Goal: Information Seeking & Learning: Learn about a topic

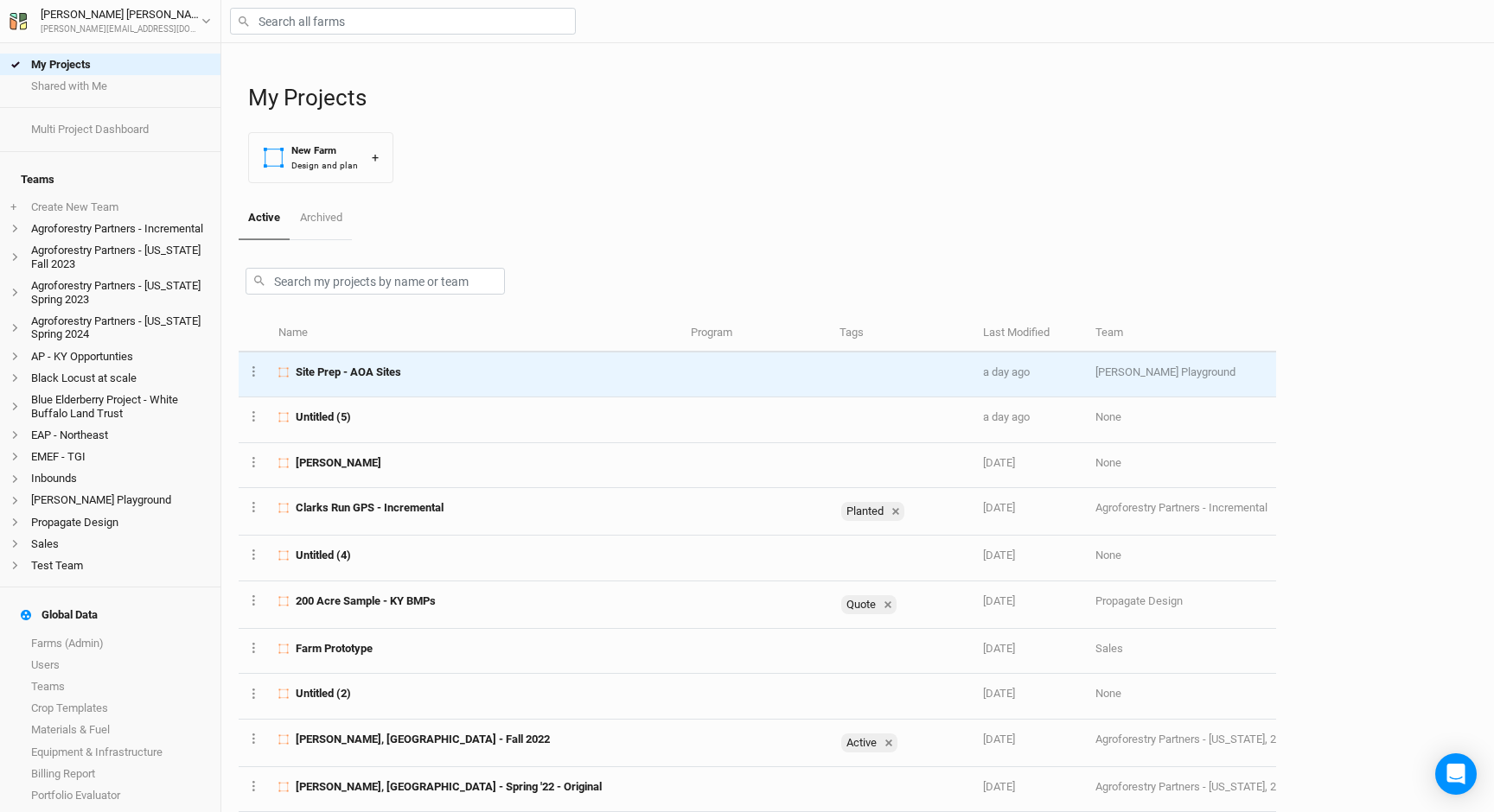
click at [681, 375] on td at bounding box center [754, 375] width 149 height 45
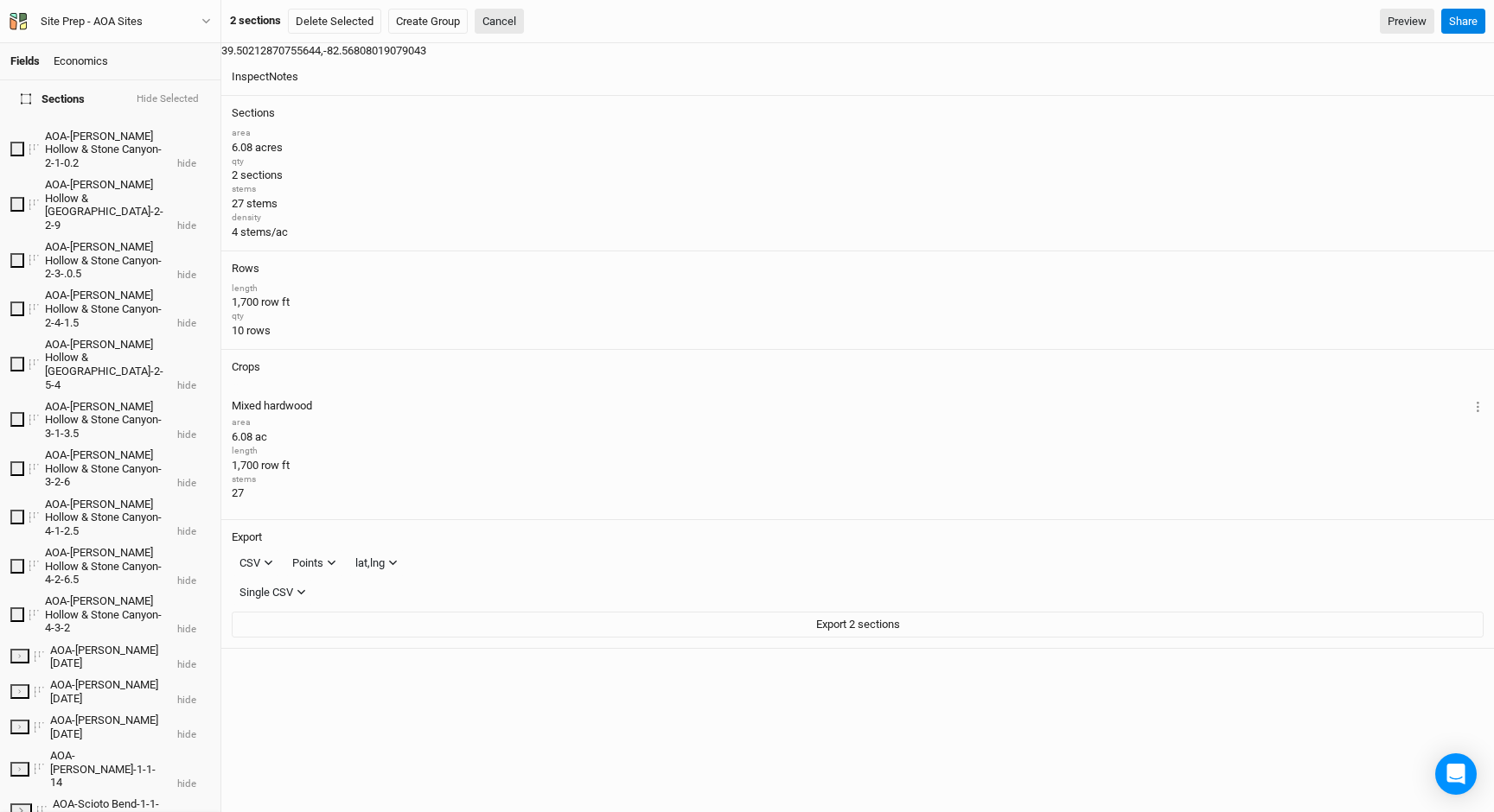
scroll to position [789, 0]
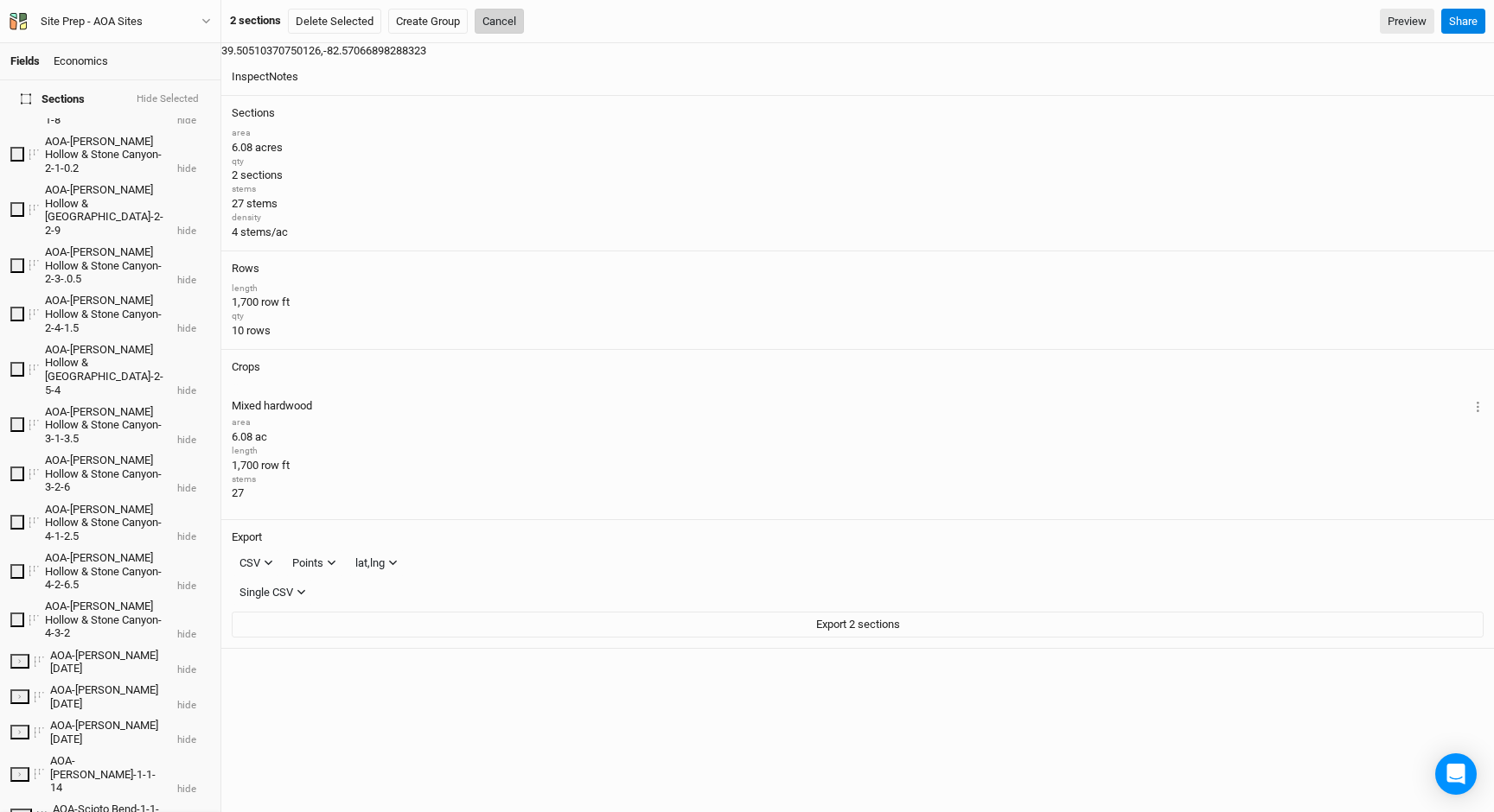
click at [509, 24] on button "Cancel" at bounding box center [499, 22] width 49 height 26
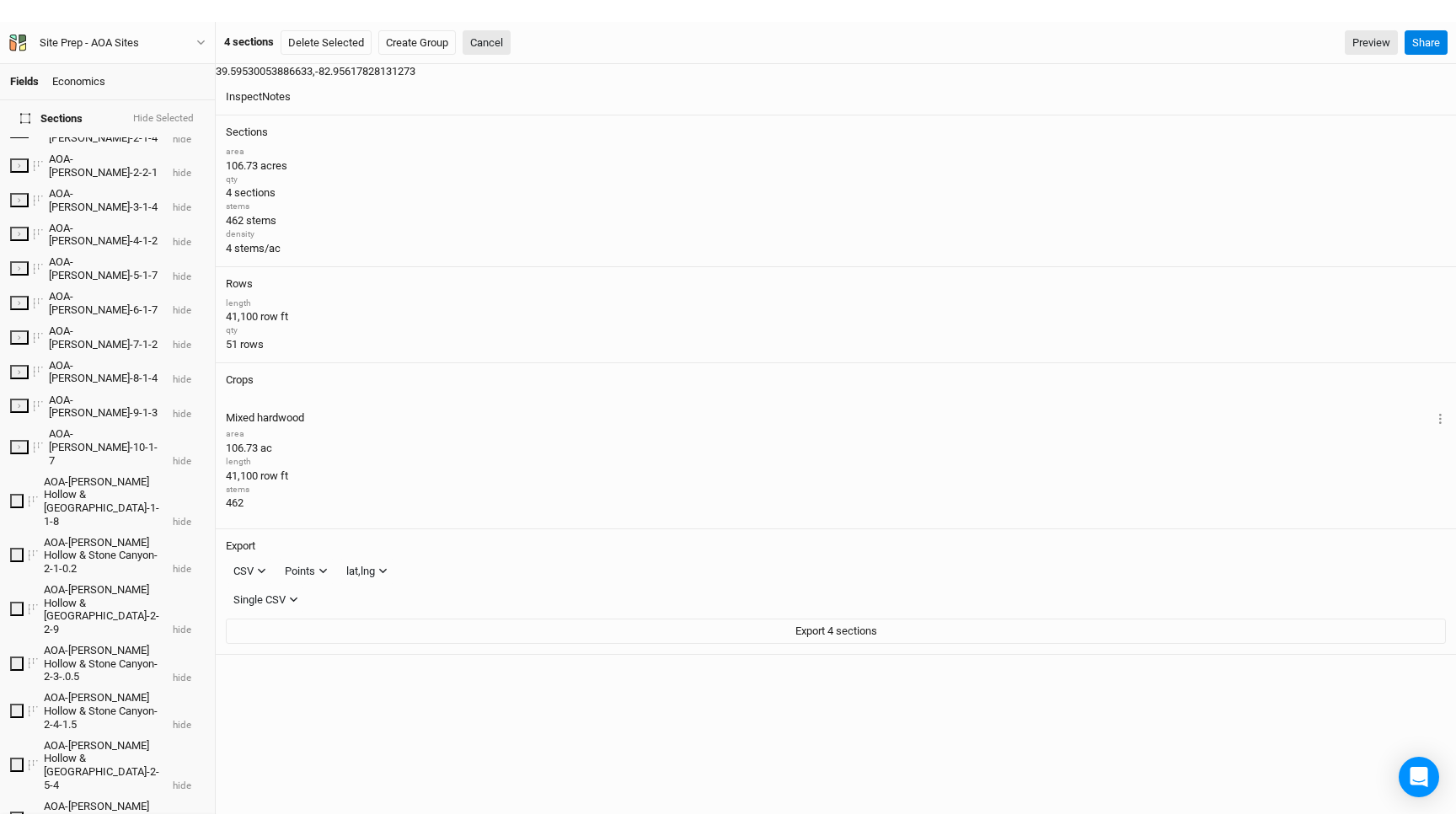
scroll to position [430, 0]
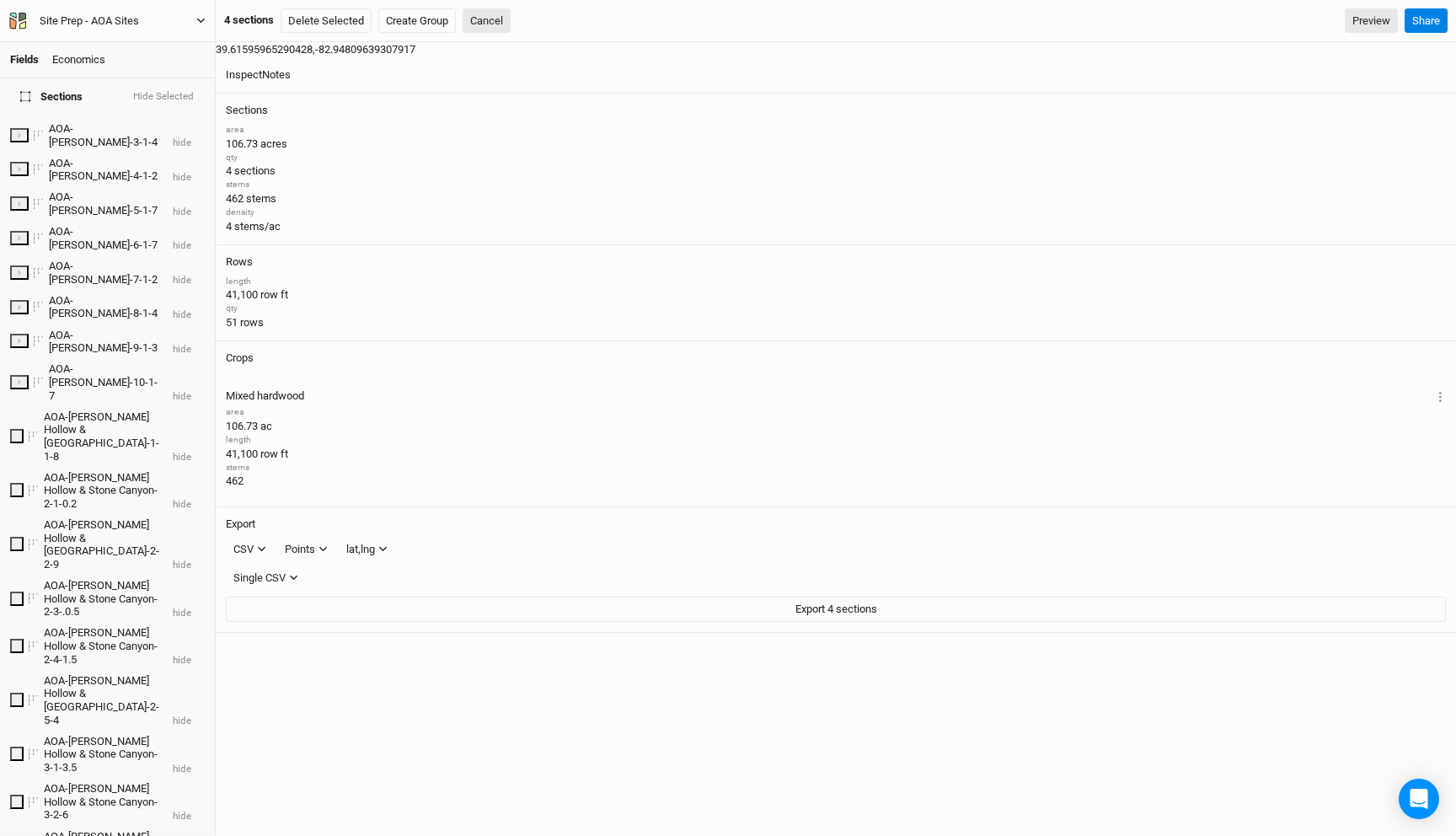
click at [138, 17] on div "Site Prep - AOA Sites" at bounding box center [90, 20] width 99 height 17
click at [137, 47] on button "Back" at bounding box center [139, 47] width 133 height 21
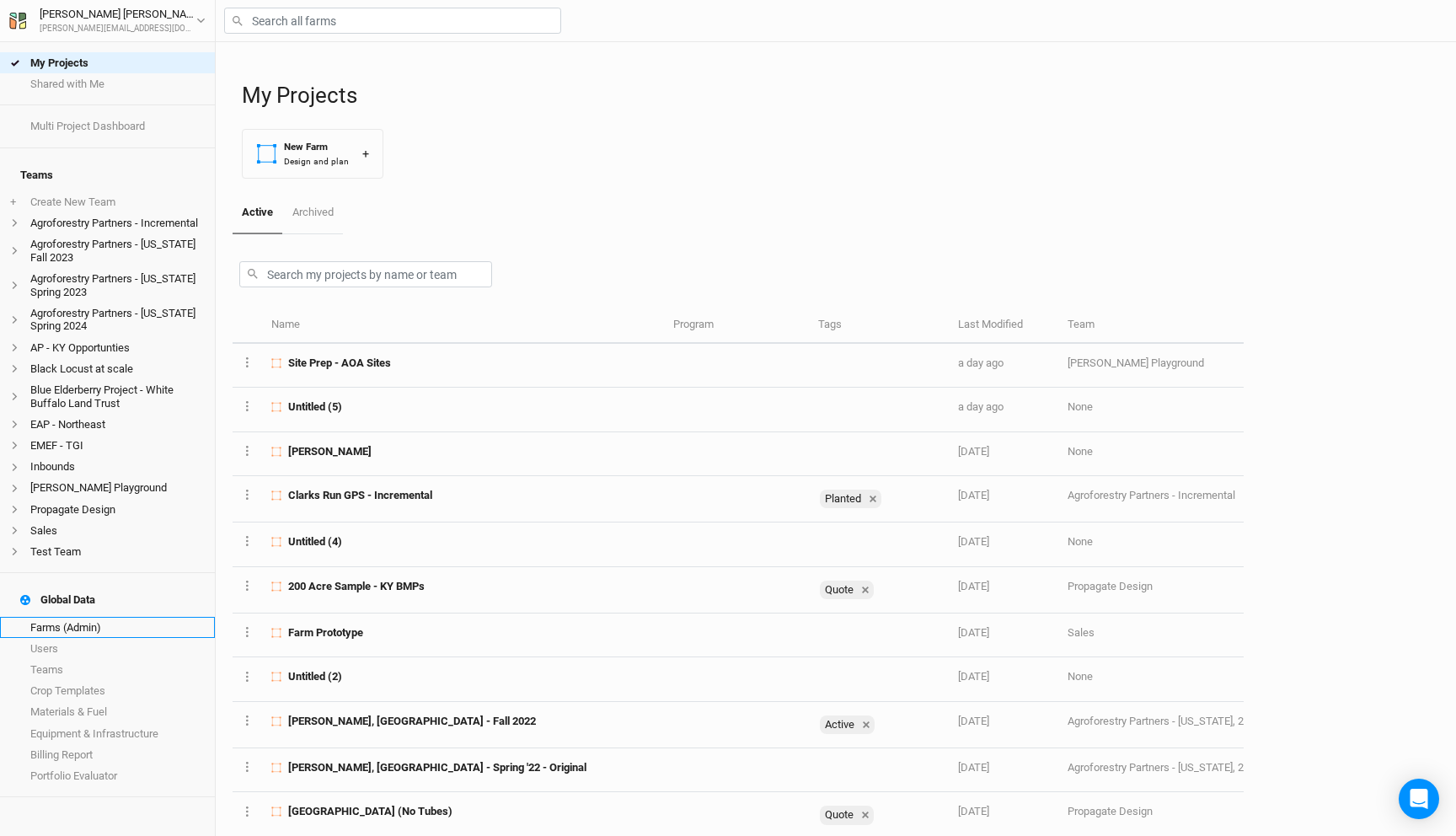
click at [129, 617] on link "Farms (Admin)" at bounding box center [107, 627] width 215 height 21
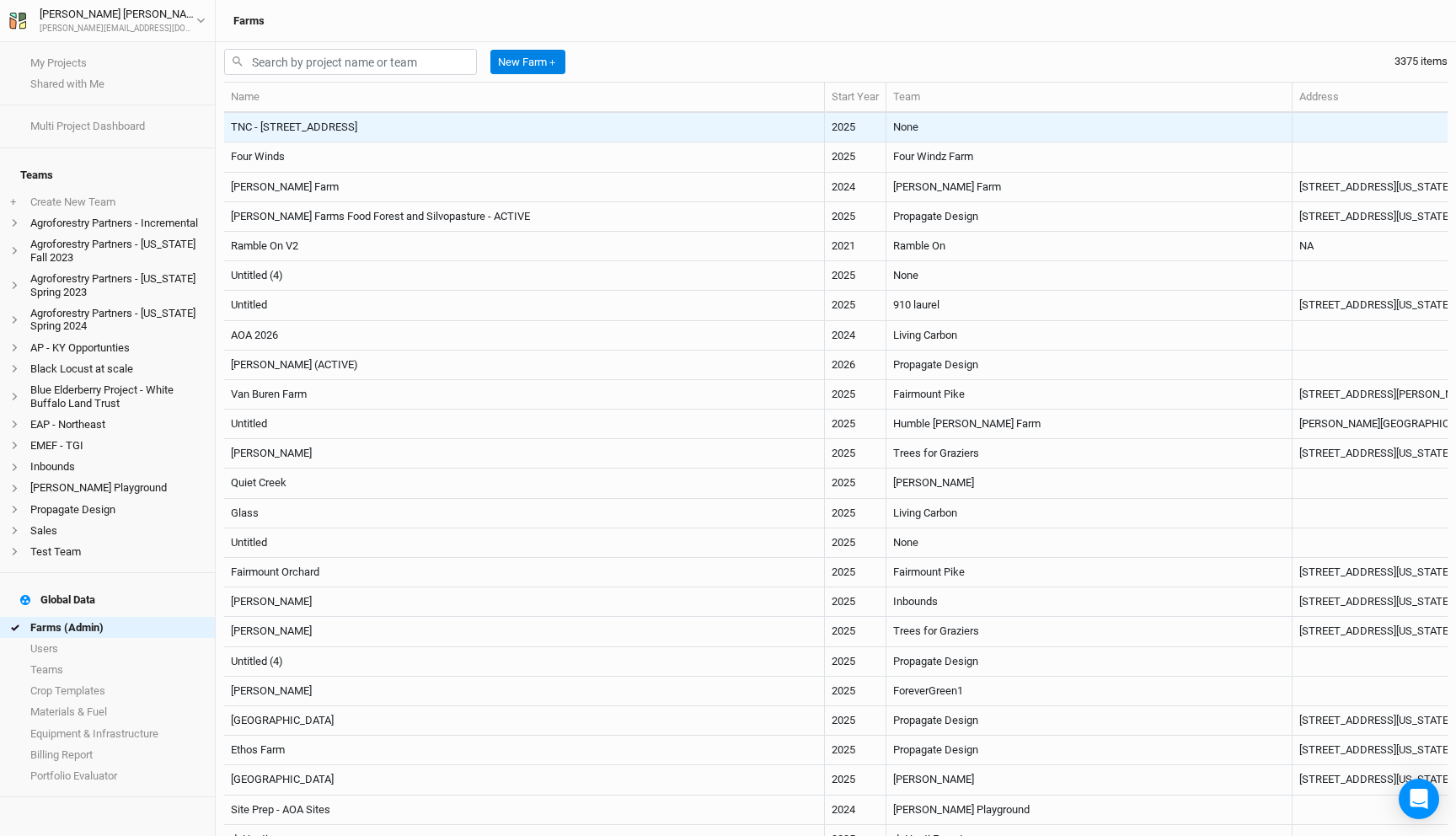
click at [546, 119] on td "TNC - 2456 Crane Lane Watertown, NY" at bounding box center [524, 128] width 601 height 29
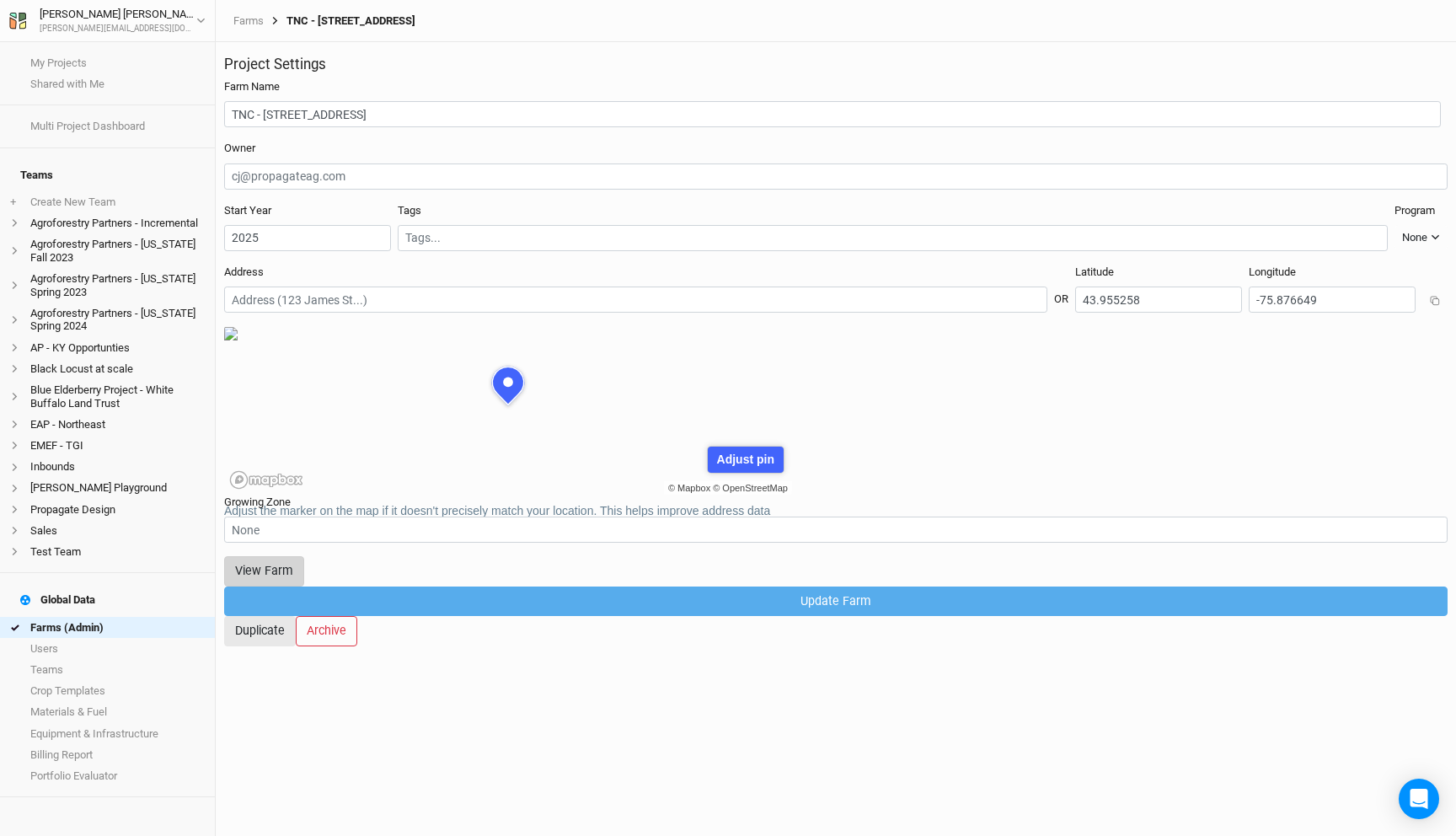
click at [304, 566] on button "View Farm" at bounding box center [264, 571] width 80 height 29
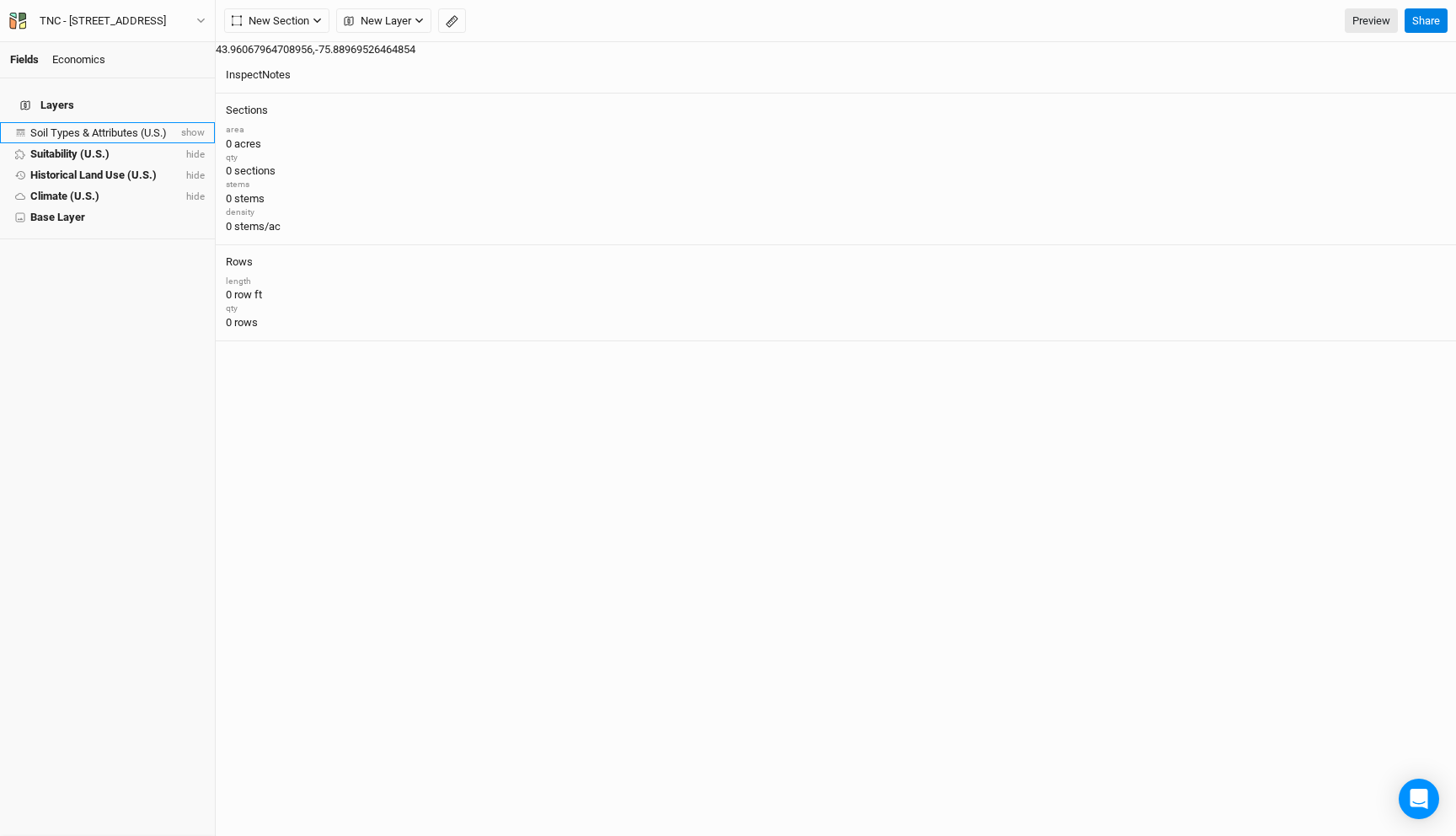
click at [197, 128] on span "show" at bounding box center [192, 133] width 27 height 12
click at [154, 127] on span "Soil Types & Attributes (U.S.)" at bounding box center [101, 133] width 142 height 13
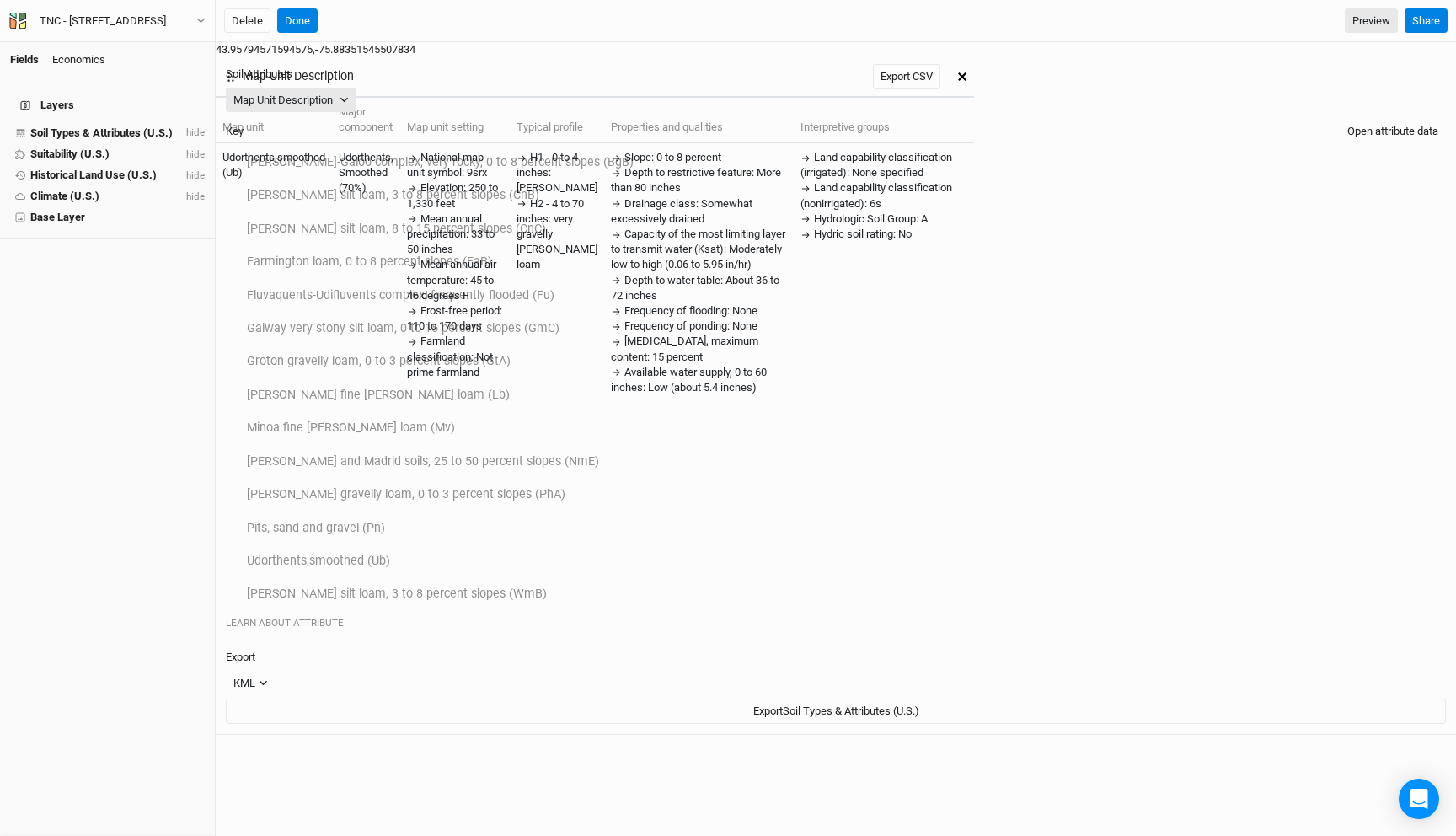
click at [1388, 123] on button "Open attribute data" at bounding box center [1393, 132] width 106 height 25
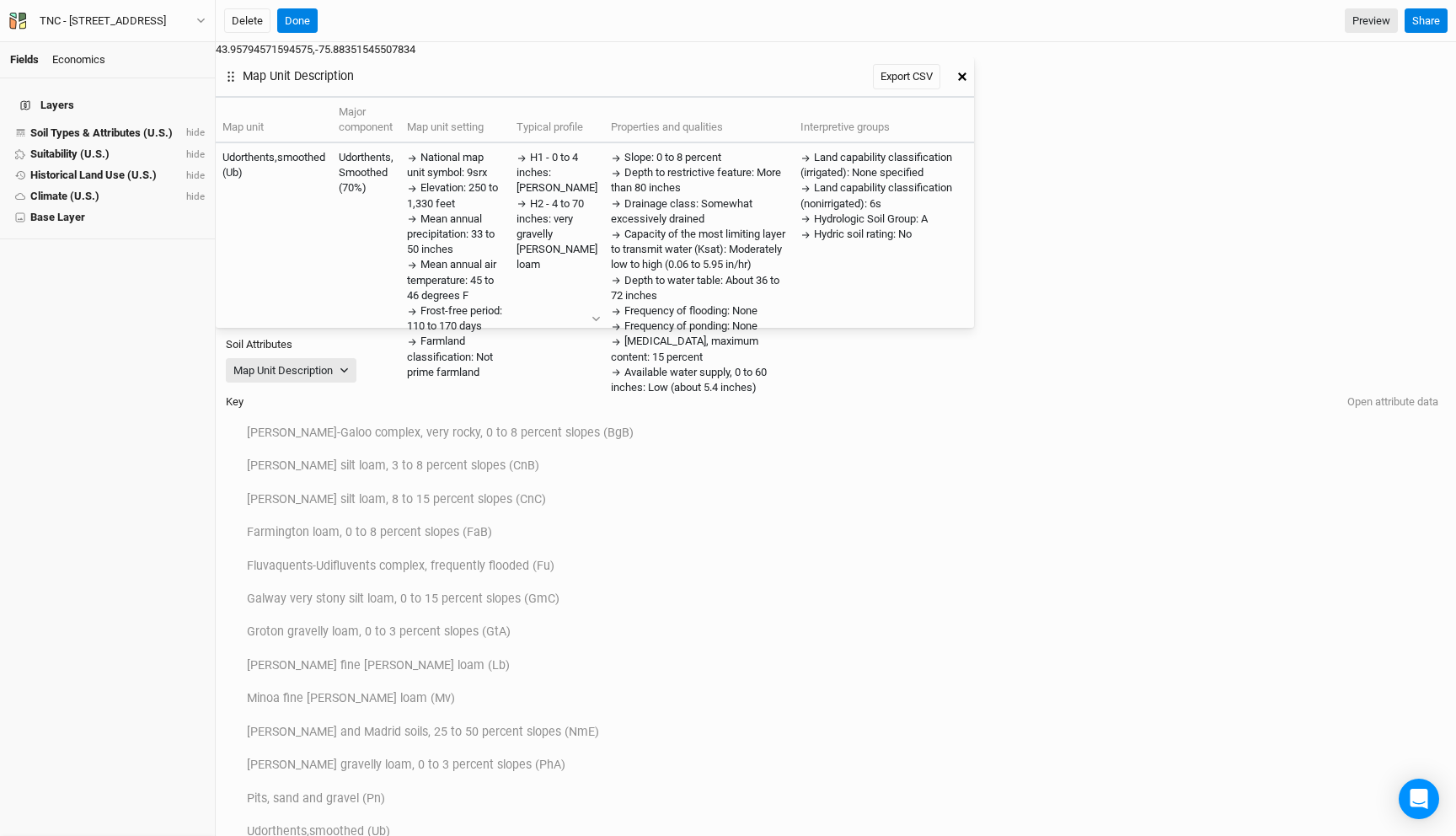
click at [966, 72] on icon "button" at bounding box center [962, 76] width 9 height 9
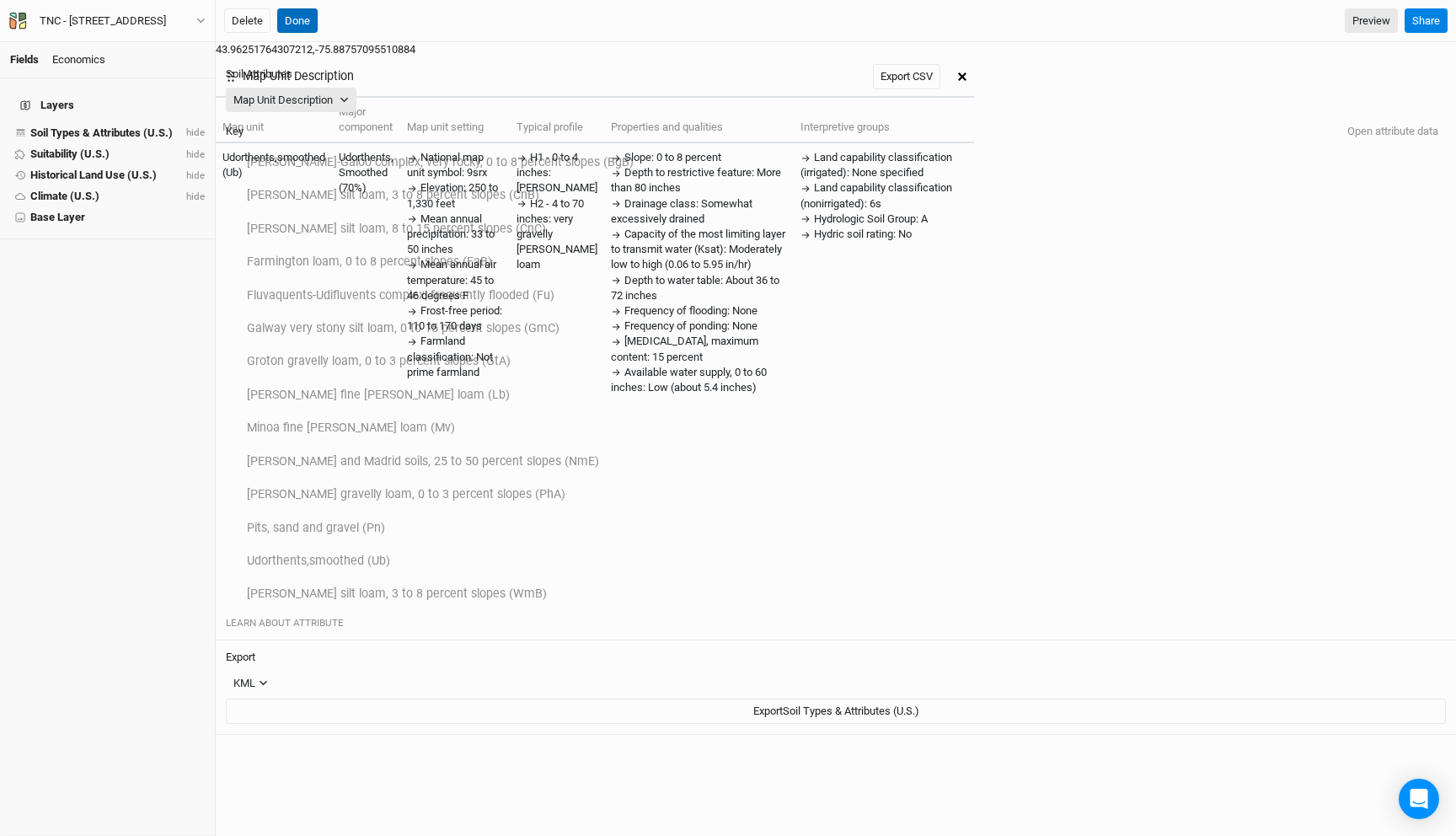
click at [304, 21] on button "Done" at bounding box center [298, 21] width 41 height 25
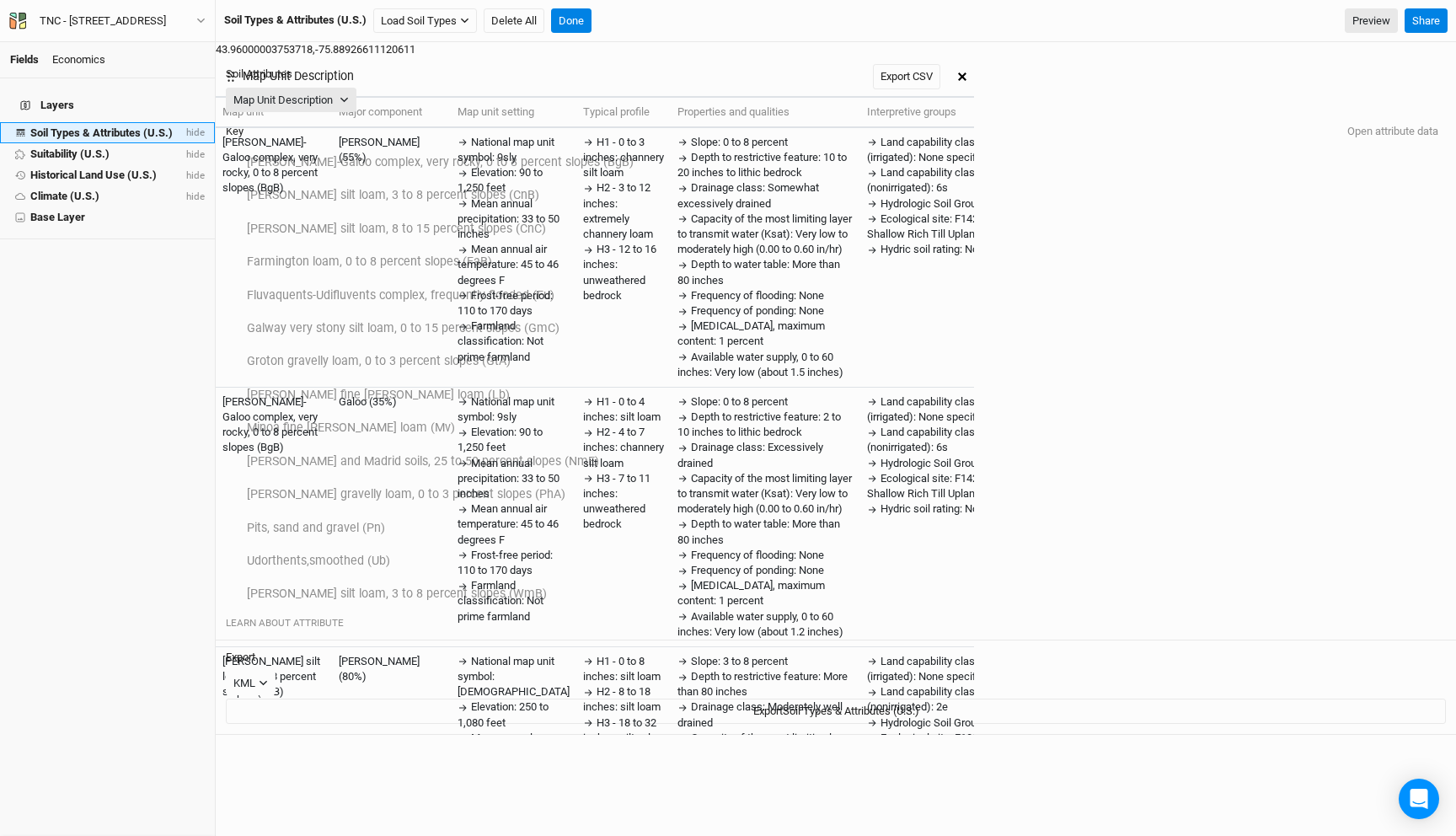
click at [193, 127] on span "hide" at bounding box center [194, 133] width 21 height 12
click at [571, 25] on button "Done" at bounding box center [572, 21] width 41 height 25
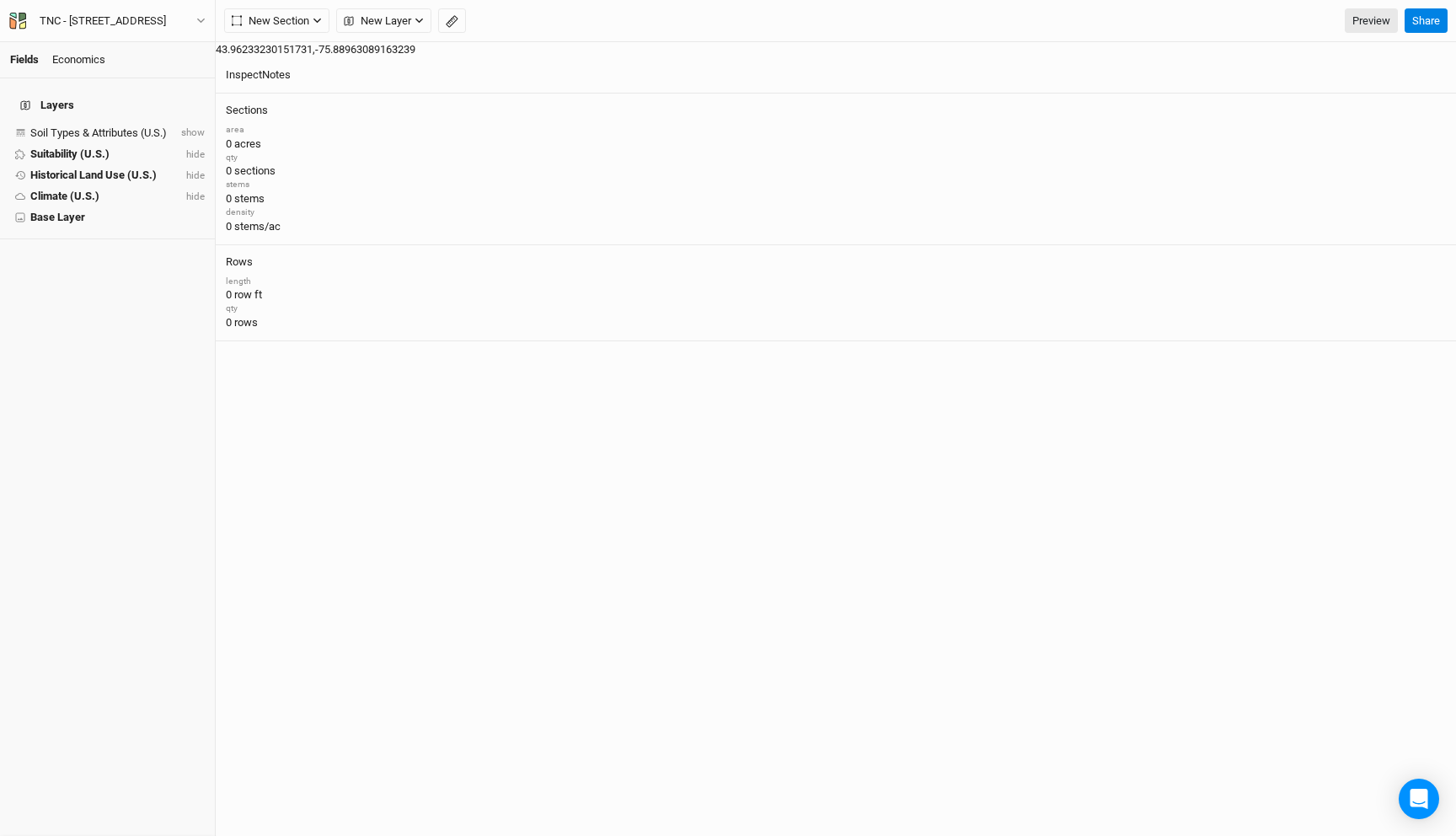
click at [178, 10] on div "TNC - 2456 Crane Lane Watertown, NY Back Project Settings User settings Imperia…" at bounding box center [107, 20] width 215 height 42
click at [166, 24] on div "TNC - 2456 Crane Lane Watertown, NY" at bounding box center [103, 20] width 127 height 17
click at [150, 41] on button "Back" at bounding box center [139, 47] width 133 height 21
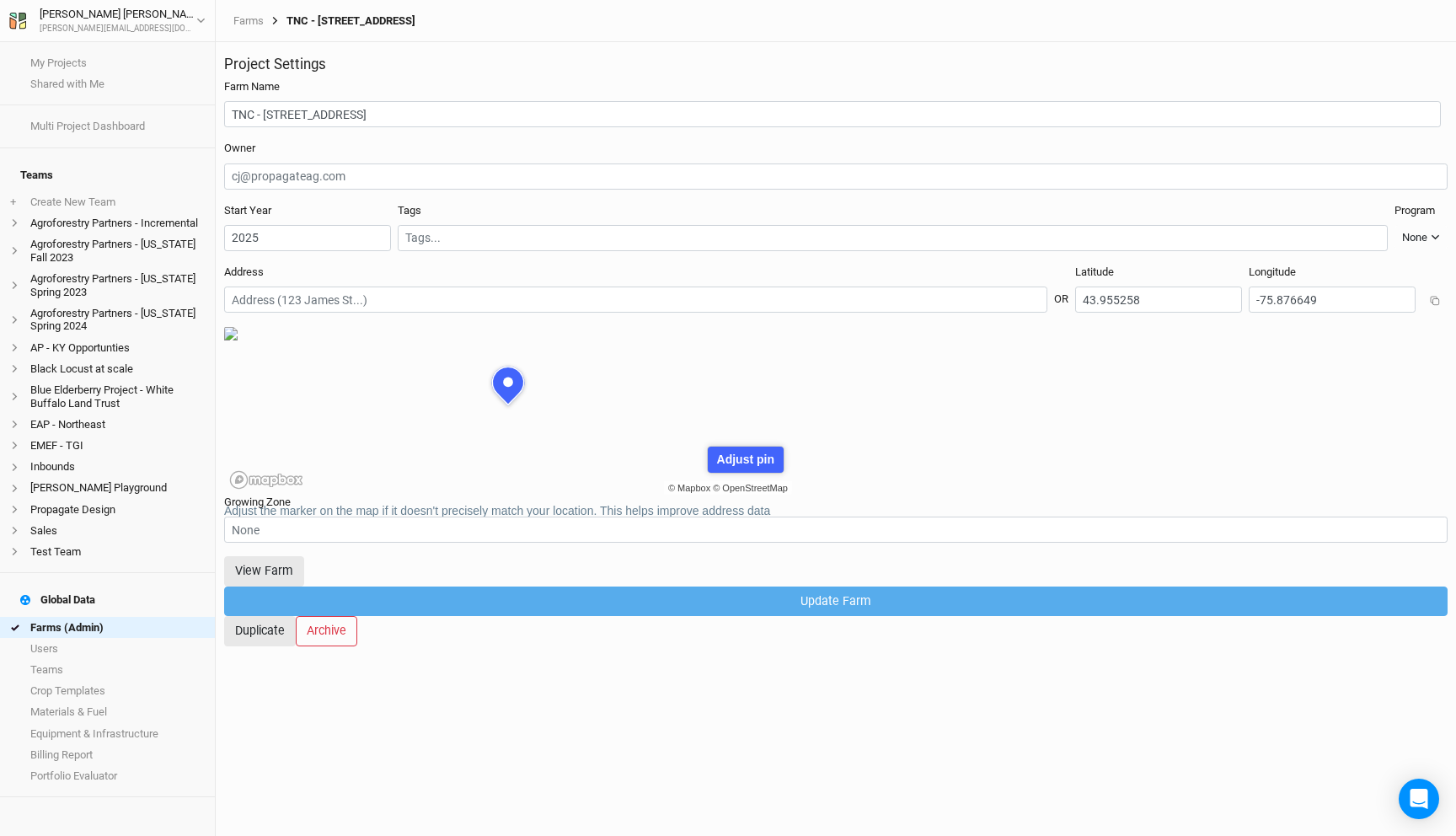
scroll to position [85, 255]
click at [92, 617] on link "Farms (Admin)" at bounding box center [107, 627] width 215 height 21
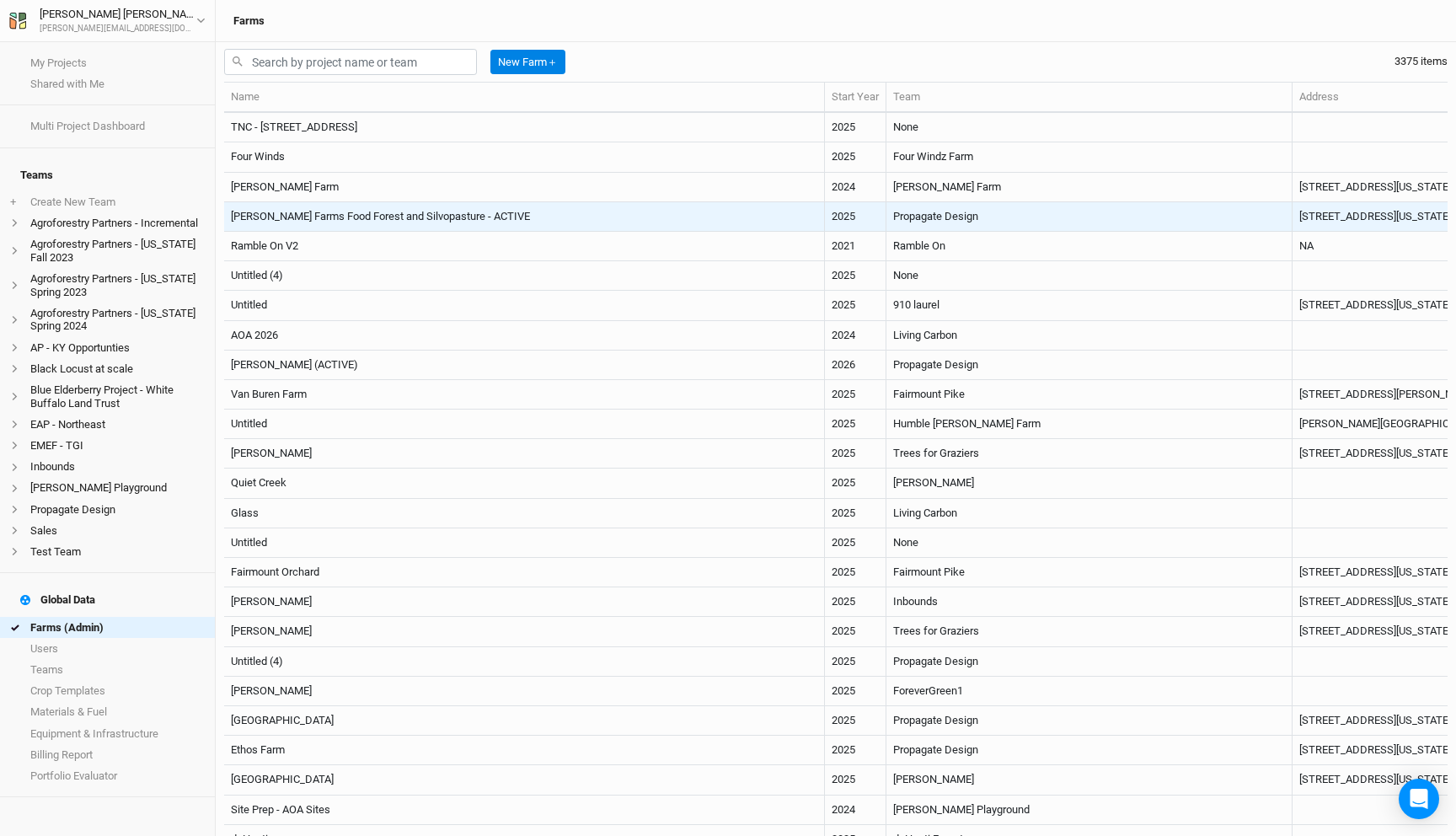
click at [455, 213] on td "Wally Farms Food Forest and Silvopasture - ACTIVE" at bounding box center [524, 217] width 601 height 29
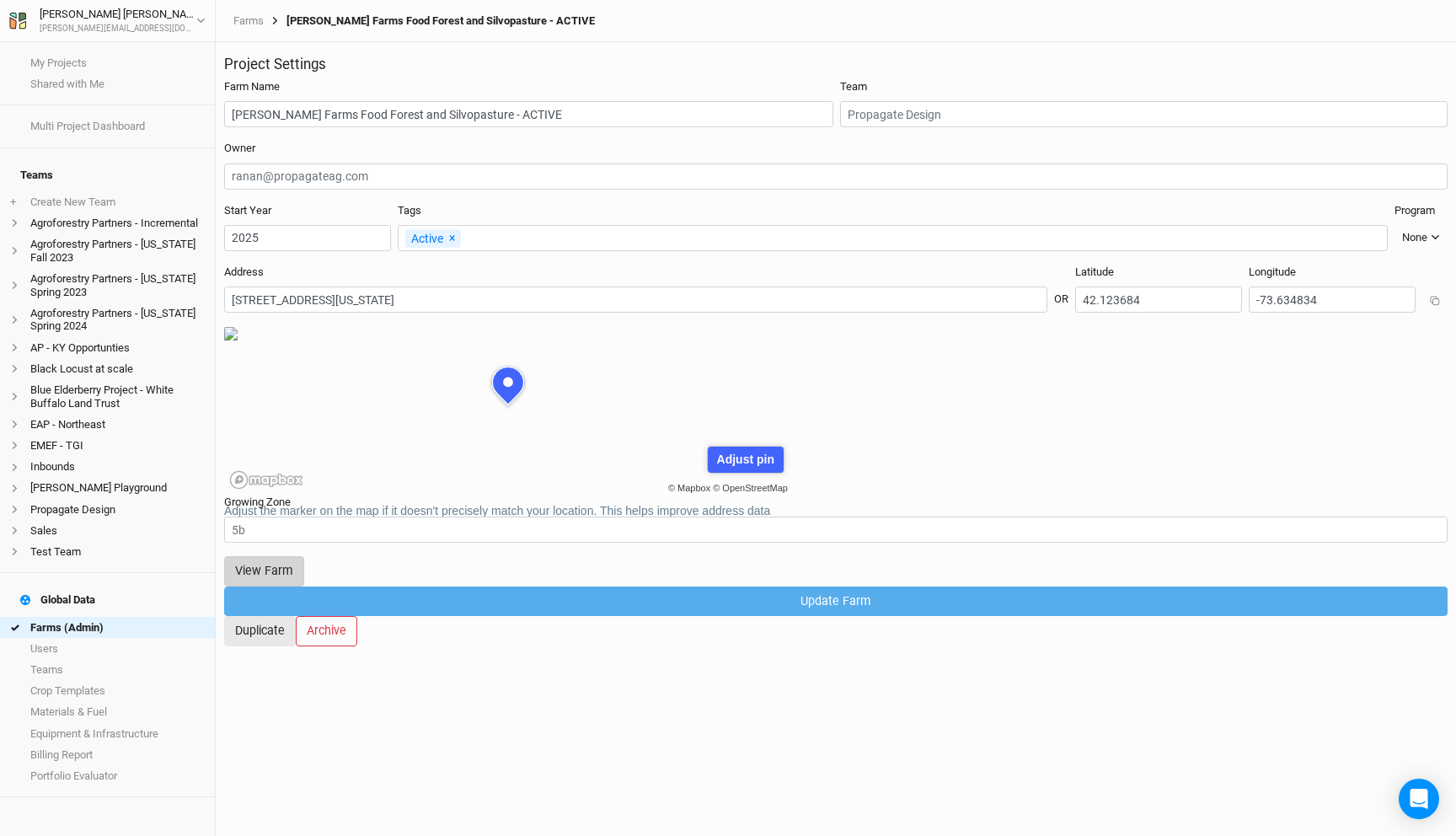
scroll to position [85, 255]
click at [304, 566] on button "View Farm" at bounding box center [264, 571] width 80 height 29
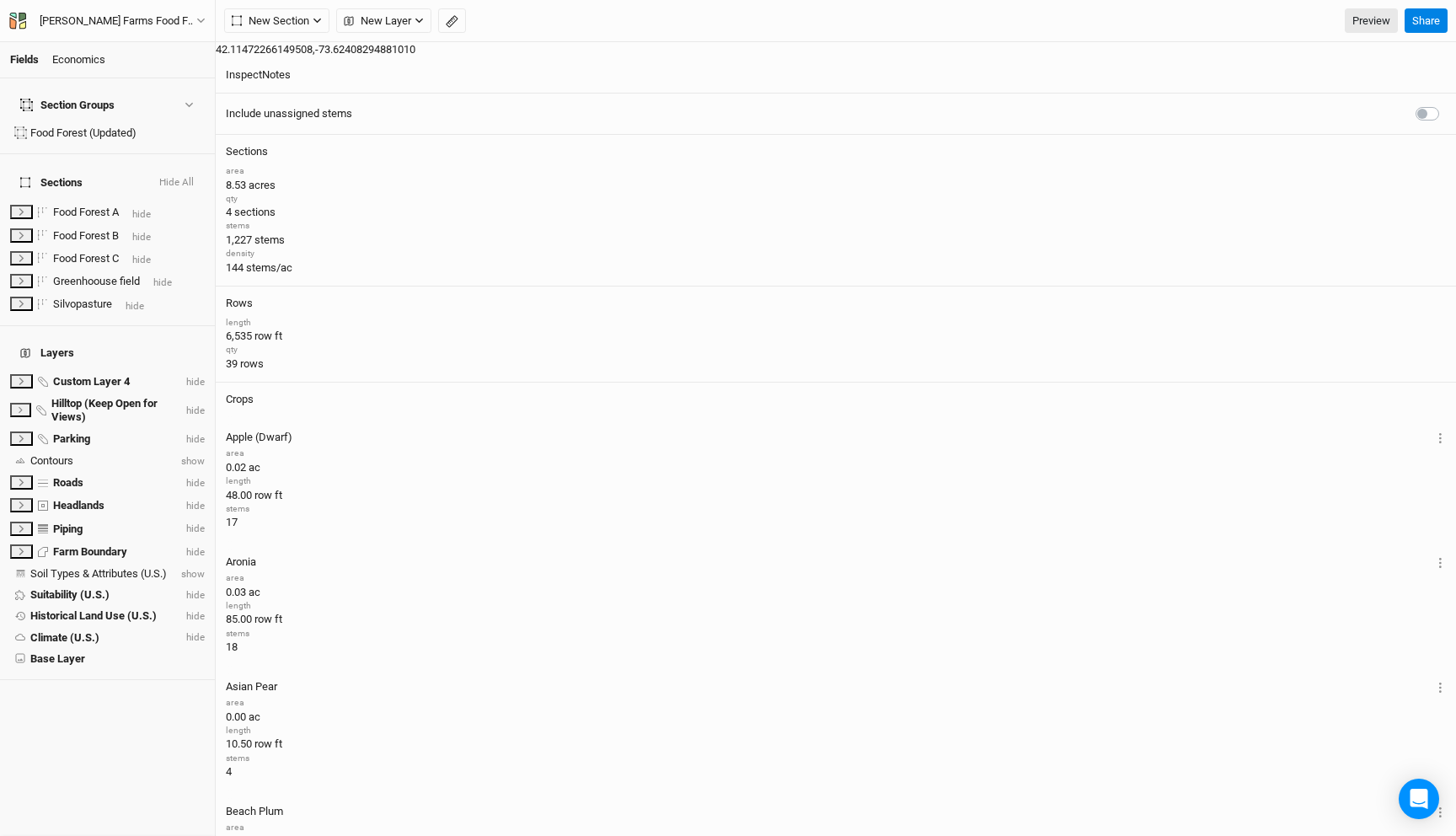
scroll to position [1787, 0]
click at [183, 19] on div "Wally Farms Food Forest and Silvopasture - ACTIVE" at bounding box center [118, 20] width 157 height 17
click at [158, 57] on button "Back" at bounding box center [139, 47] width 133 height 21
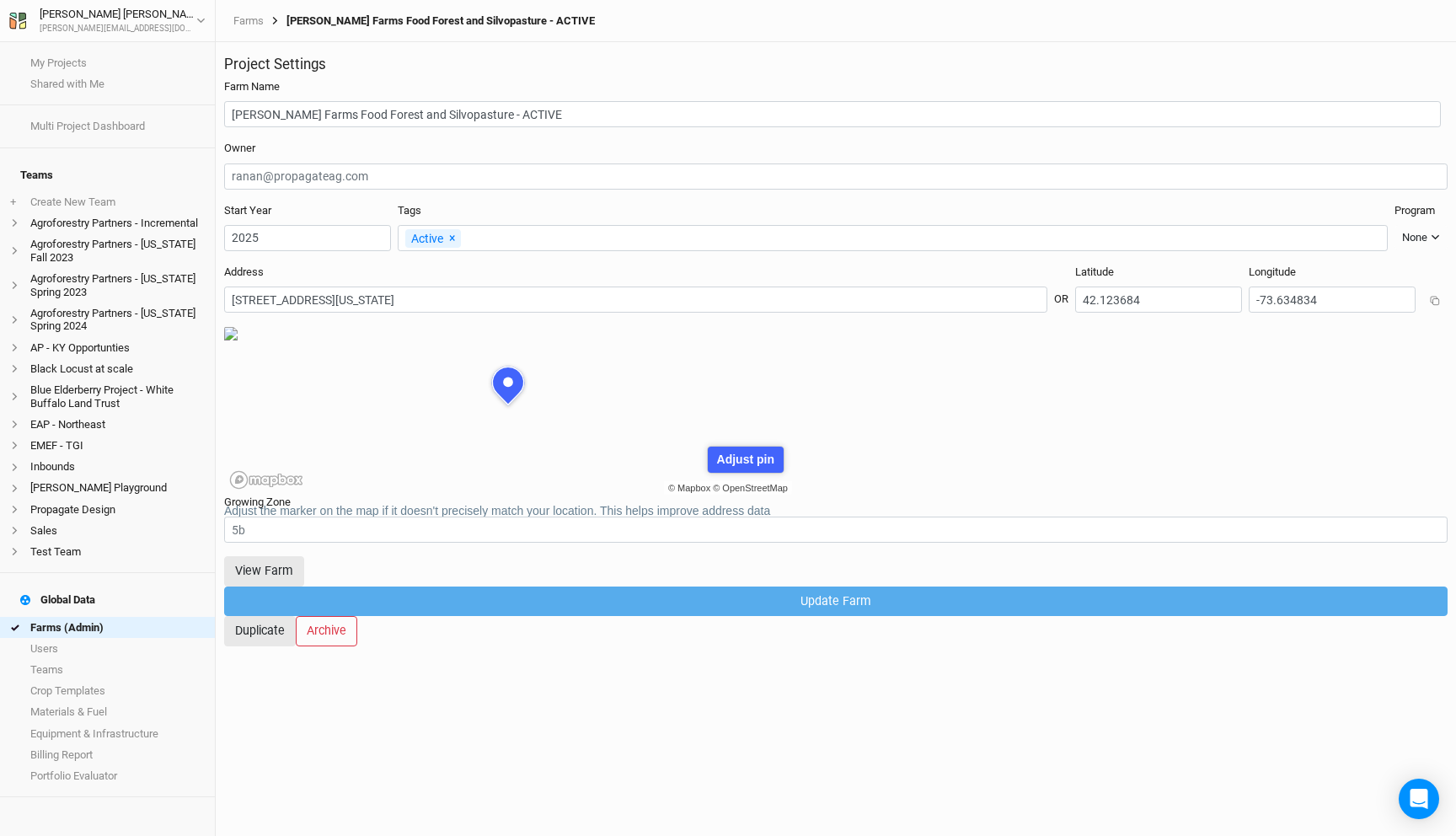
scroll to position [85, 255]
click at [114, 617] on link "Farms (Admin)" at bounding box center [107, 627] width 215 height 21
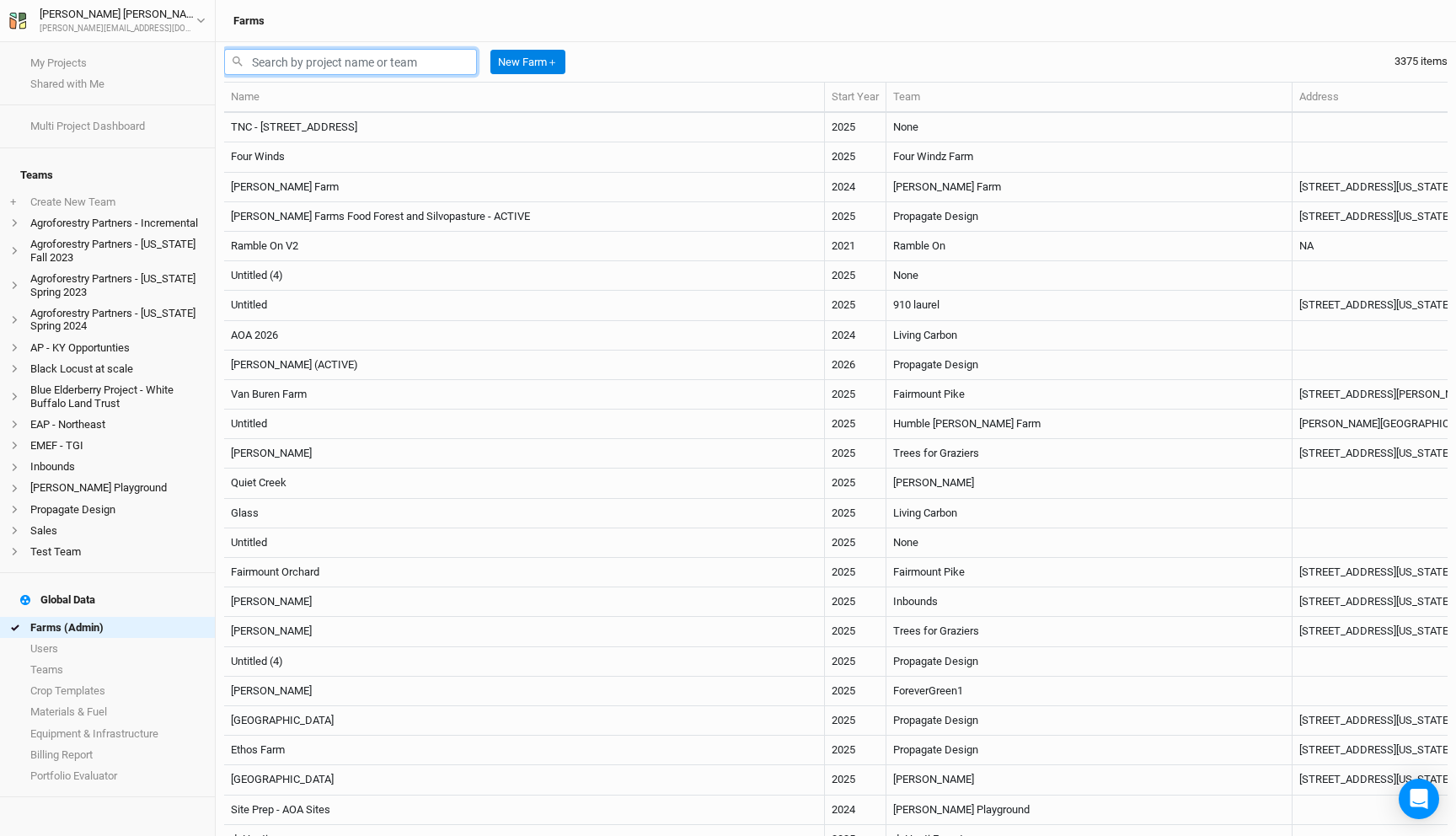
click at [313, 59] on input "text" at bounding box center [351, 61] width 253 height 26
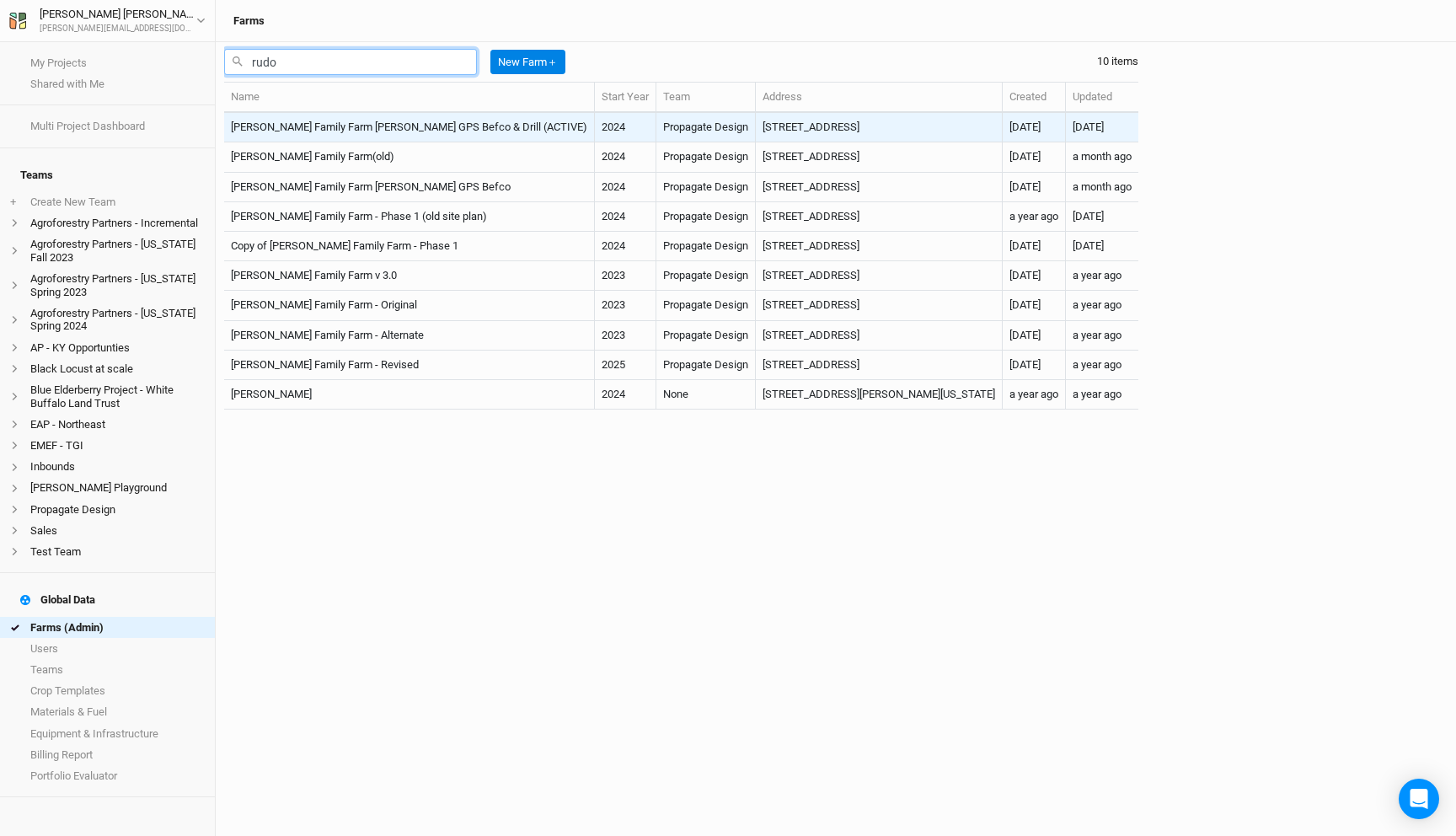
type input "rudo"
click at [434, 126] on td "Rudolph Family Farm Bob GPS Befco & Drill (ACTIVE)" at bounding box center [409, 128] width 371 height 29
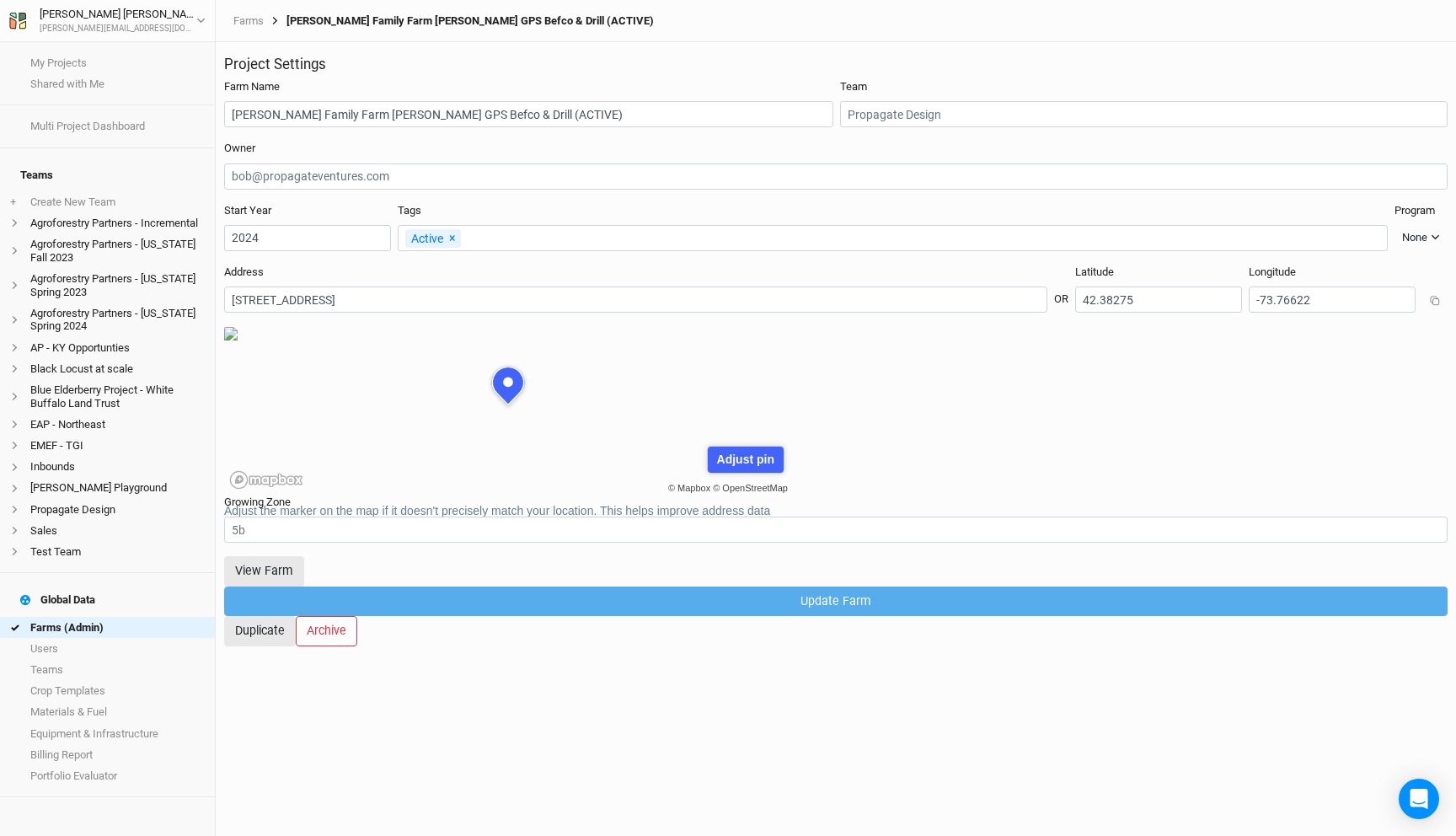
scroll to position [85, 255]
click at [304, 565] on button "View Farm" at bounding box center [264, 571] width 80 height 29
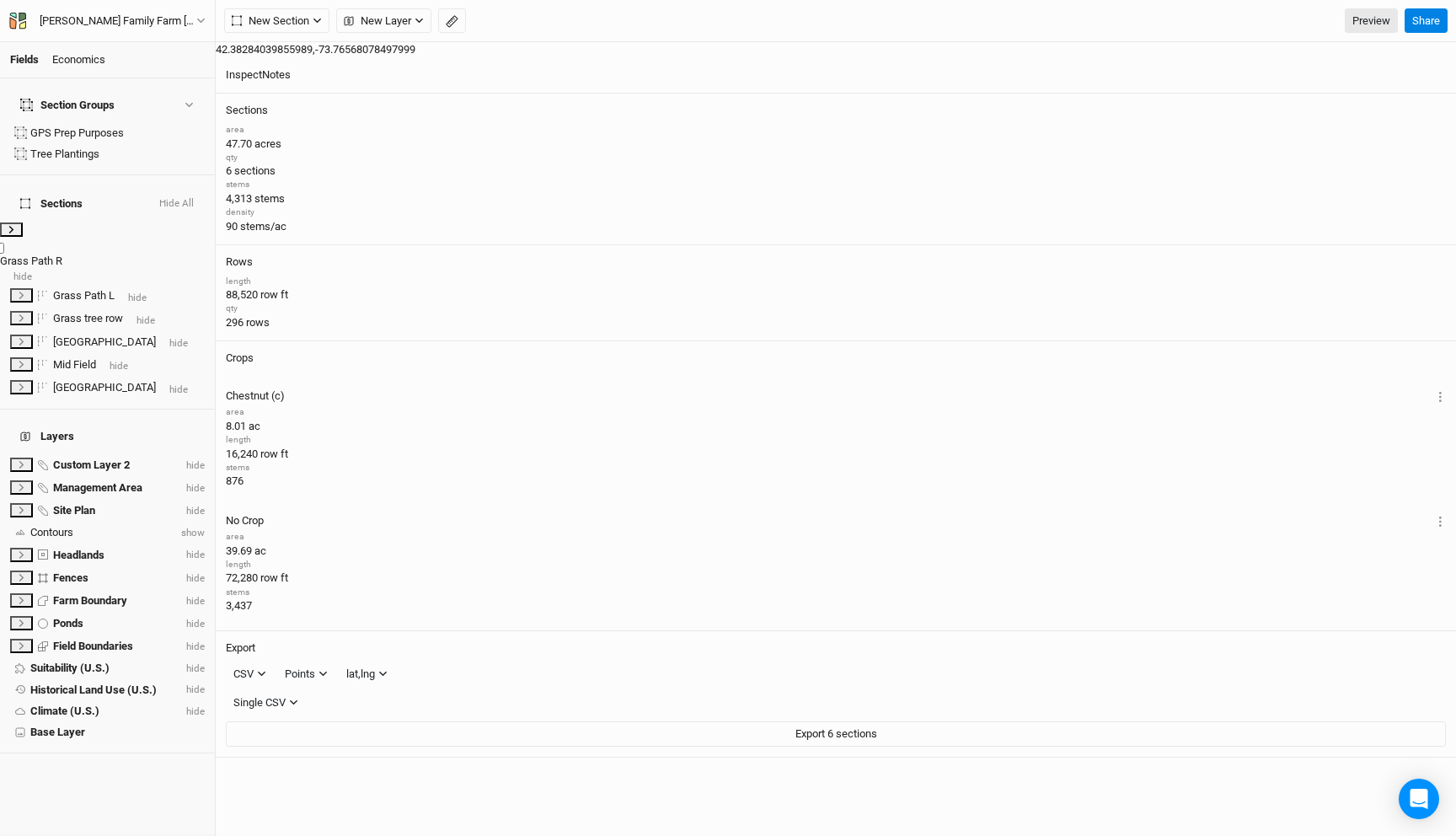
click at [32, 271] on span "hide" at bounding box center [22, 277] width 19 height 12
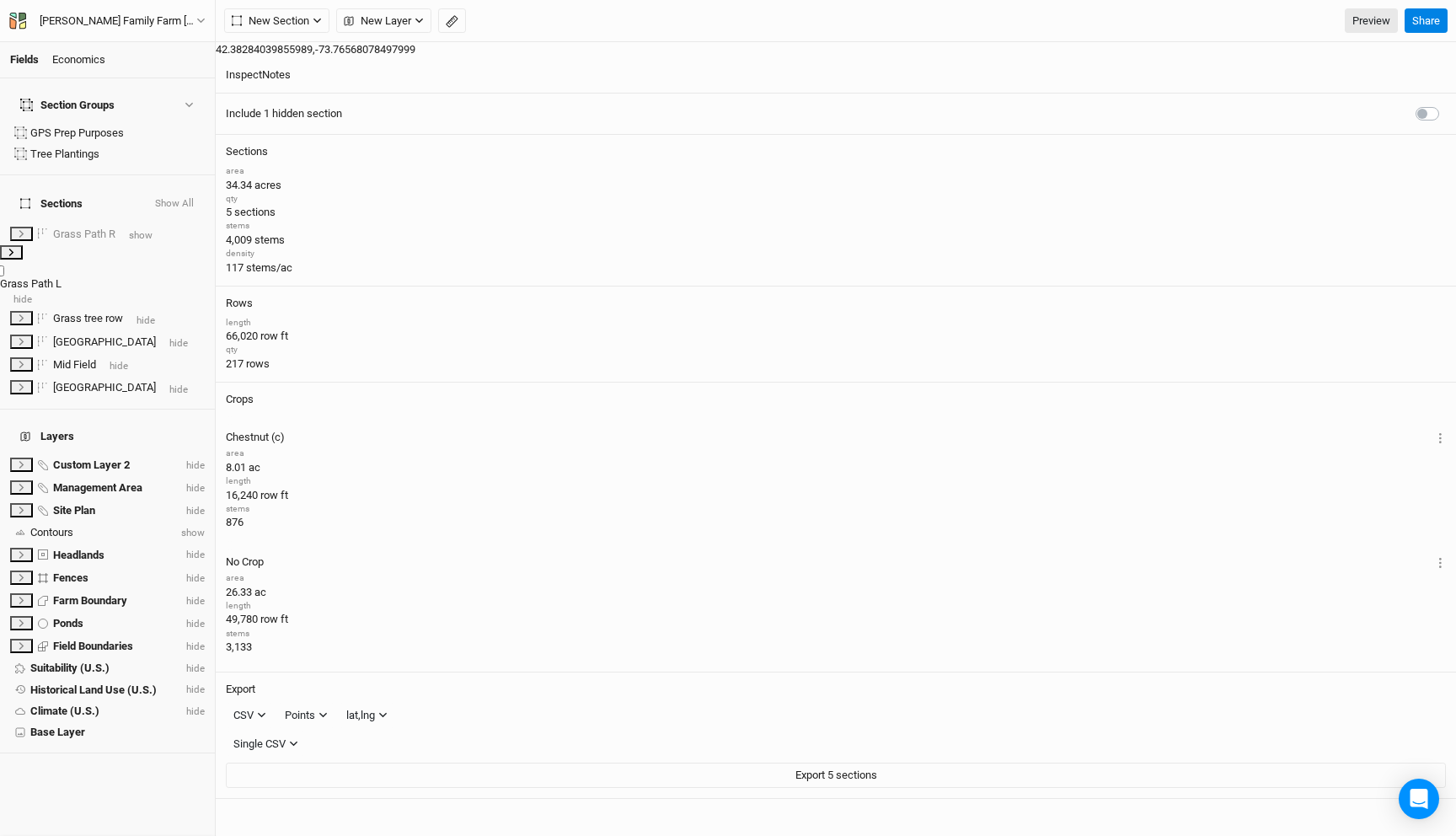
click at [32, 293] on span "hide" at bounding box center [22, 299] width 19 height 12
click at [32, 317] on span "hide" at bounding box center [22, 323] width 19 height 12
click at [37, 293] on span "show" at bounding box center [25, 299] width 23 height 12
click at [32, 293] on span "hide" at bounding box center [22, 299] width 19 height 12
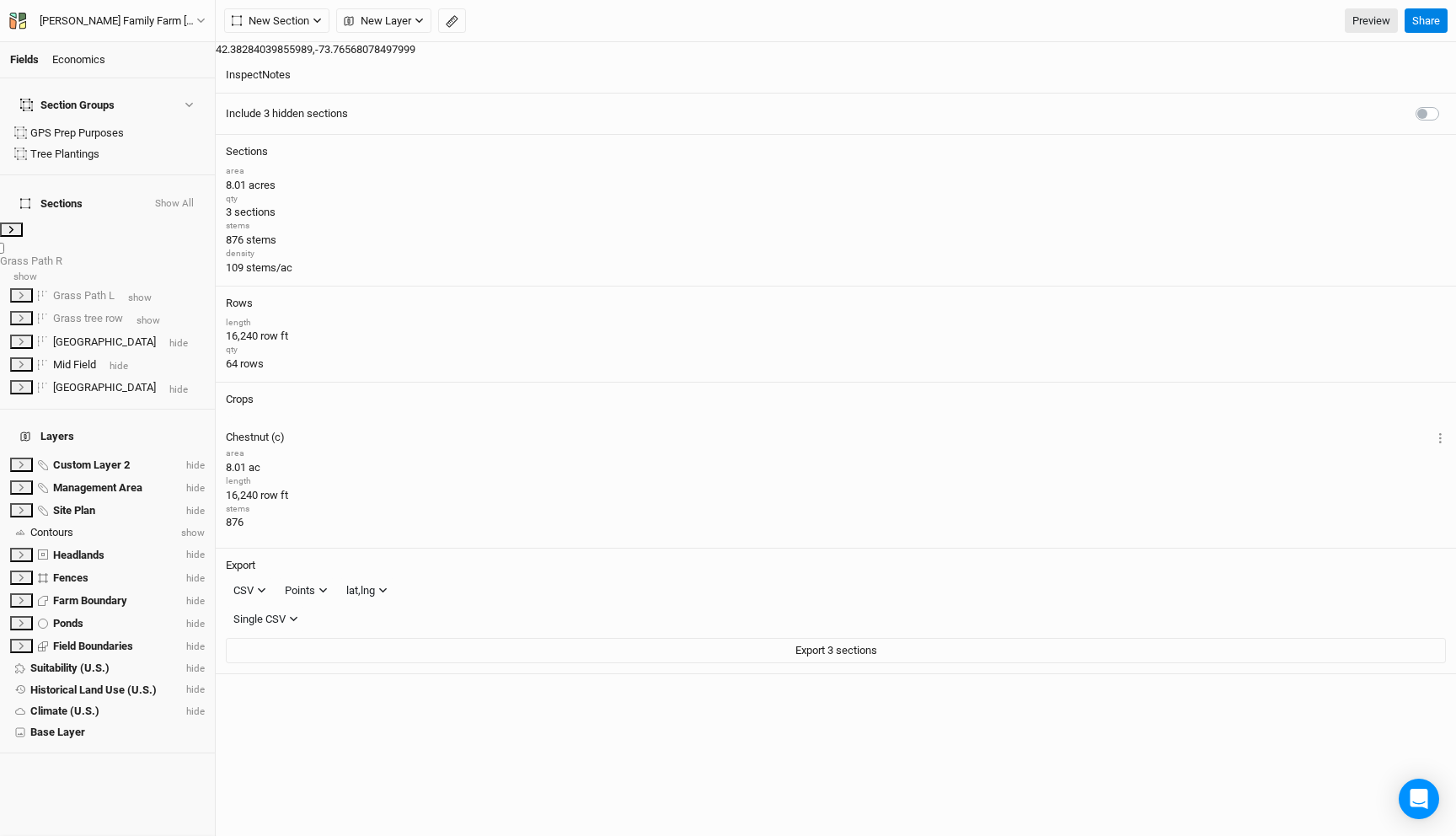
click at [37, 271] on span "show" at bounding box center [25, 277] width 23 height 12
click at [32, 271] on span "hide" at bounding box center [22, 277] width 19 height 12
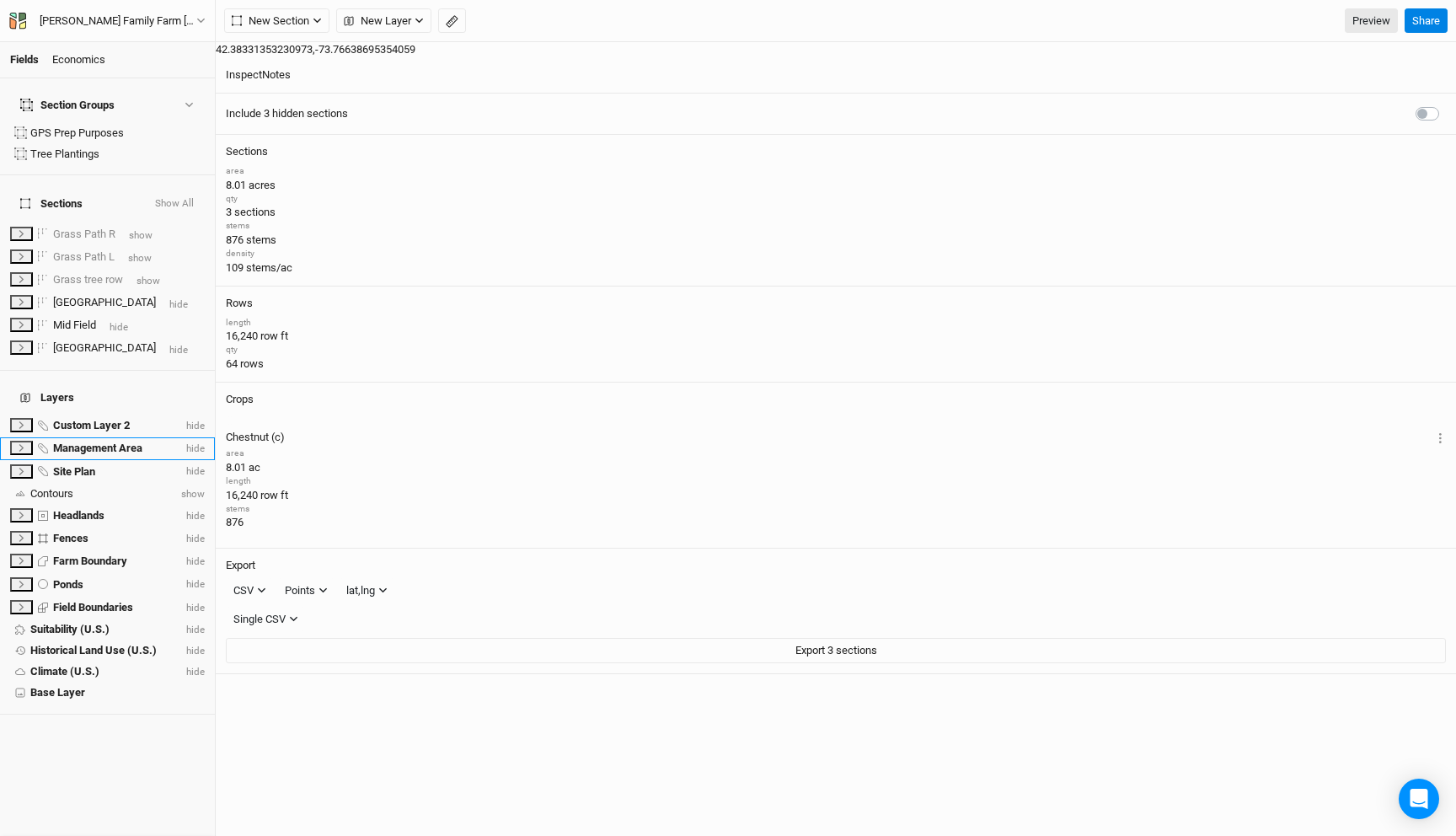
click at [194, 442] on span "hide" at bounding box center [194, 448] width 21 height 12
click at [397, 19] on span "New Layer" at bounding box center [377, 20] width 67 height 17
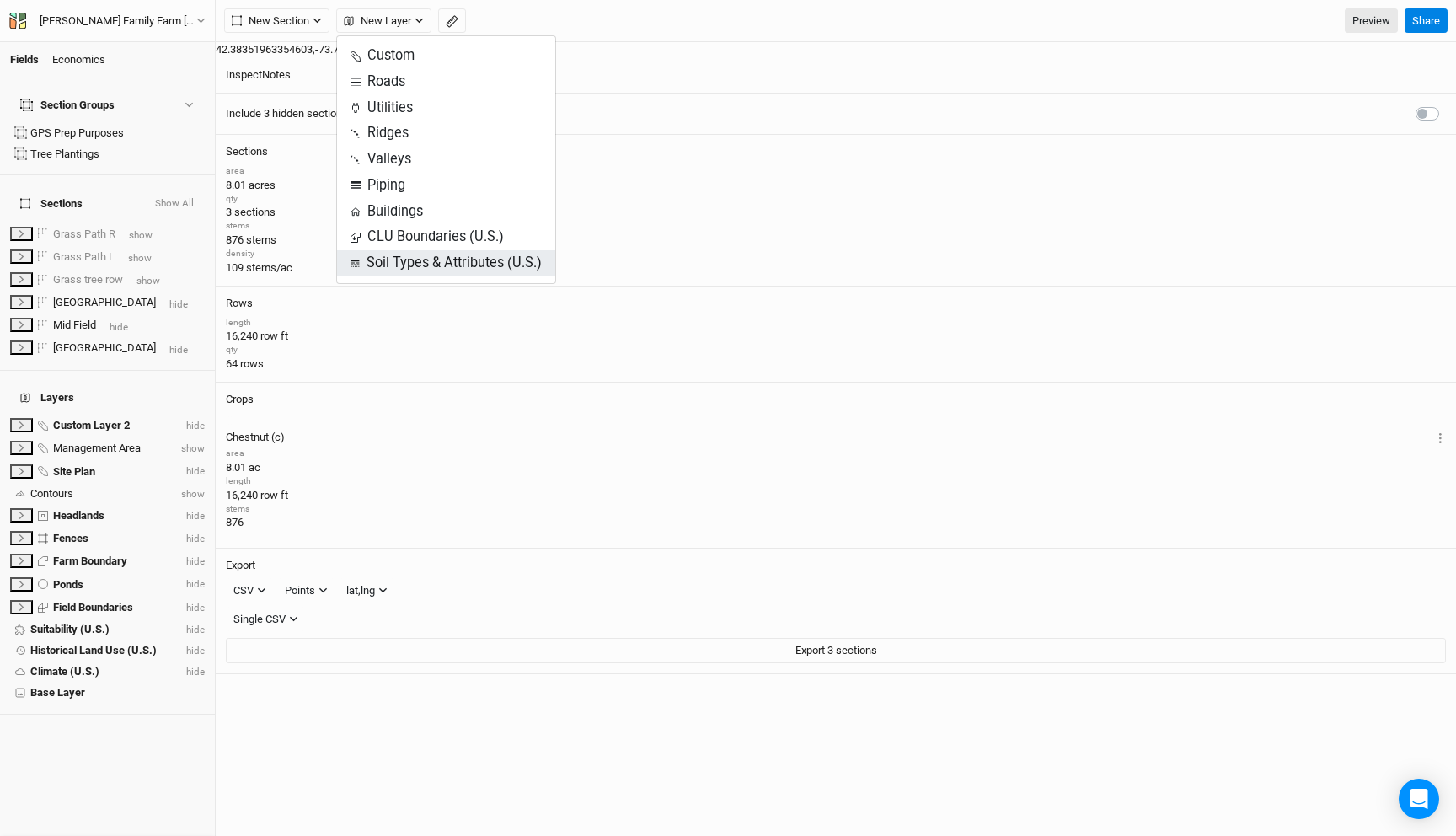
click at [450, 259] on span "Soil Types & Attributes (U.S.)" at bounding box center [446, 263] width 191 height 19
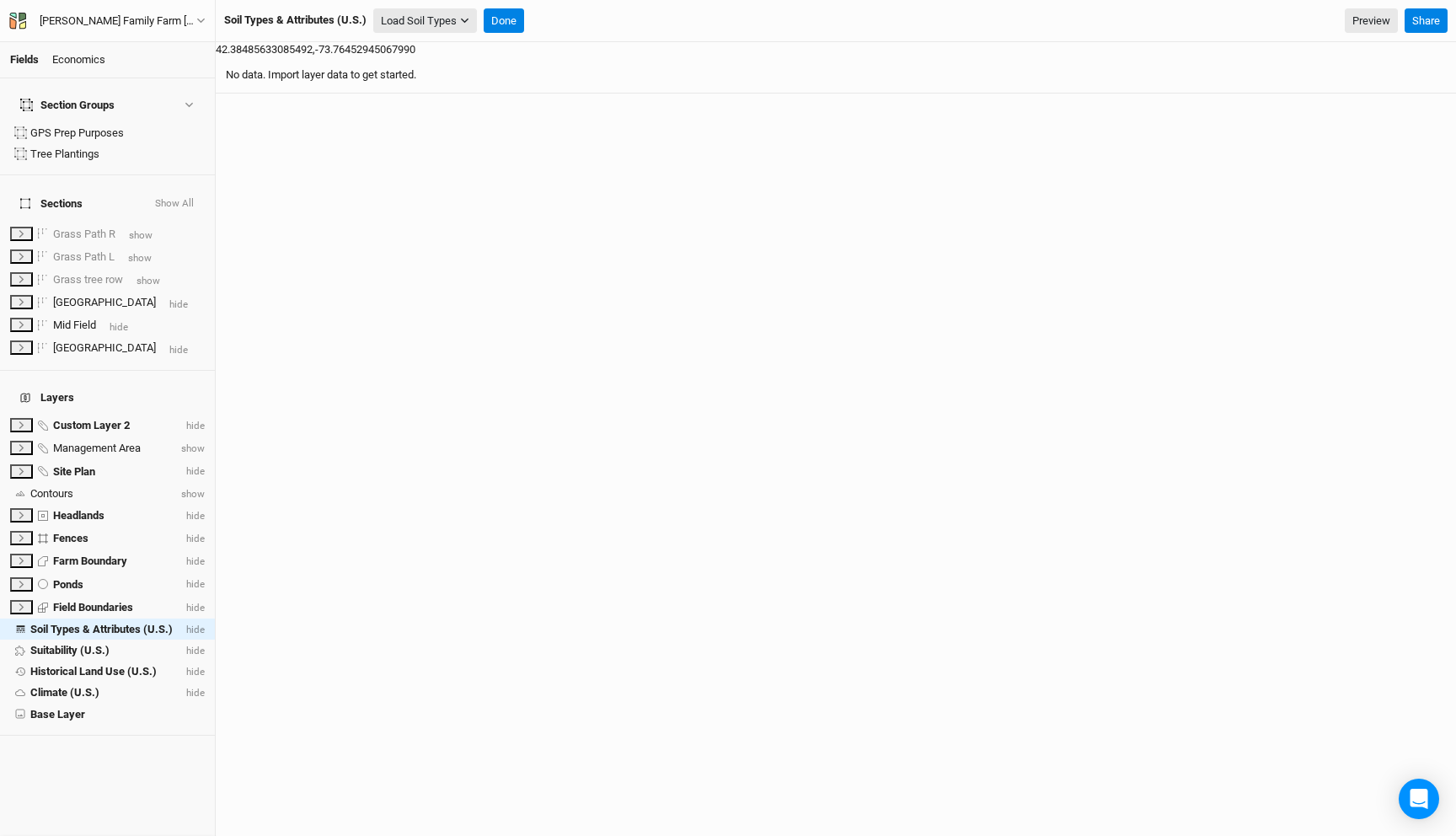
click at [457, 22] on button "Load Soil Types" at bounding box center [425, 21] width 103 height 25
click at [453, 54] on button "Load for Farm Boundary" at bounding box center [445, 51] width 140 height 21
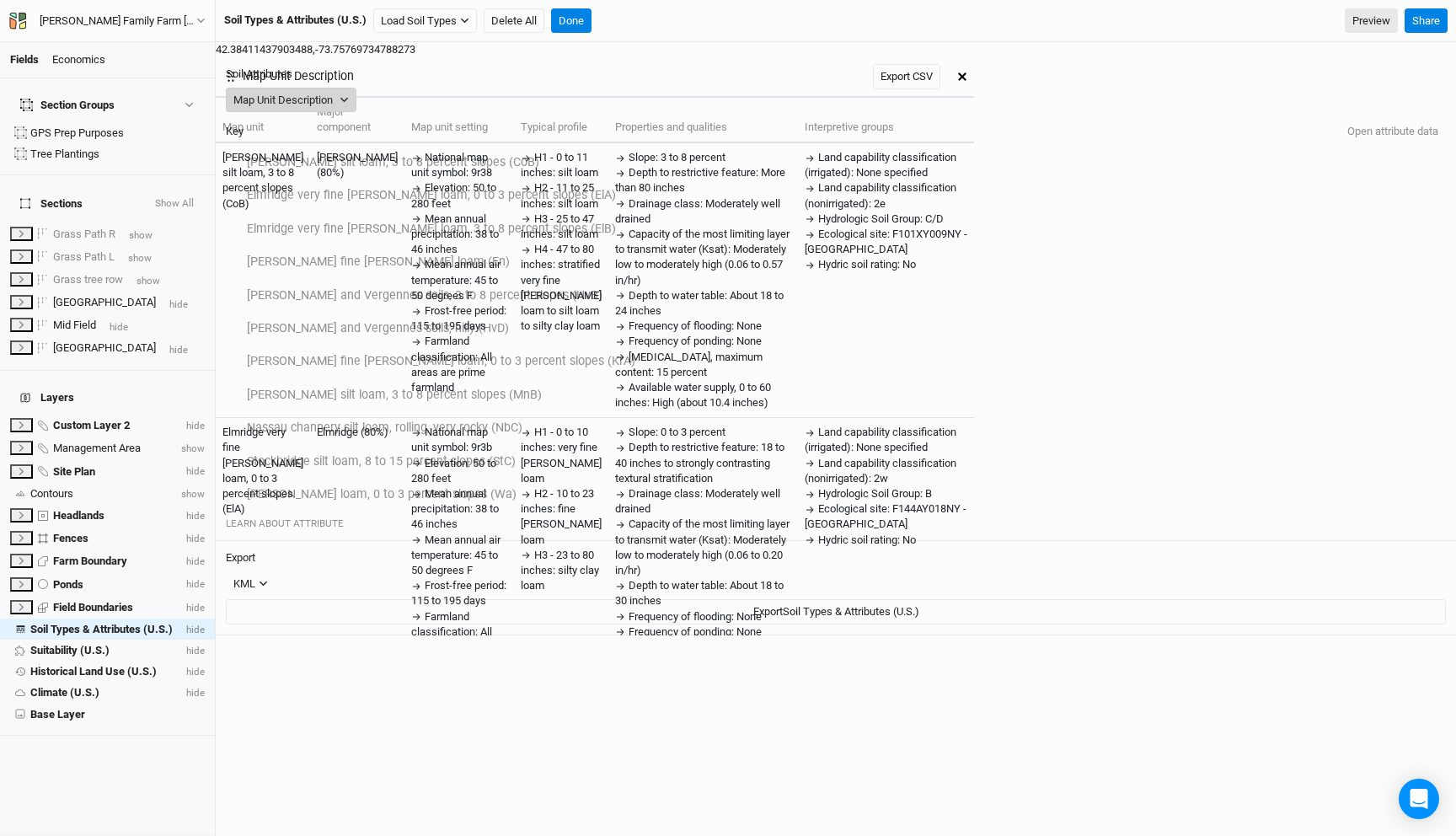
click at [356, 90] on button "Map Unit Description" at bounding box center [291, 100] width 131 height 25
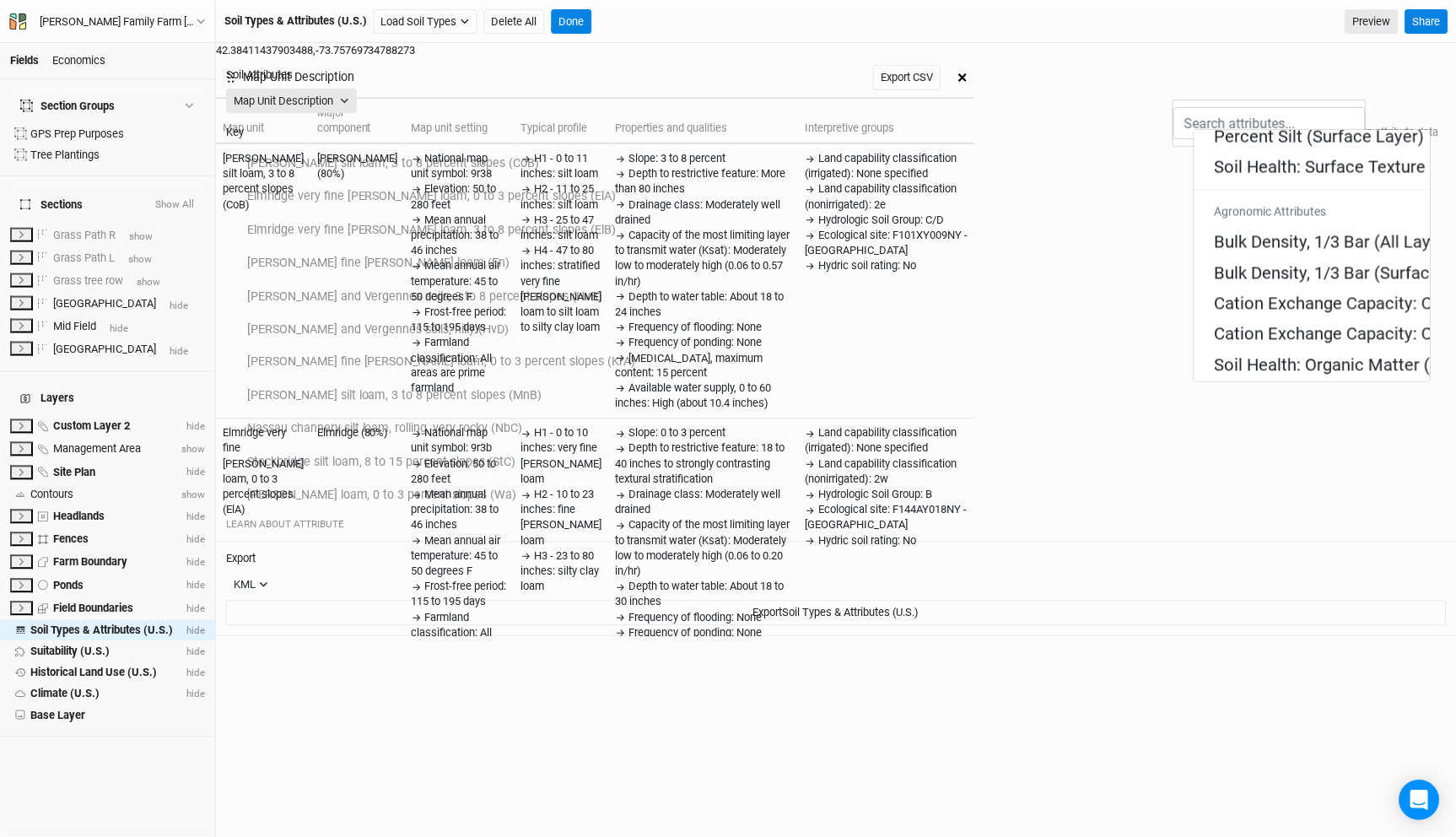
scroll to position [295, 0]
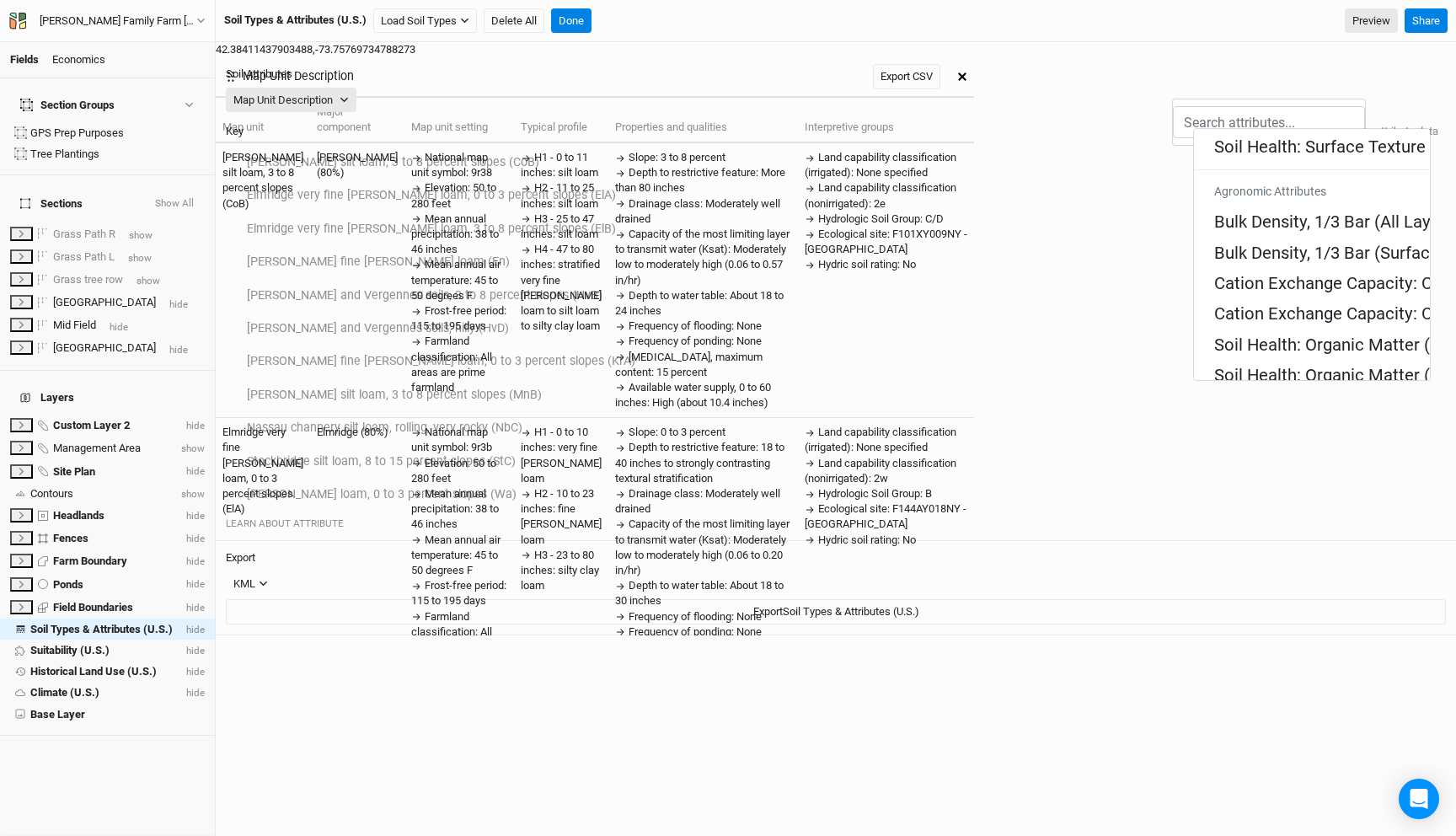
click at [1253, 395] on Layers\) "pH, 1:1 Water (All Layers)" at bounding box center [1310, 406] width 191 height 23
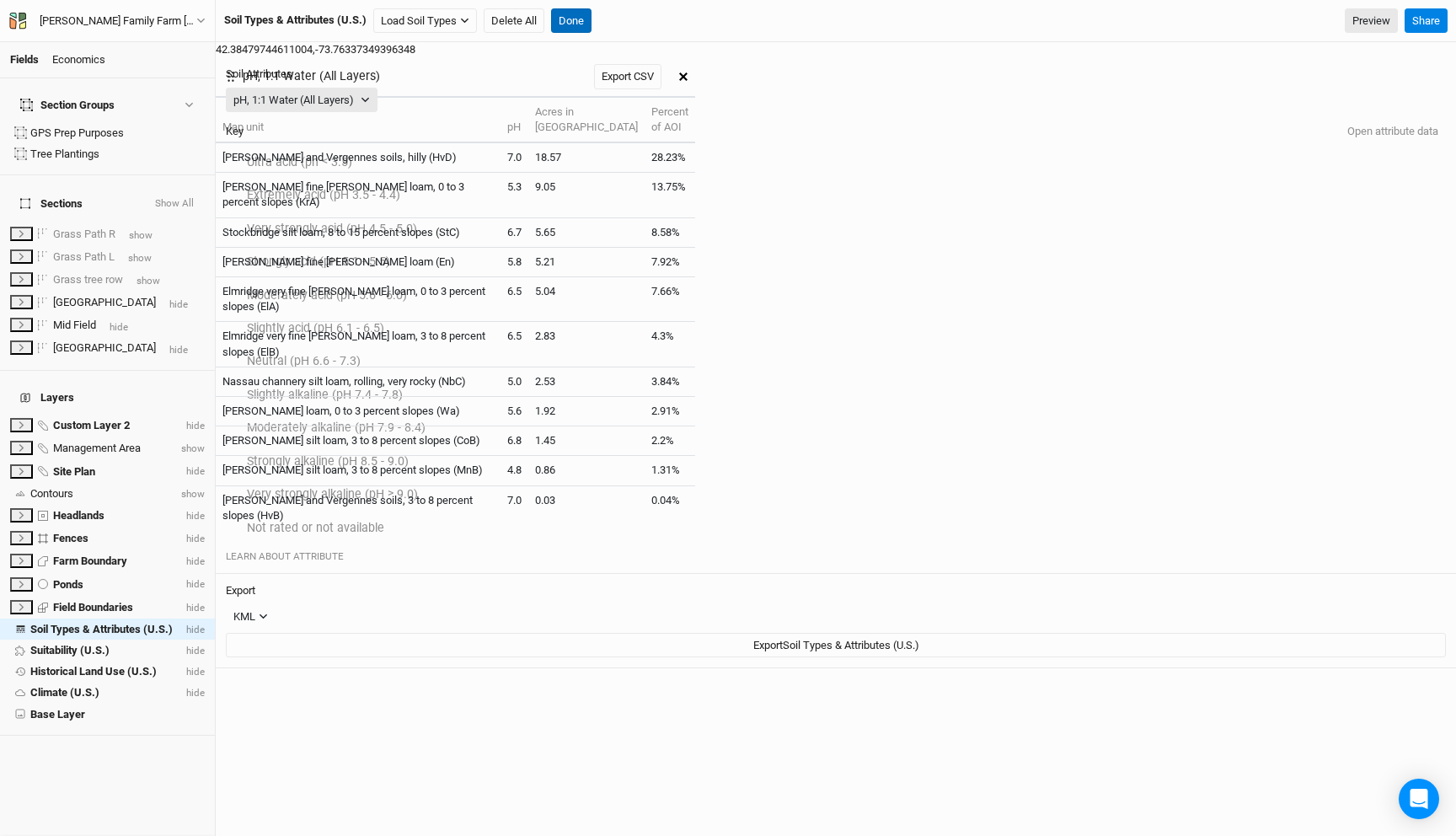
click at [578, 24] on button "Done" at bounding box center [572, 21] width 41 height 25
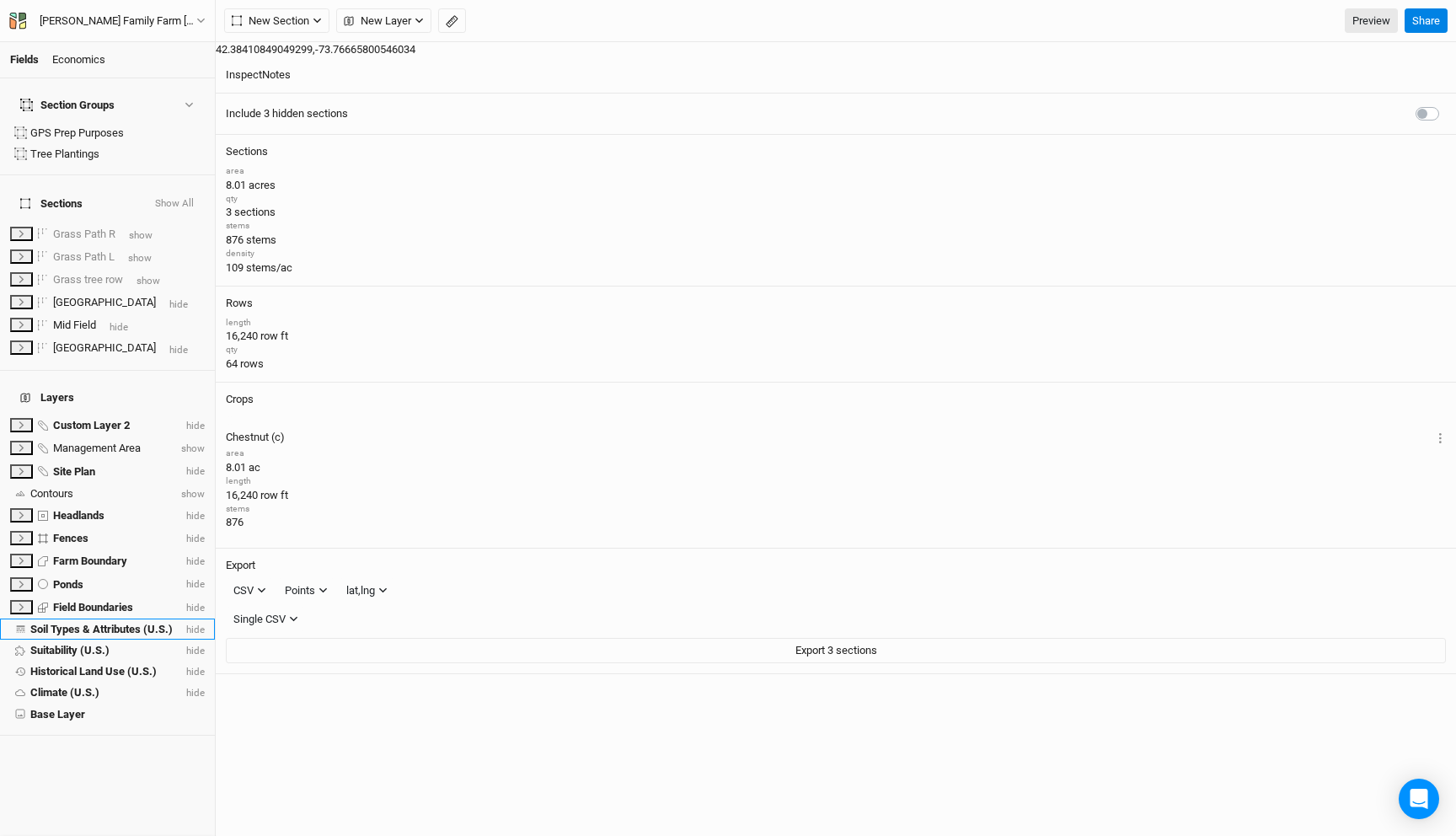
click at [191, 624] on span "hide" at bounding box center [194, 629] width 21 height 12
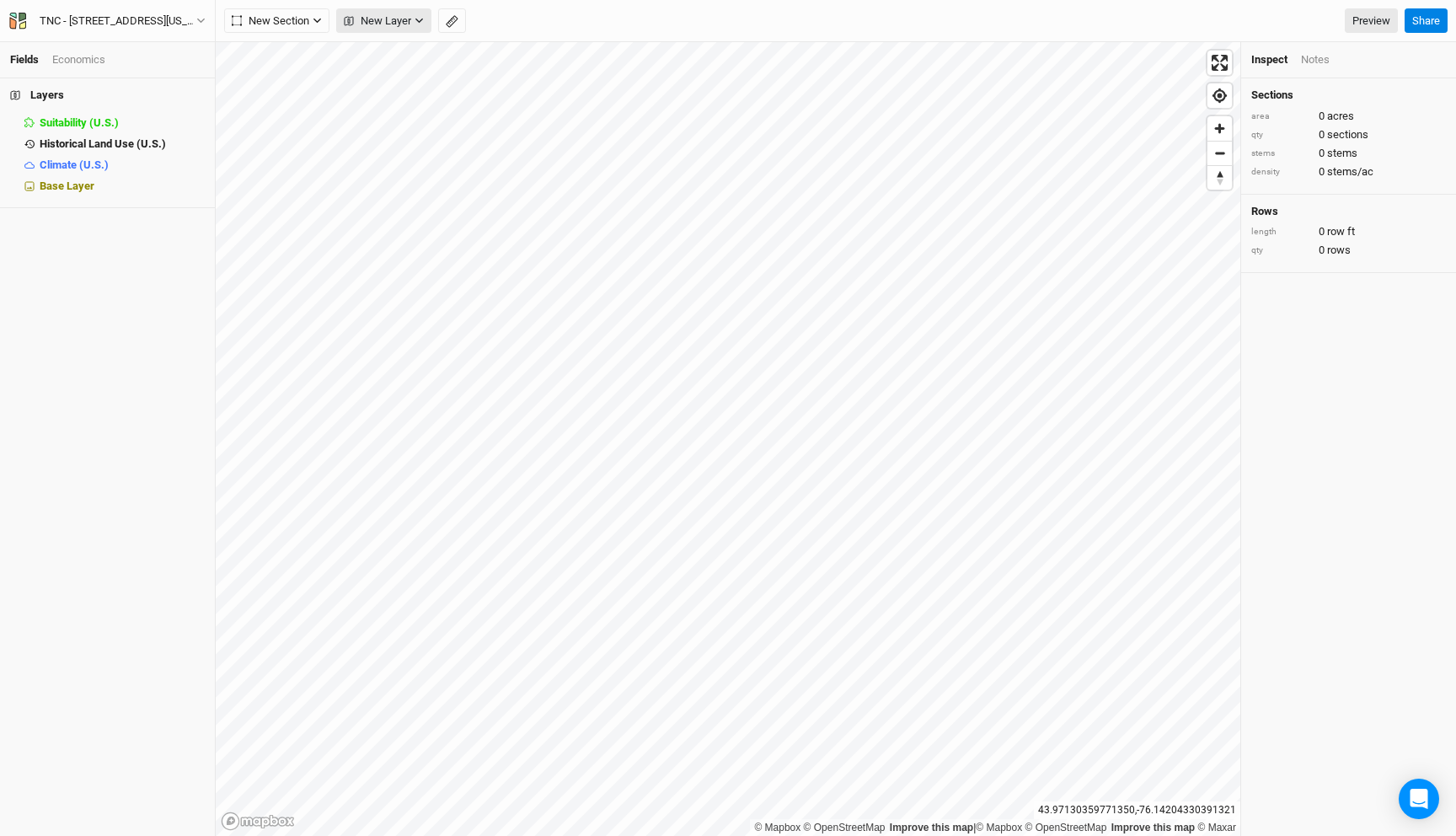
click at [400, 17] on span "New Layer" at bounding box center [377, 20] width 67 height 17
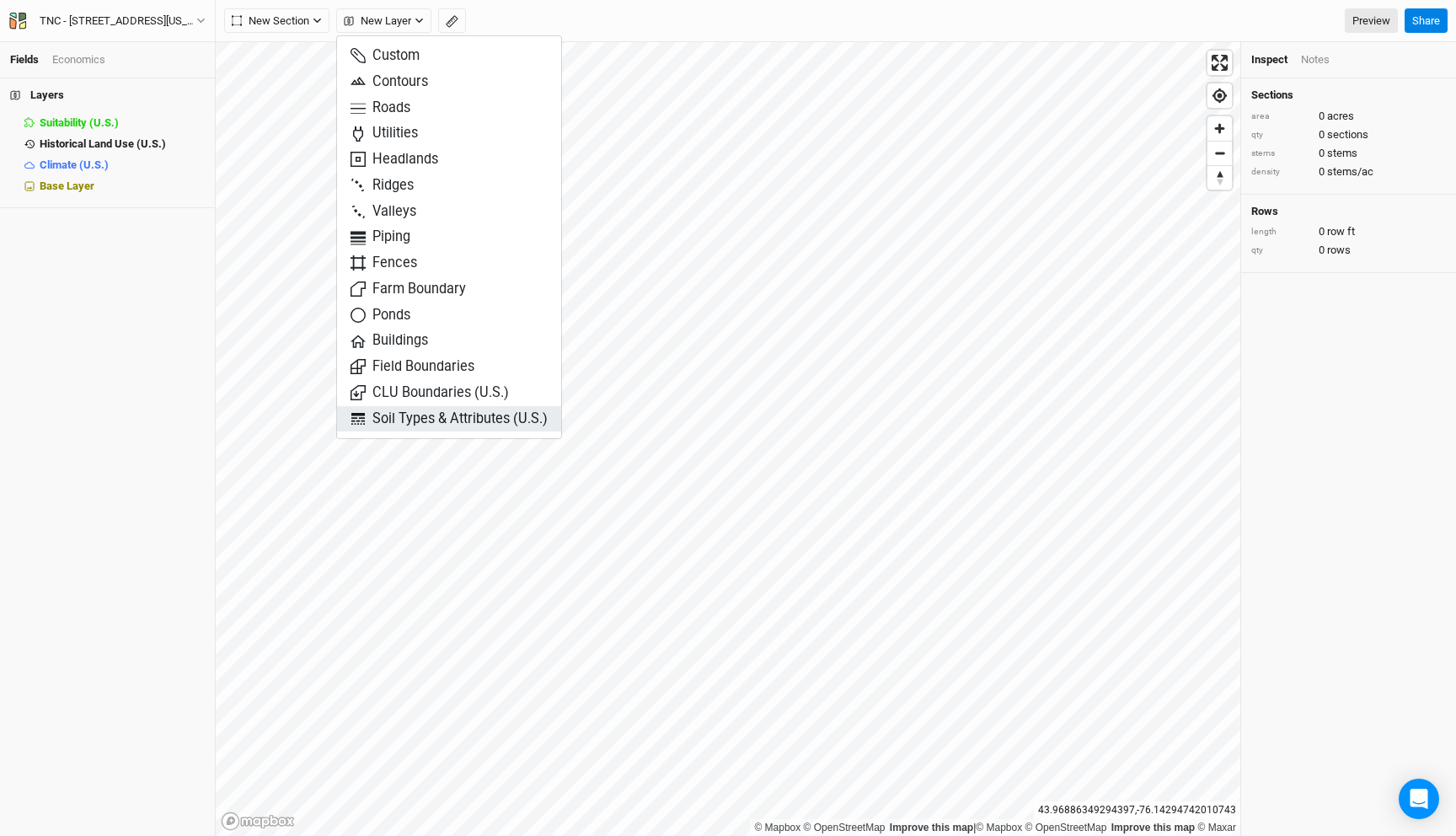
click at [416, 418] on span "Soil Types & Attributes (U.S.)" at bounding box center [449, 419] width 197 height 19
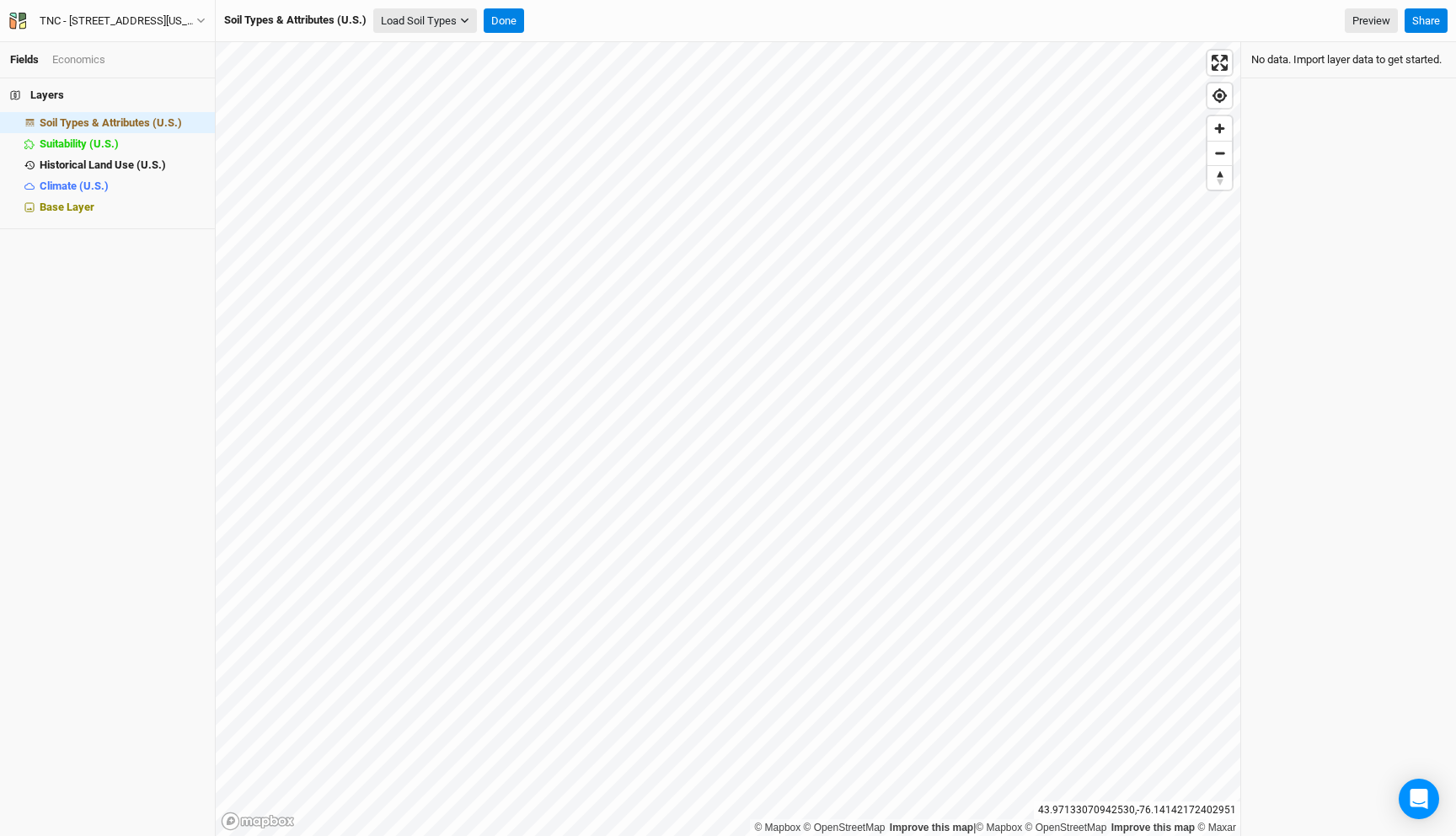
click at [422, 11] on button "Load Soil Types" at bounding box center [425, 21] width 103 height 25
click at [438, 54] on button "Load for Current View" at bounding box center [441, 51] width 133 height 21
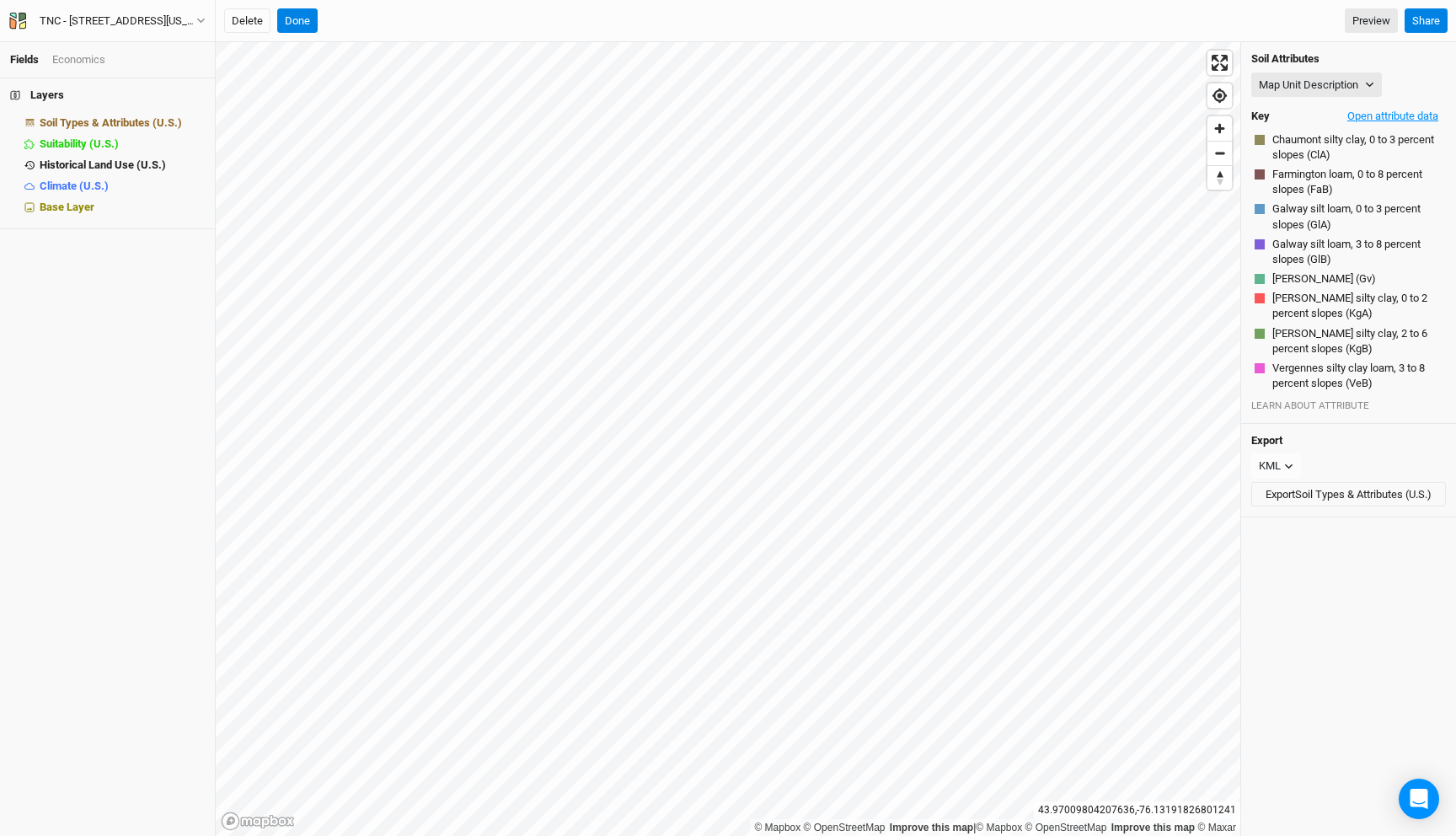
click at [1379, 120] on button "Open attribute data" at bounding box center [1393, 116] width 106 height 25
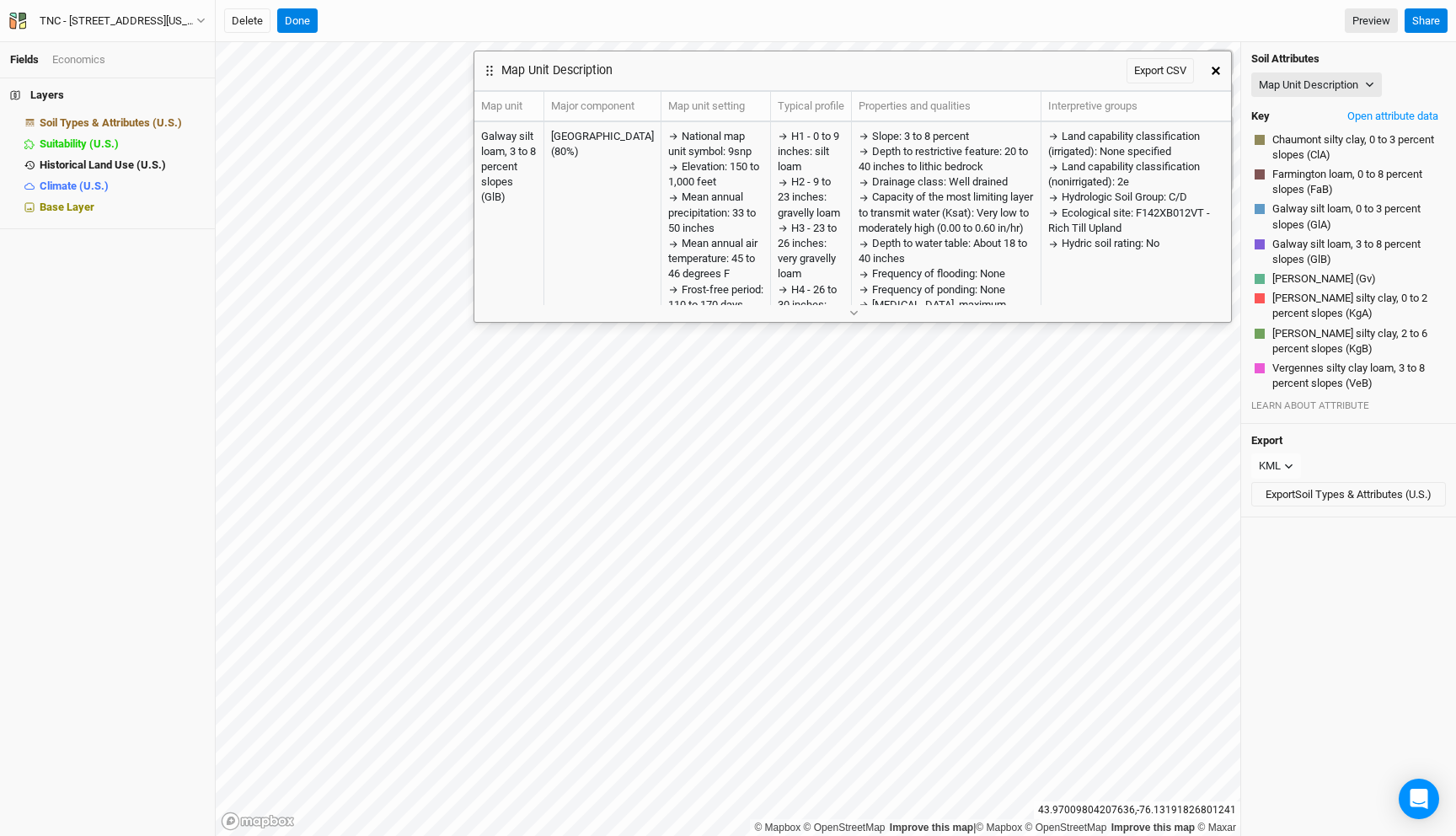
click at [1205, 71] on button "button" at bounding box center [1215, 70] width 30 height 30
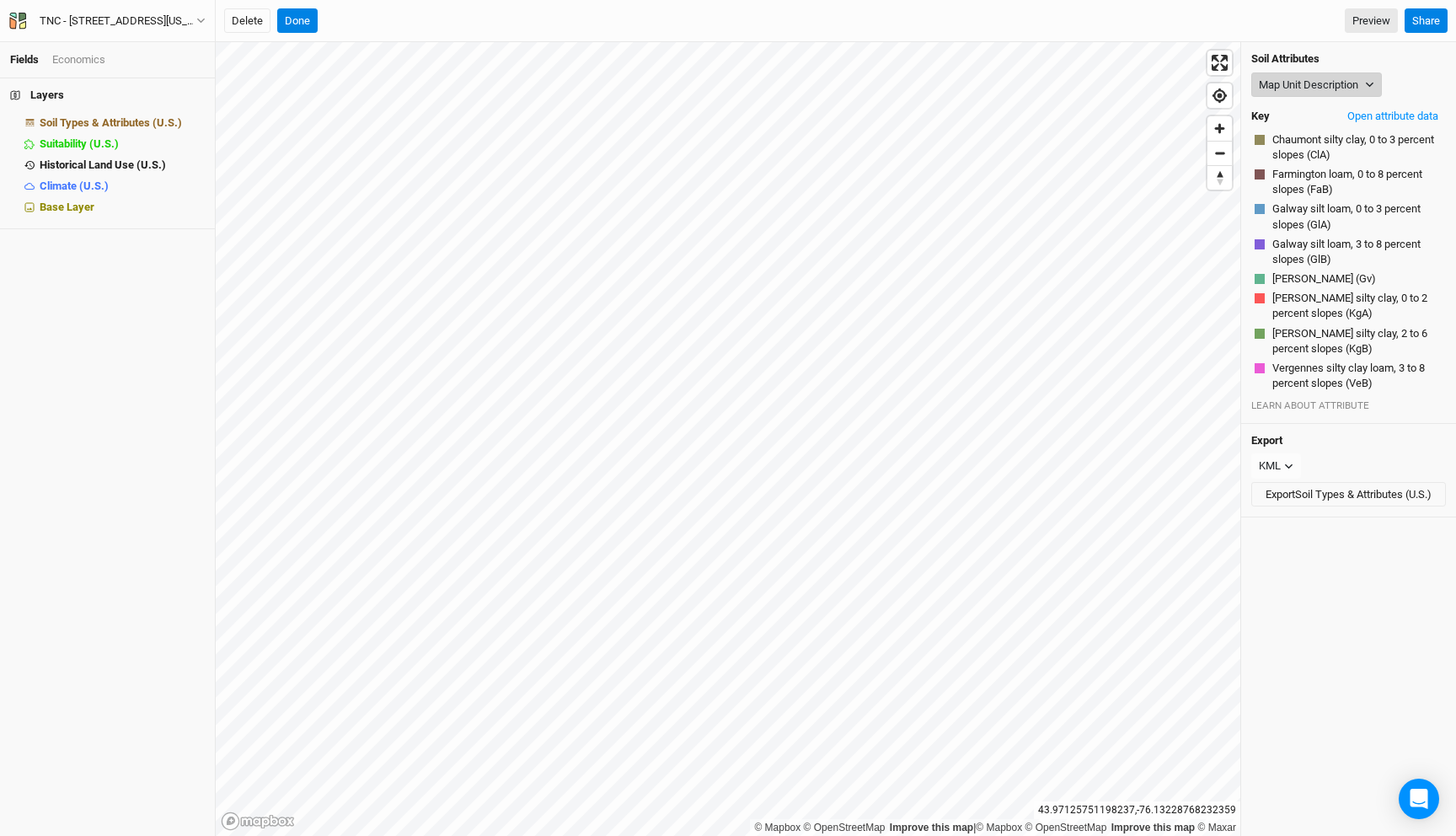
click at [1315, 85] on button "Map Unit Description" at bounding box center [1317, 85] width 131 height 25
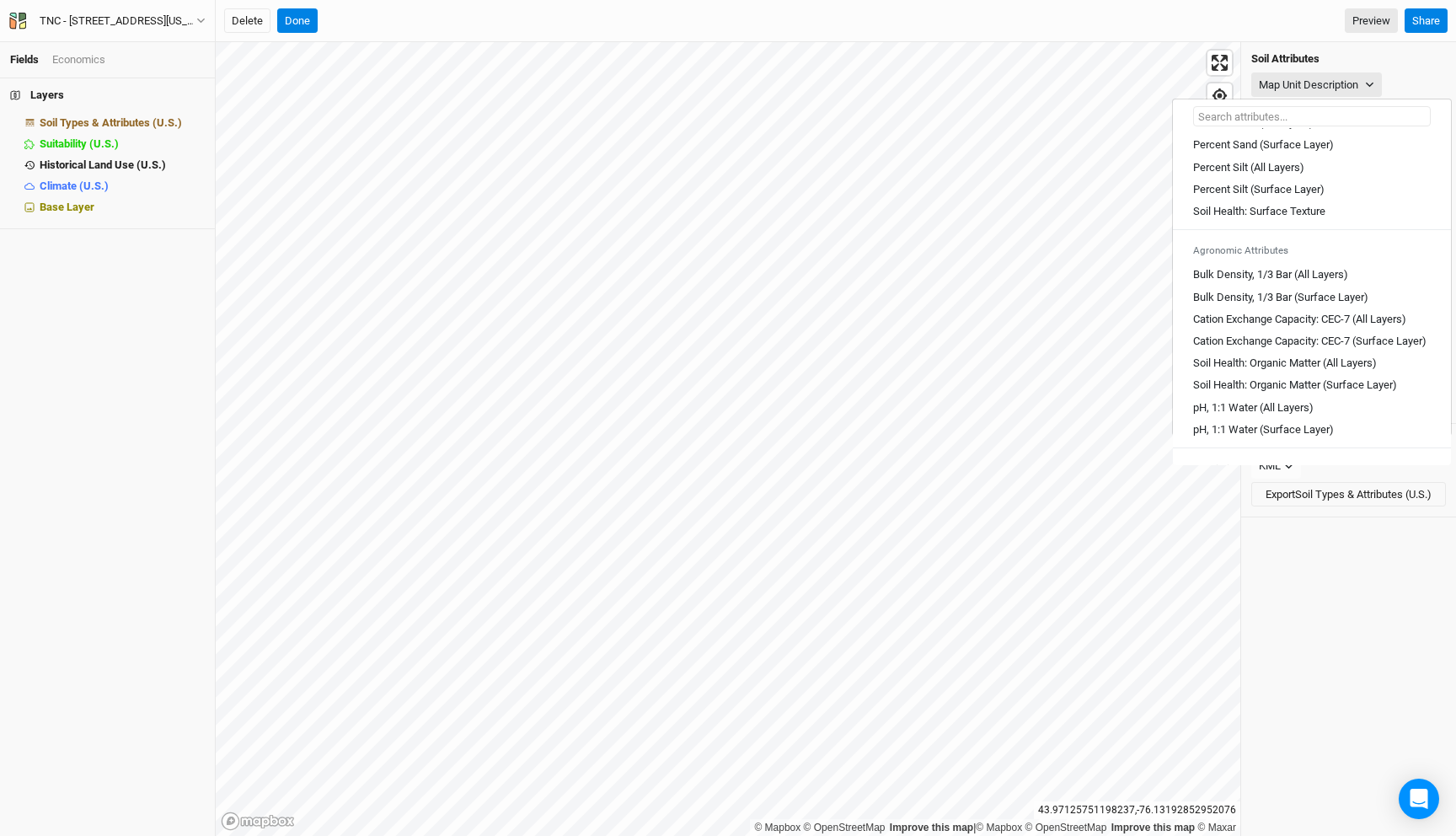
scroll to position [247, 0]
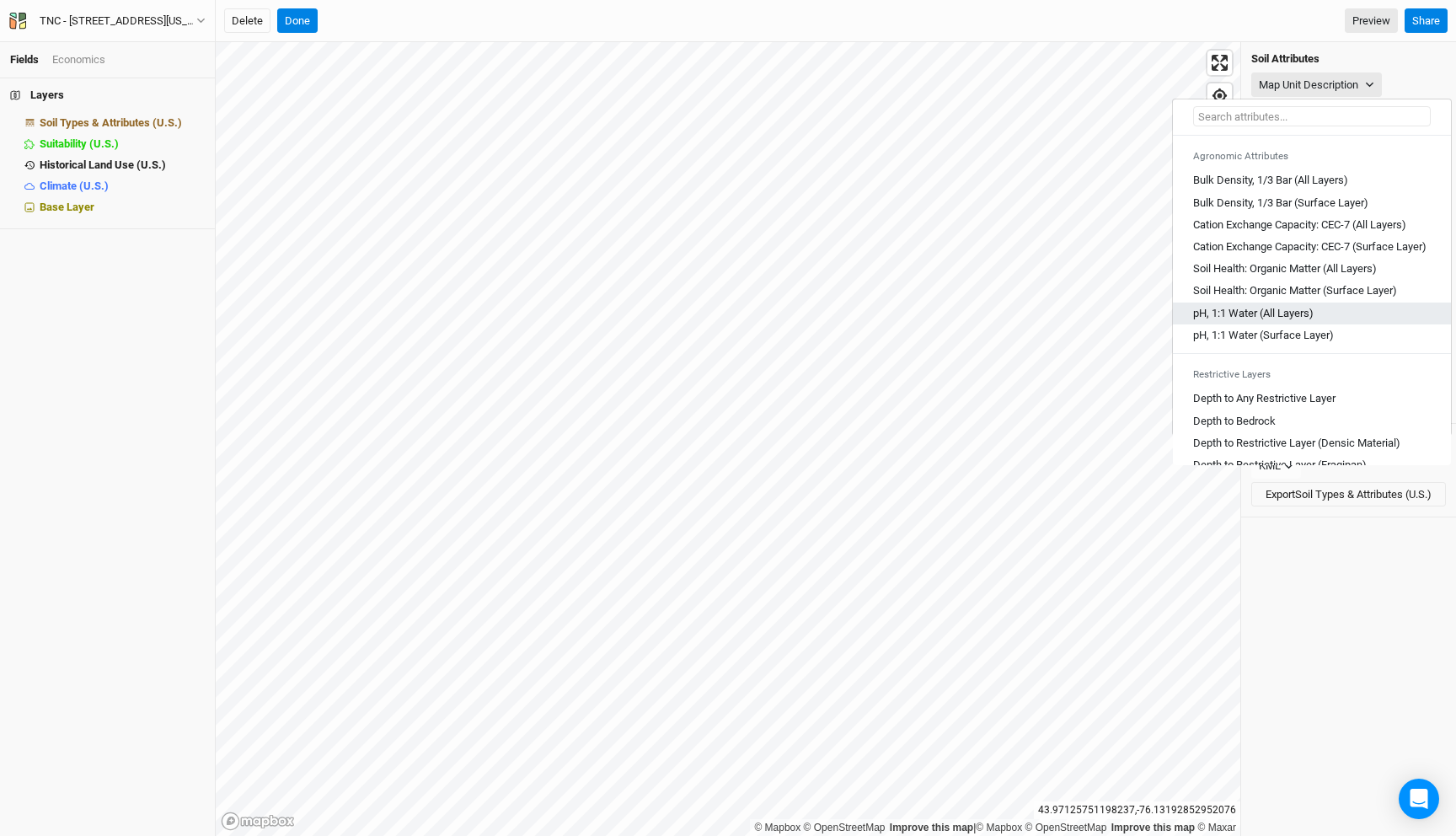
click at [1285, 322] on Layers\) "pH, 1:1 Water (All Layers)" at bounding box center [1253, 314] width 121 height 16
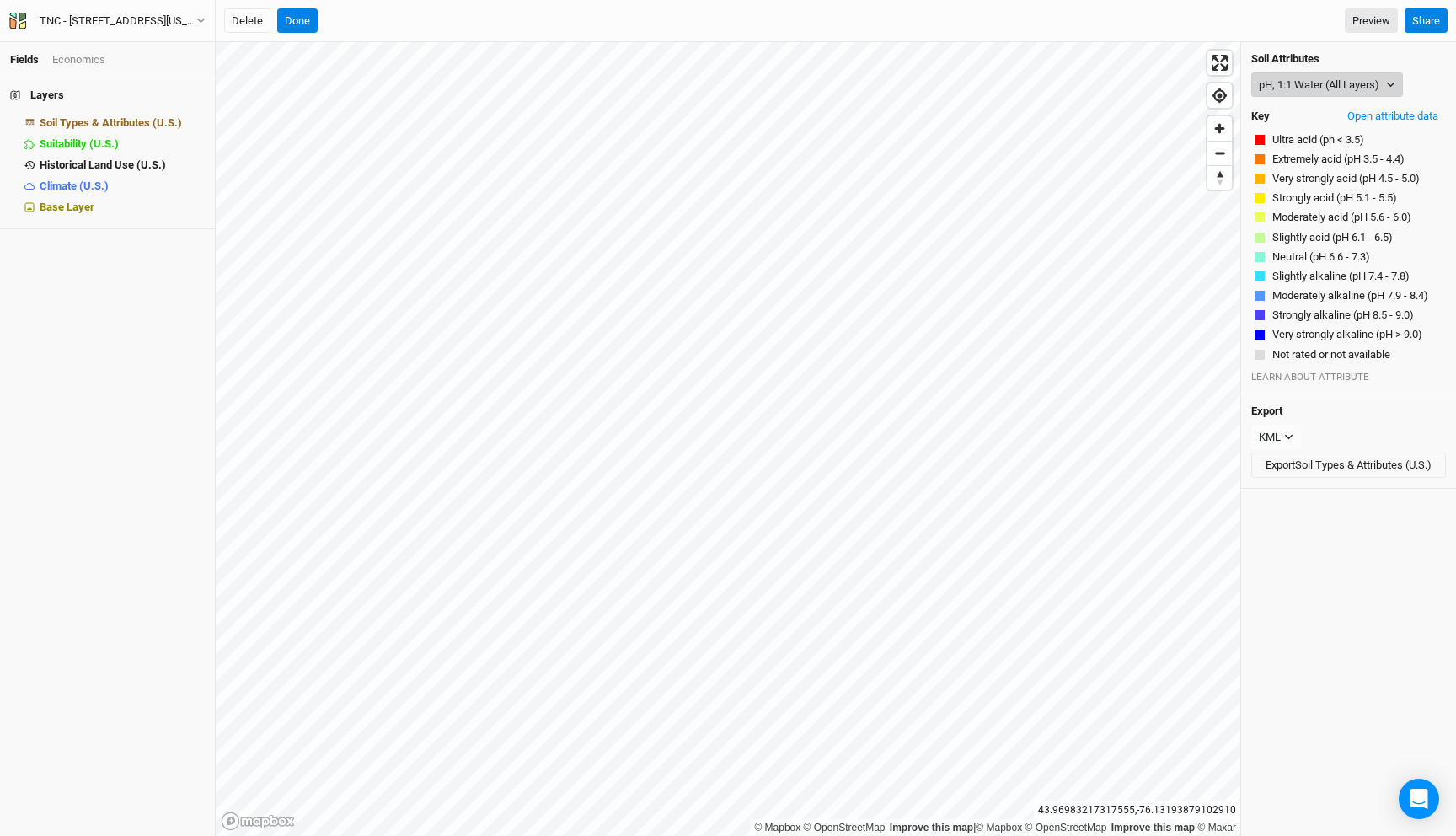
click at [1317, 82] on button "pH, 1:1 Water (All Layers)" at bounding box center [1327, 85] width 152 height 25
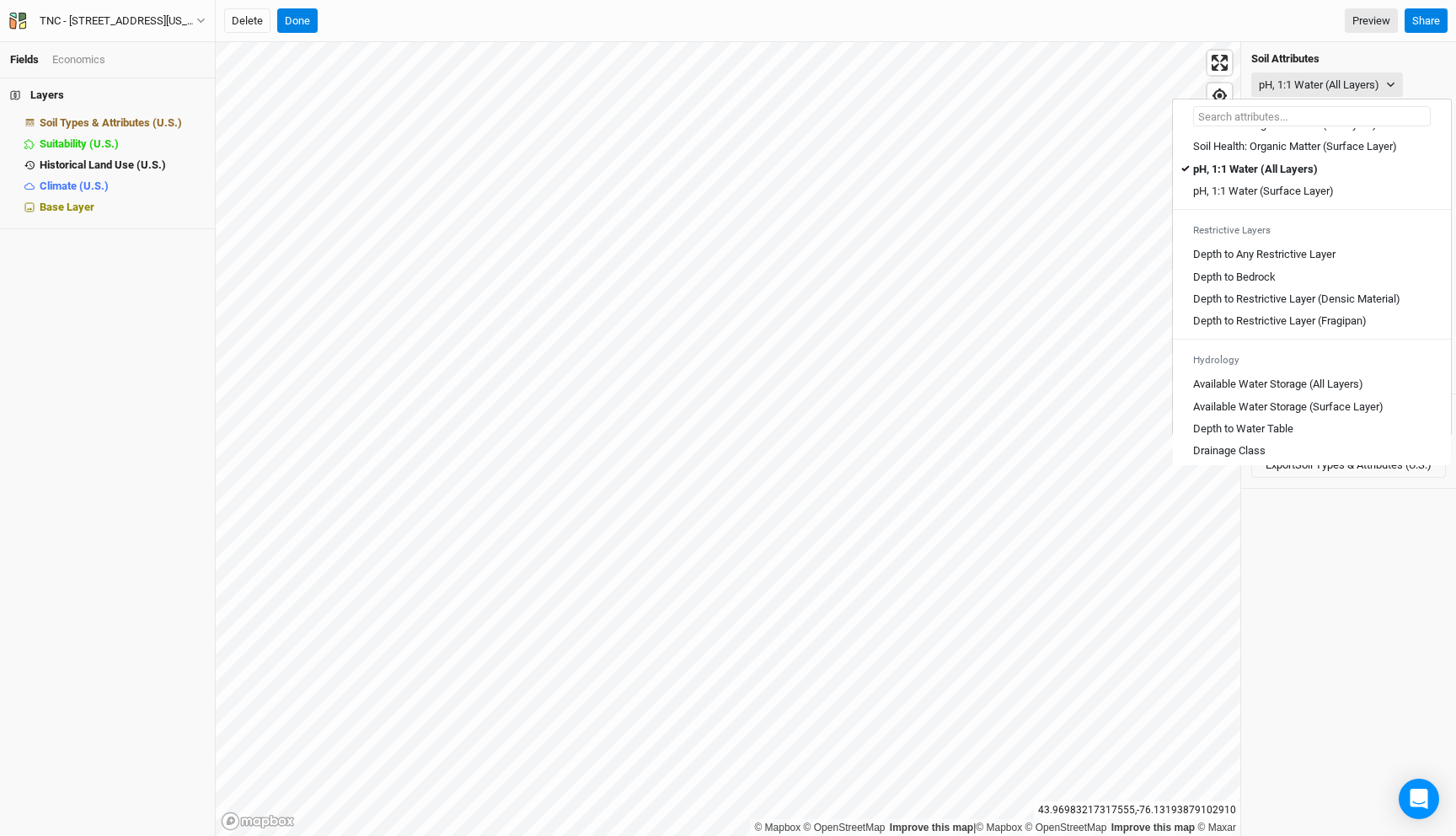
scroll to position [651, 0]
click at [1298, 199] on div "Drainage Class" at bounding box center [1312, 192] width 238 height 16
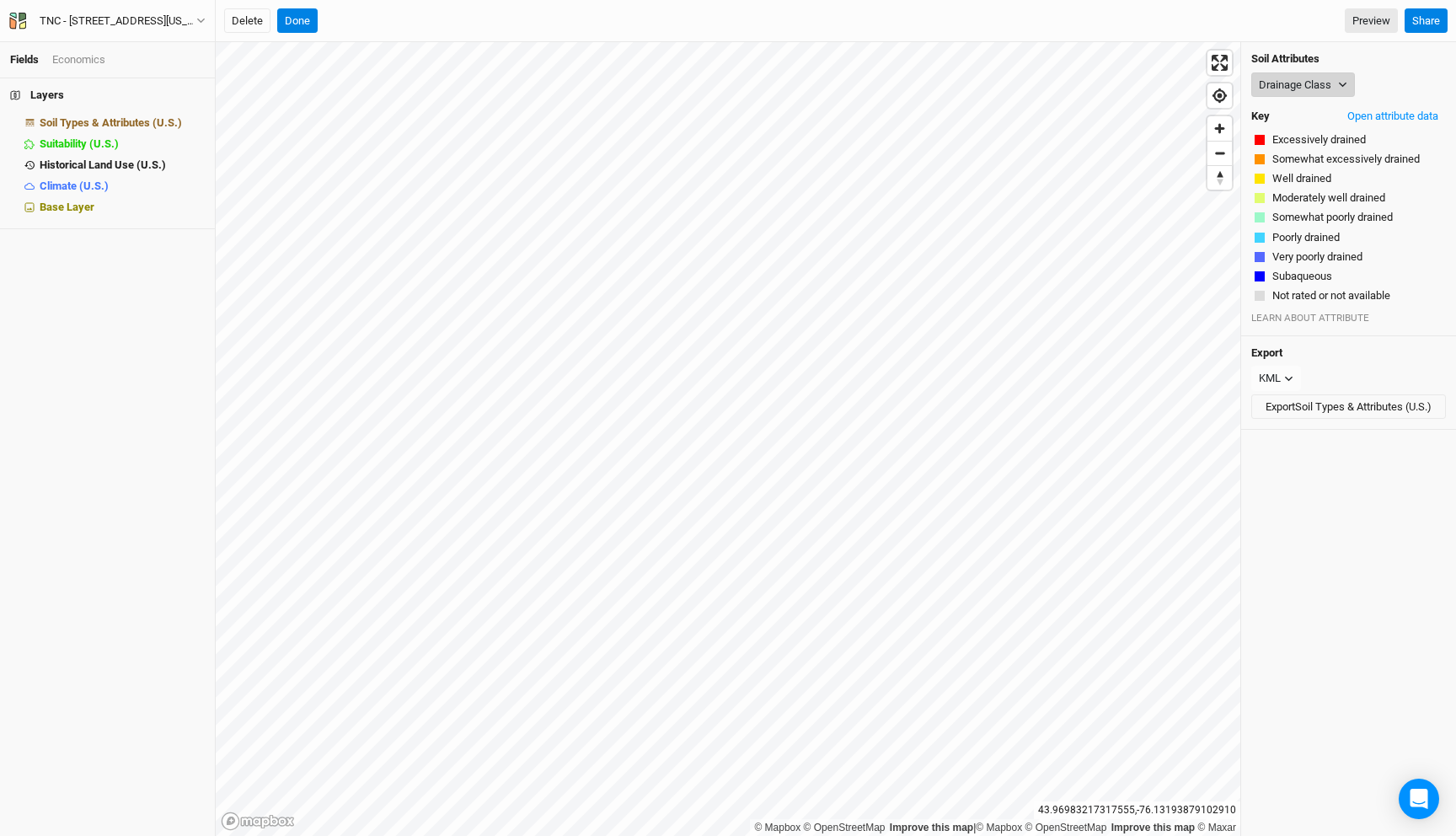
click at [1298, 85] on button "Drainage Class" at bounding box center [1303, 85] width 103 height 25
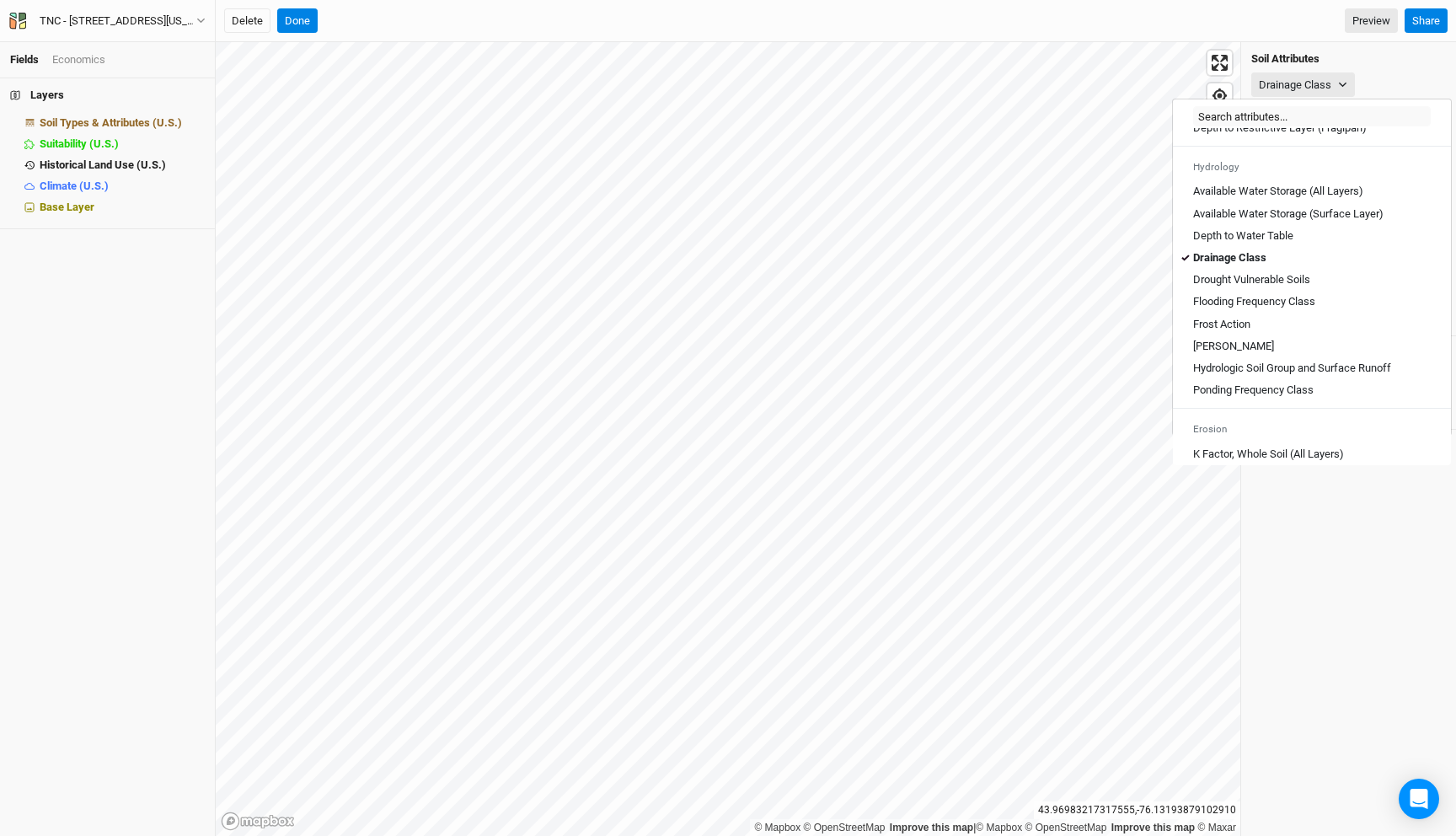
scroll to position [573, 0]
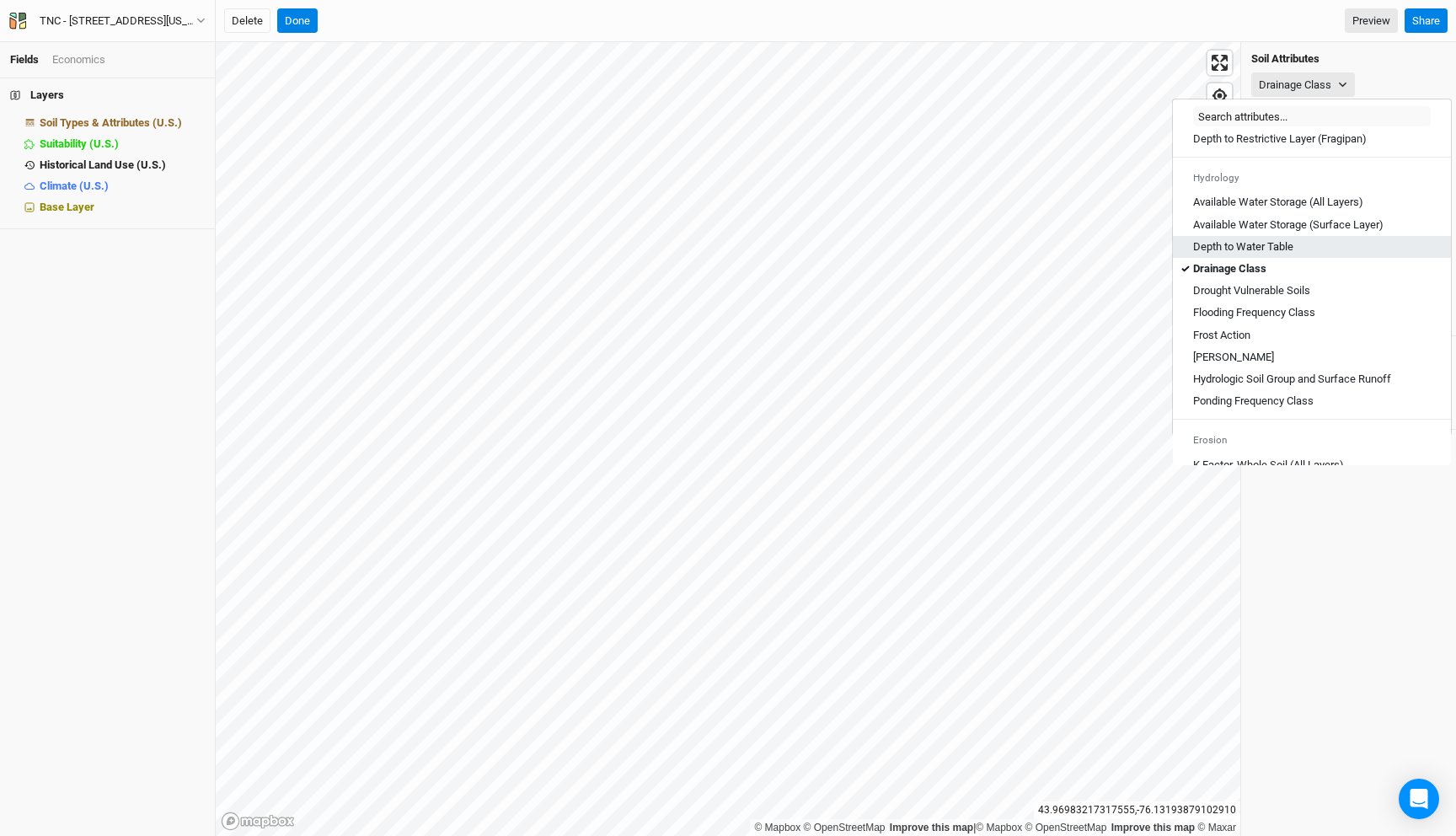
click at [1294, 254] on div "Depth to Water Table" at bounding box center [1312, 247] width 238 height 16
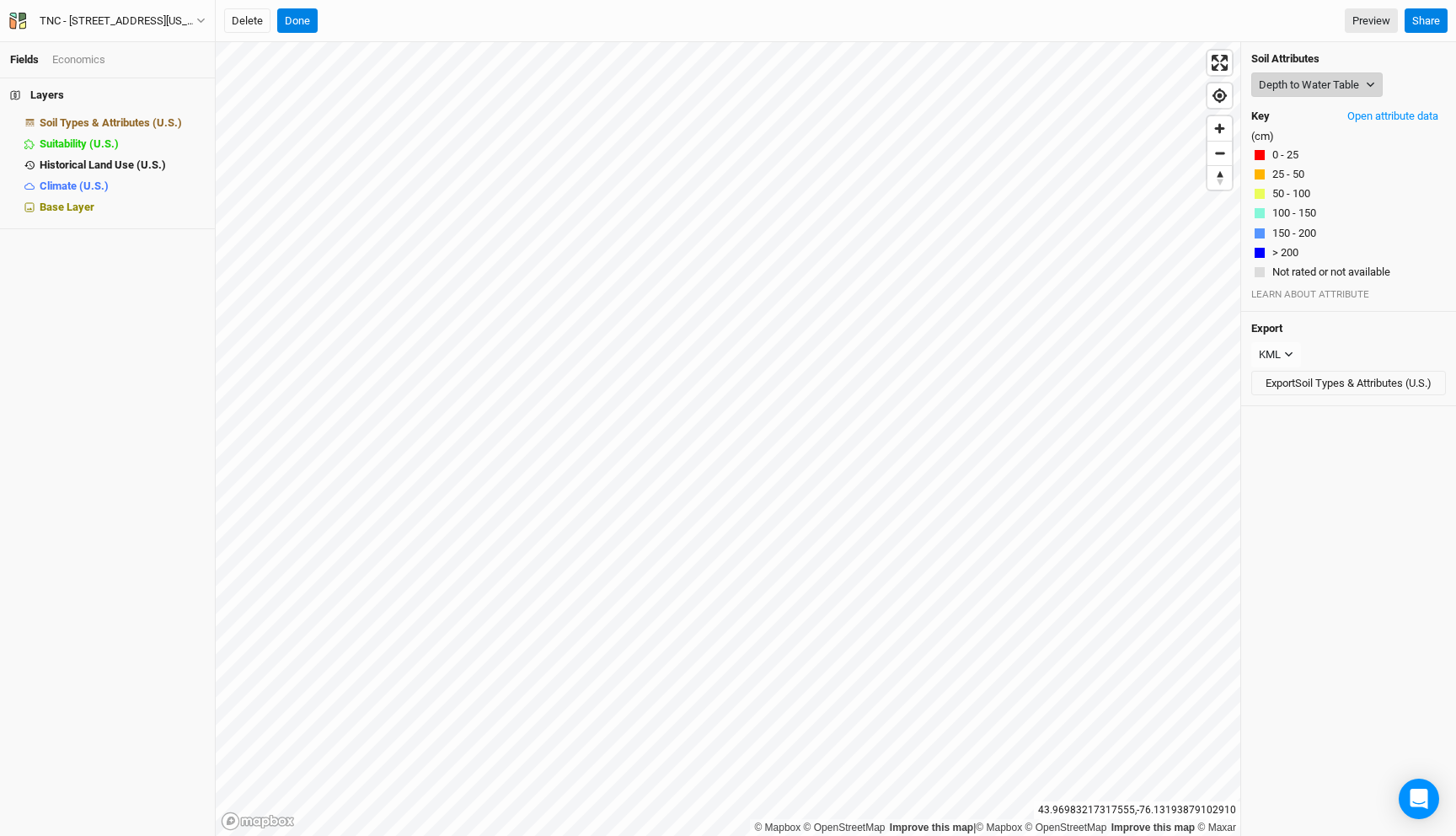
click at [1310, 92] on button "Depth to Water Table" at bounding box center [1317, 85] width 131 height 25
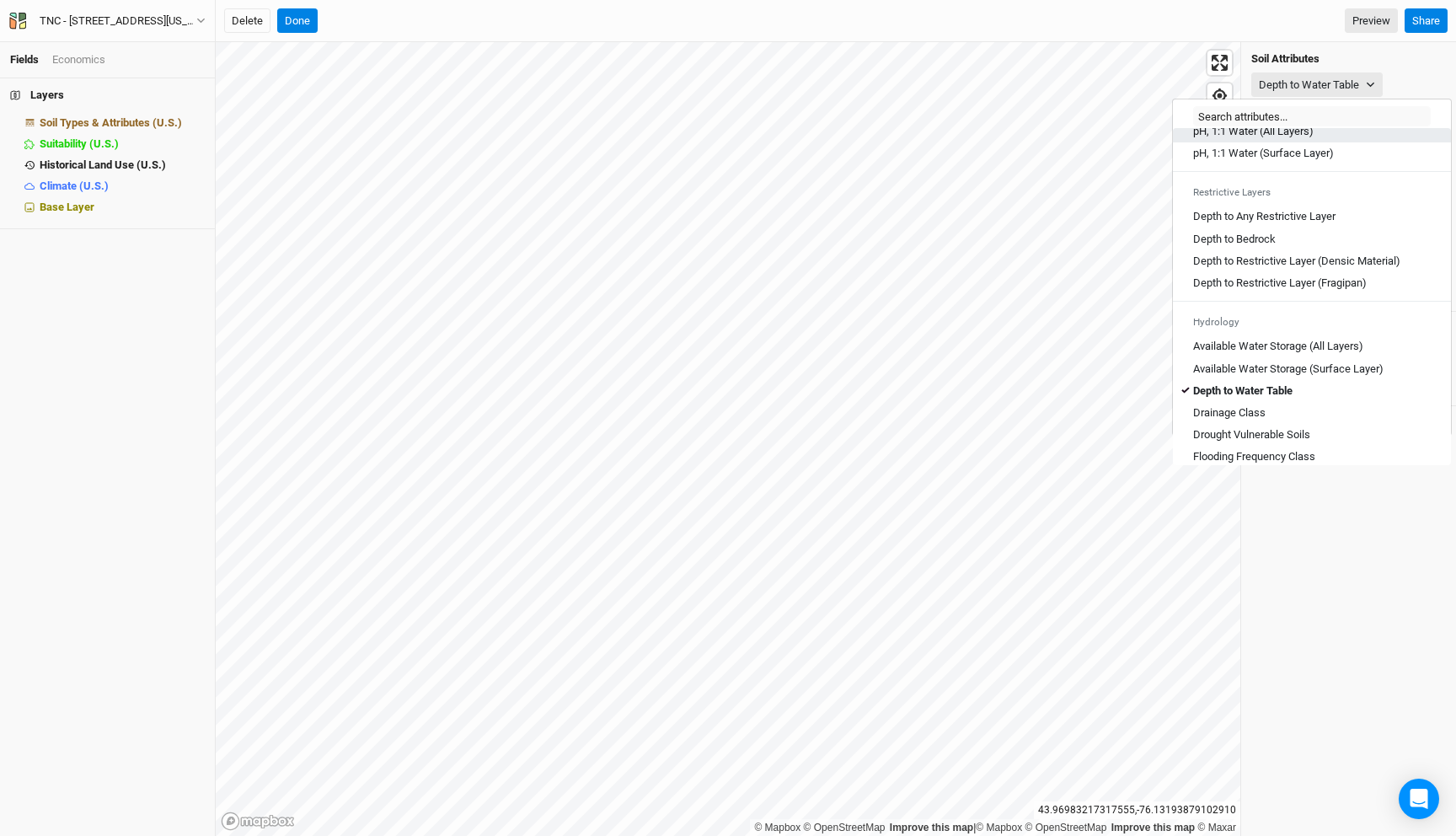
scroll to position [436, 0]
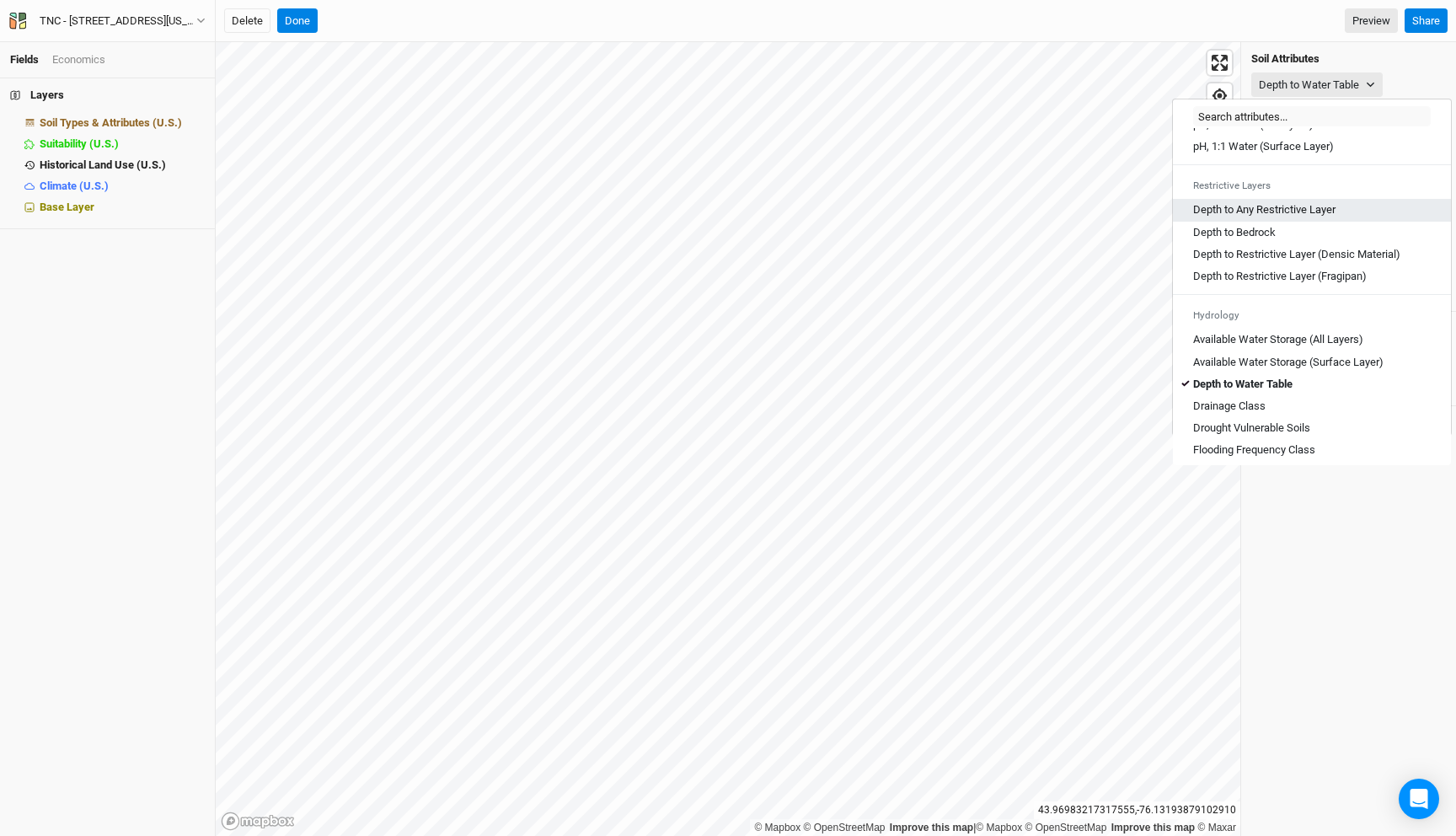
click at [1302, 217] on Layer "Depth to Any Restrictive Layer" at bounding box center [1264, 210] width 142 height 16
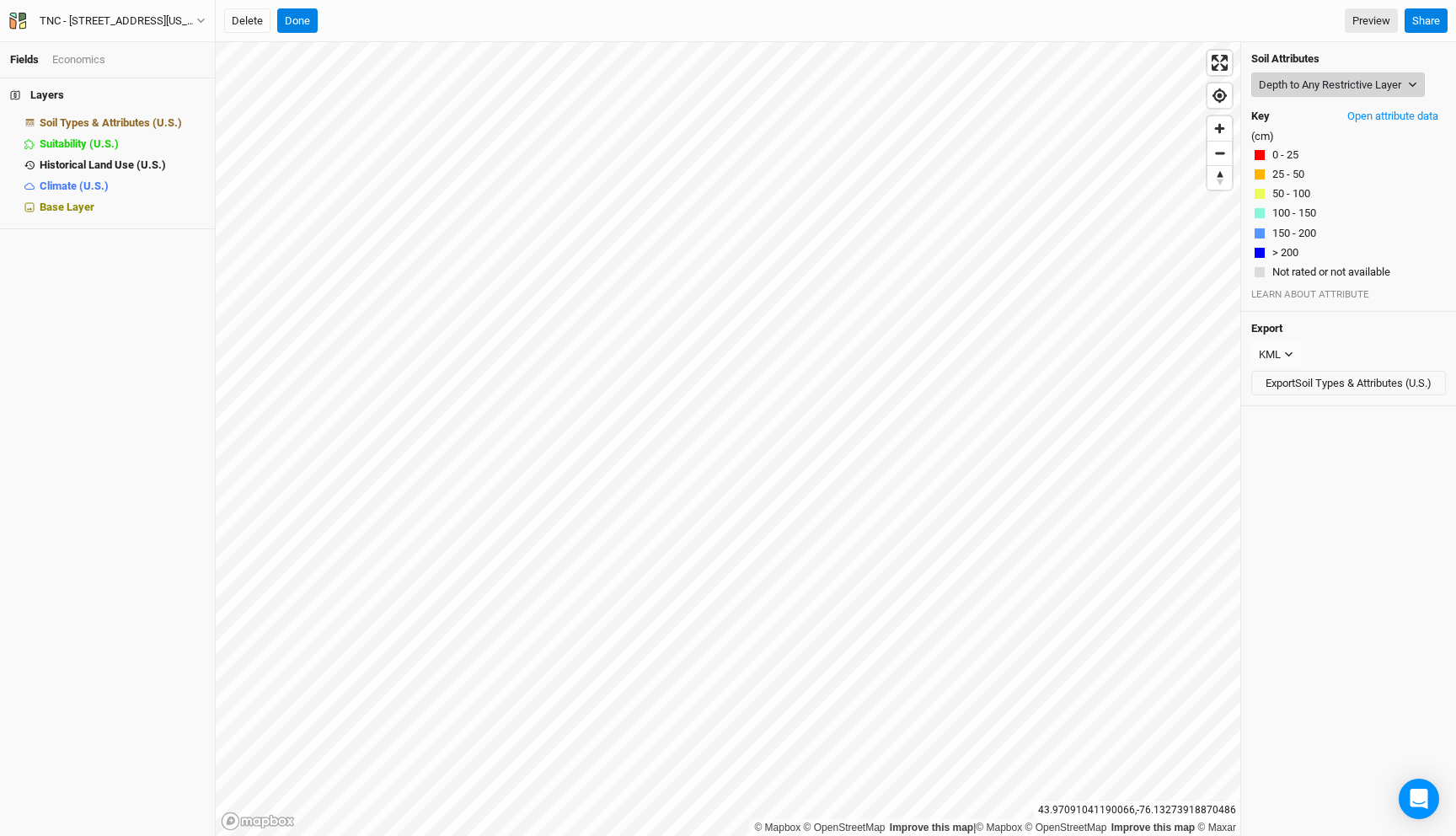
click at [1308, 93] on button "Depth to Any Restrictive Layer" at bounding box center [1338, 85] width 173 height 25
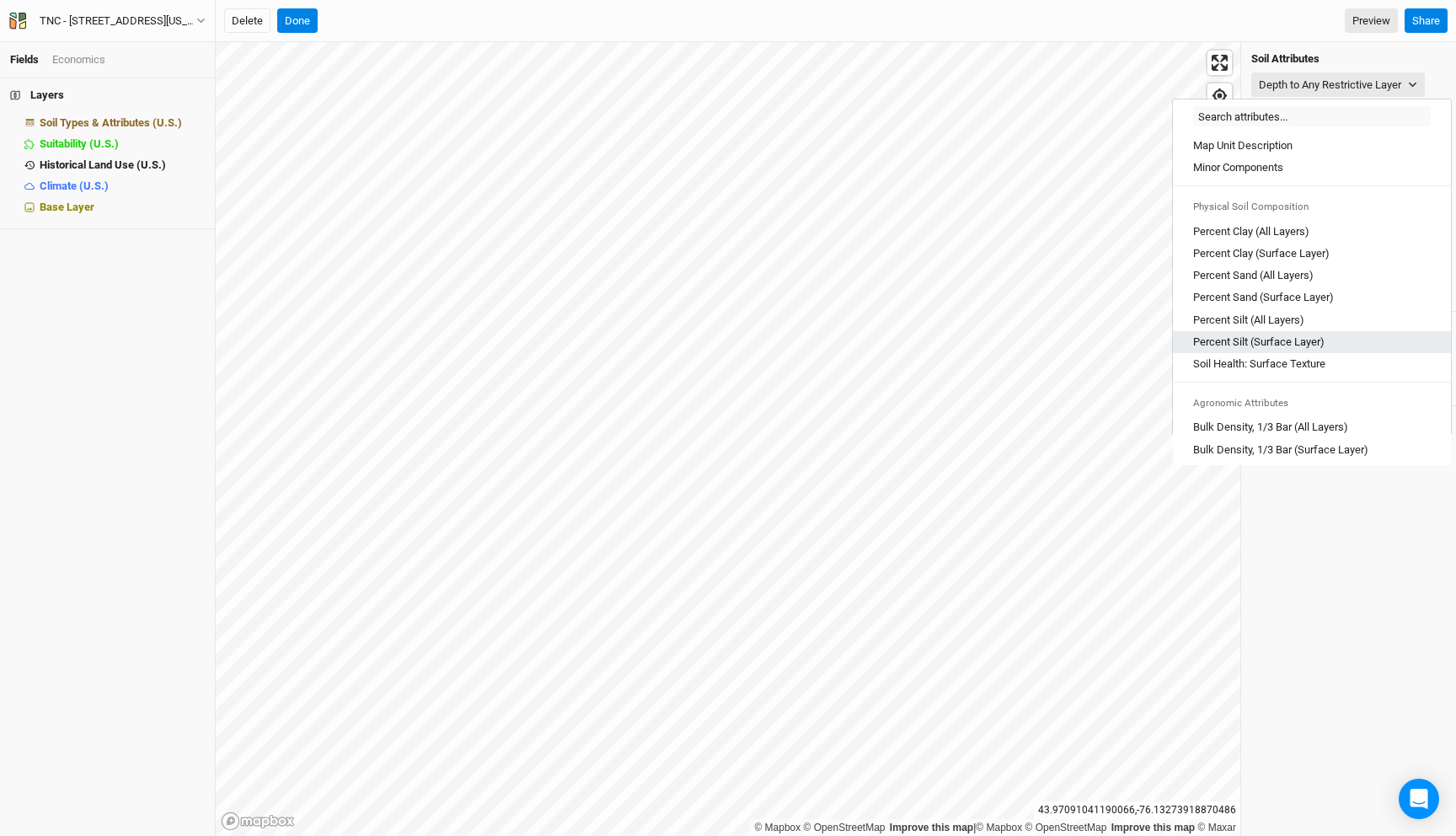
scroll to position [932, 0]
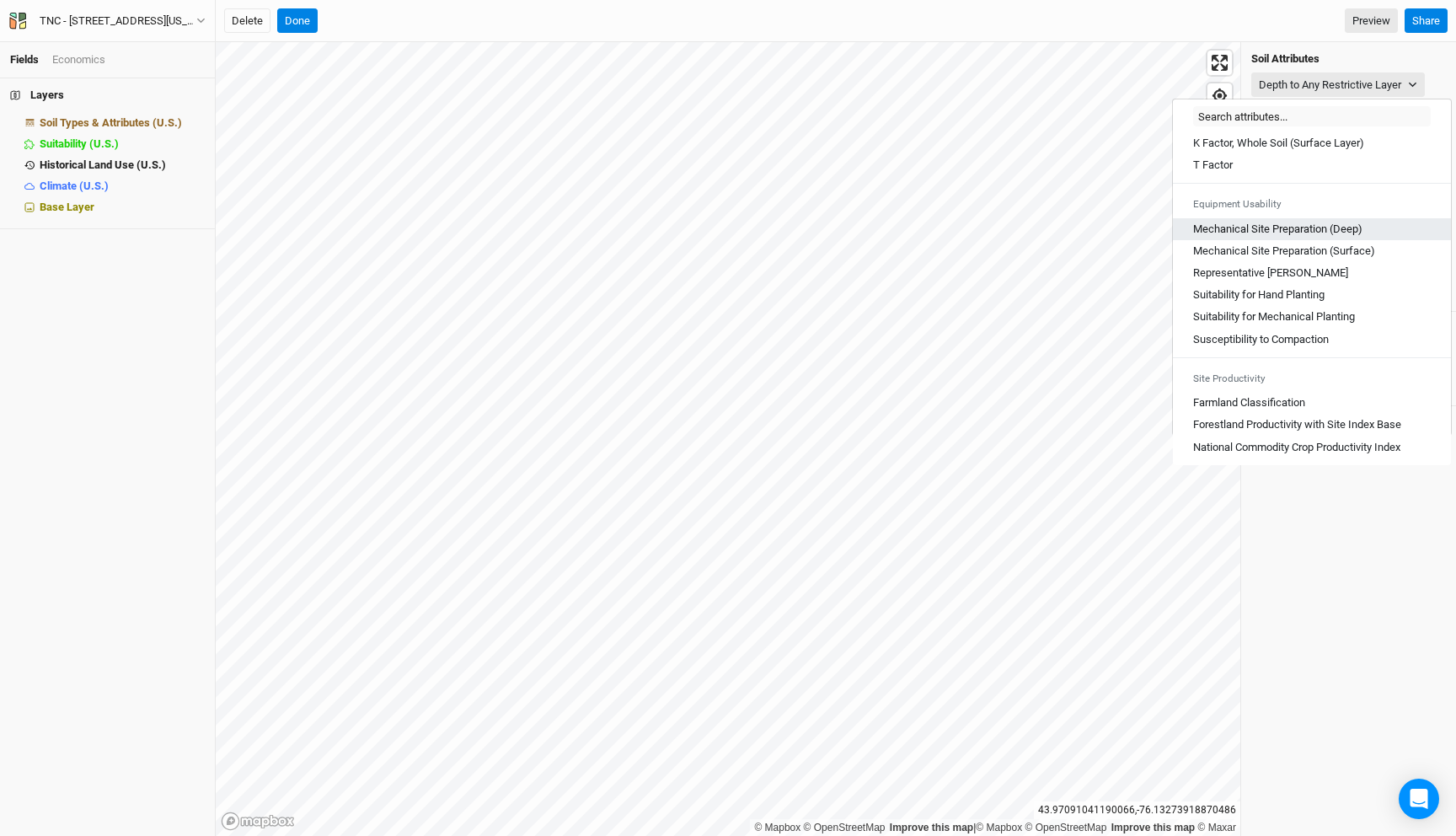
click at [1339, 231] on \(Deep\) "Mechanical Site Preparation (Deep)" at bounding box center [1278, 230] width 169 height 16
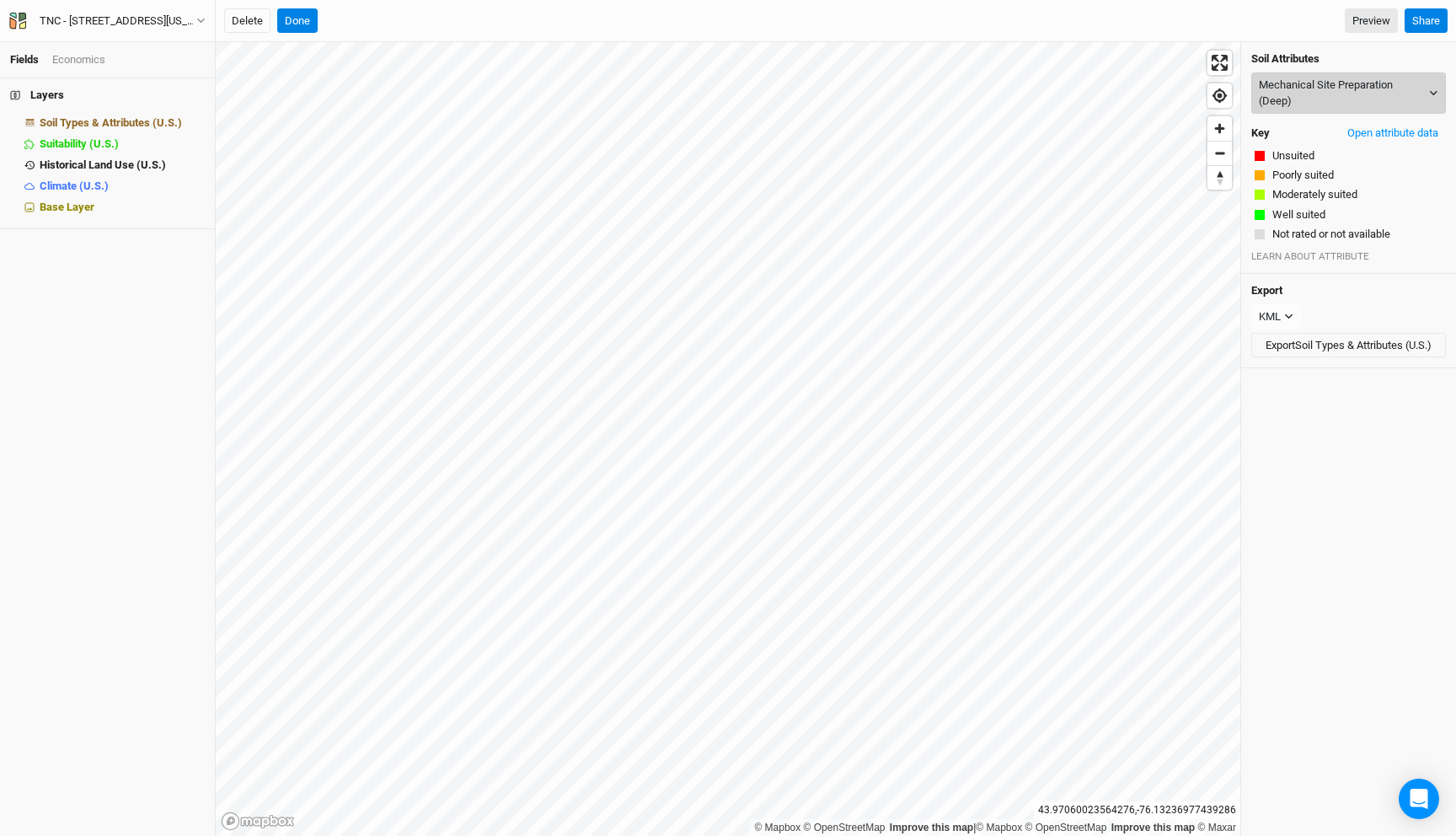
click at [1314, 82] on button "Mechanical Site Preparation (Deep)" at bounding box center [1349, 93] width 195 height 41
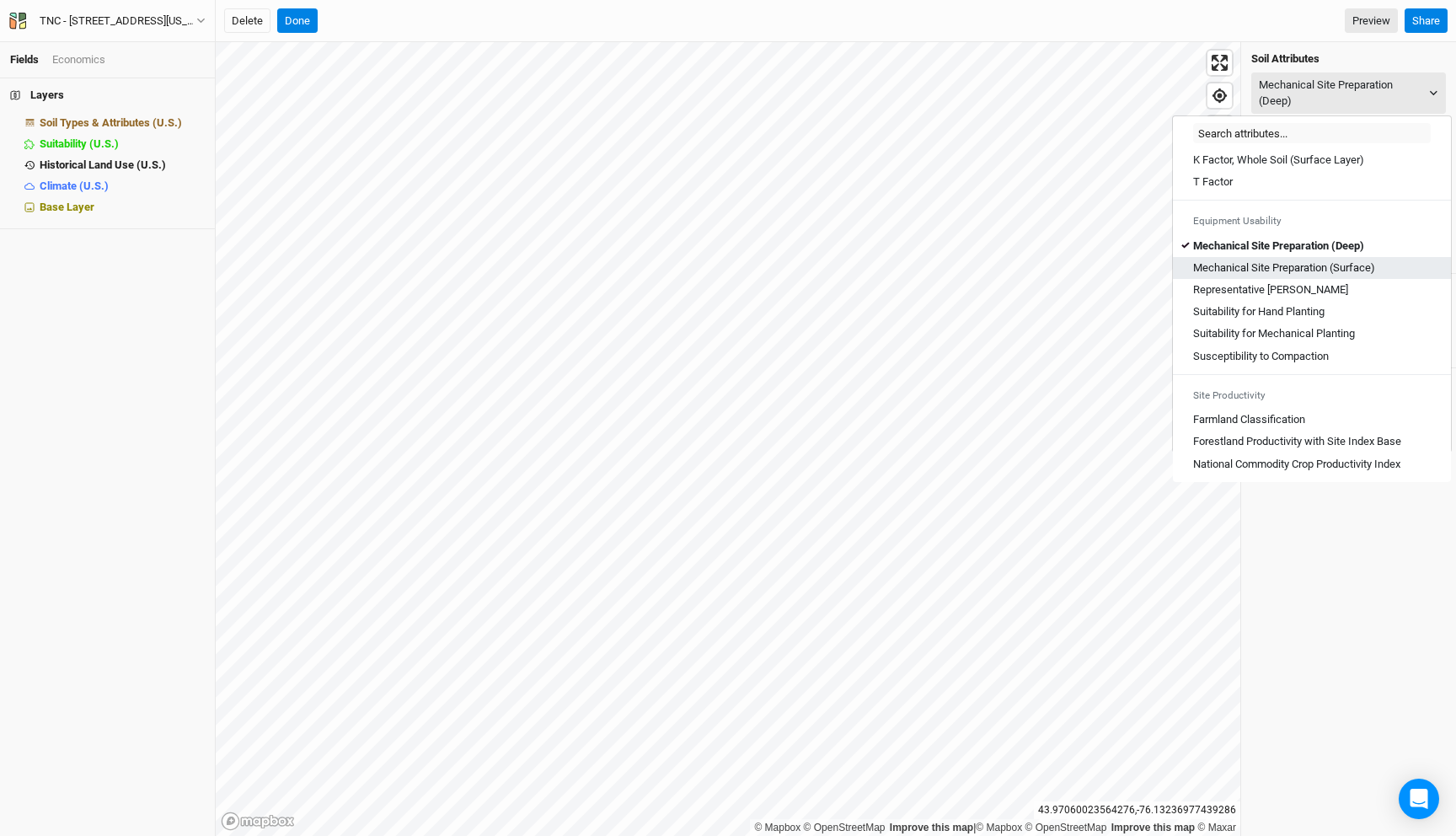
click at [1330, 264] on \(Surface\) "Mechanical Site Preparation (Surface)" at bounding box center [1284, 268] width 182 height 16
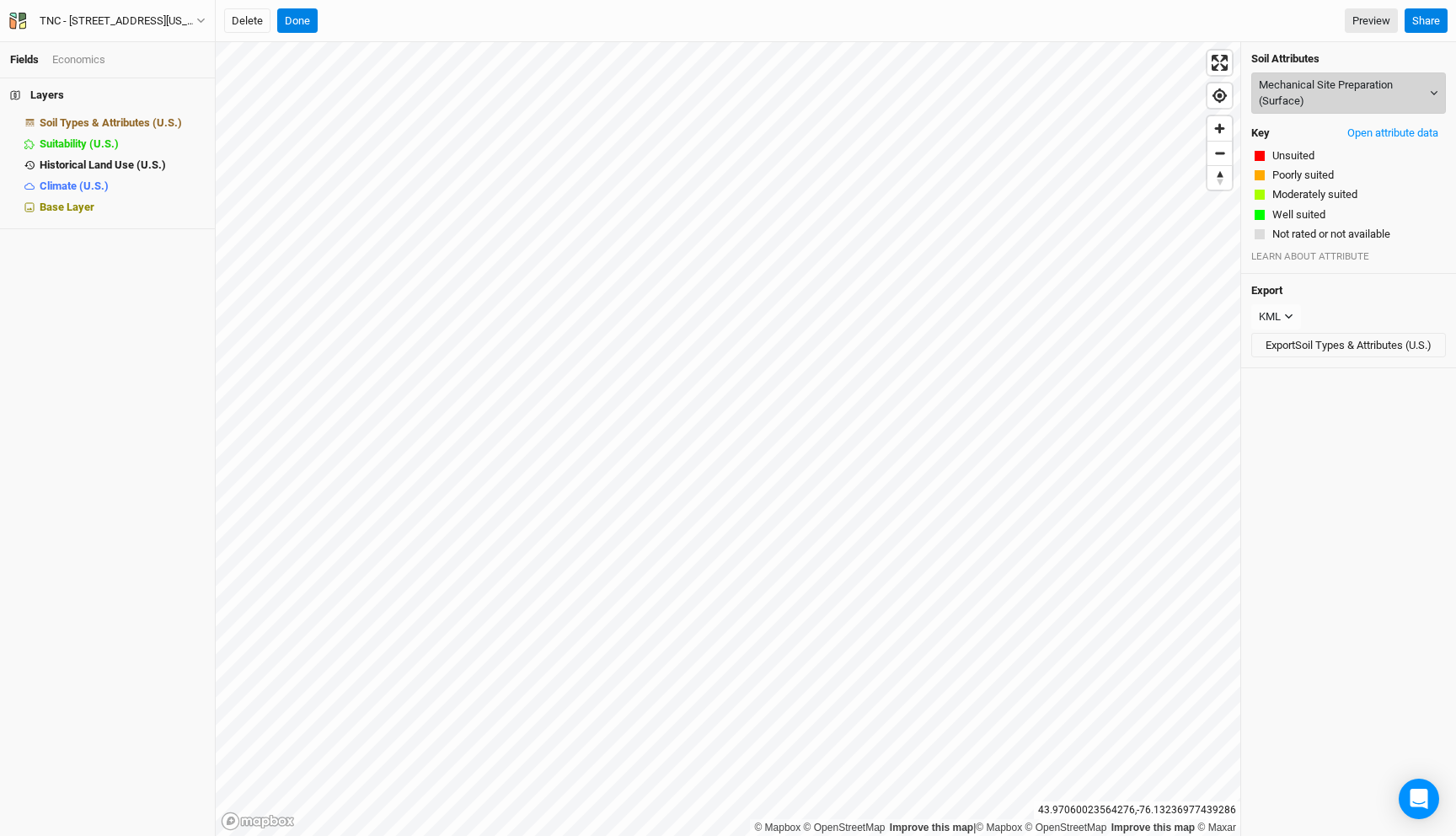
click at [1325, 105] on button "Mechanical Site Preparation (Surface)" at bounding box center [1349, 93] width 195 height 41
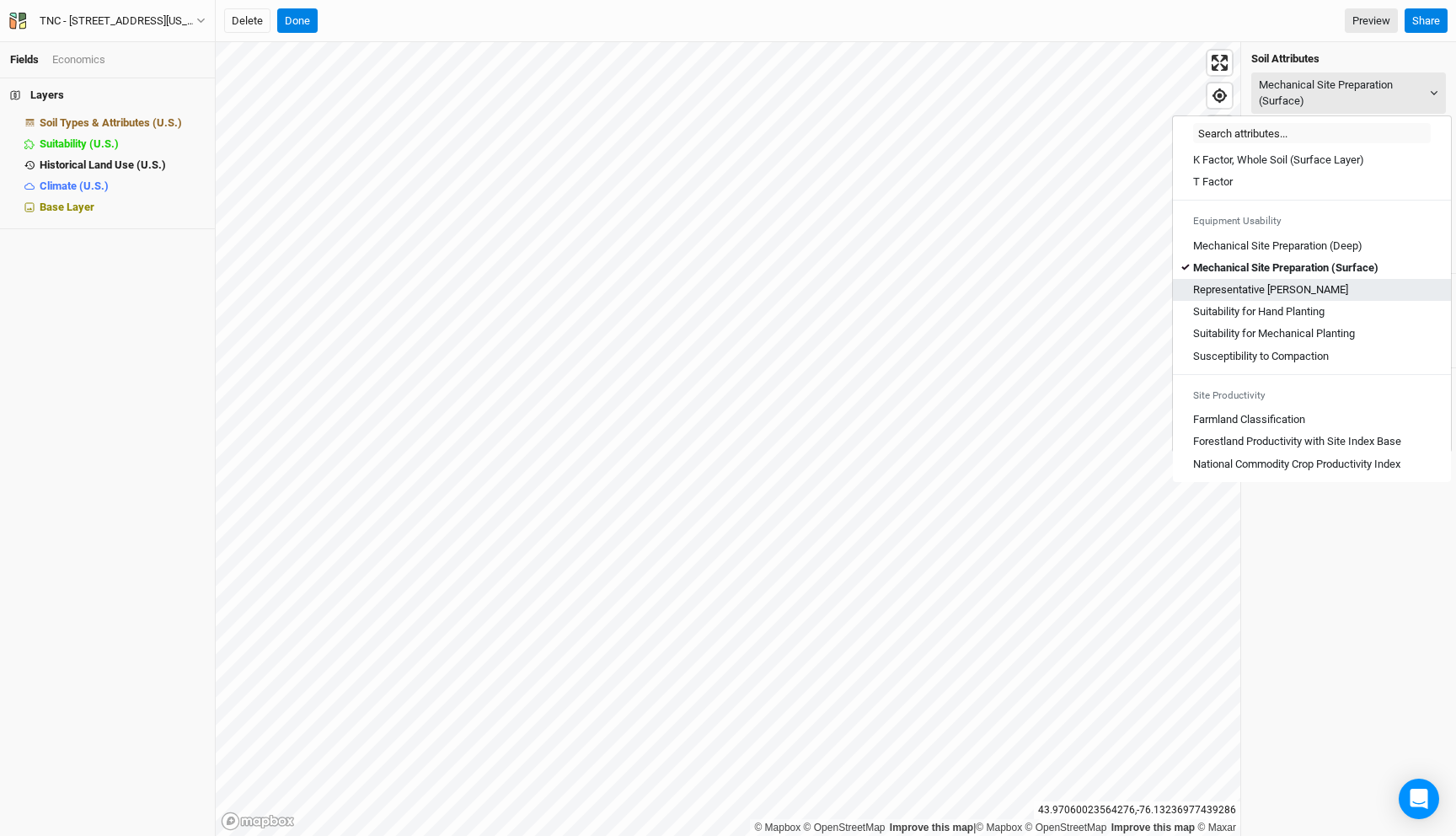
click at [1325, 291] on div "Representative Slope" at bounding box center [1312, 290] width 238 height 16
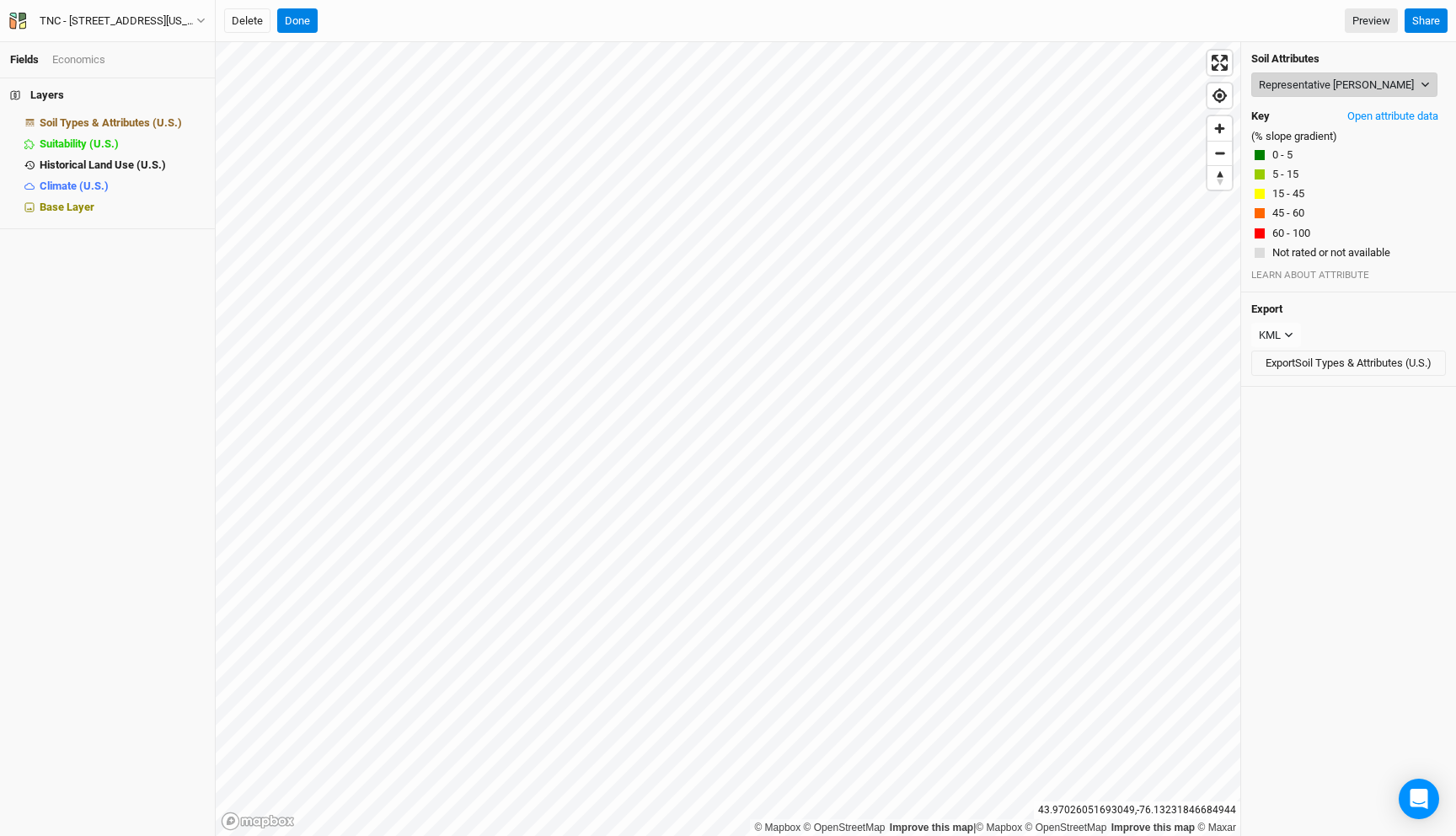
click at [1308, 91] on button "Representative Slope" at bounding box center [1344, 85] width 186 height 25
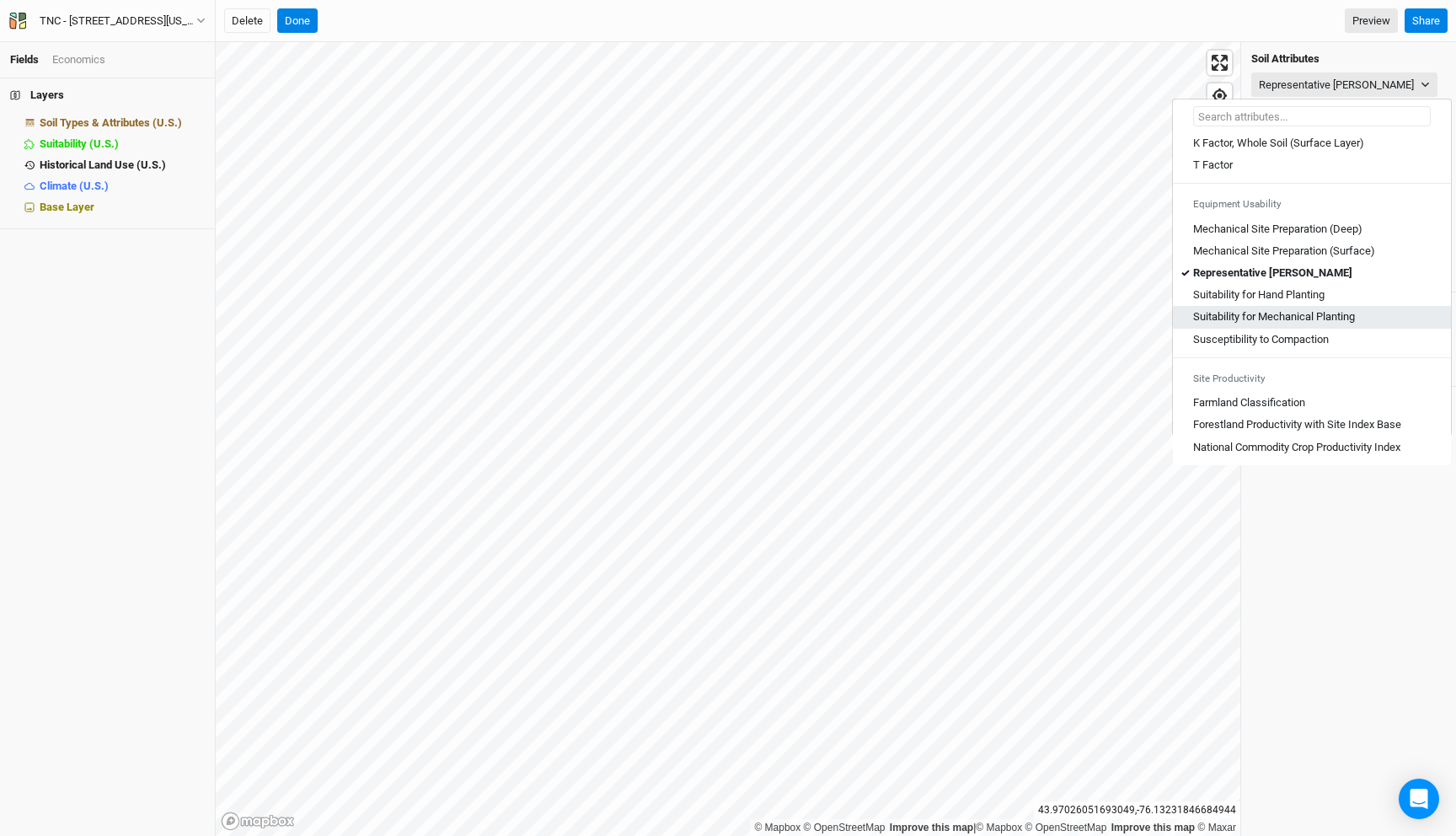
click at [1330, 318] on Planting "Suitability for Mechanical Planting" at bounding box center [1274, 318] width 162 height 16
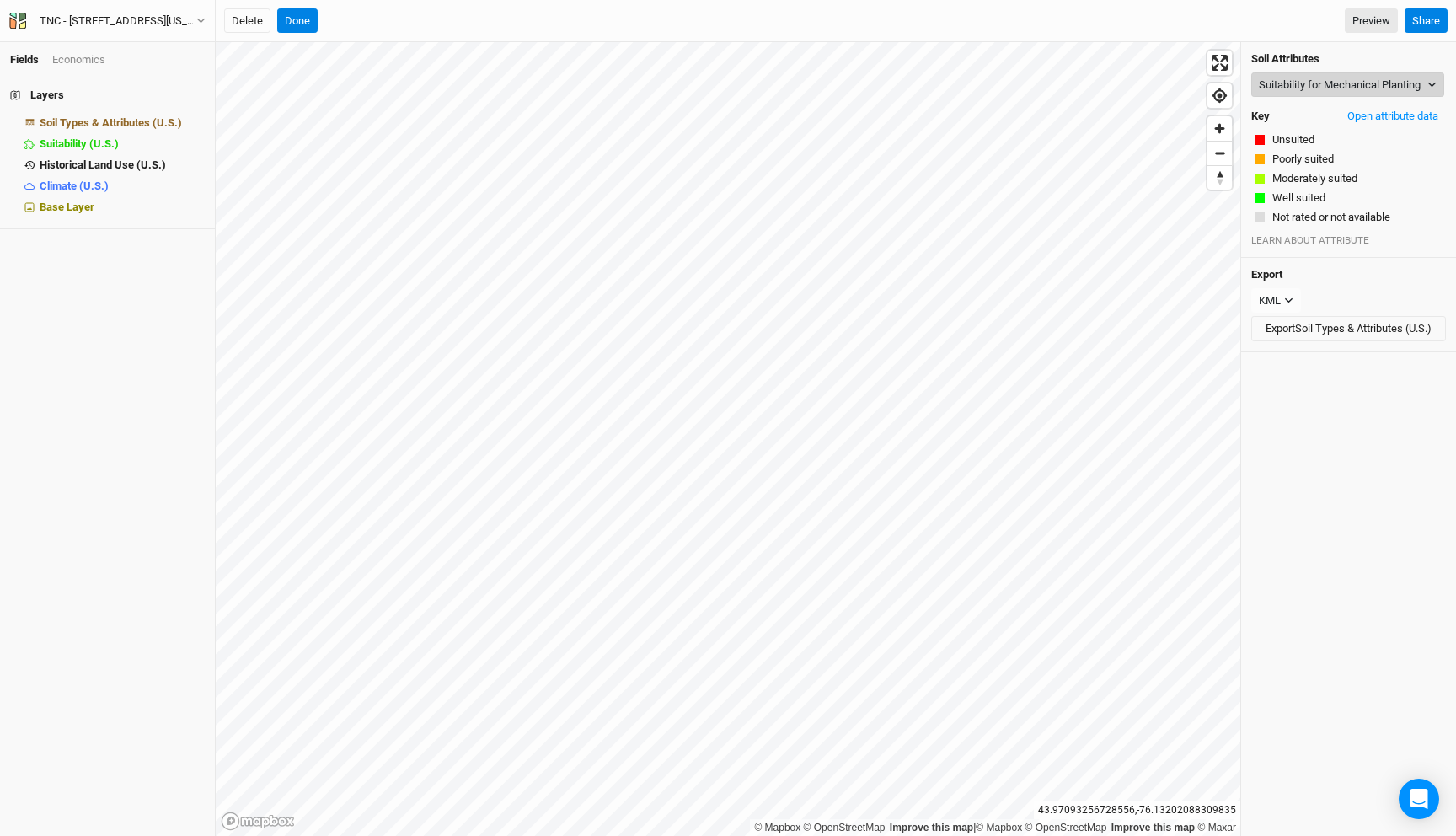
click at [1310, 87] on button "Suitability for Mechanical Planting" at bounding box center [1348, 85] width 193 height 25
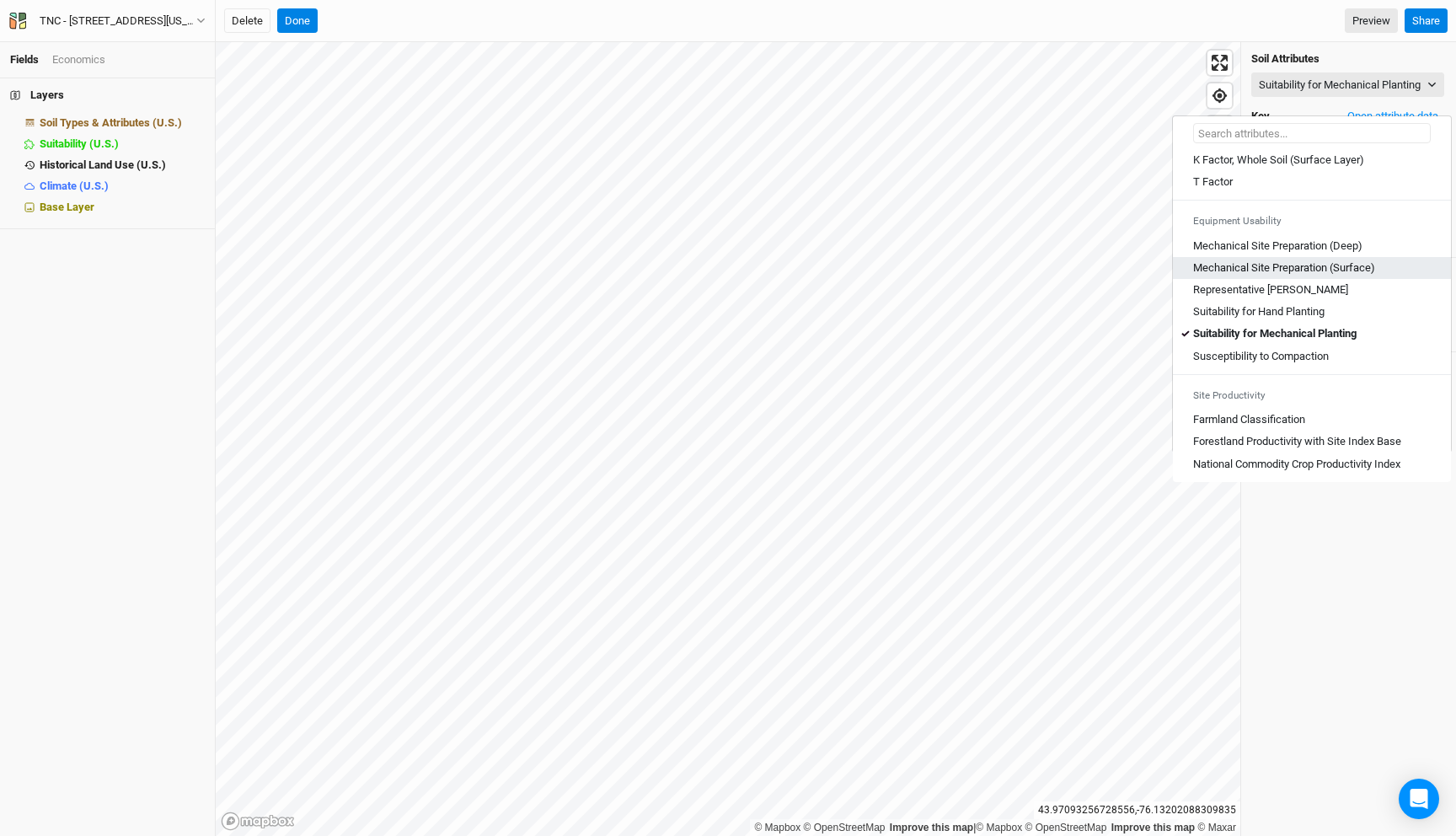
click at [1321, 262] on \(Surface\) "Mechanical Site Preparation (Surface)" at bounding box center [1284, 268] width 182 height 16
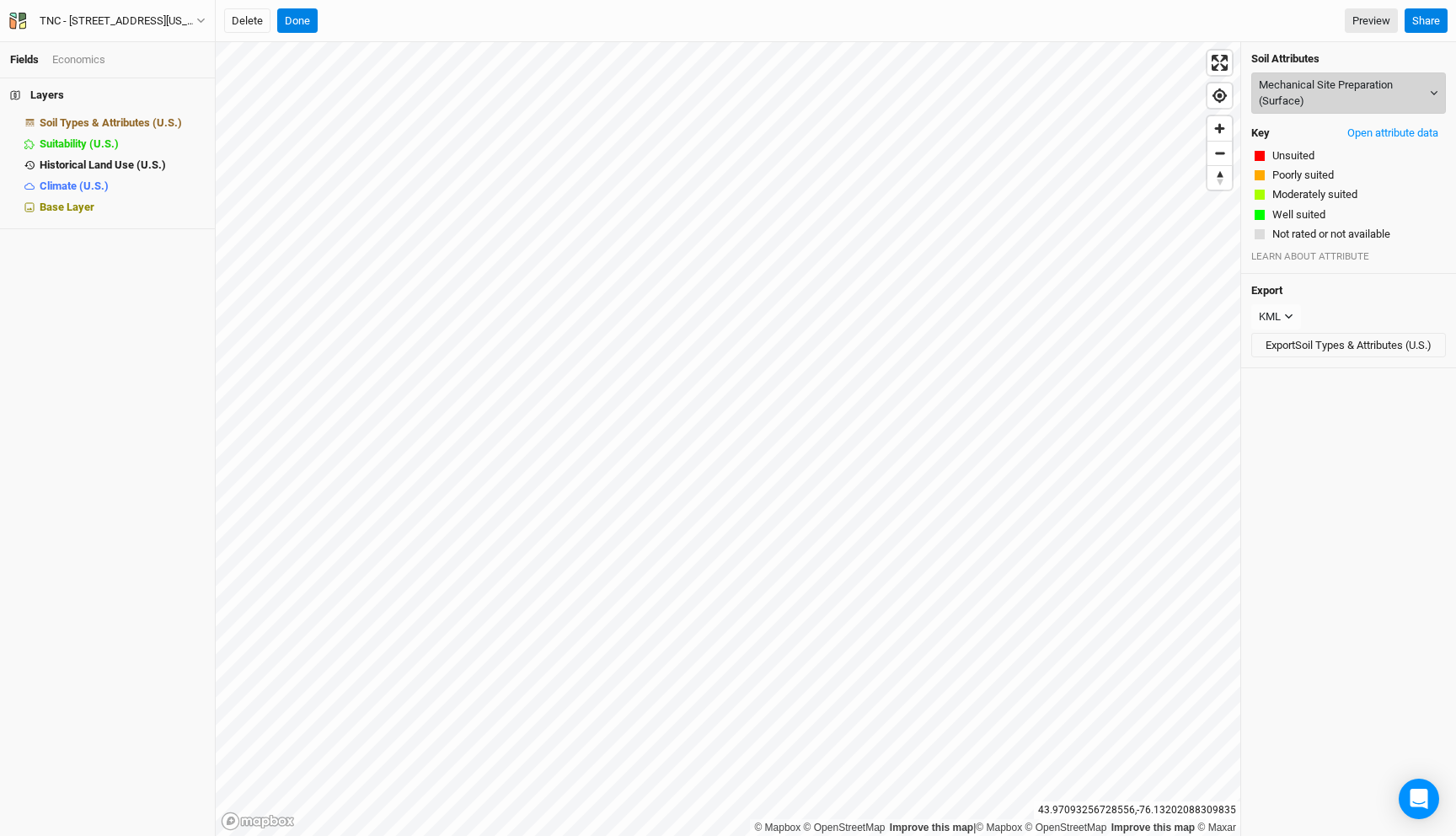
click at [1318, 91] on button "Mechanical Site Preparation (Surface)" at bounding box center [1349, 93] width 195 height 41
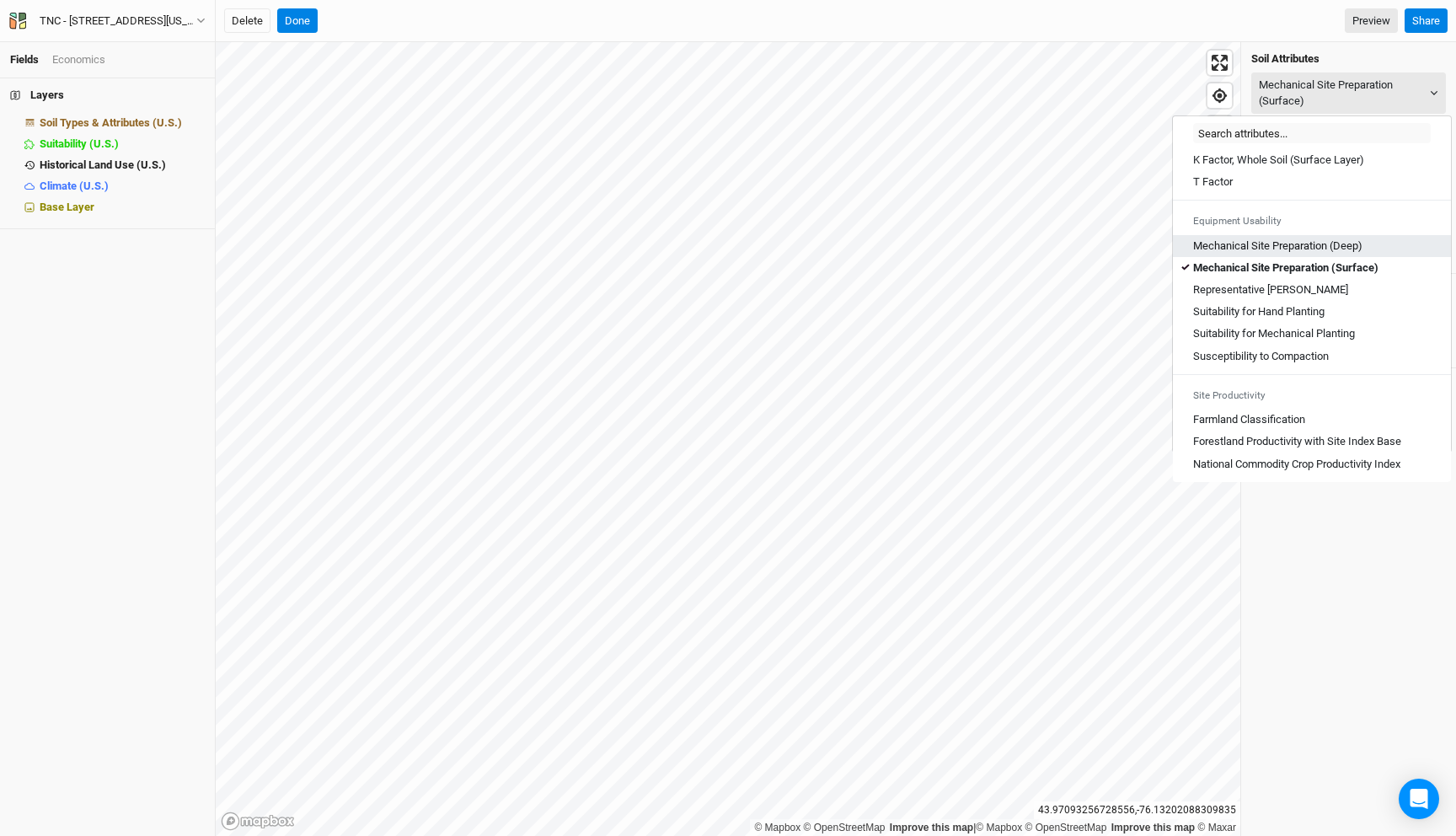
click at [1328, 241] on \(Deep\) "Mechanical Site Preparation (Deep)" at bounding box center [1278, 247] width 169 height 16
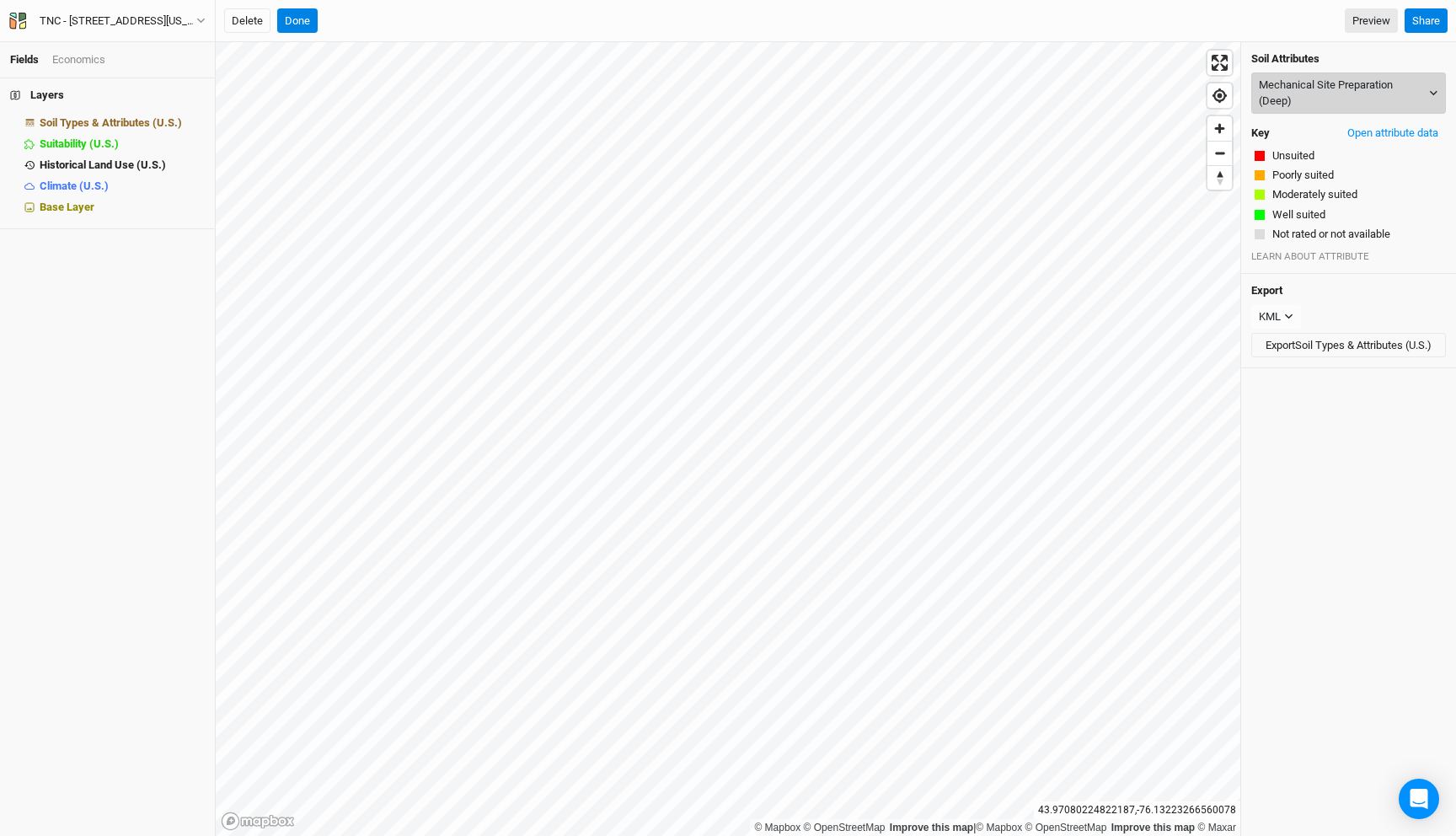
click at [1298, 83] on button "Mechanical Site Preparation (Deep)" at bounding box center [1349, 93] width 195 height 41
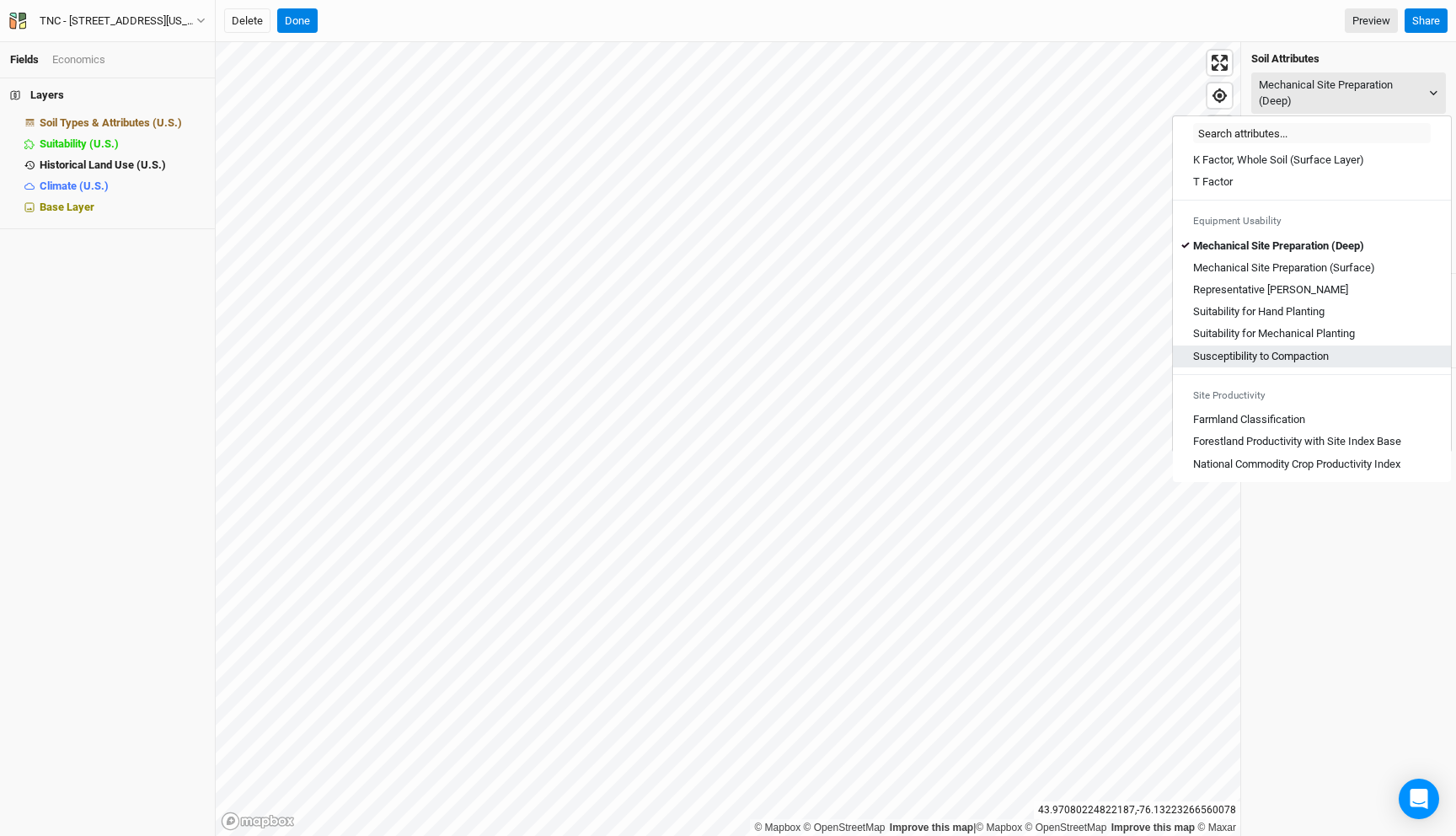
click at [1312, 360] on Compaction "Susceptibility to Compaction" at bounding box center [1260, 357] width 135 height 16
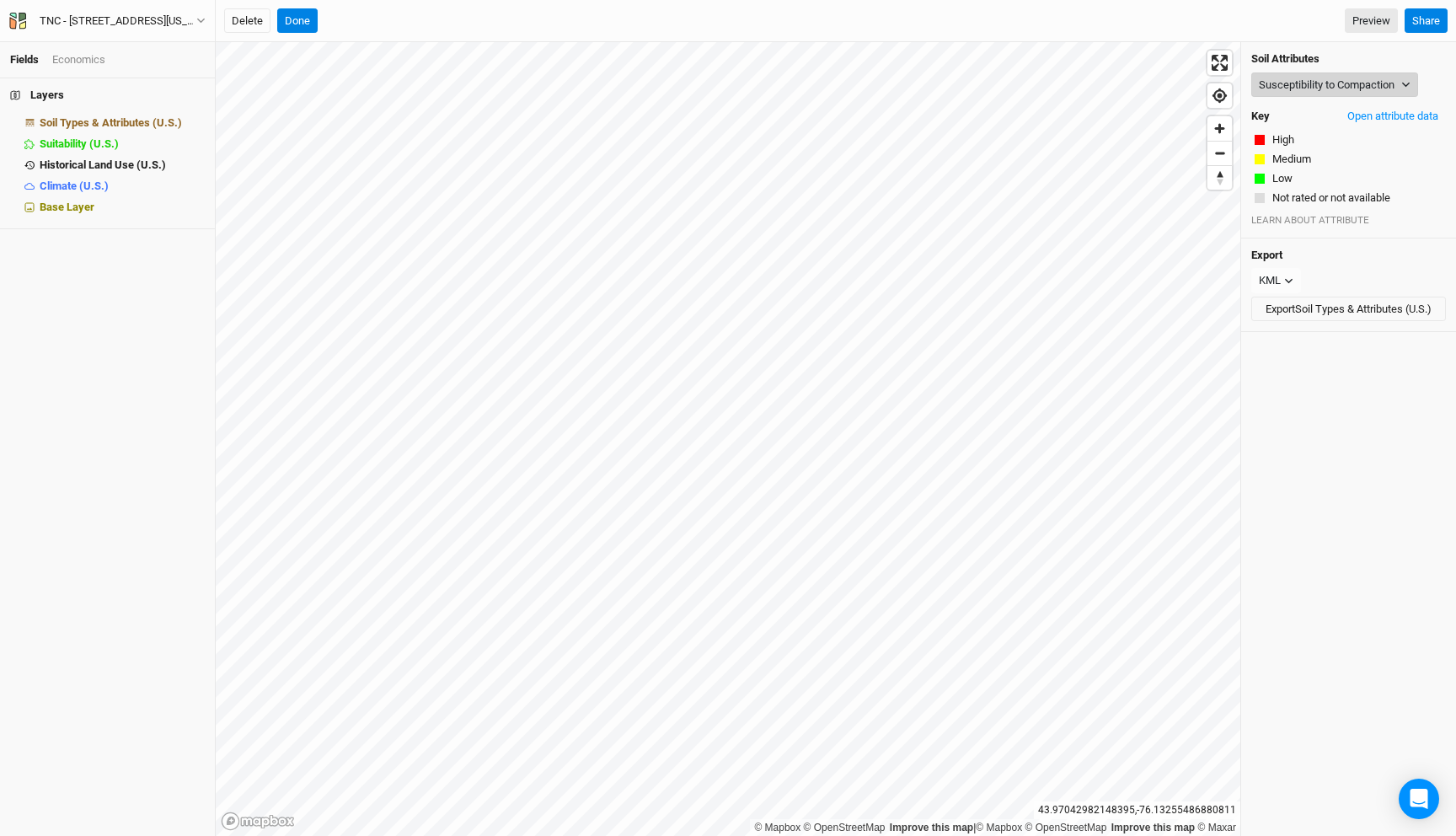
click at [1310, 89] on button "Susceptibility to Compaction" at bounding box center [1334, 85] width 167 height 25
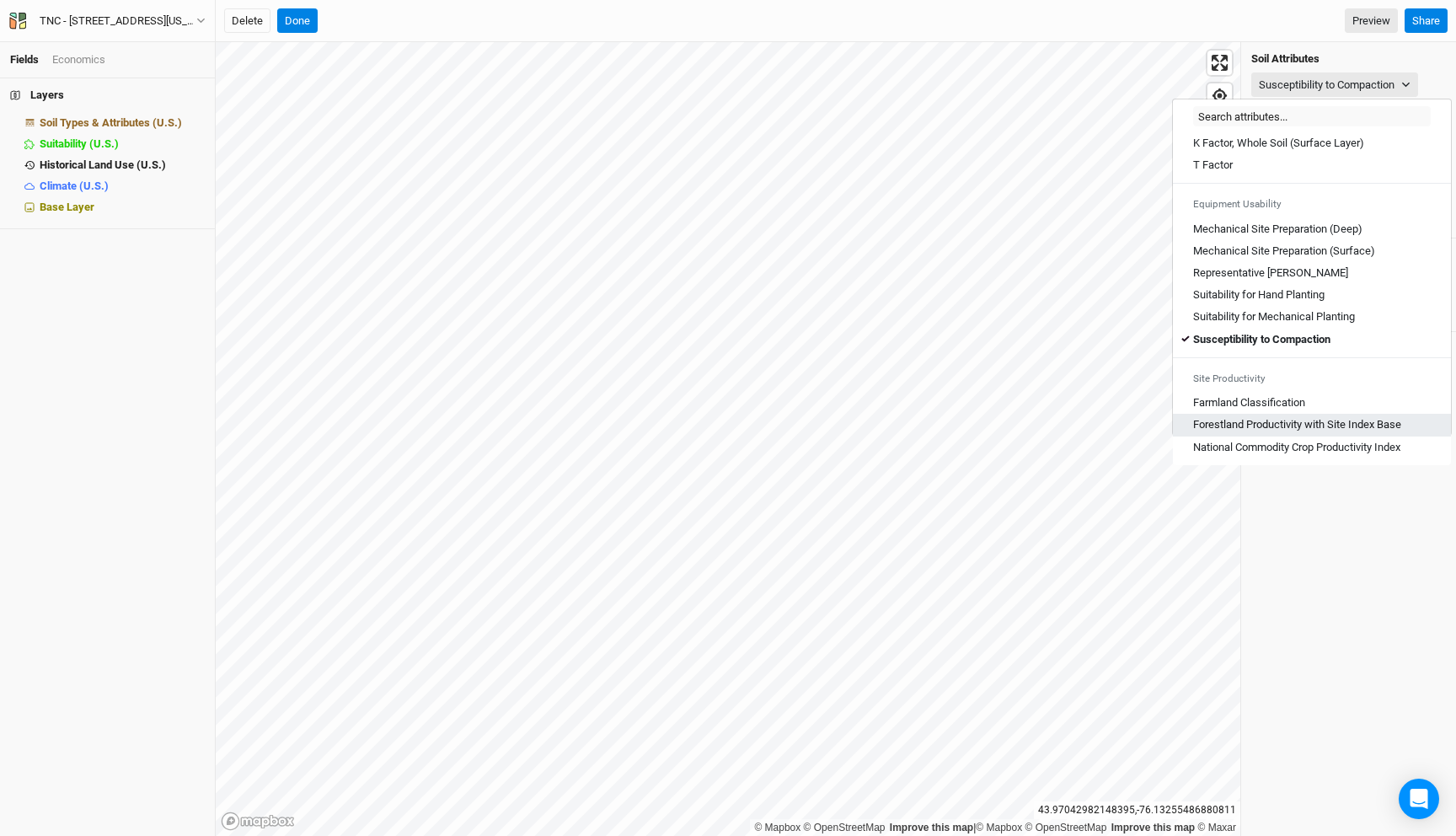
click at [1314, 419] on Base "Forestland Productivity with Site Index Base" at bounding box center [1297, 425] width 208 height 16
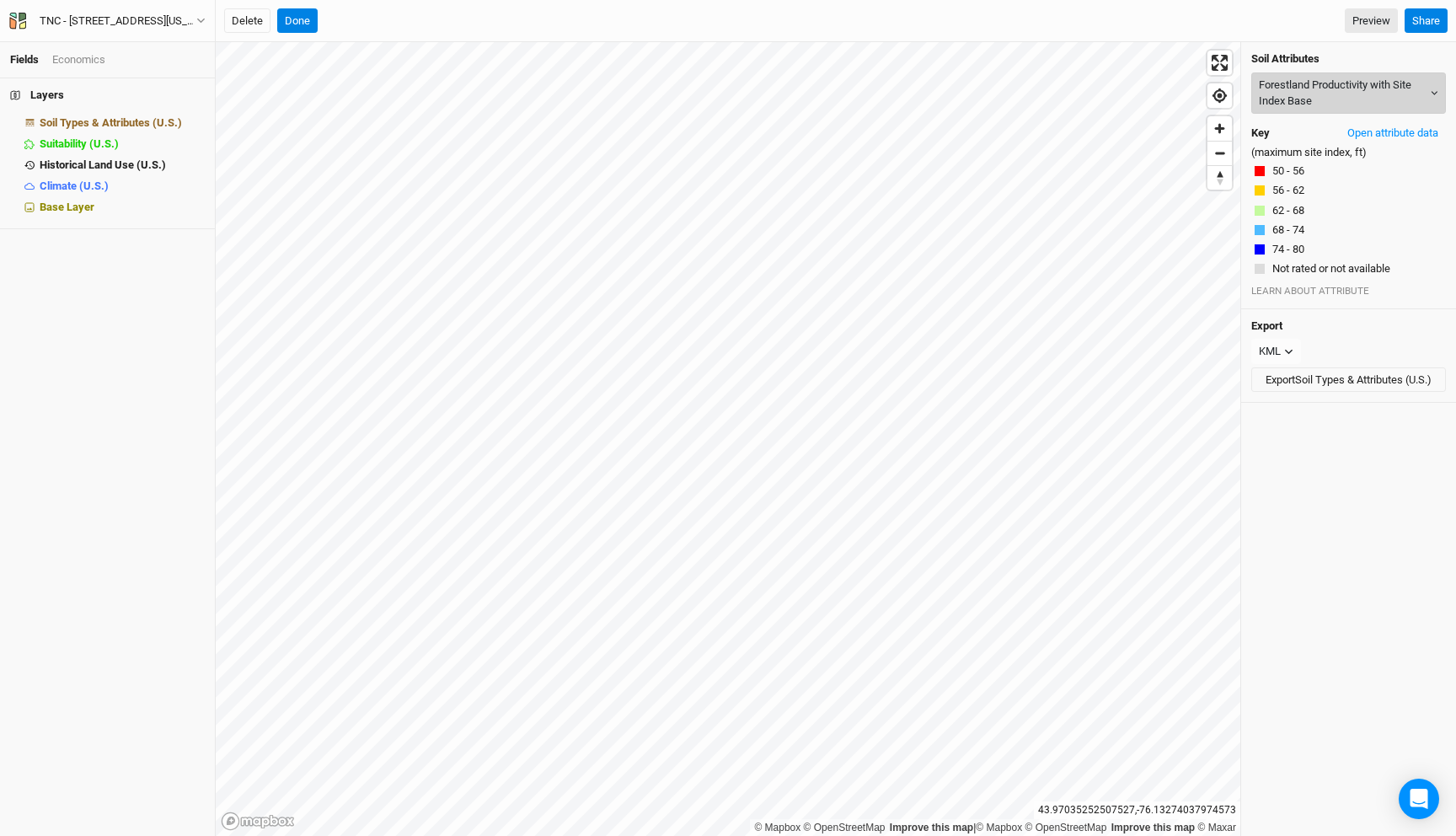
click at [1296, 90] on button "Forestland Productivity with Site Index Base" at bounding box center [1349, 93] width 195 height 41
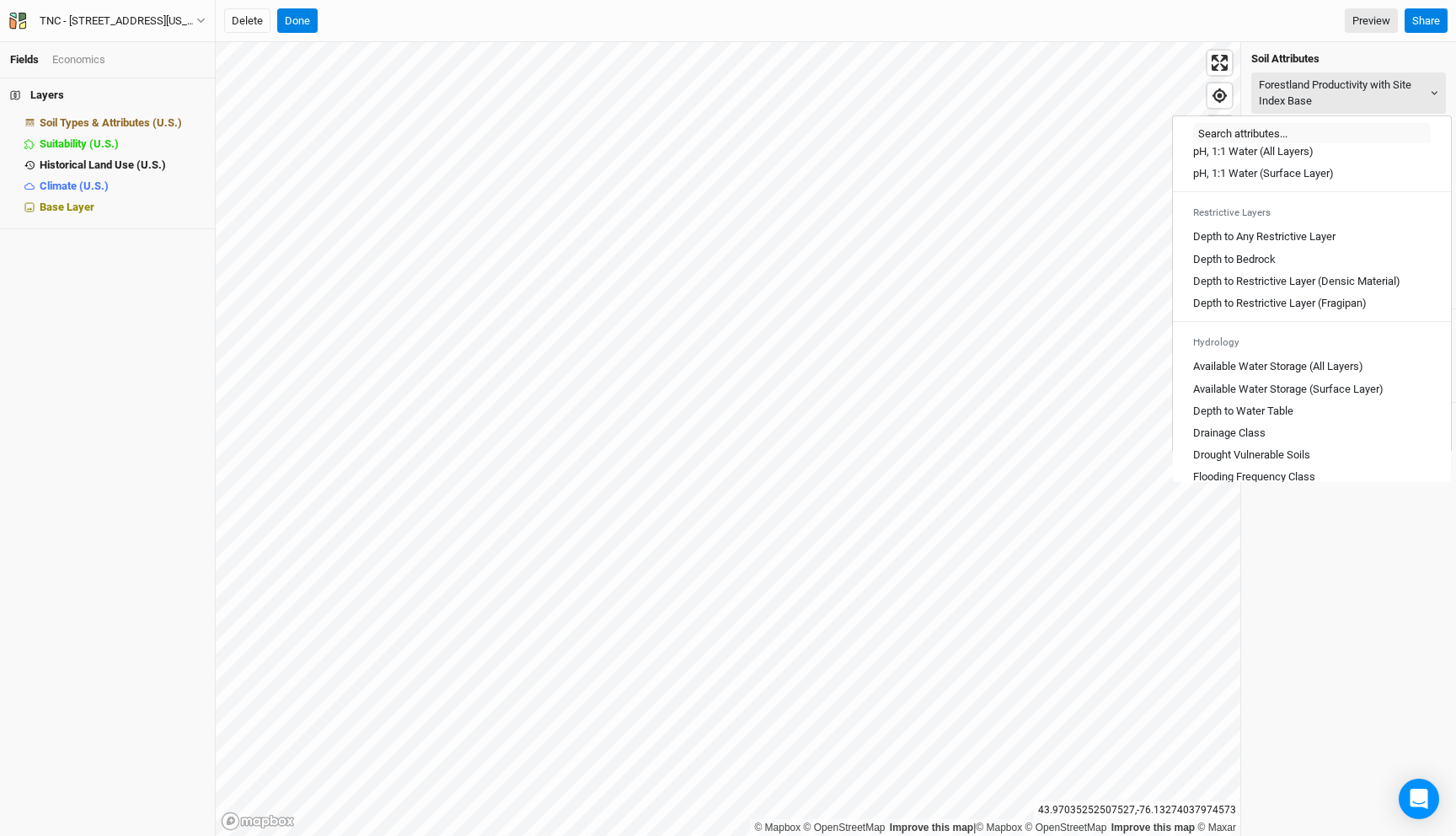
scroll to position [510, 0]
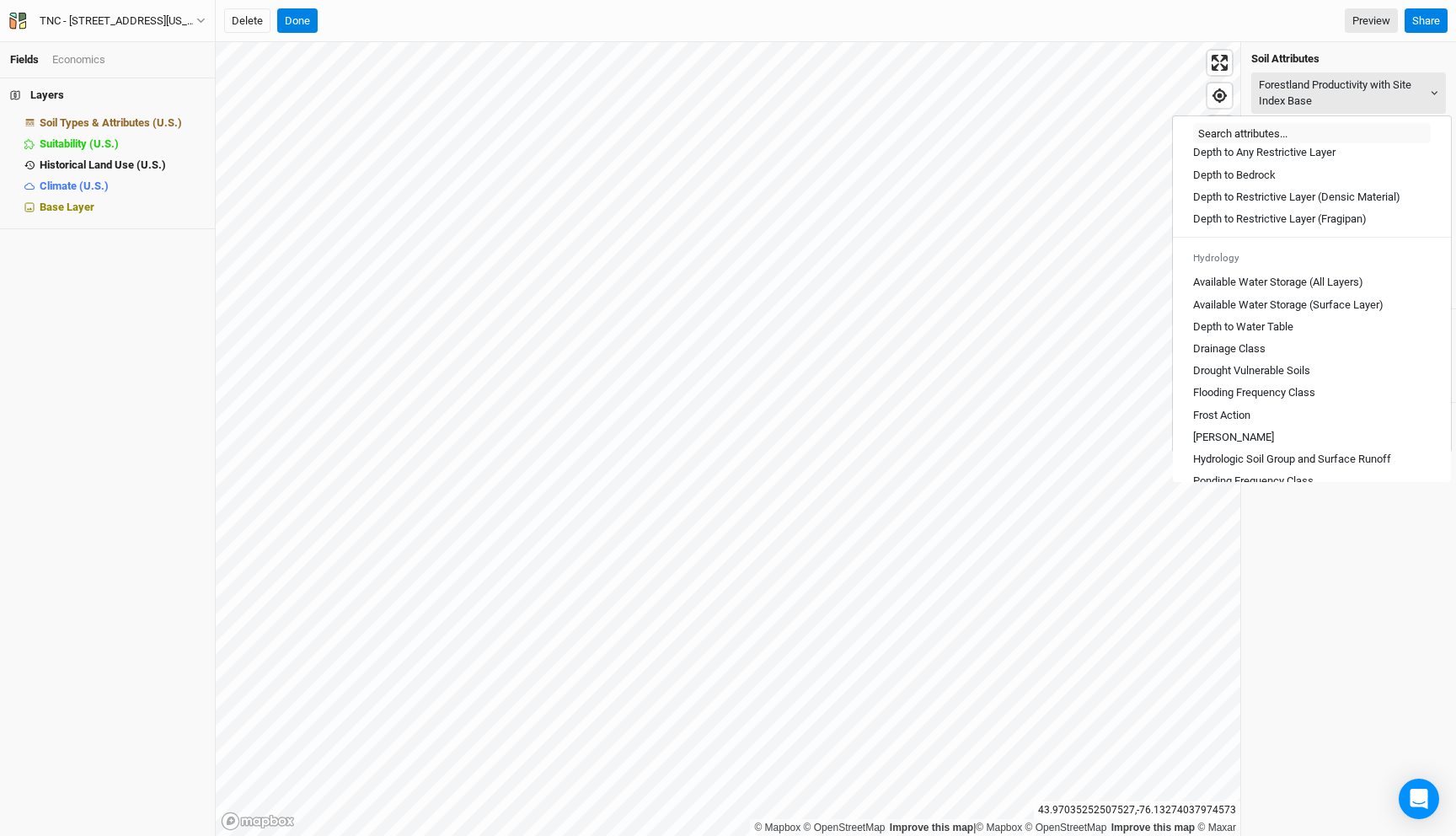
click at [1342, 585] on div "Forestland Productivity with Site Index Base Export CSV Map unit Common trees S…" at bounding box center [1348, 438] width 215 height 794
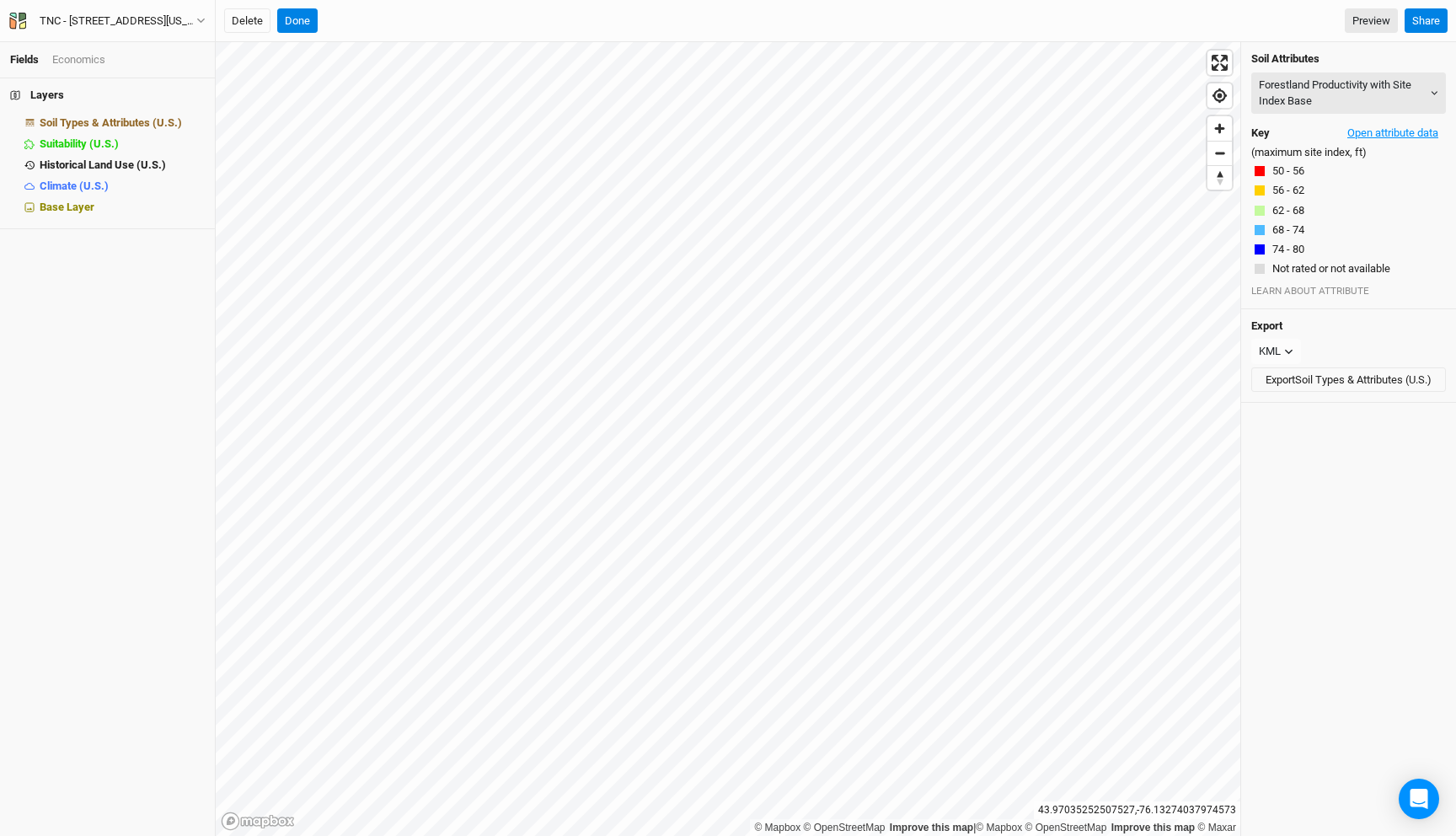
click at [1397, 128] on button "Open attribute data" at bounding box center [1393, 133] width 106 height 25
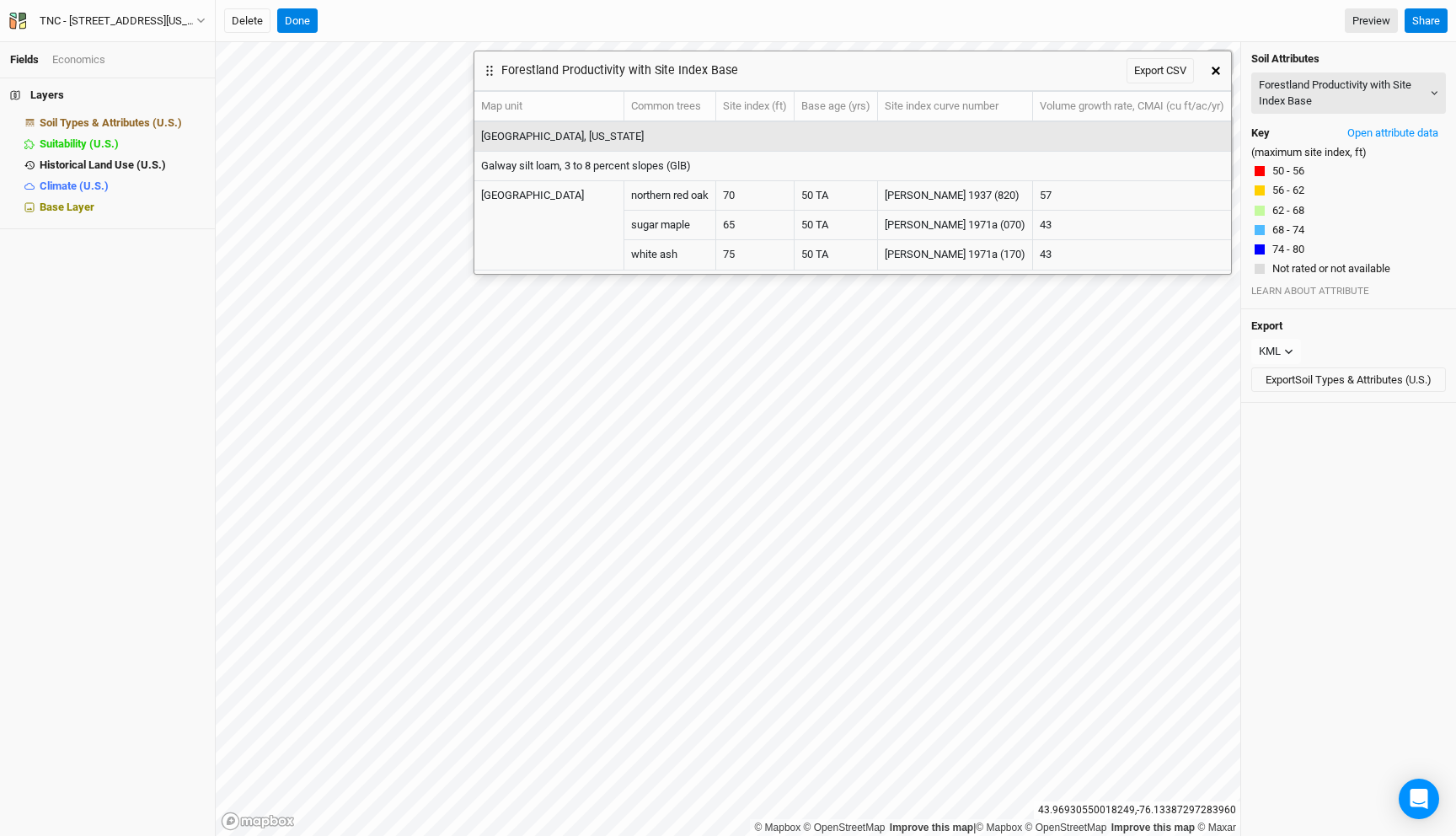
click at [1216, 73] on icon "button" at bounding box center [1215, 70] width 9 height 9
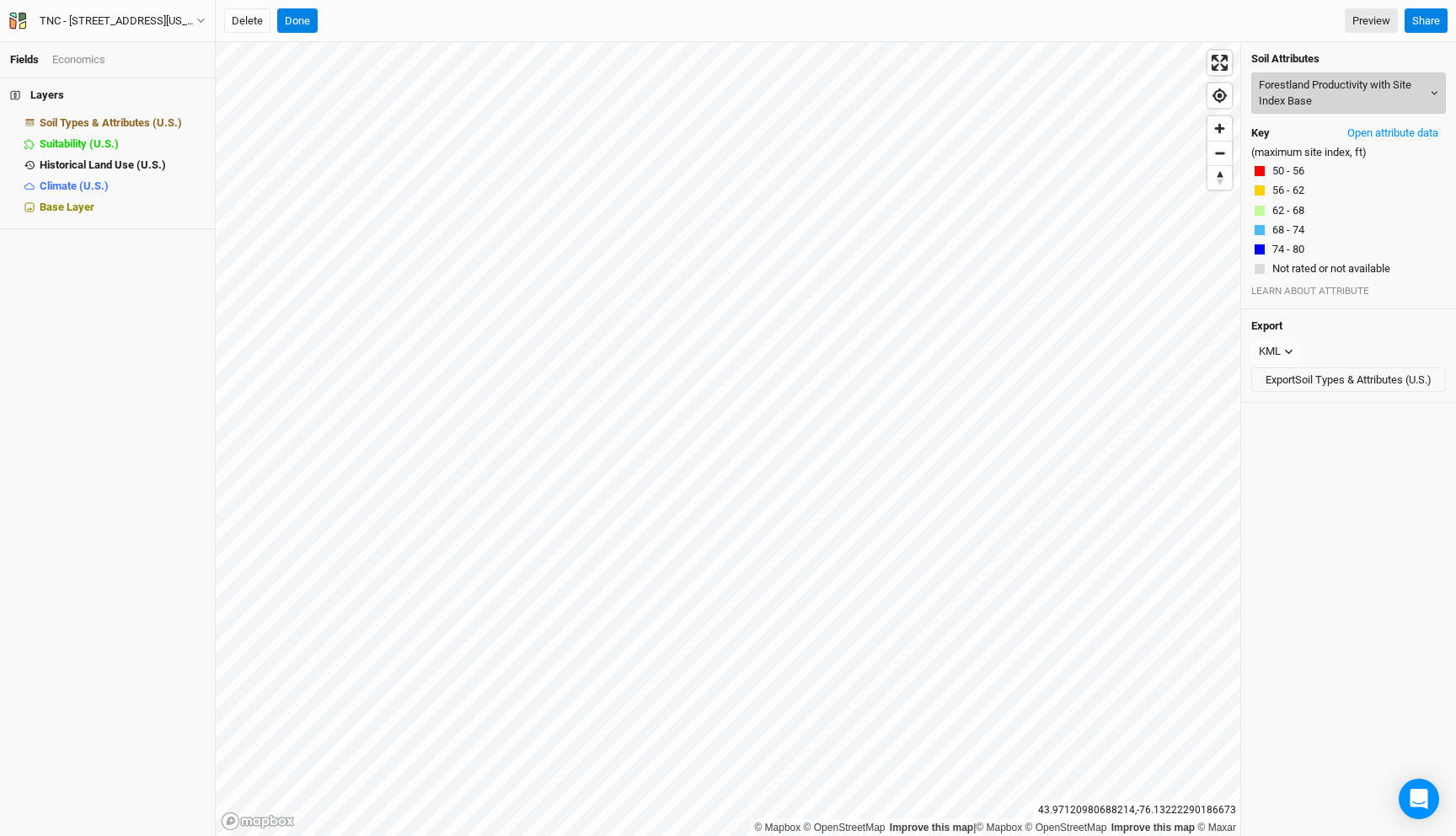
click at [1328, 96] on button "Forestland Productivity with Site Index Base" at bounding box center [1349, 93] width 195 height 41
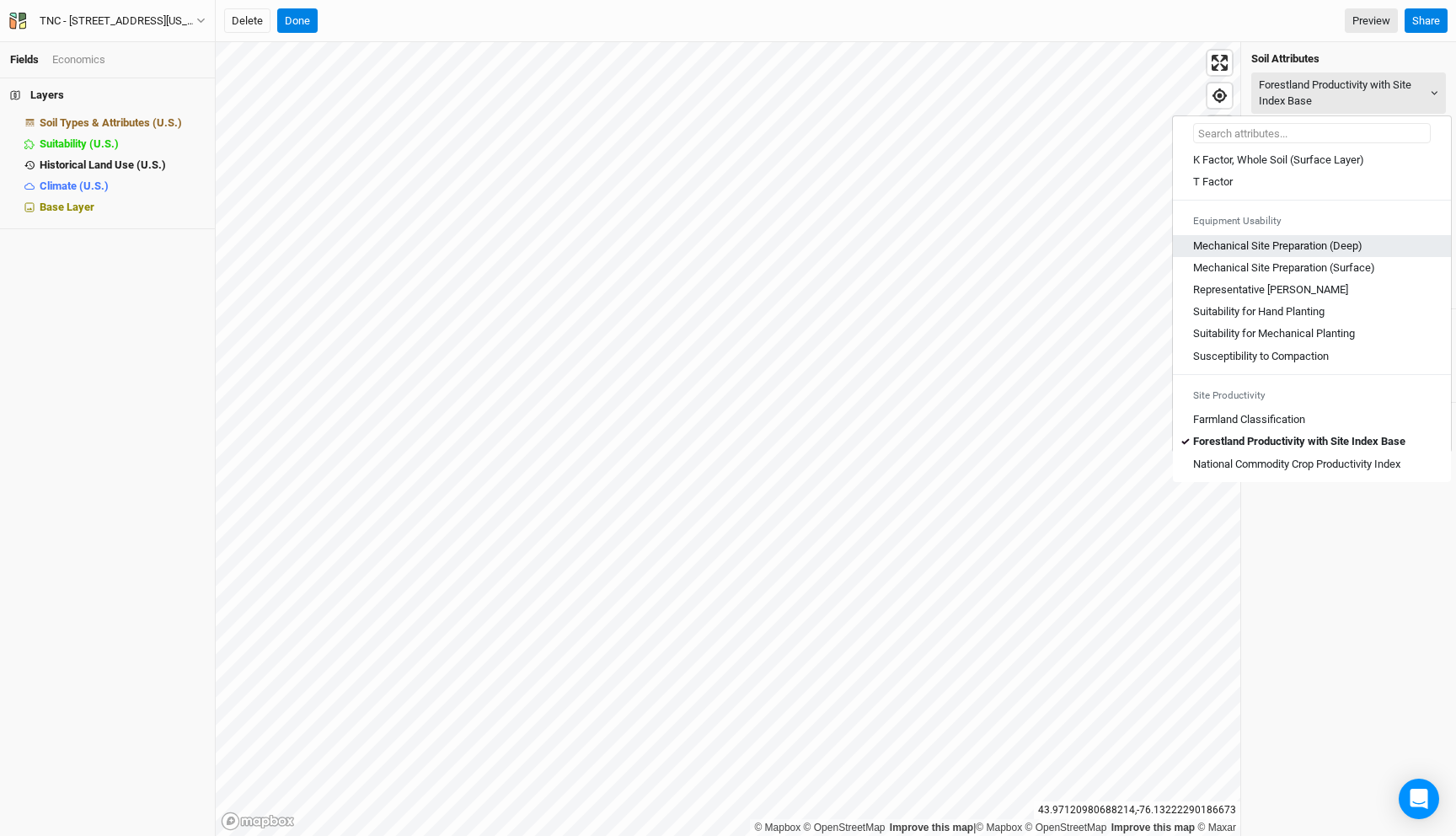
scroll to position [0, 0]
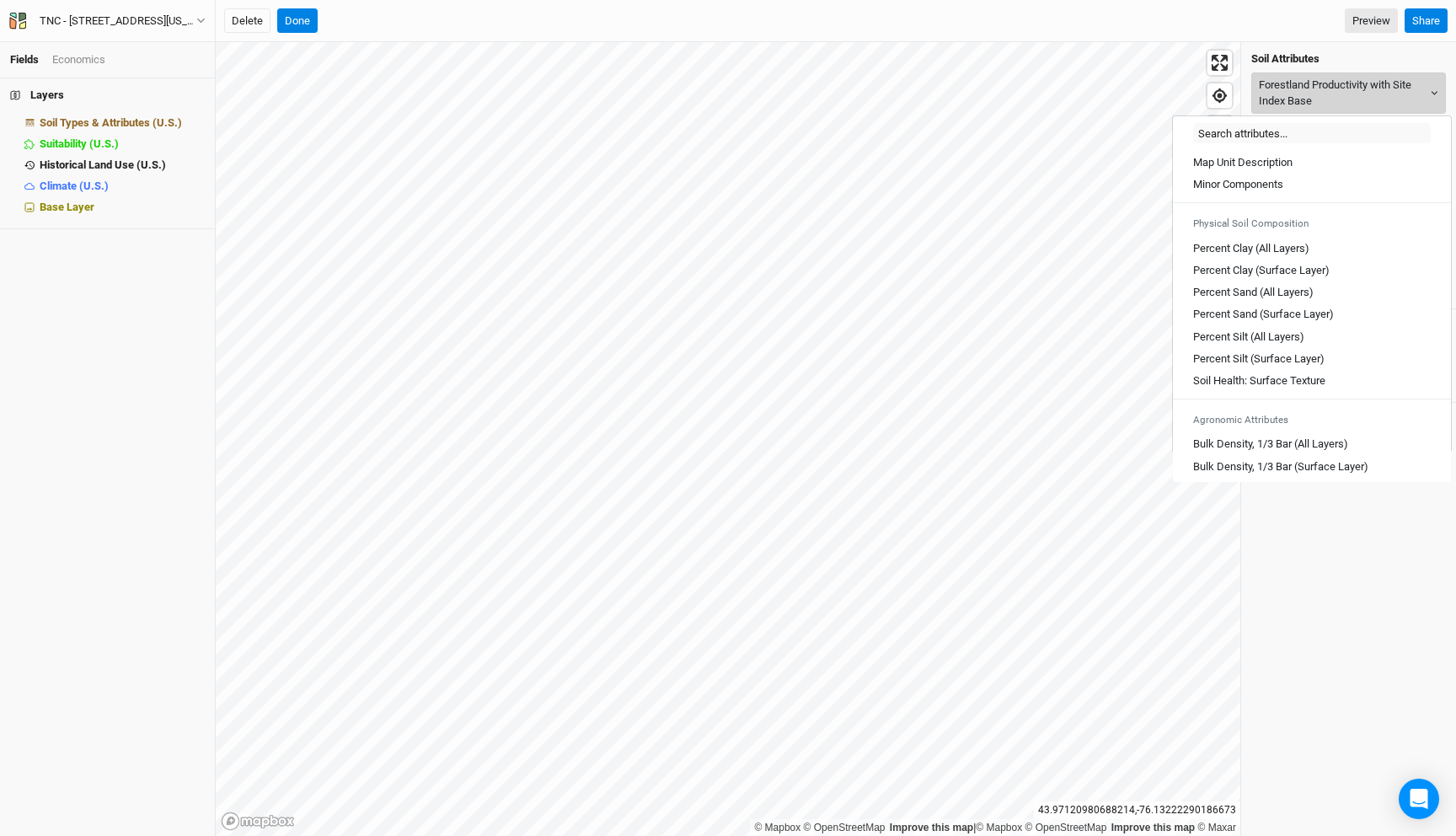
click at [1298, 89] on button "Forestland Productivity with Site Index Base" at bounding box center [1349, 93] width 195 height 41
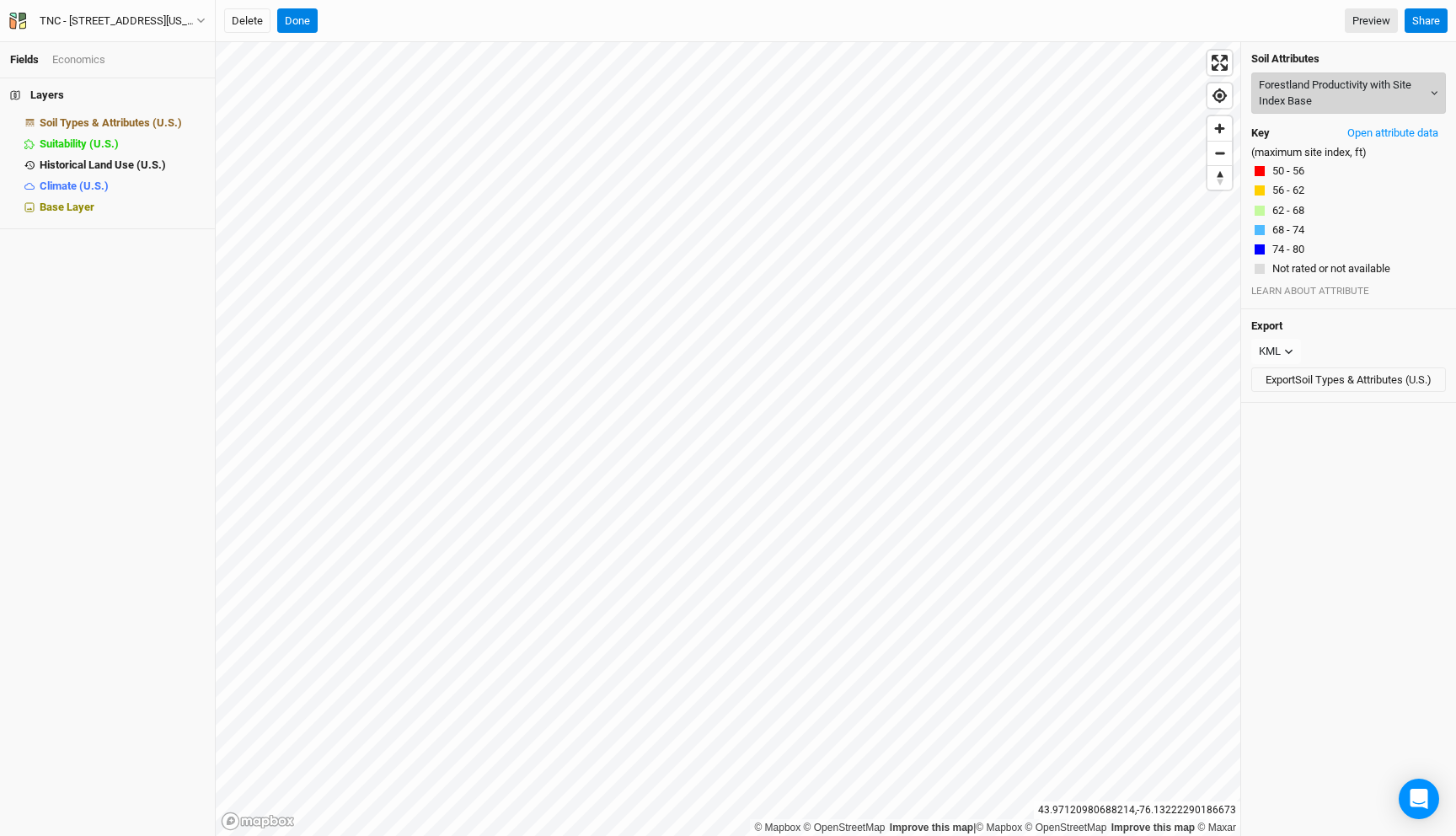
click at [1308, 91] on button "Forestland Productivity with Site Index Base" at bounding box center [1349, 93] width 195 height 41
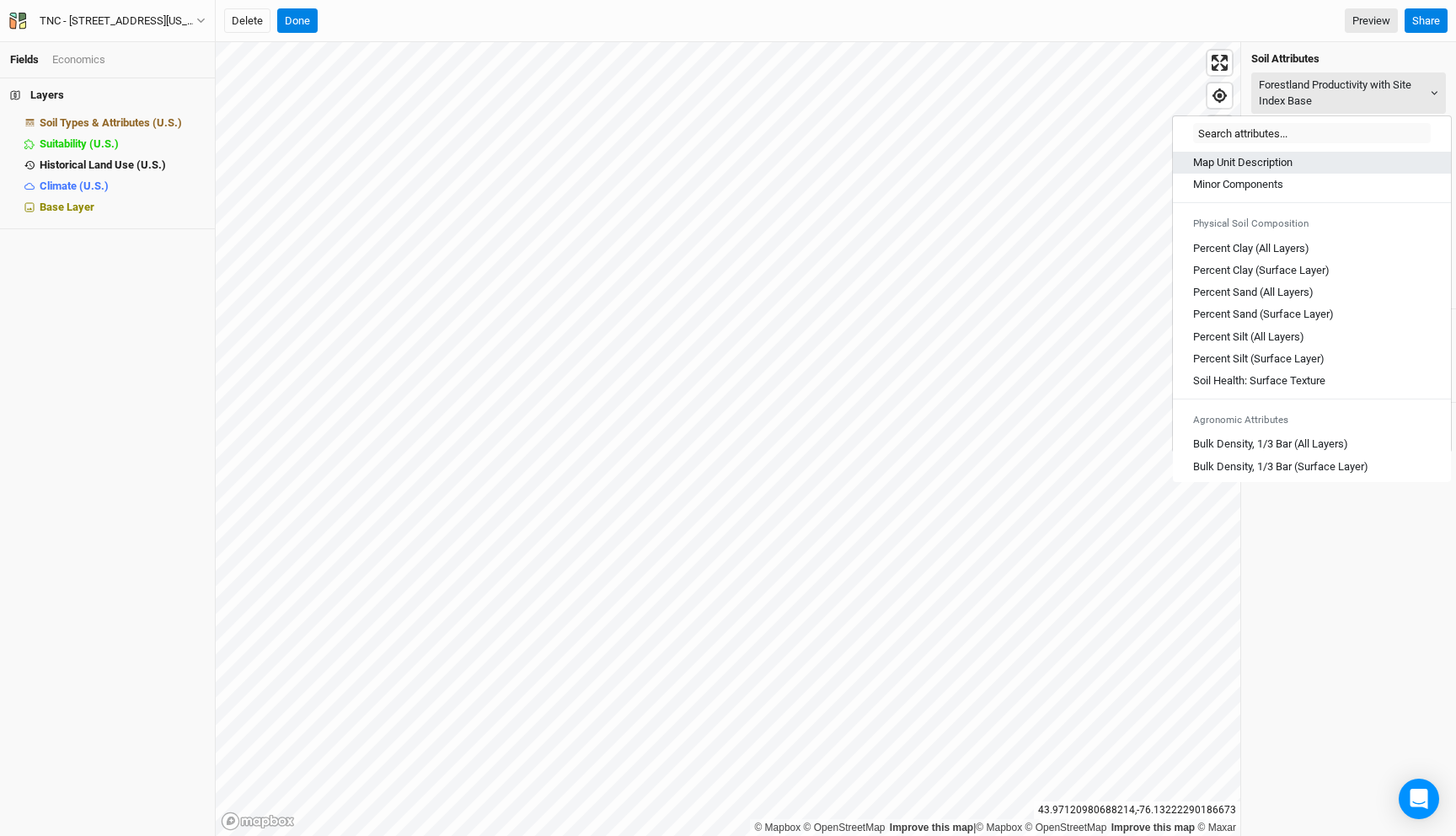
click at [1252, 164] on Description "Map Unit Description" at bounding box center [1243, 163] width 99 height 16
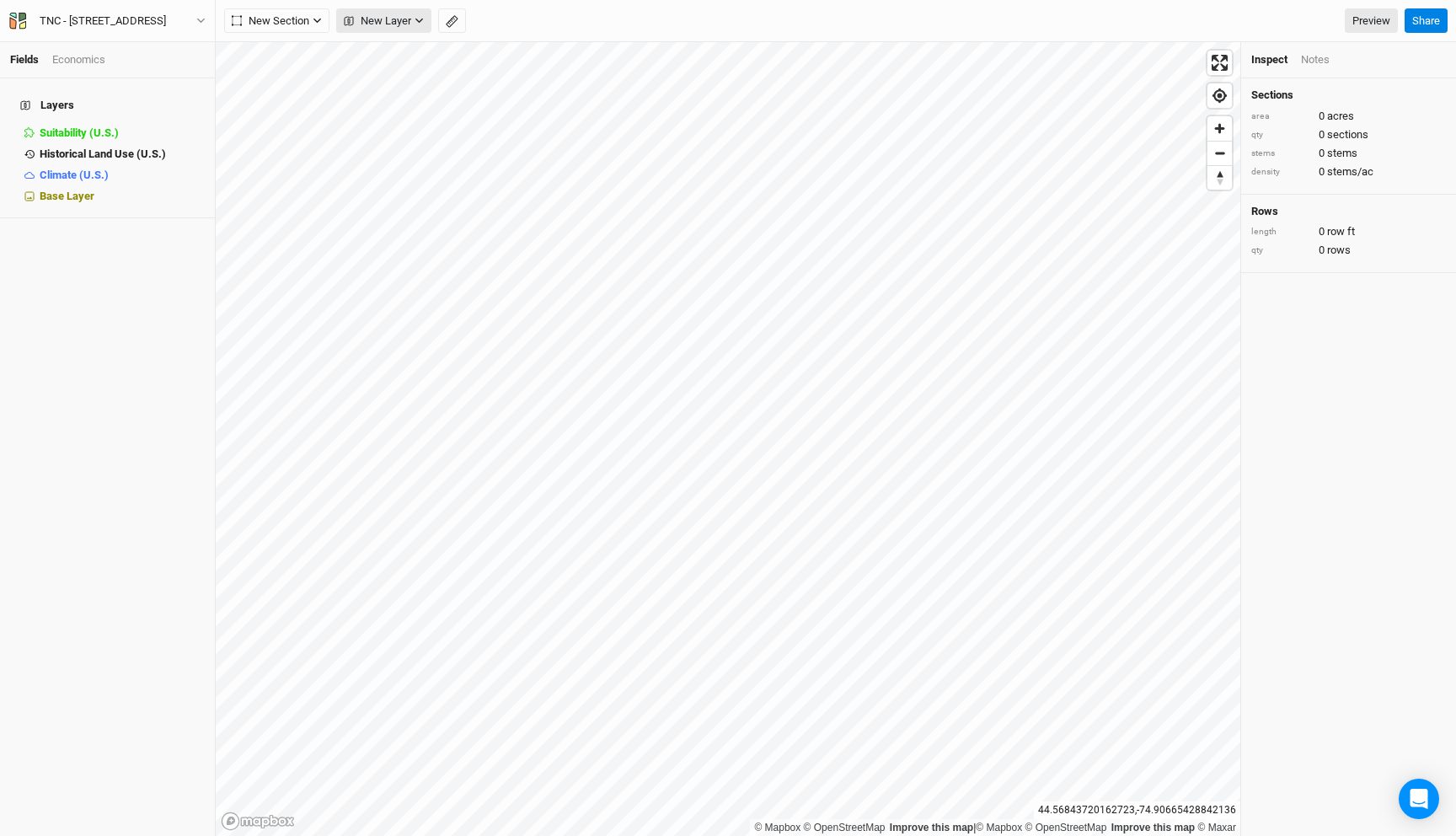
click at [374, 19] on span "New Layer" at bounding box center [377, 20] width 67 height 17
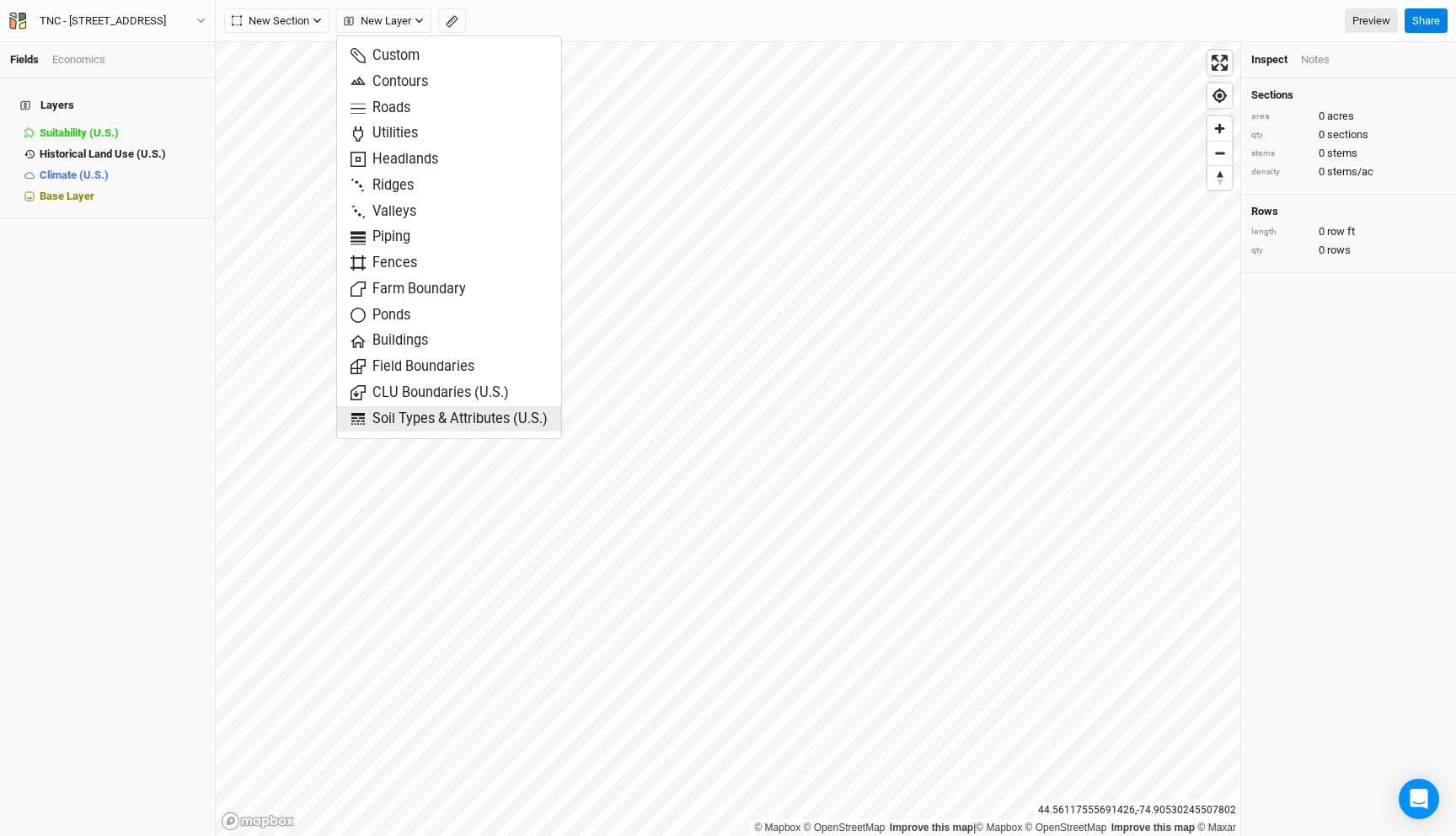
click at [469, 420] on span "Soil Types & Attributes (U.S.)" at bounding box center [449, 419] width 197 height 19
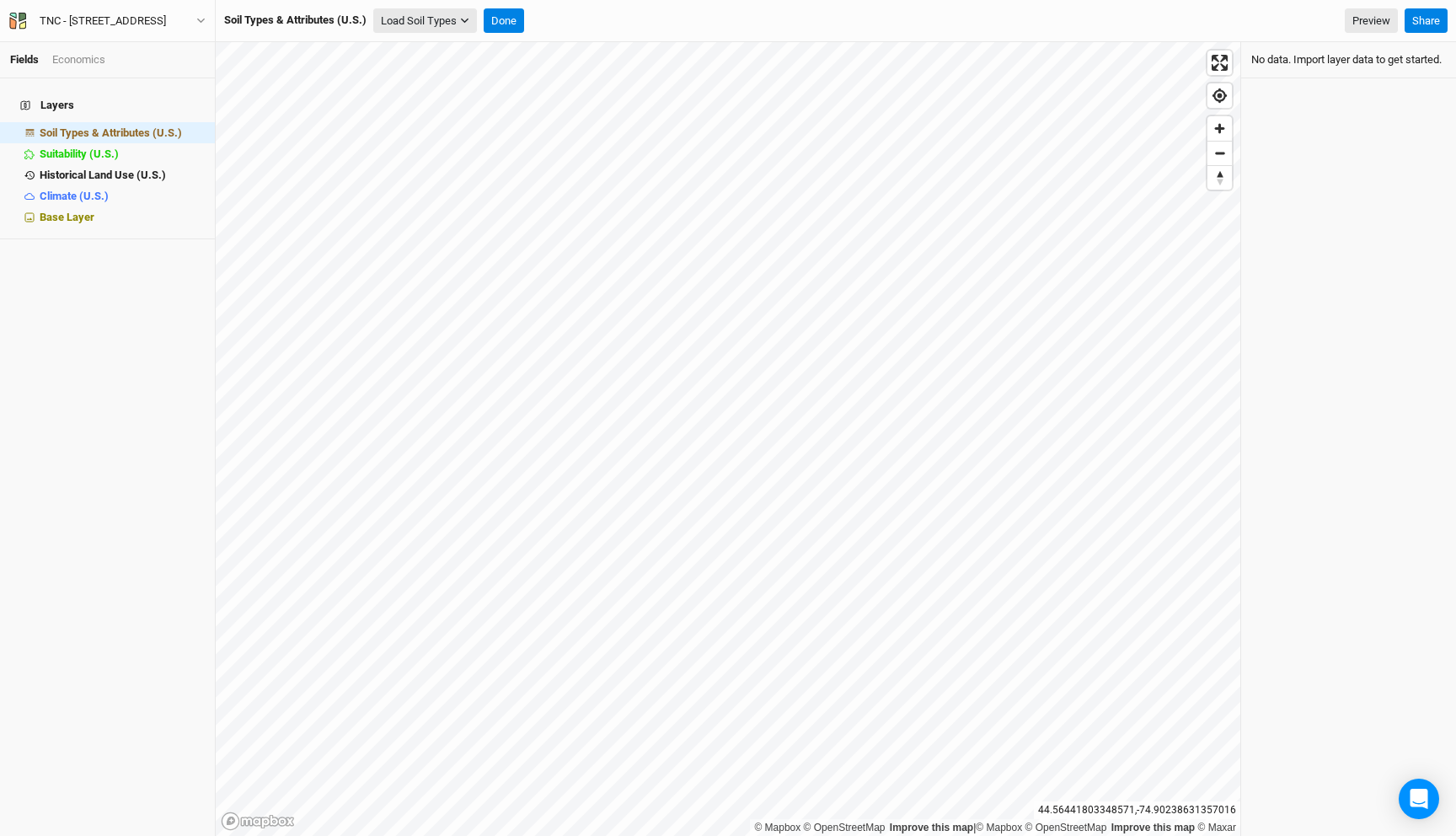
click at [444, 27] on button "Load Soil Types" at bounding box center [425, 21] width 103 height 25
click at [446, 50] on button "Load for Current View" at bounding box center [441, 51] width 133 height 21
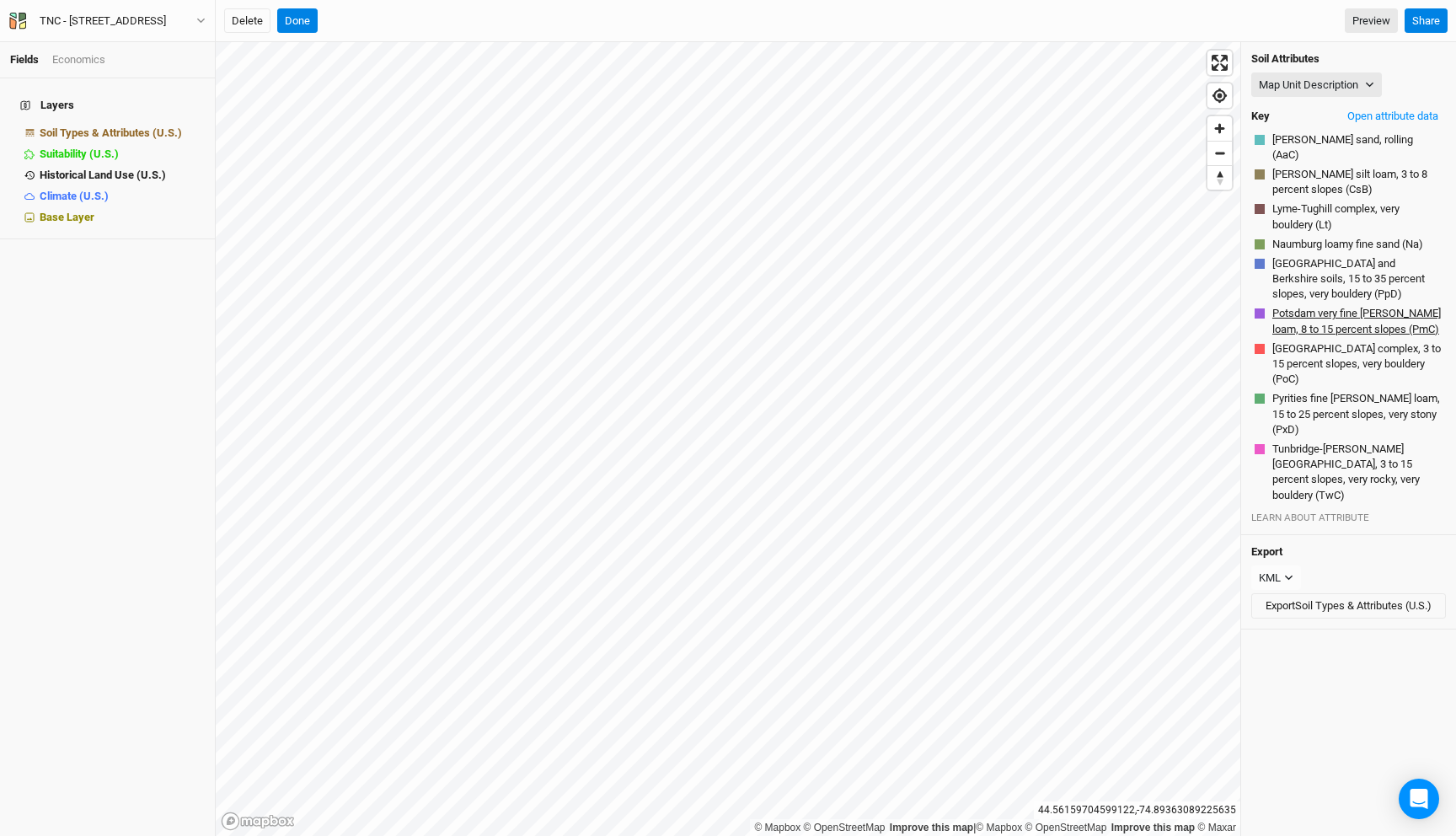
click at [1308, 305] on button "Potsdam very fine sandy loam, 8 to 15 percent slopes (PmC)" at bounding box center [1357, 321] width 171 height 32
click at [1327, 77] on button "Map Unit Description" at bounding box center [1317, 85] width 131 height 25
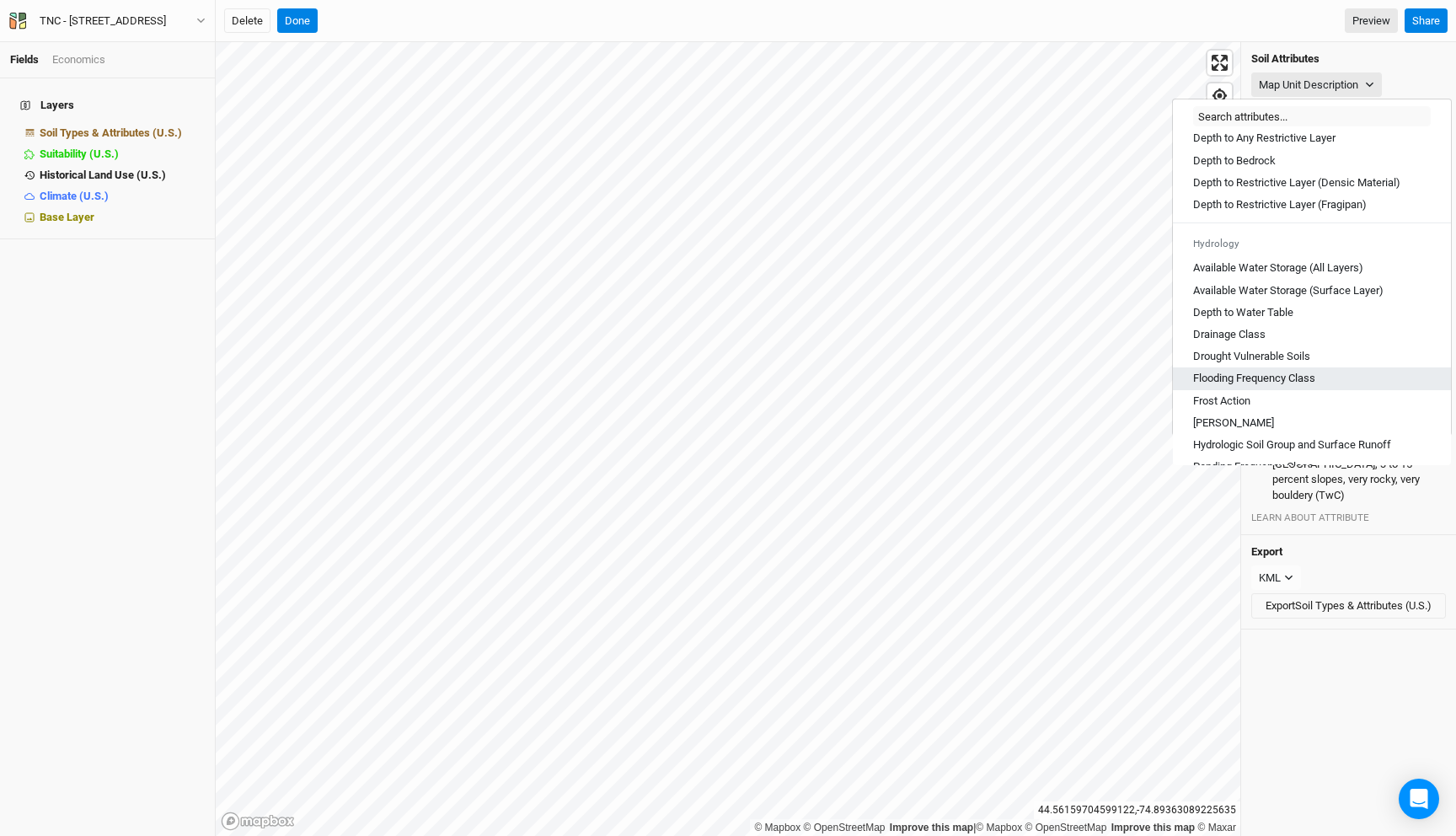
scroll to position [506, 0]
click at [1316, 147] on Layer "Depth to Any Restrictive Layer" at bounding box center [1264, 140] width 142 height 16
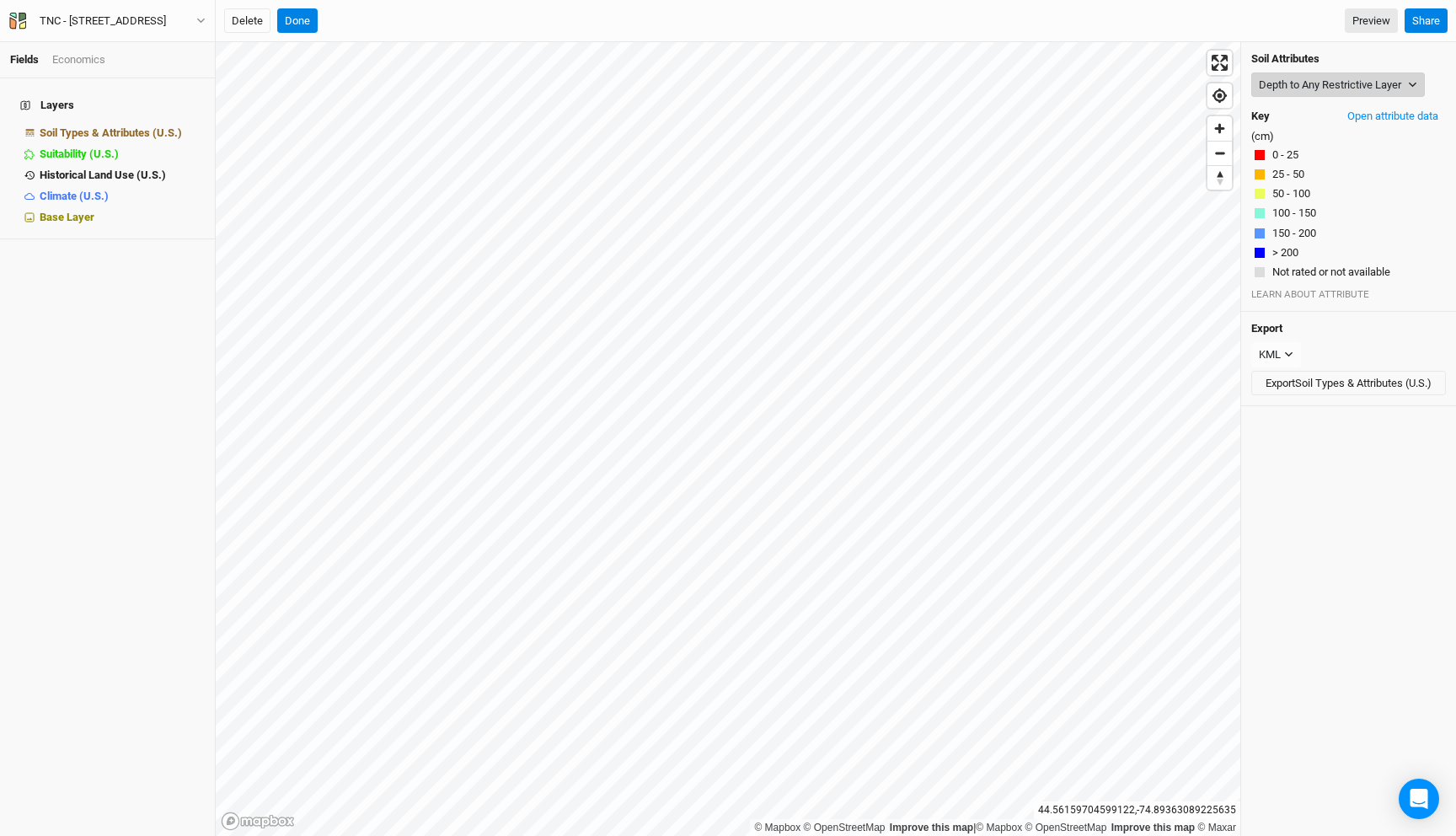
click at [1320, 76] on button "Depth to Any Restrictive Layer" at bounding box center [1338, 85] width 173 height 25
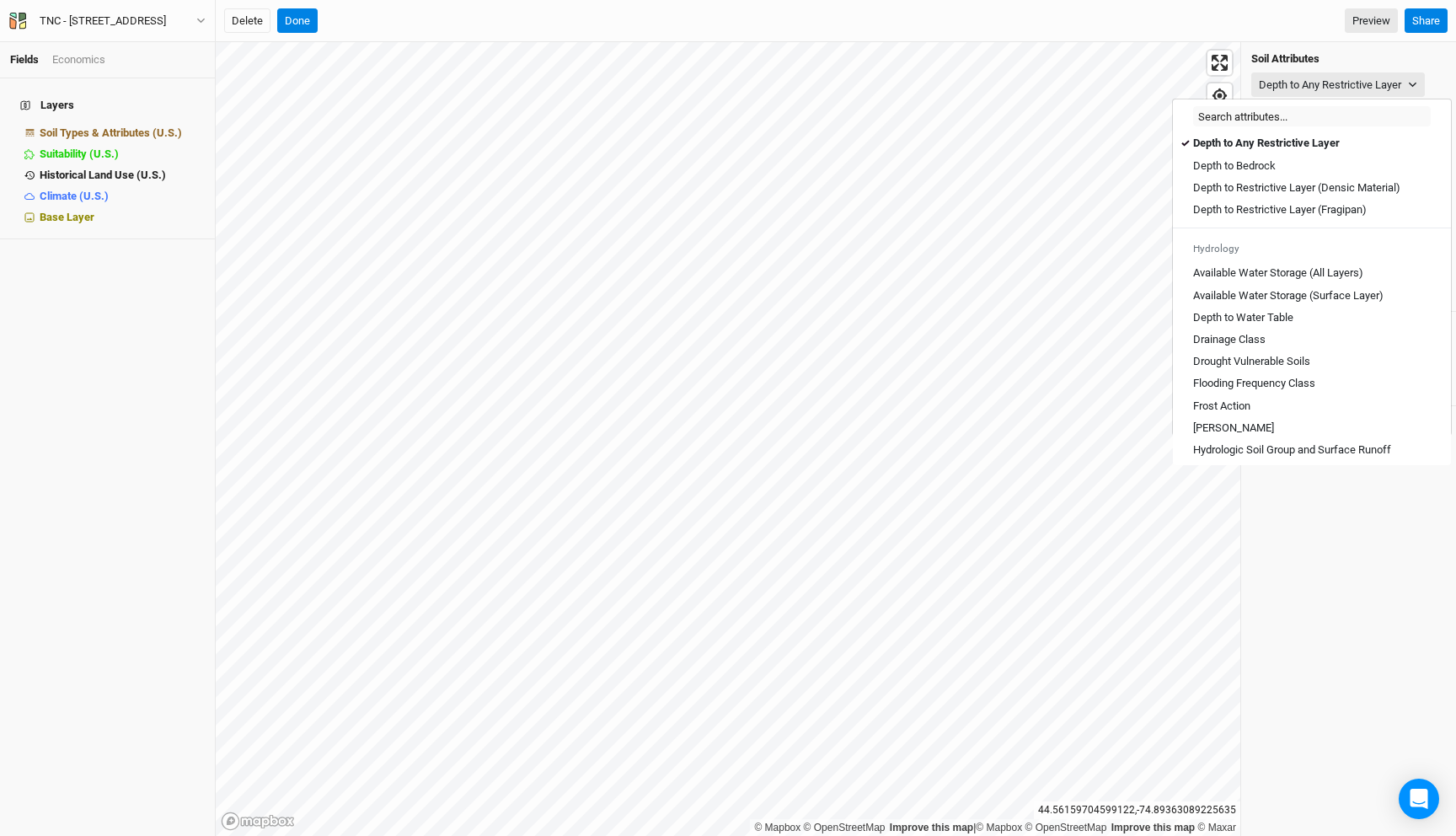
scroll to position [513, 0]
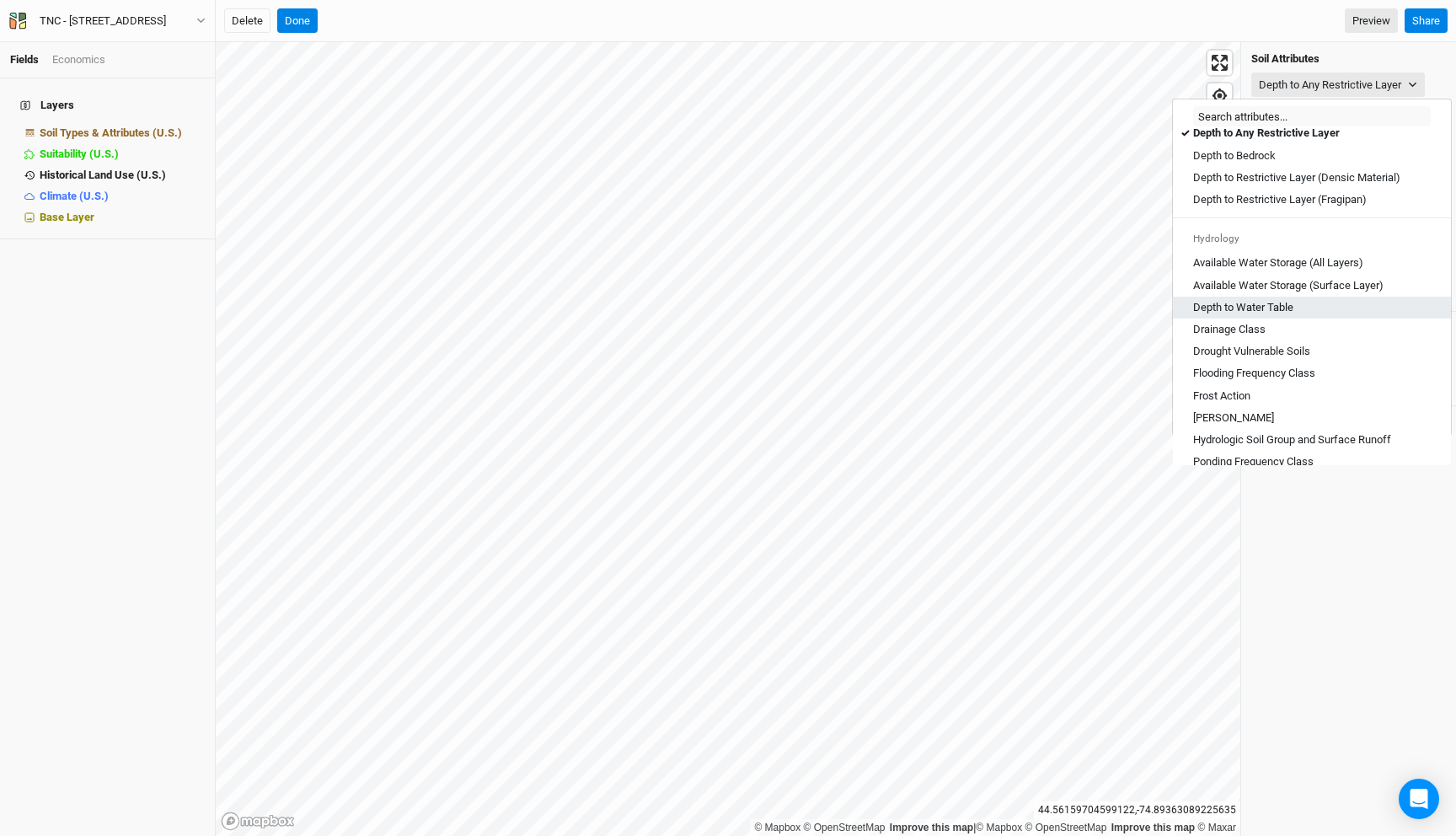
click at [1289, 316] on Table "Depth to Water Table" at bounding box center [1243, 308] width 100 height 16
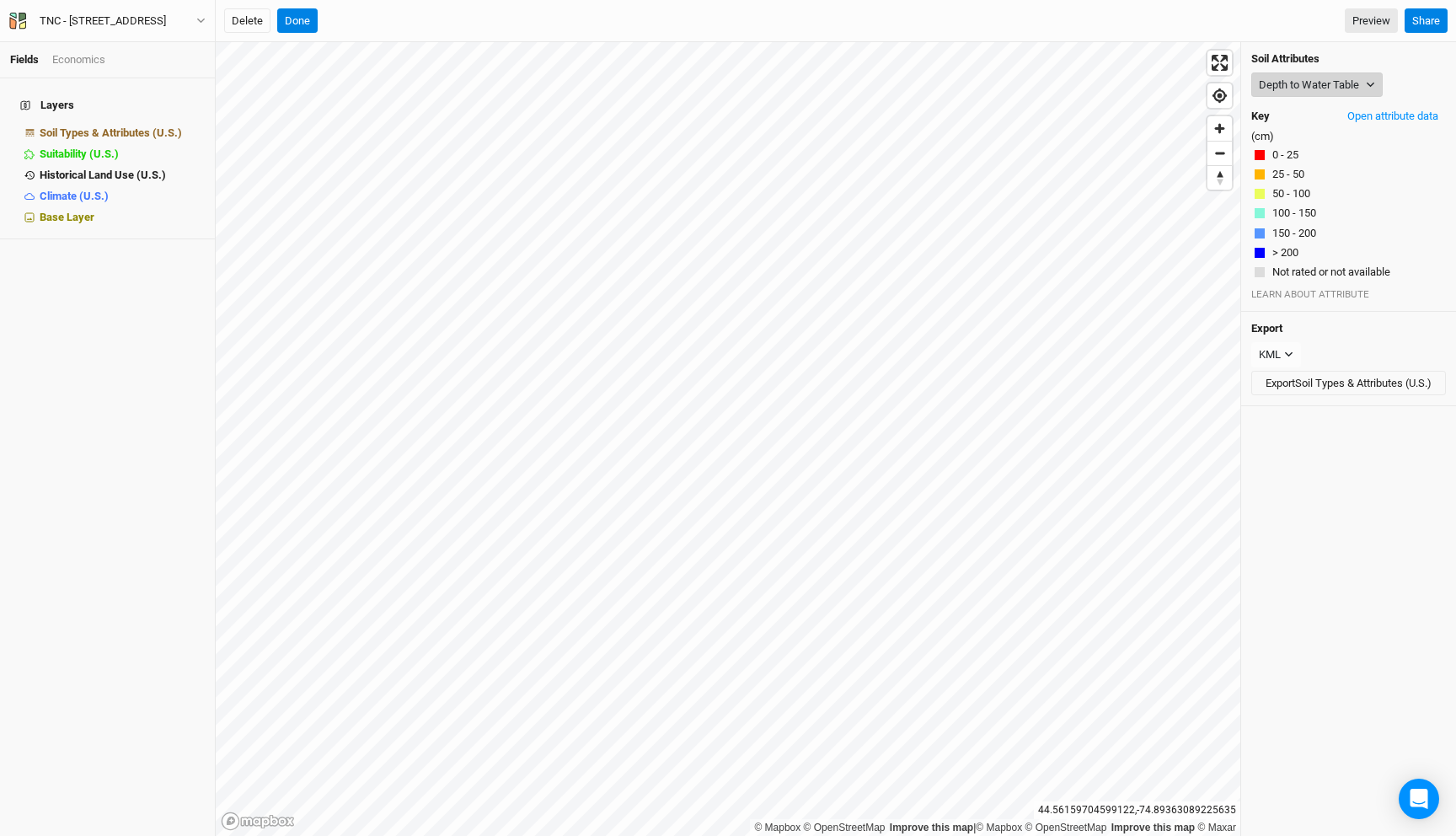
click at [1295, 83] on button "Depth to Water Table" at bounding box center [1317, 85] width 131 height 25
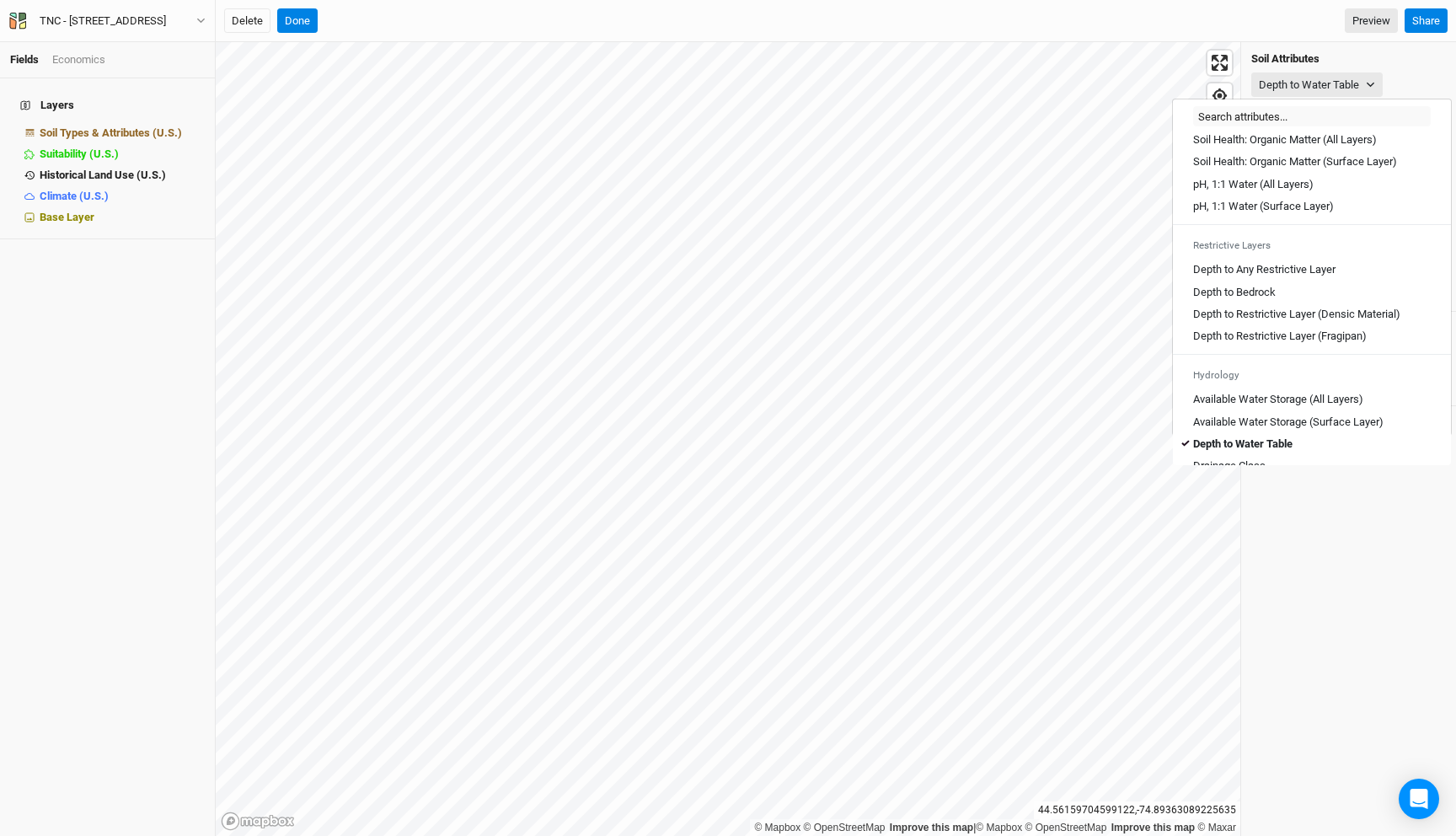
scroll to position [618, 0]
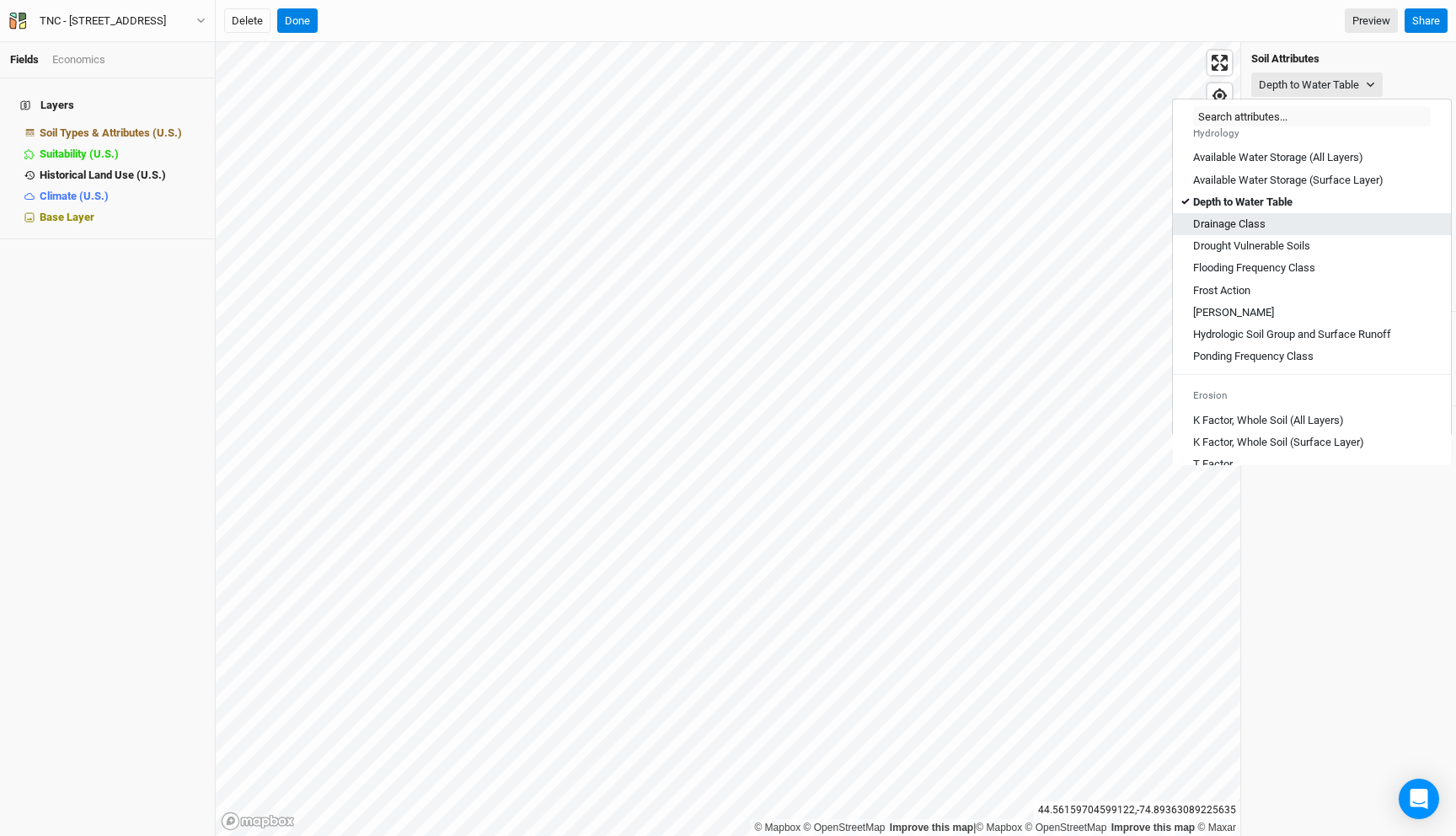
click at [1265, 232] on Class "Drainage Class" at bounding box center [1229, 224] width 72 height 16
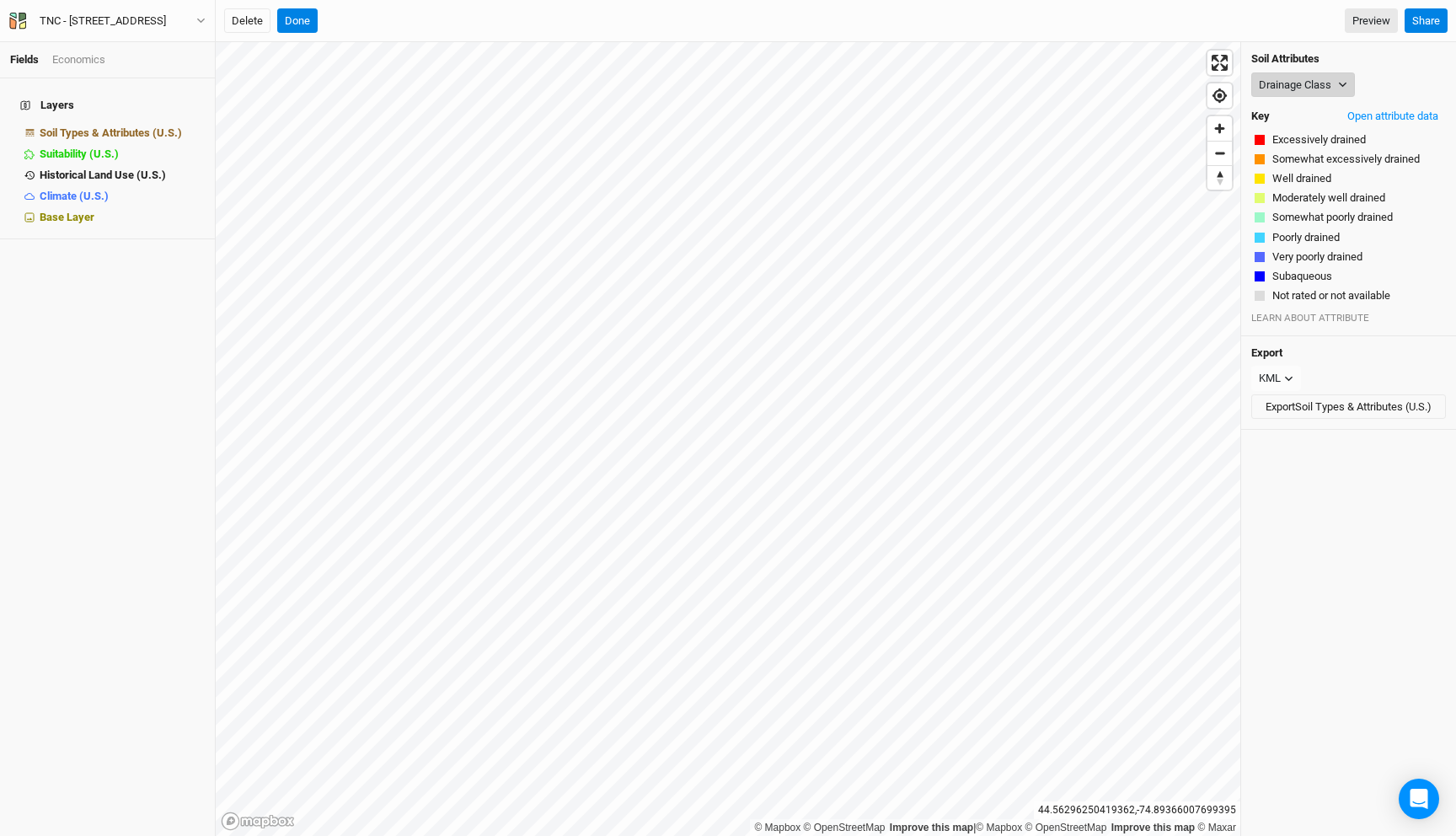
click at [1301, 76] on button "Drainage Class" at bounding box center [1303, 85] width 103 height 25
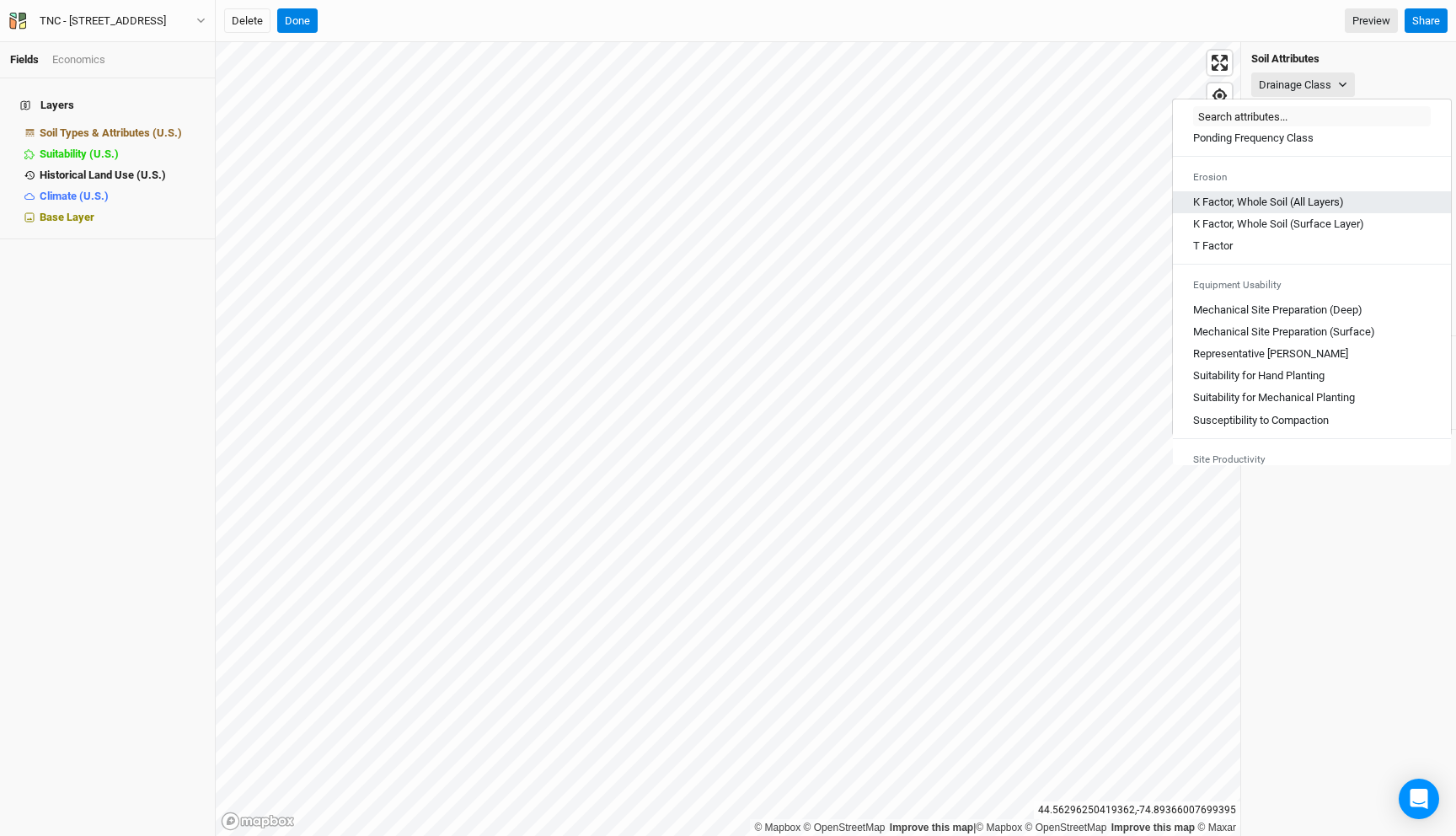
scroll to position [922, 0]
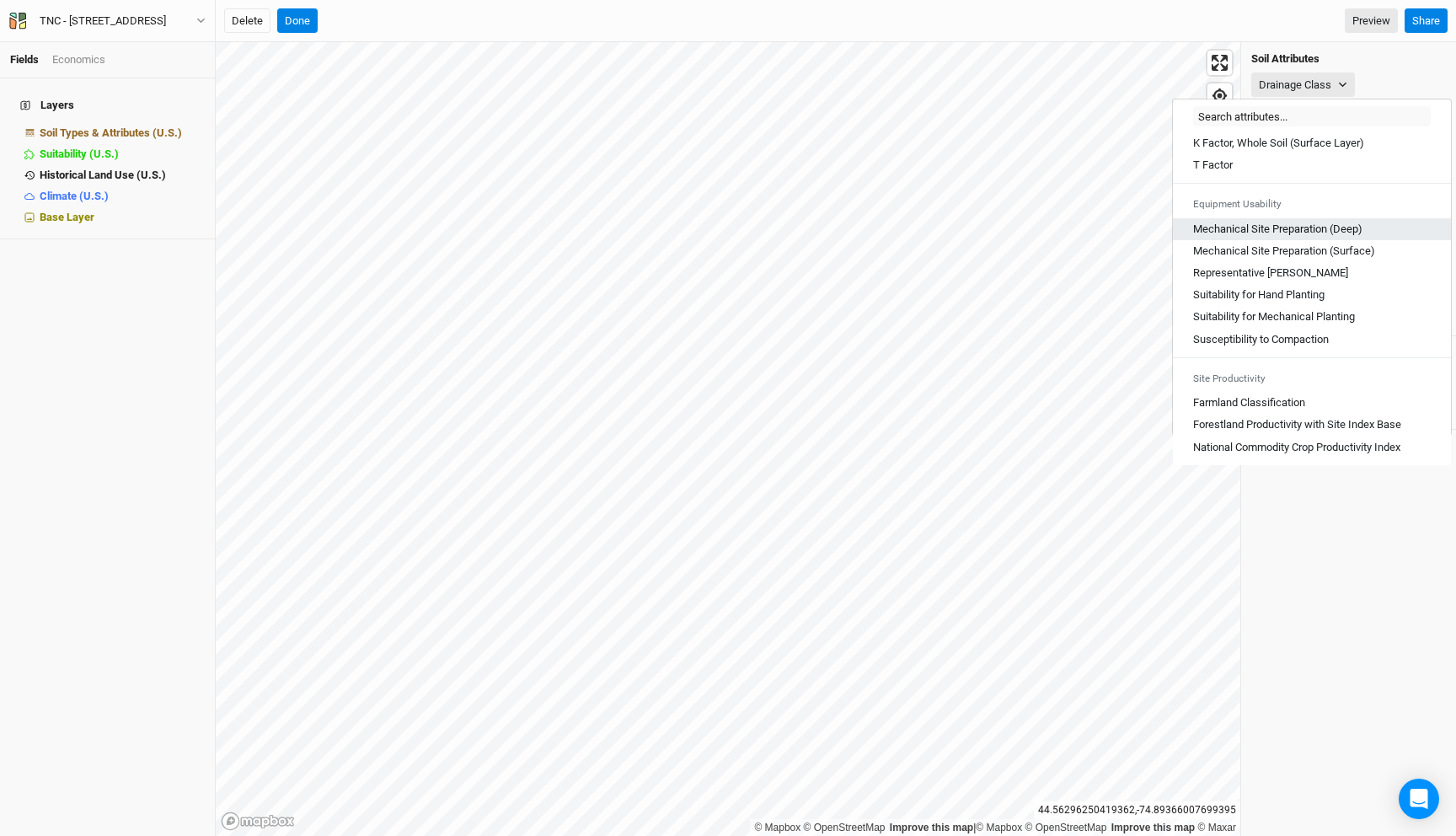
click at [1306, 237] on \(Deep\) "Mechanical Site Preparation (Deep)" at bounding box center [1278, 230] width 169 height 16
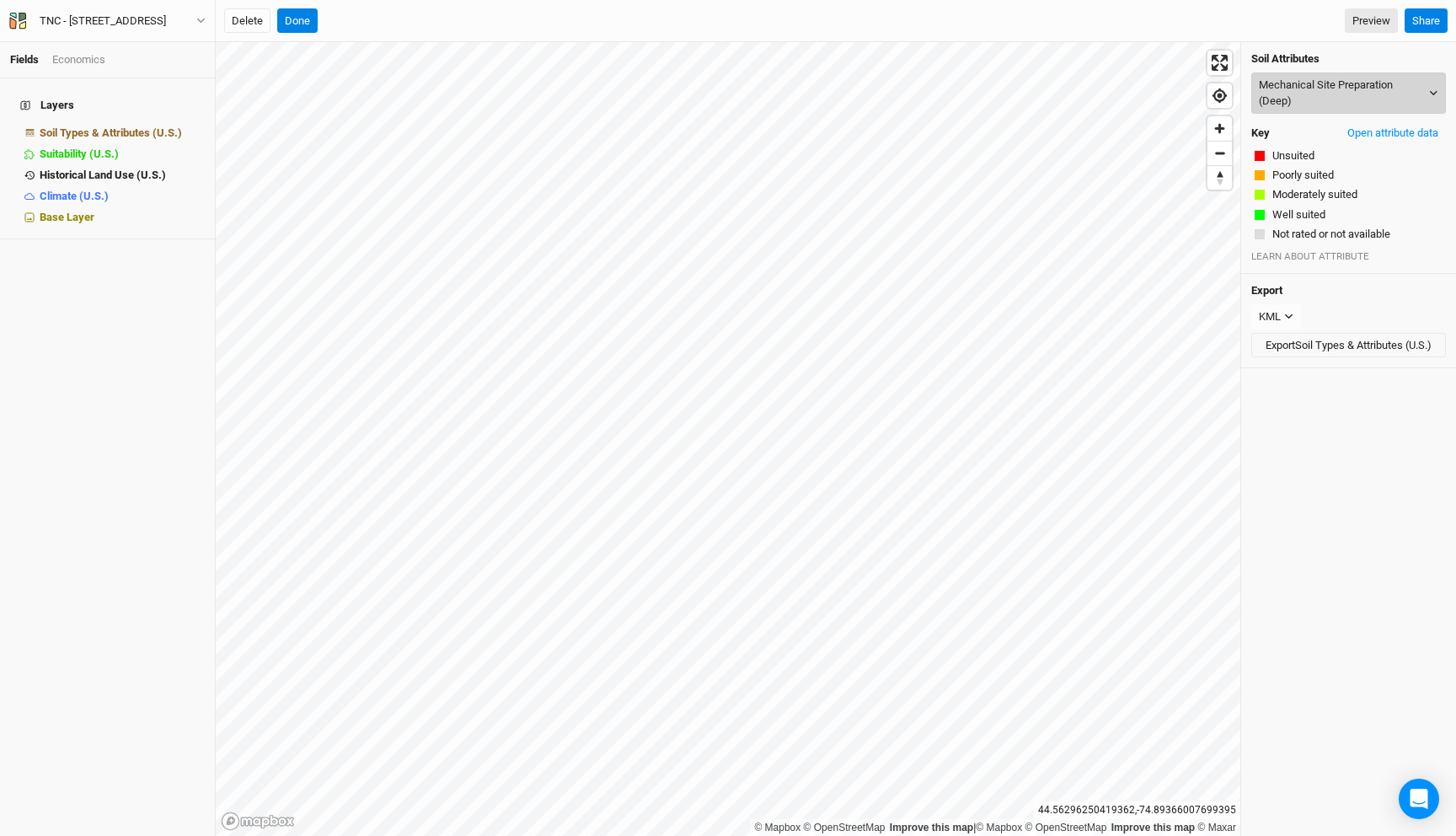
click at [1308, 97] on button "Mechanical Site Preparation (Deep)" at bounding box center [1349, 93] width 195 height 41
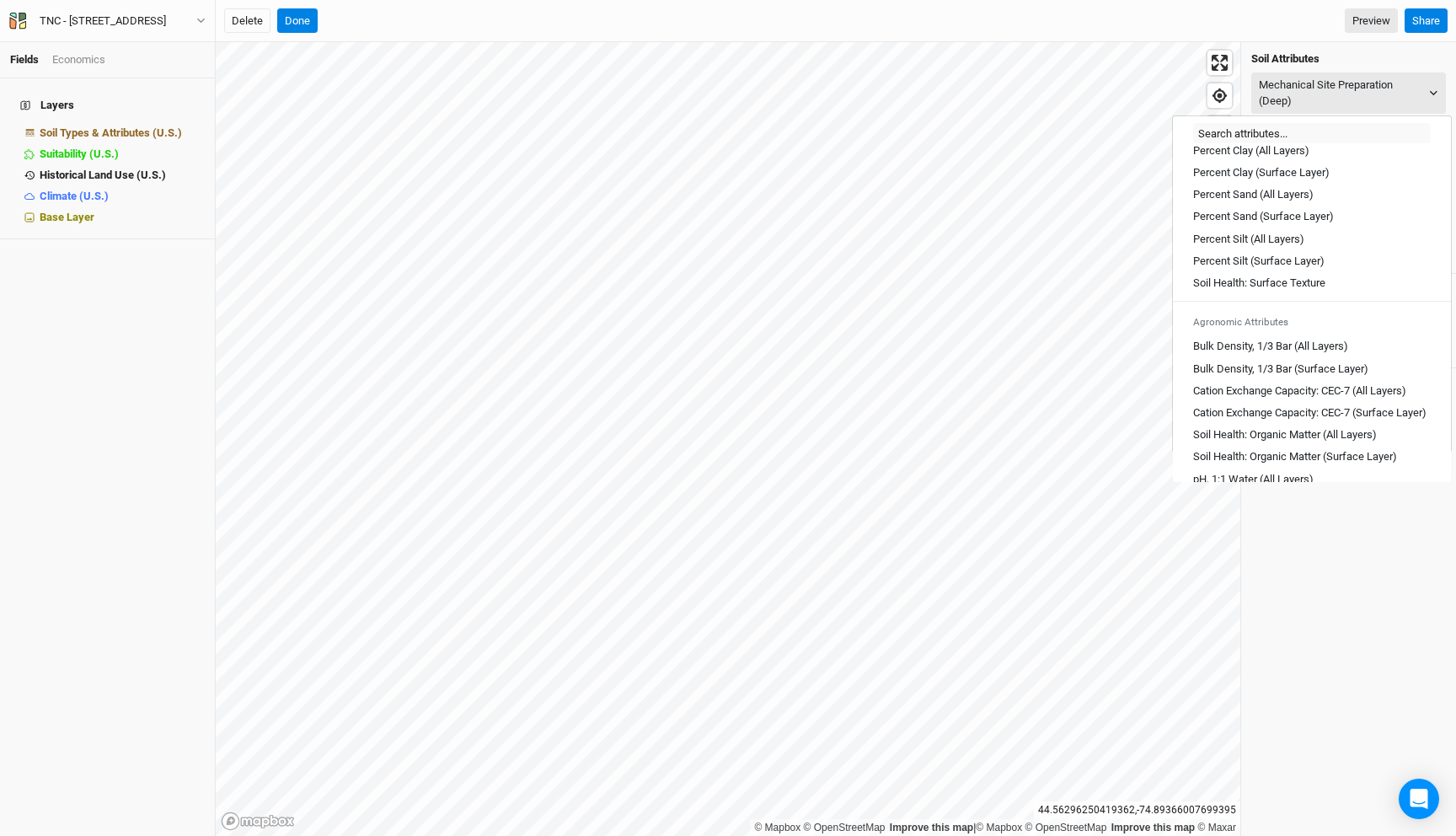
scroll to position [0, 0]
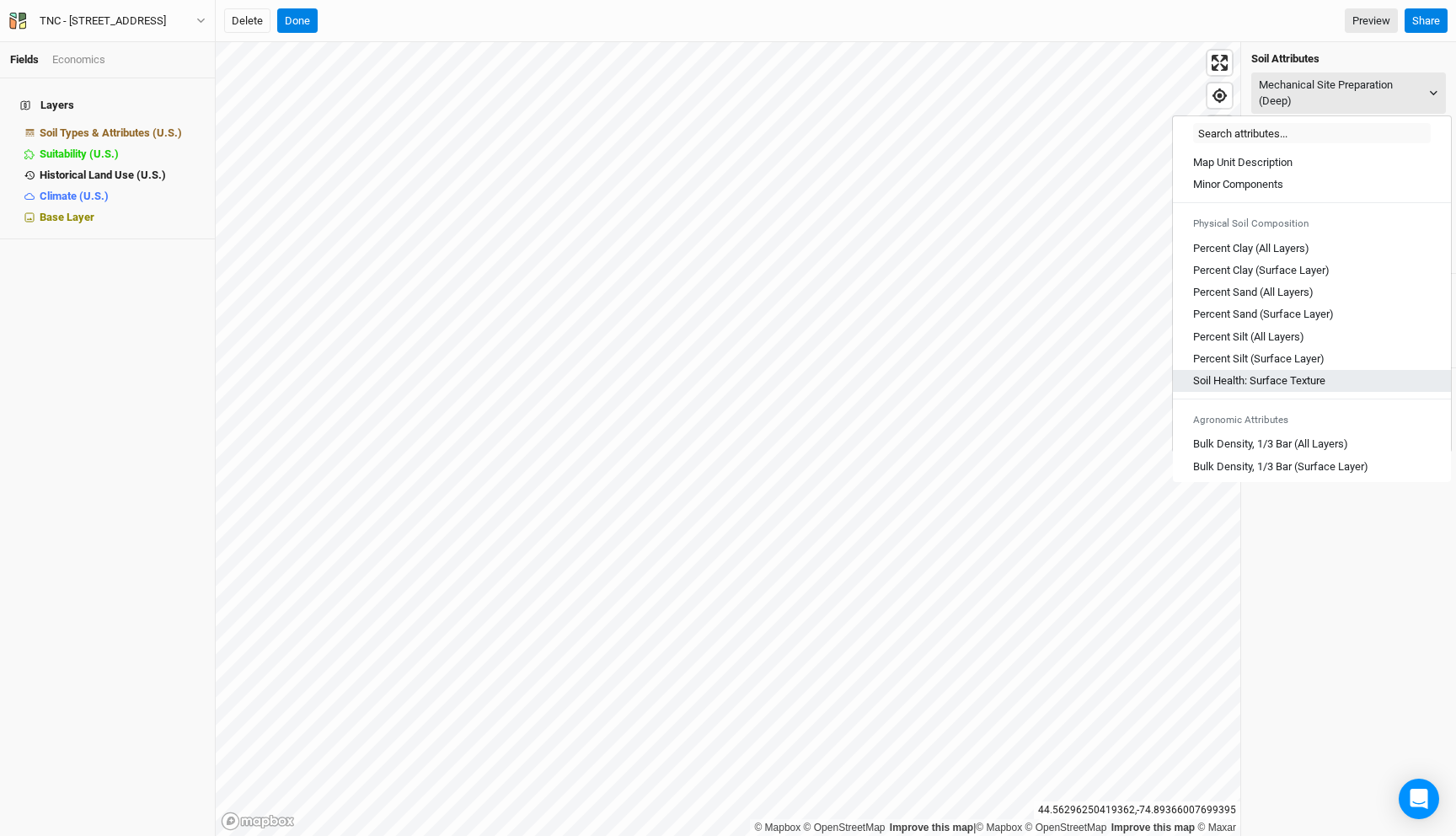
click at [1265, 379] on Texture "Soil Health: Surface Texture" at bounding box center [1259, 381] width 132 height 16
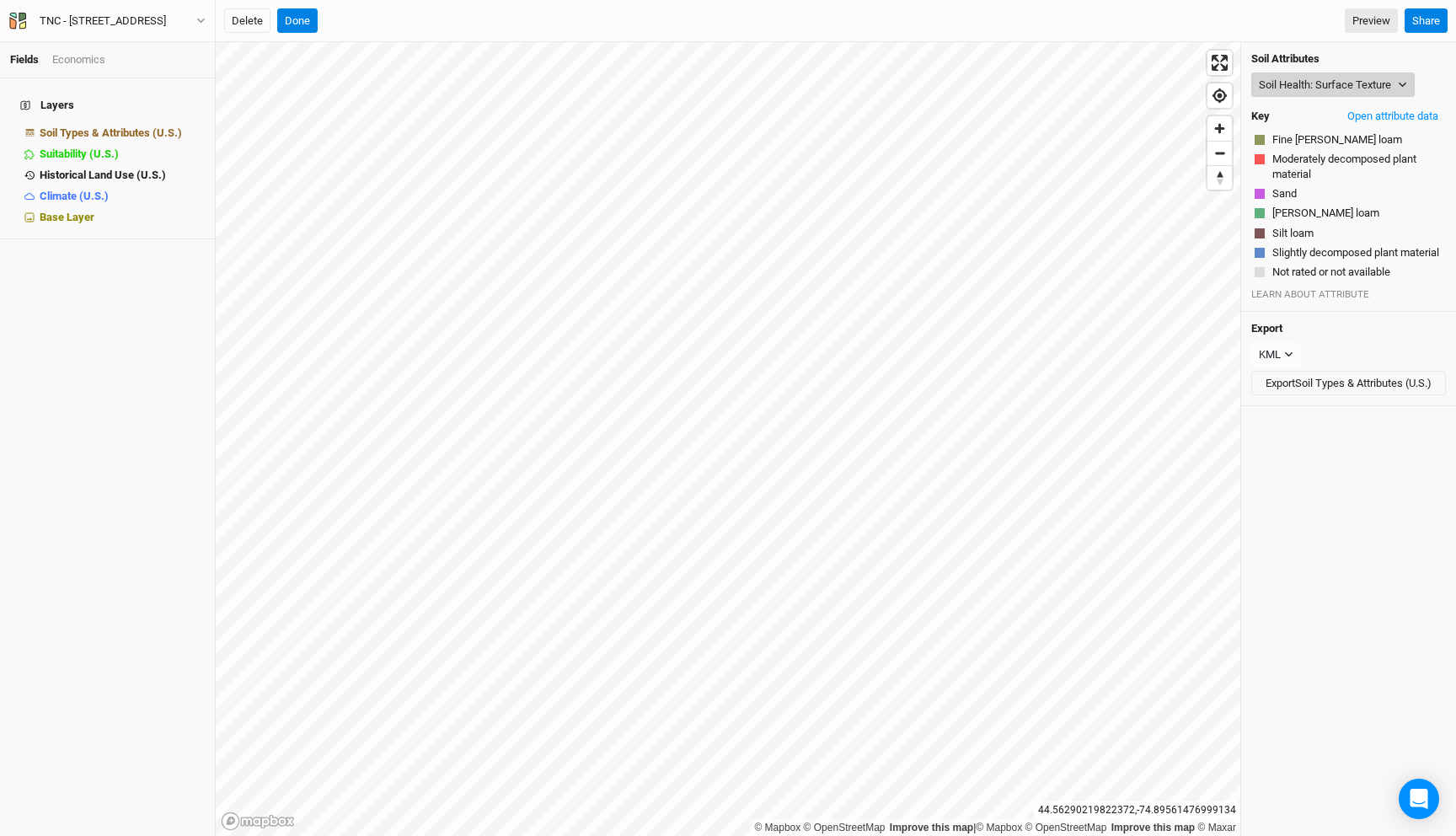
click at [1290, 72] on button "Soil Health: Surface Texture" at bounding box center [1333, 85] width 164 height 25
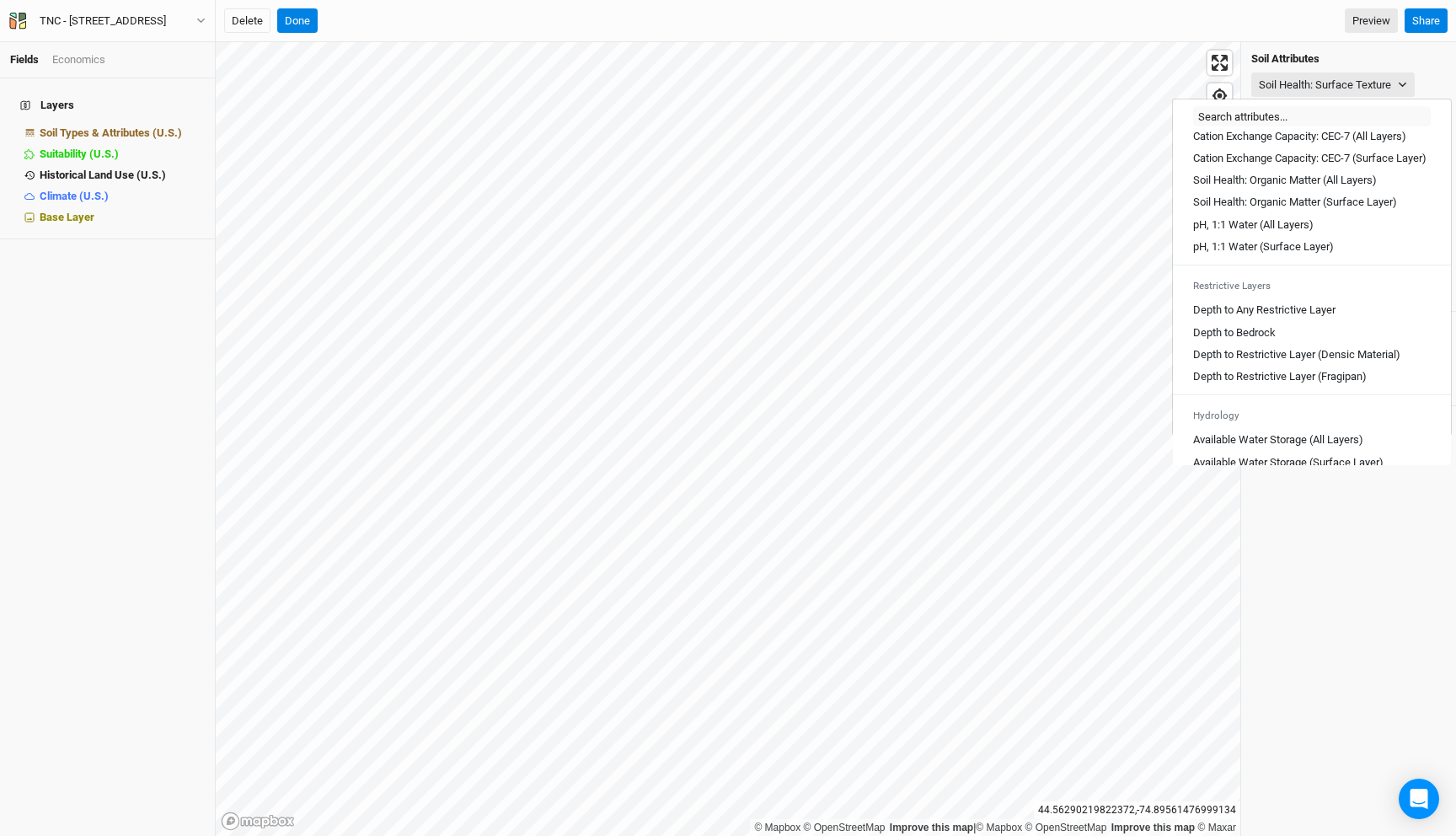
scroll to position [337, 0]
click at [1297, 316] on Layer "Depth to Any Restrictive Layer" at bounding box center [1264, 309] width 142 height 16
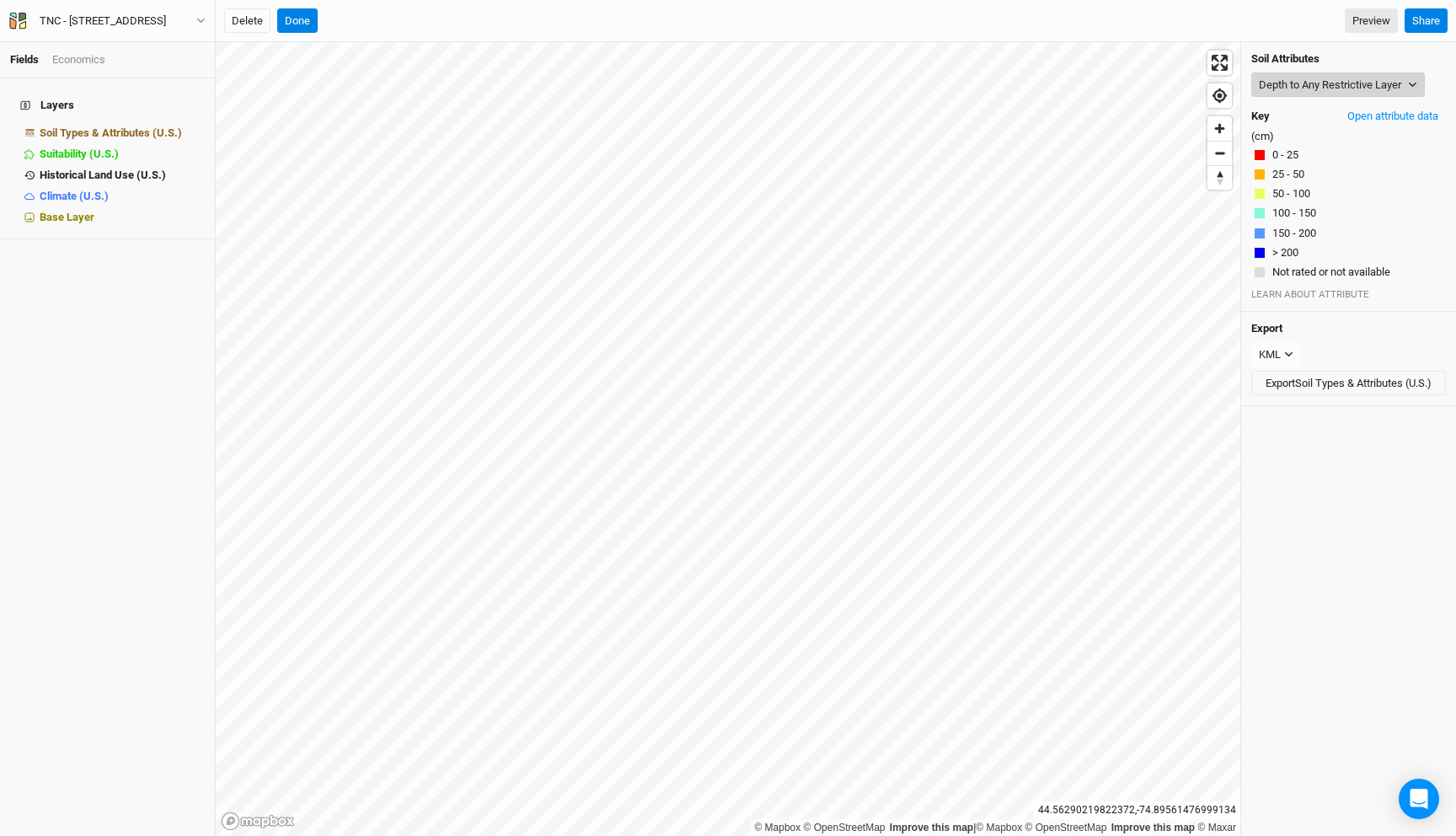
click at [1293, 77] on button "Depth to Any Restrictive Layer" at bounding box center [1338, 85] width 173 height 25
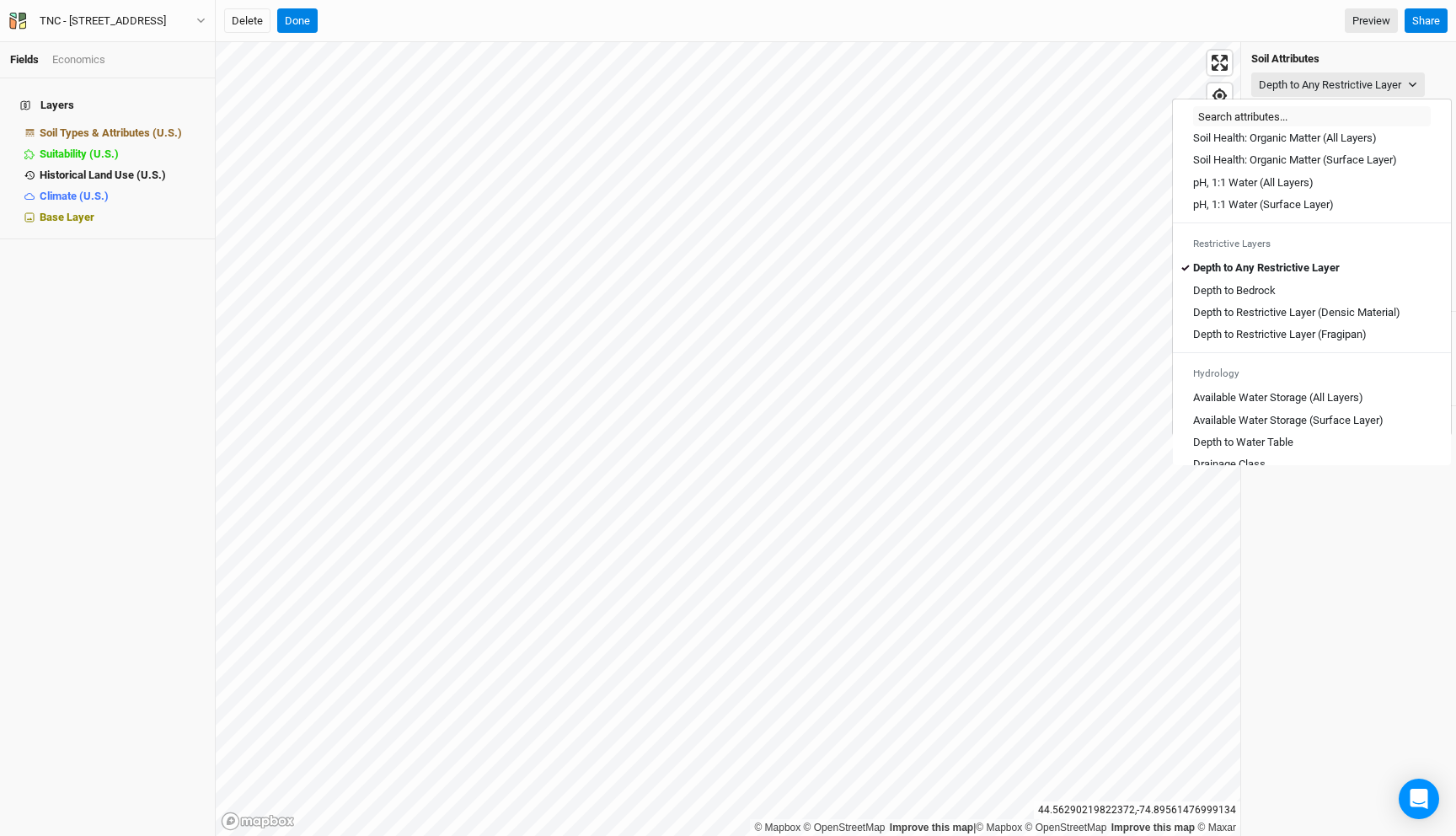
scroll to position [419, 0]
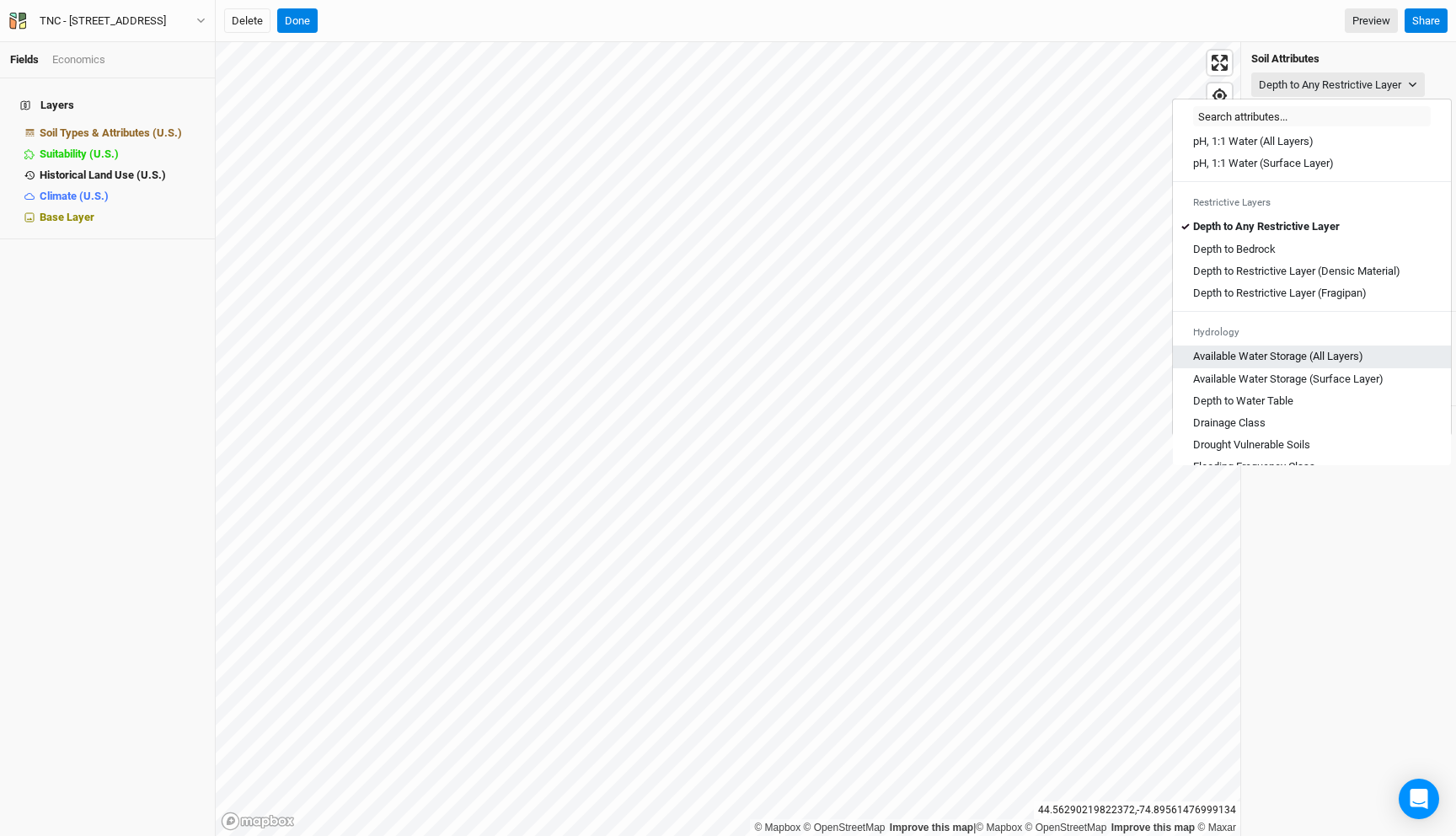
click at [1309, 364] on Layers\) "Available Water Storage (All Layers)" at bounding box center [1278, 357] width 170 height 16
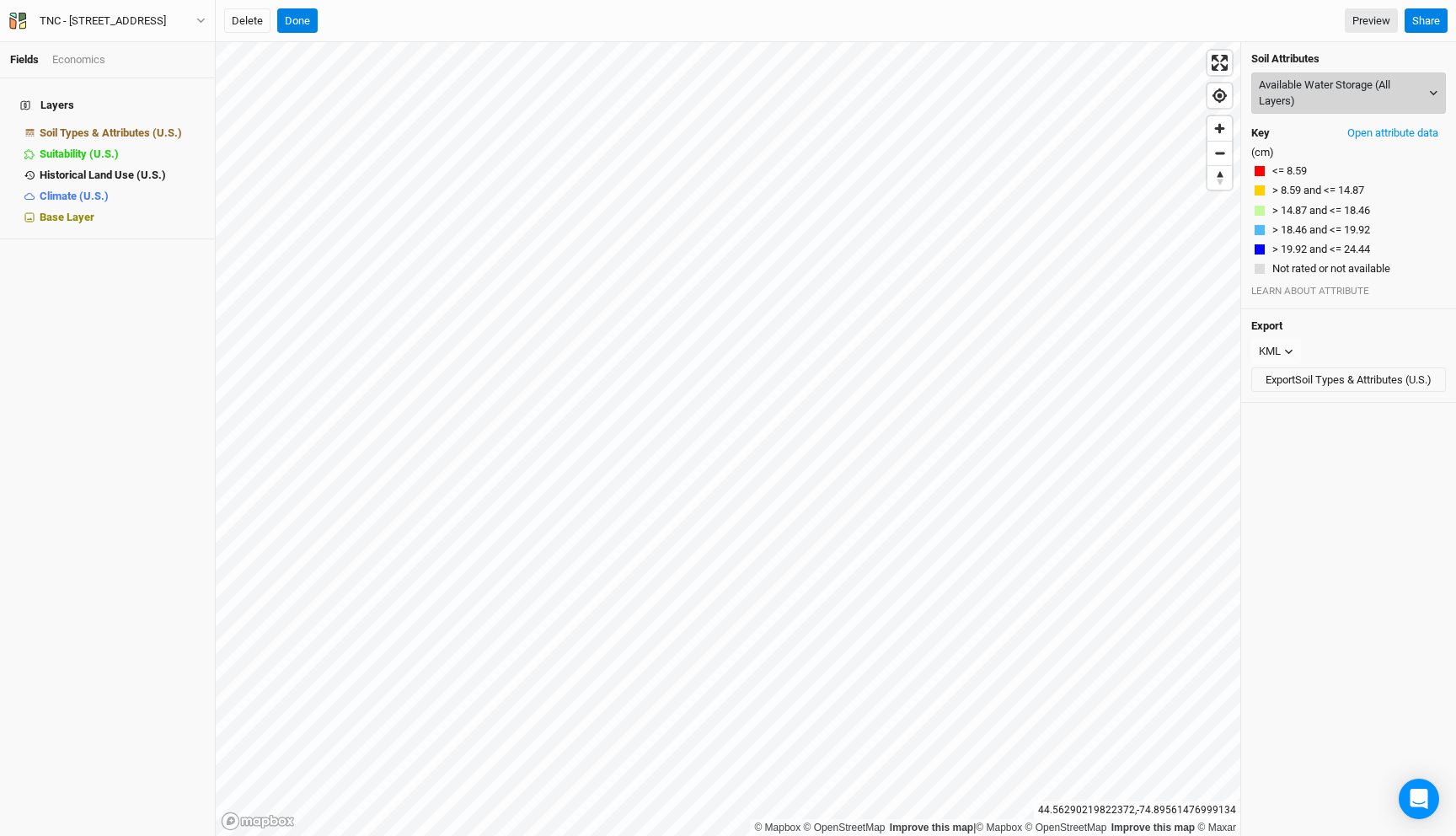
click at [1315, 95] on button "Available Water Storage (All Layers)" at bounding box center [1349, 93] width 195 height 41
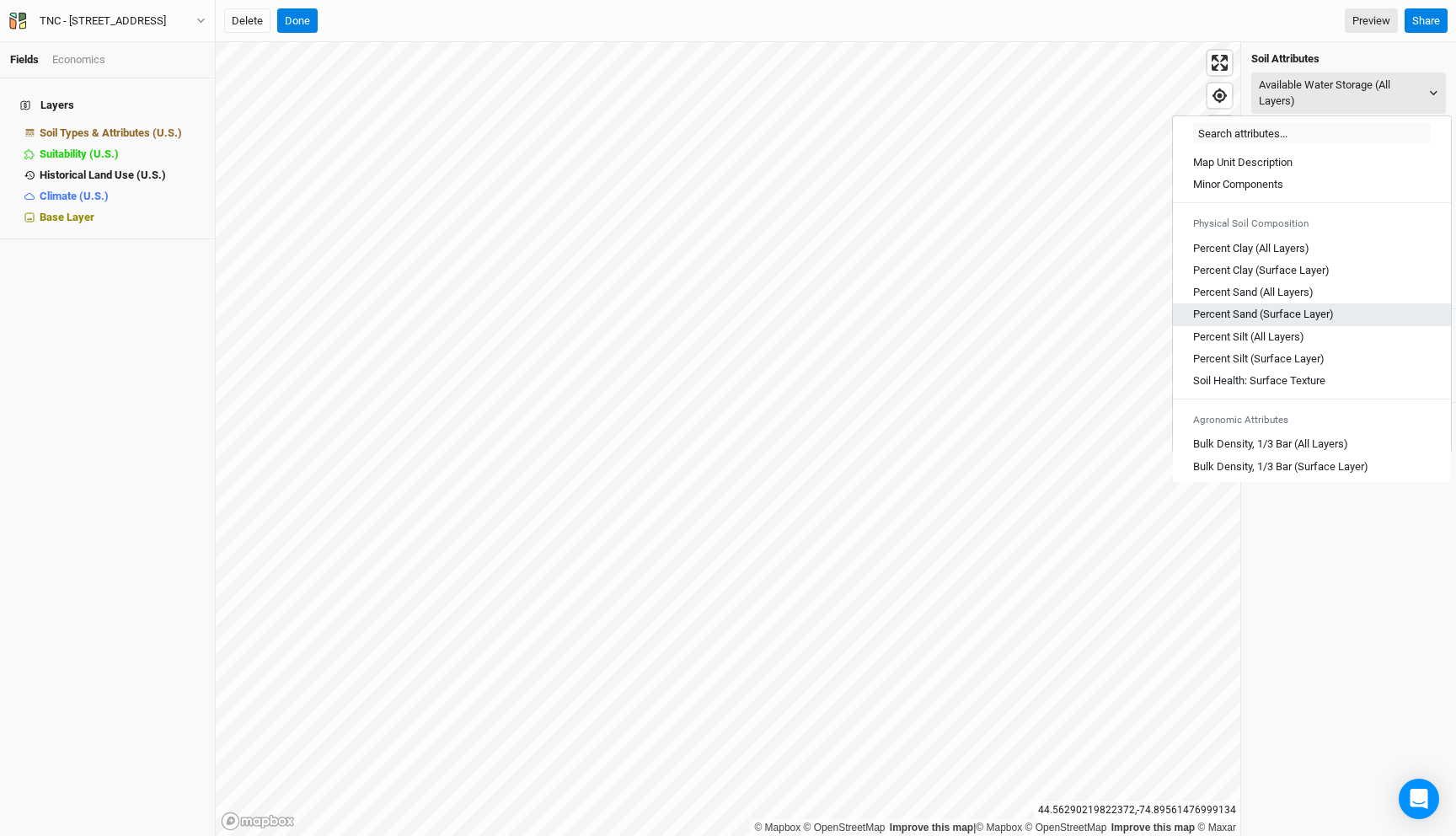
scroll to position [932, 0]
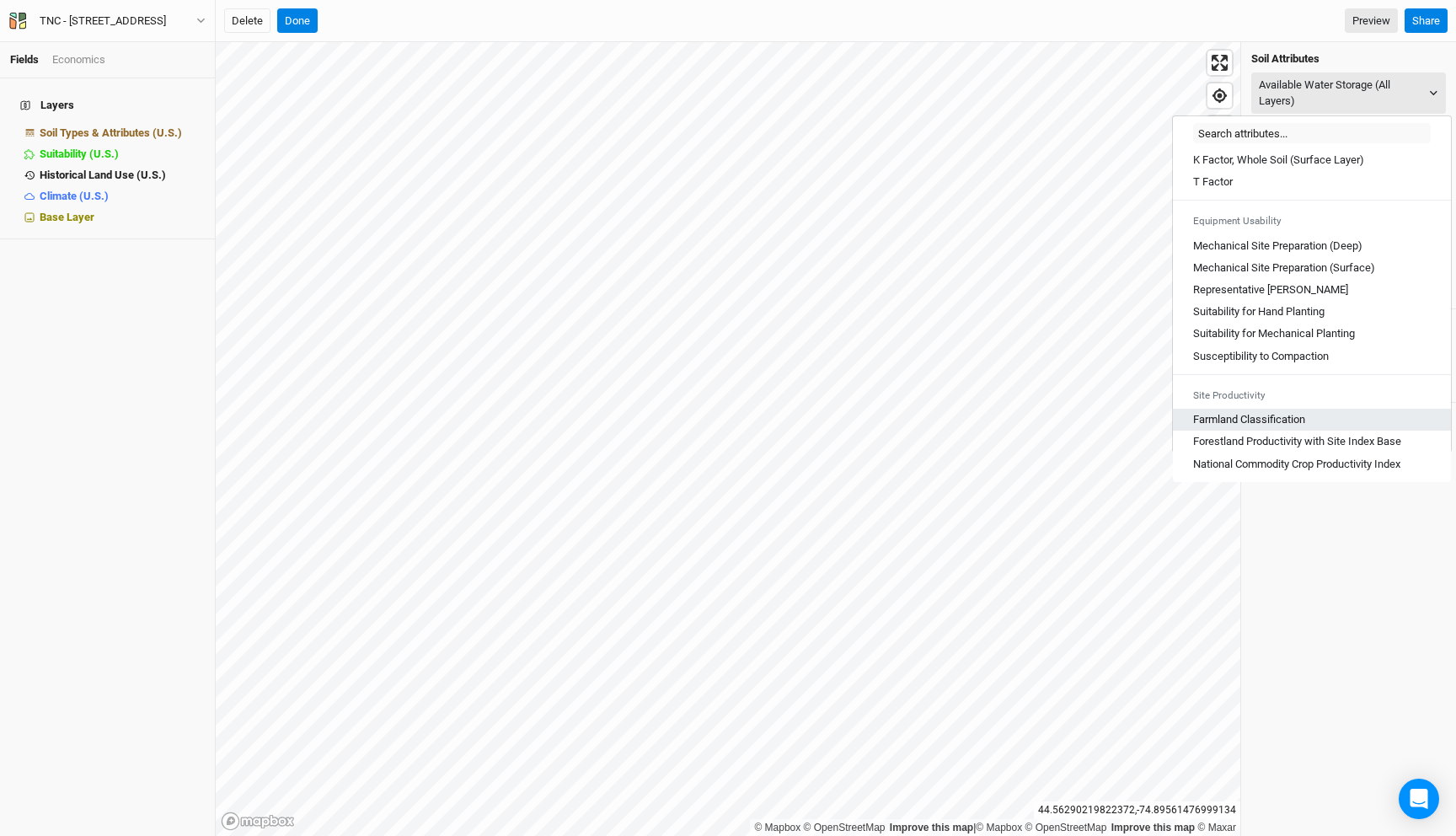
click at [1286, 421] on Classification "Farmland Classification" at bounding box center [1249, 420] width 112 height 16
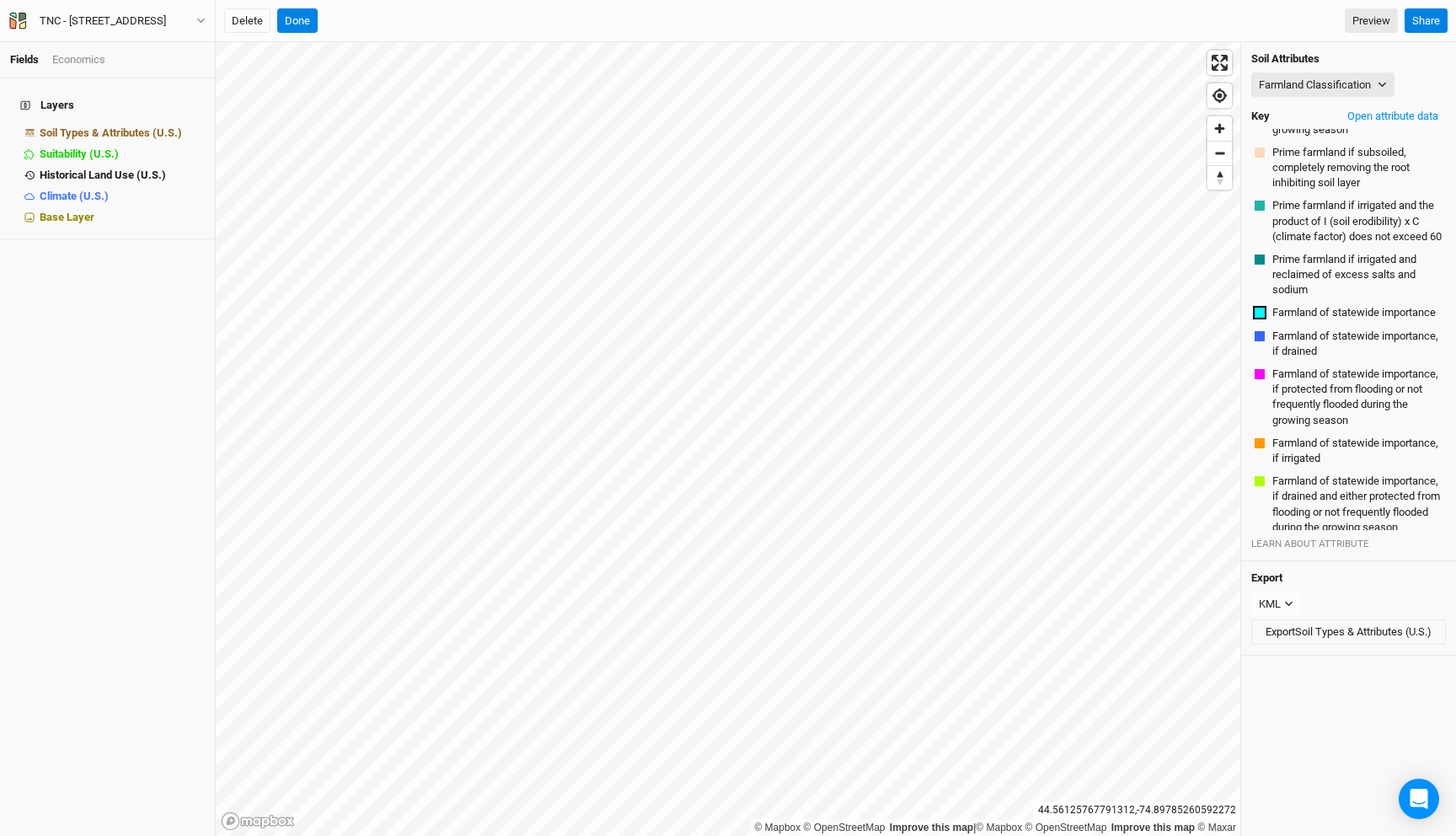
scroll to position [0, 0]
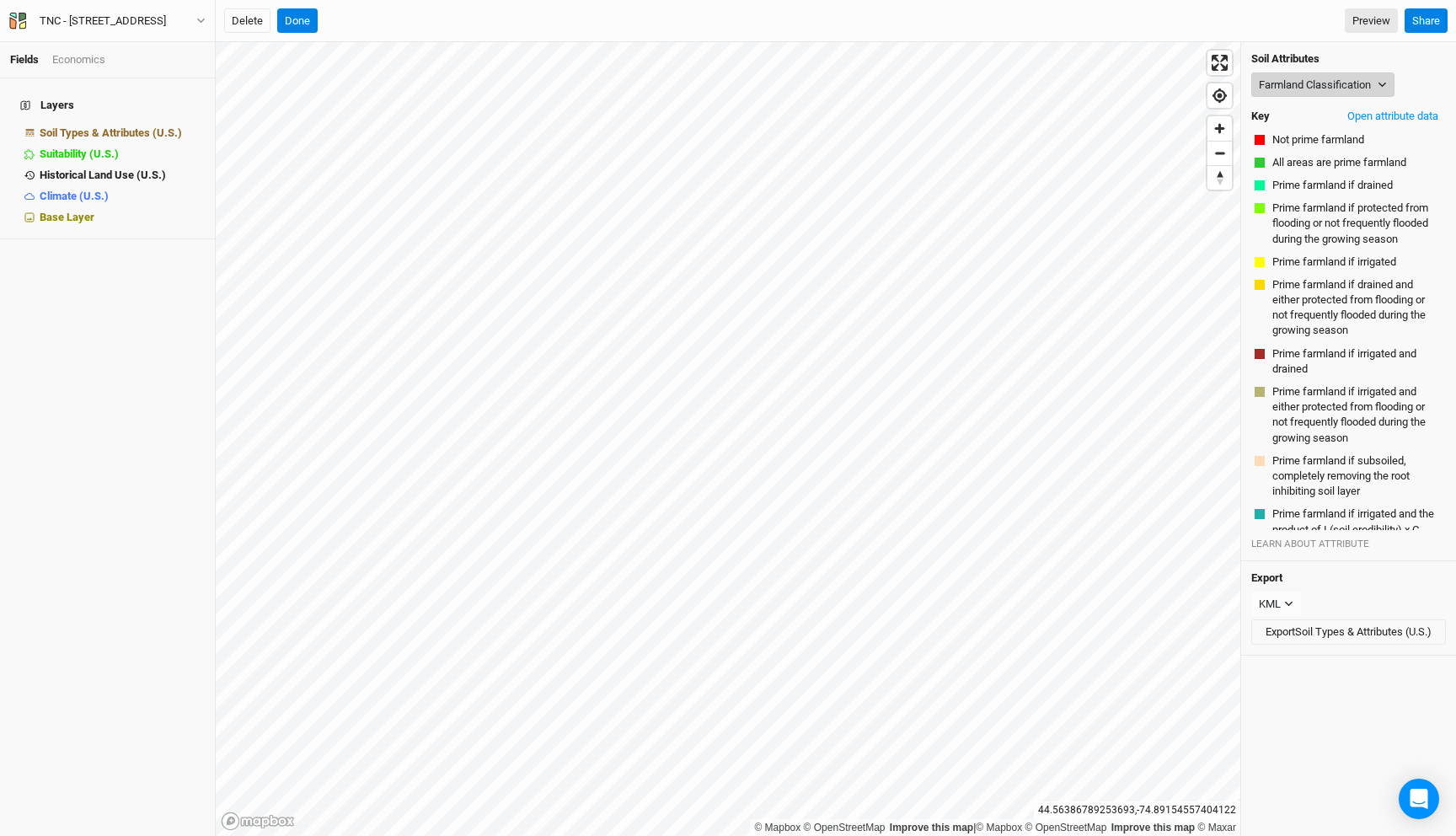
click at [1337, 82] on button "Farmland Classification" at bounding box center [1323, 85] width 143 height 25
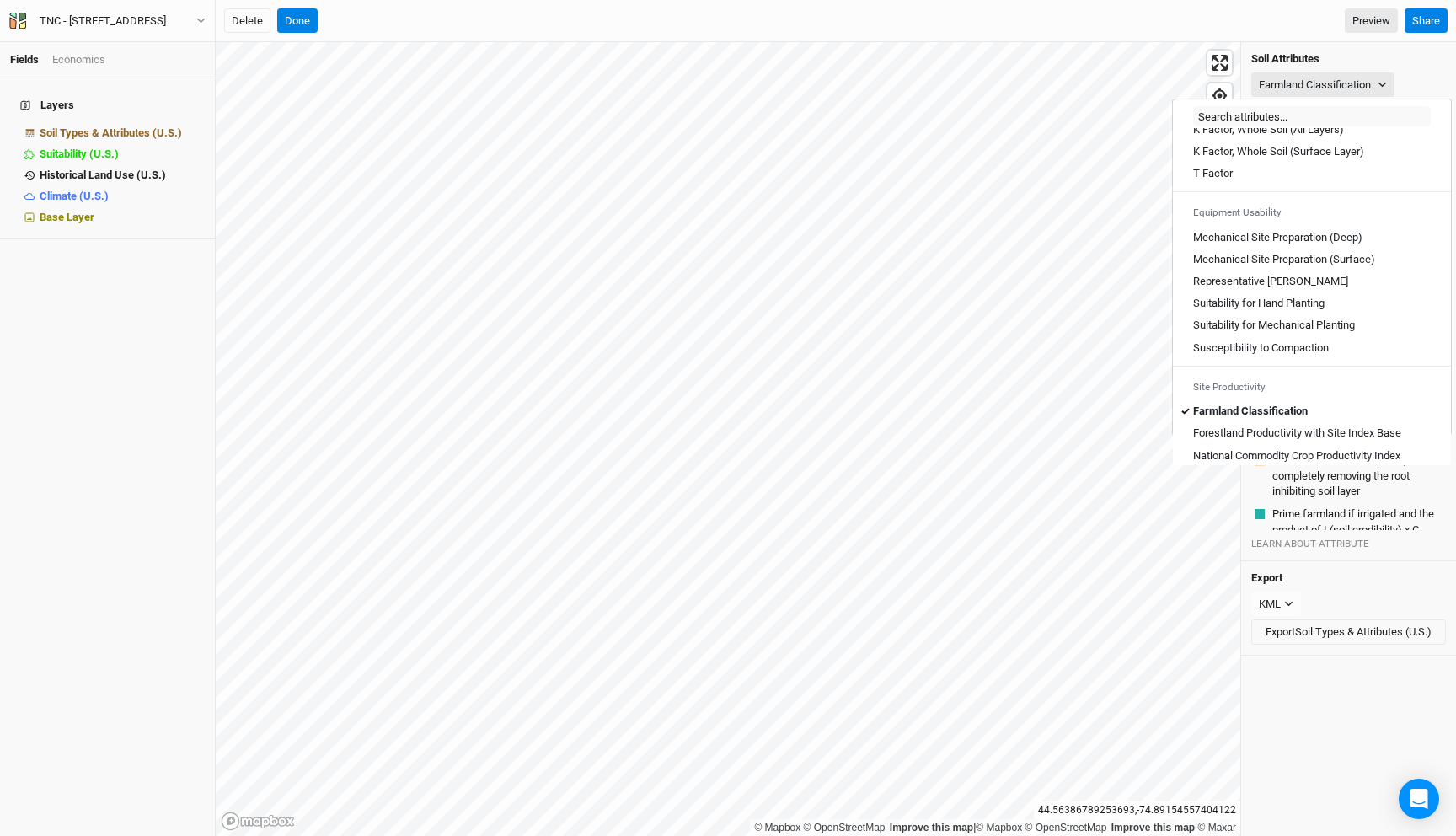
scroll to position [932, 0]
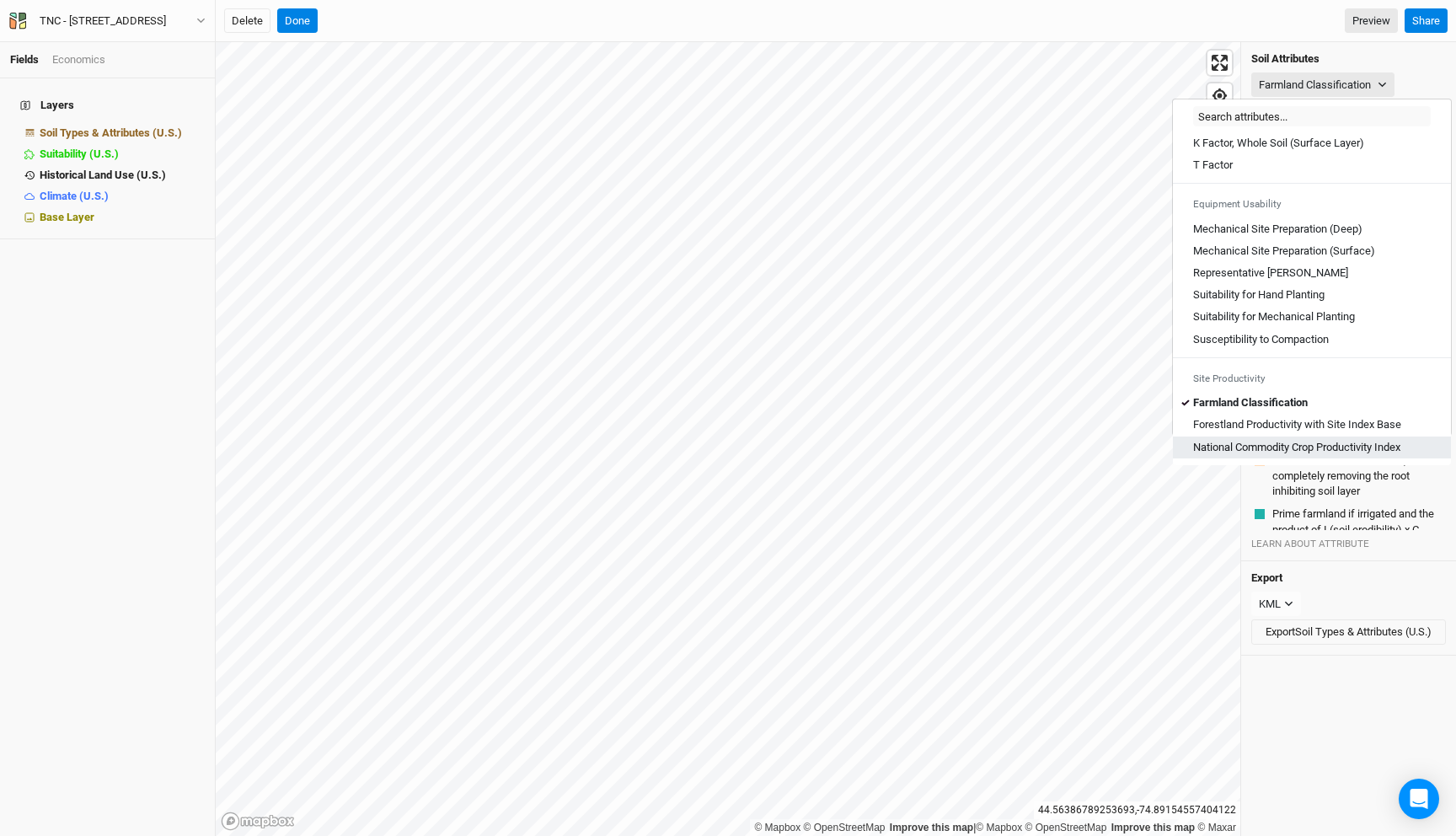
click at [1293, 442] on Index "National Commodity Crop Productivity Index" at bounding box center [1296, 448] width 207 height 16
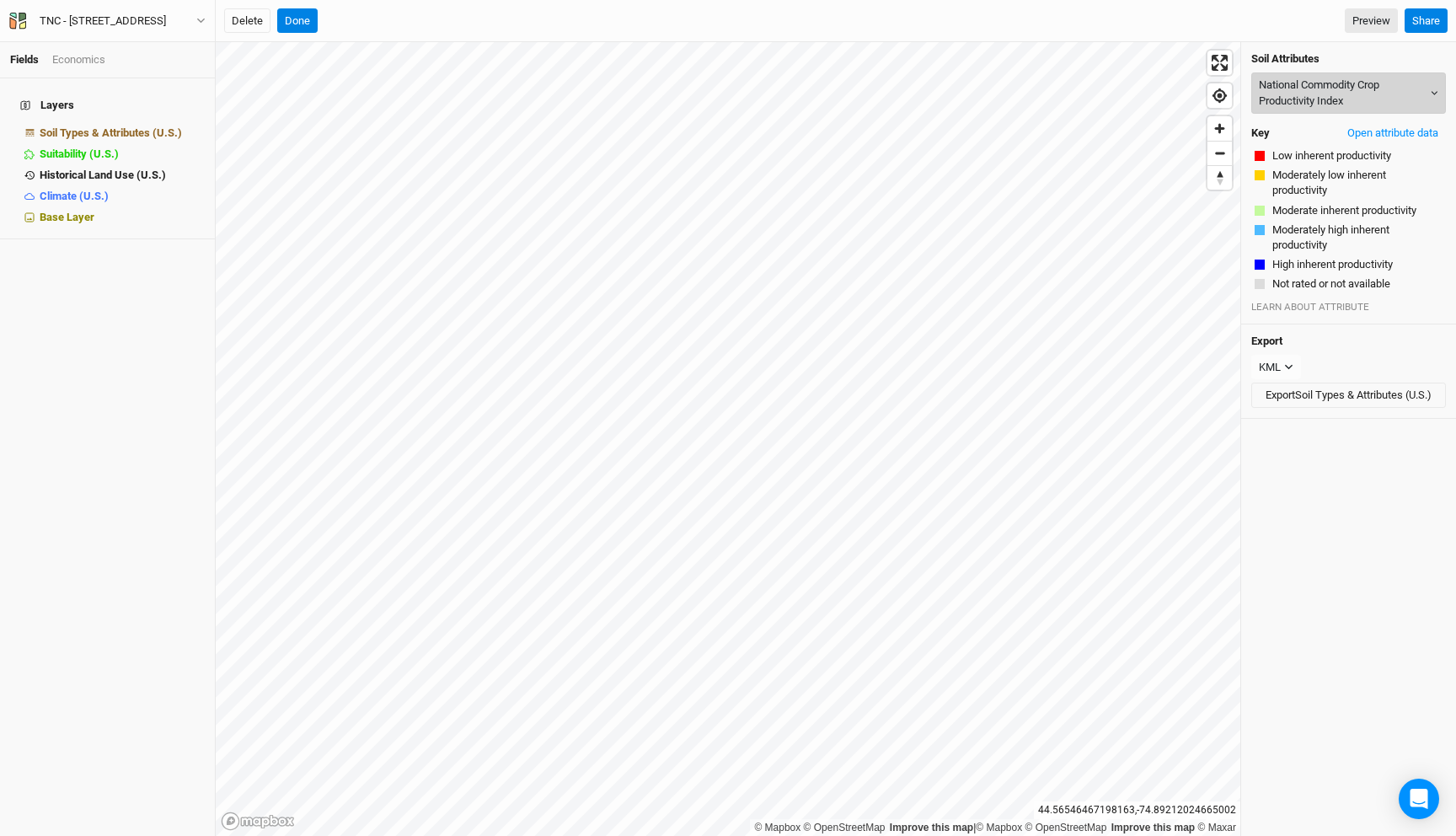
click at [1322, 91] on button "National Commodity Crop Productivity Index" at bounding box center [1349, 93] width 195 height 41
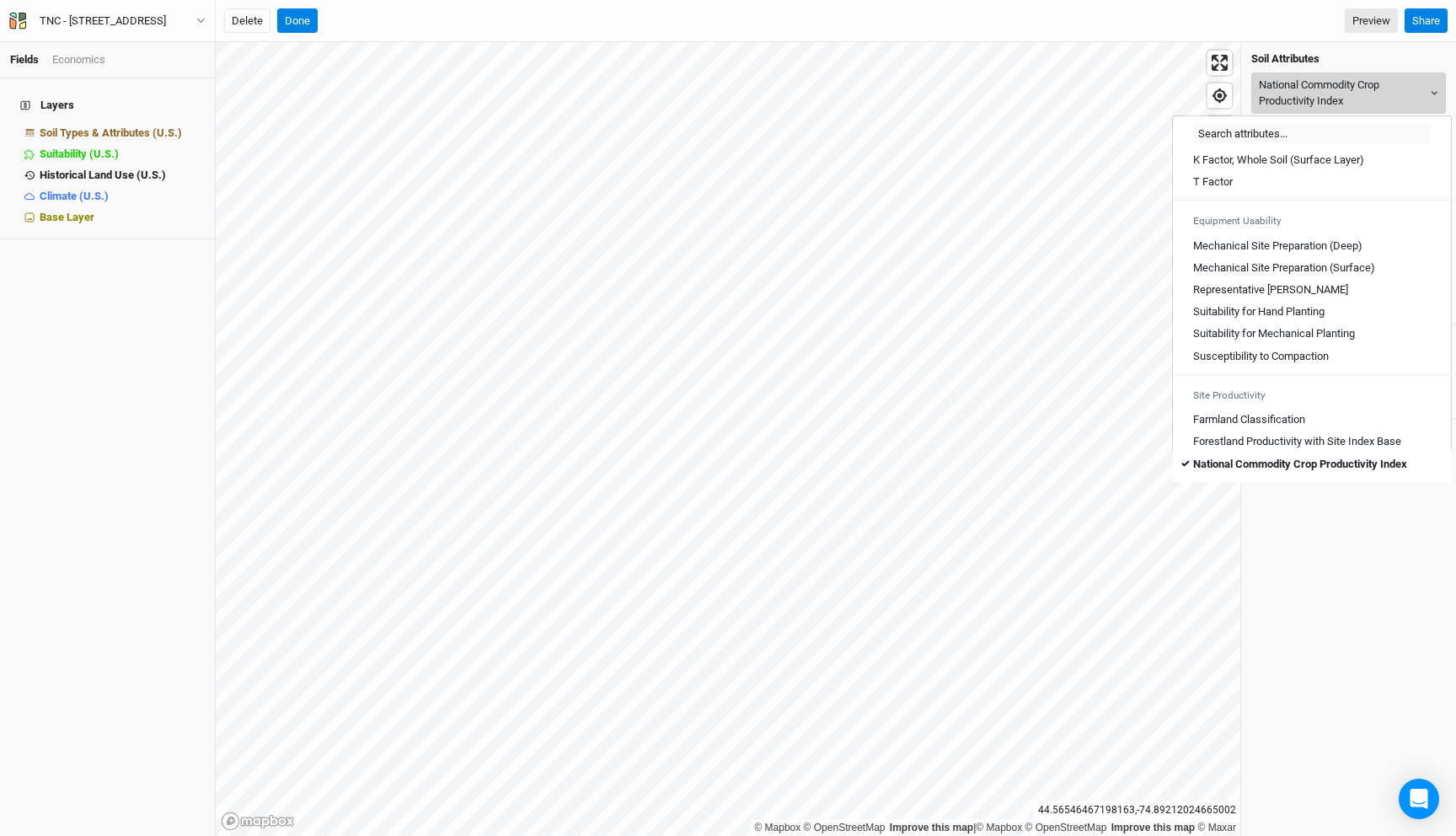
click at [1327, 94] on button "National Commodity Crop Productivity Index" at bounding box center [1349, 93] width 195 height 41
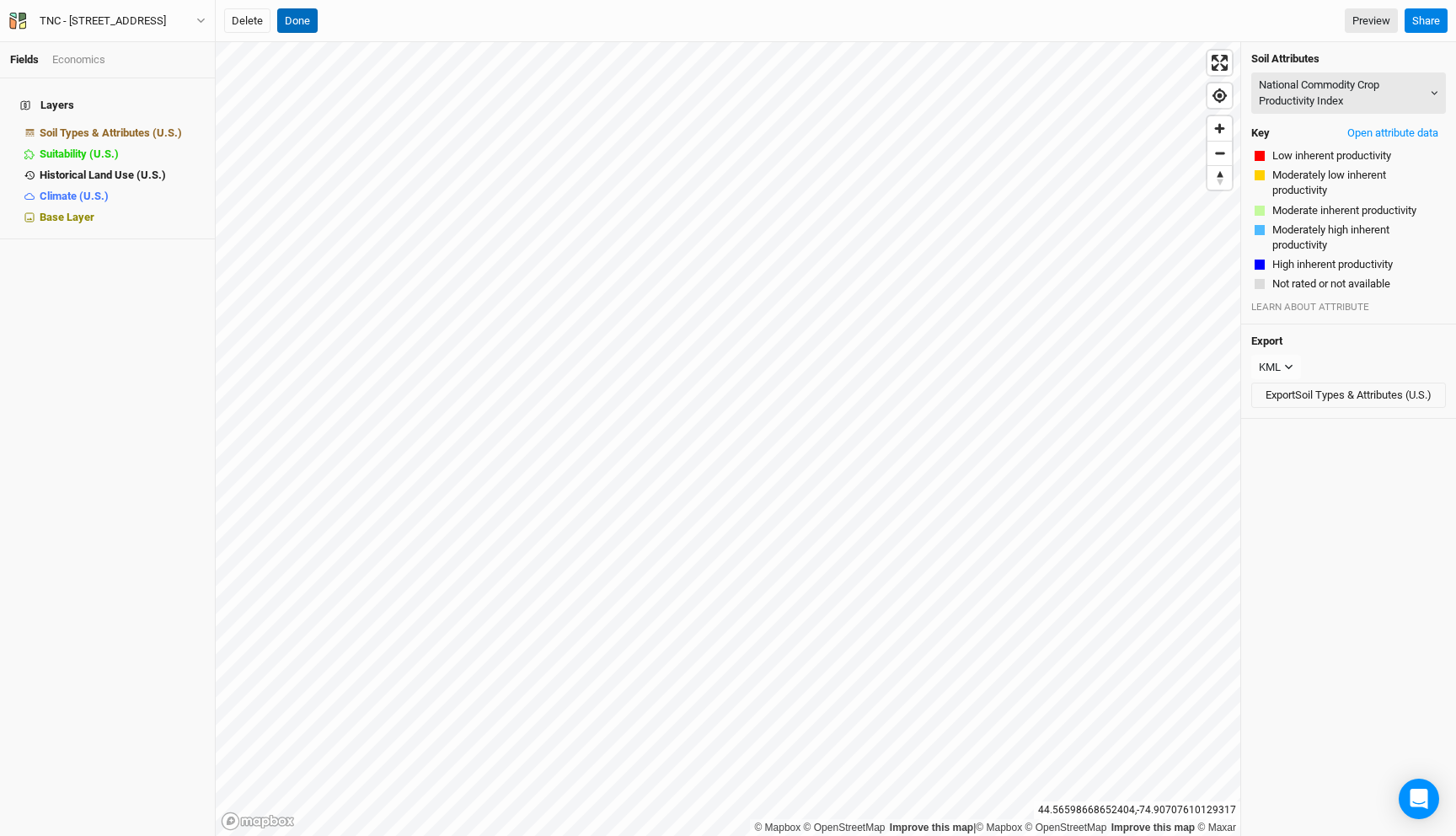
click at [303, 18] on button "Done" at bounding box center [298, 21] width 41 height 25
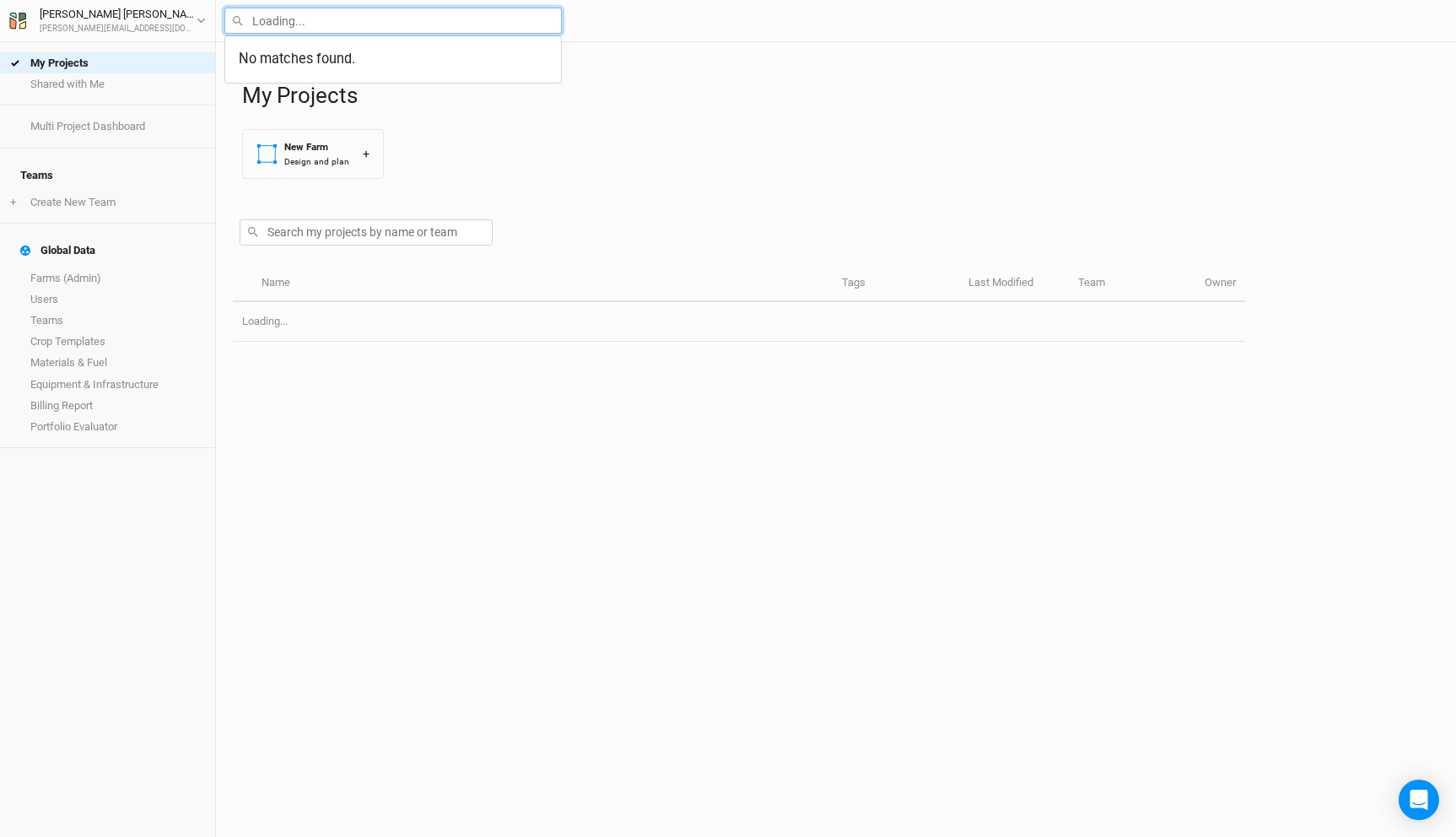
click at [368, 26] on input "text" at bounding box center [393, 20] width 337 height 26
type input "[PERSON_NAME]"
type input "[PERSON_NAME] Farm - Practices Map"
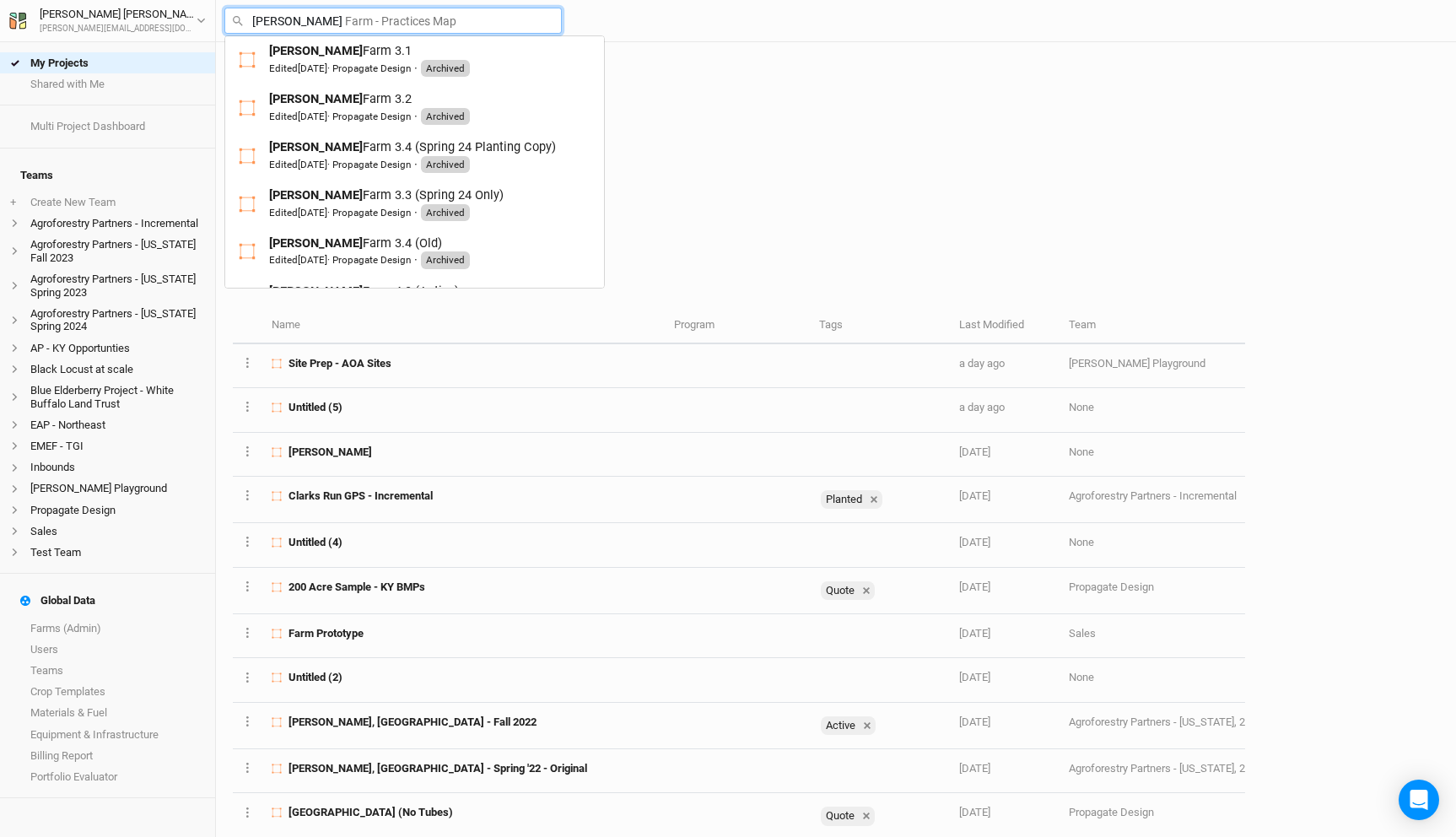
scroll to position [576, 0]
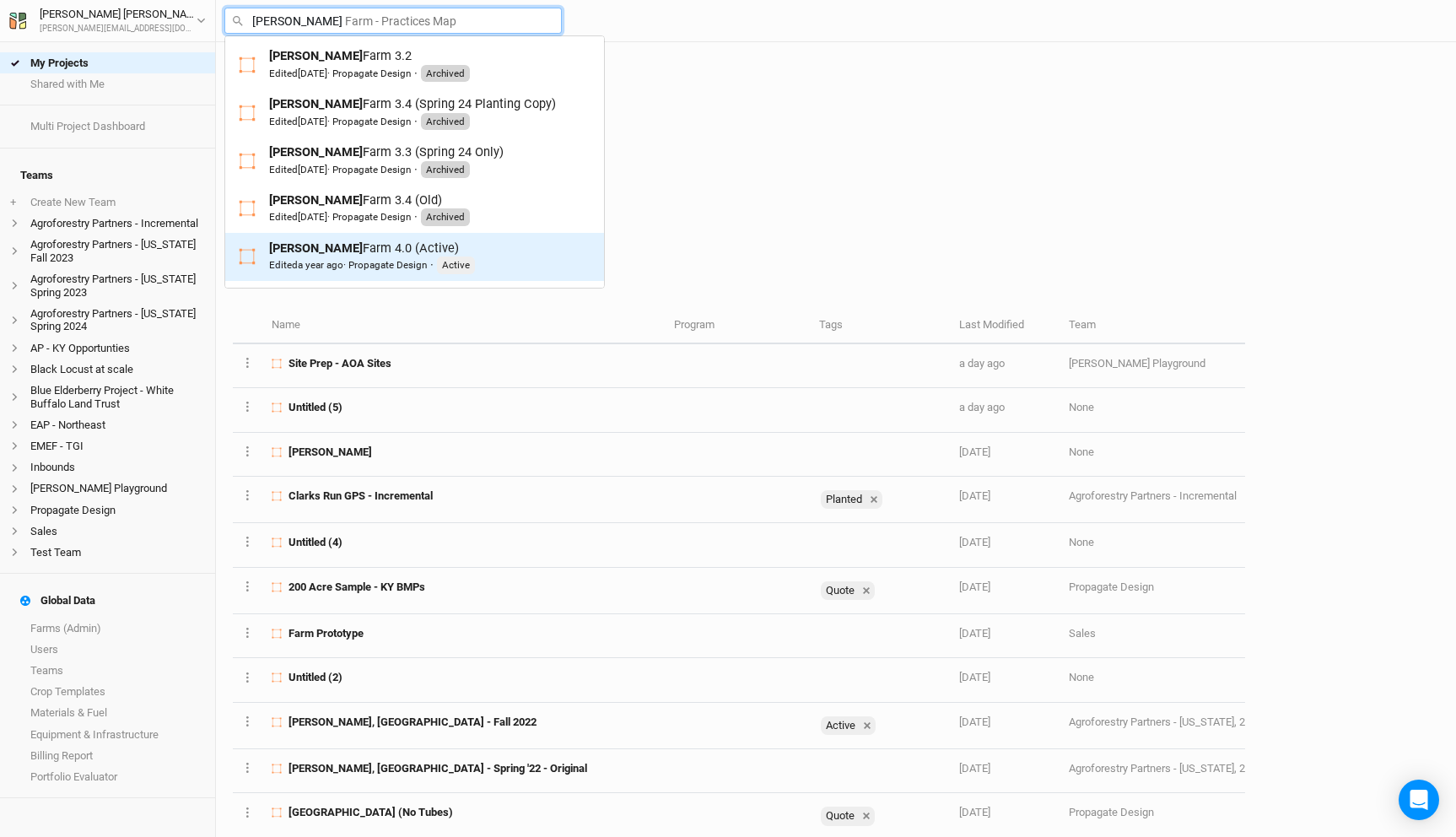
click at [385, 278] on link "[PERSON_NAME] Farm 4.0 (Active) Edited a year ago · Propagate Design · Active" at bounding box center [414, 257] width 378 height 48
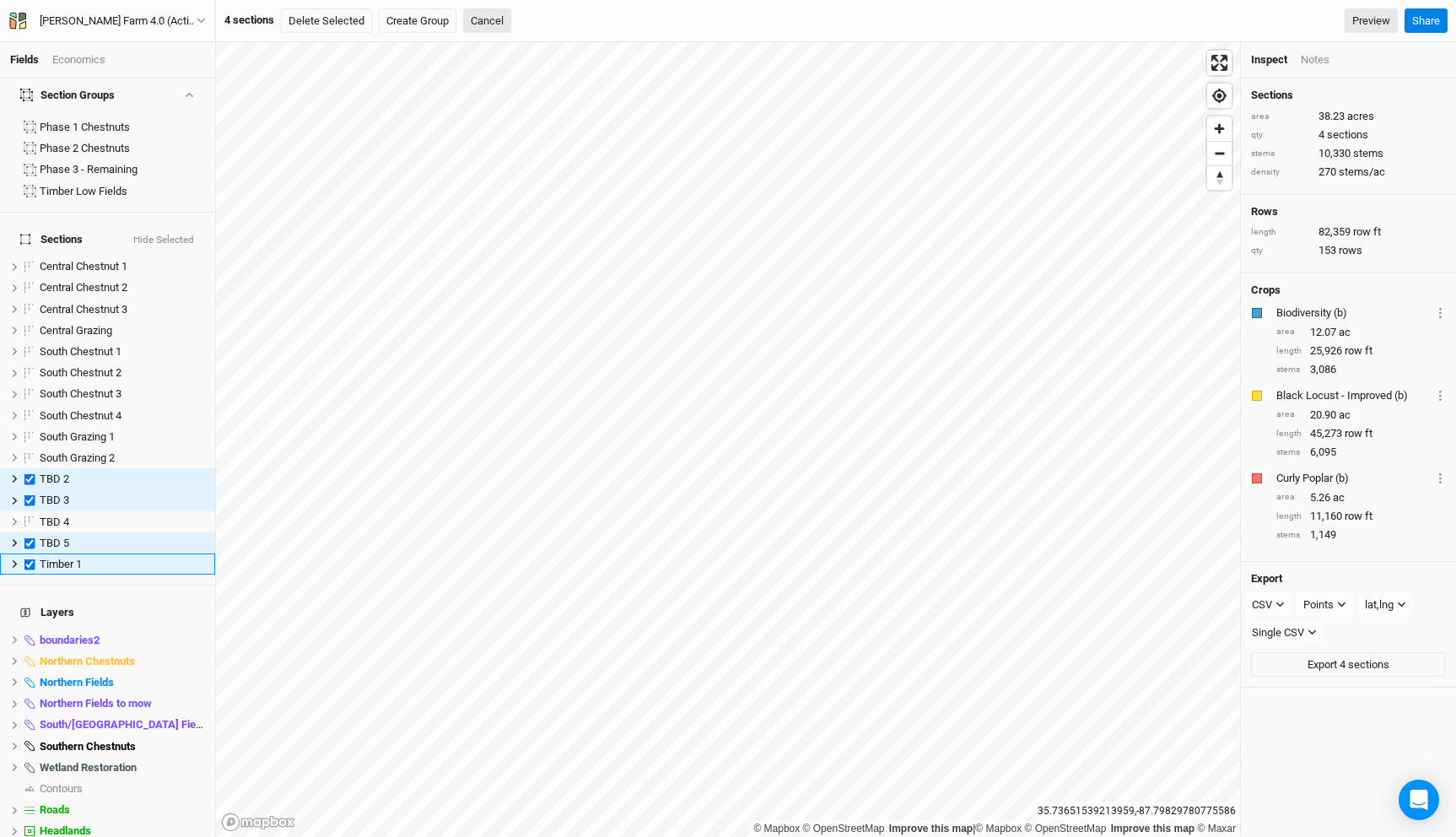
scroll to position [134, 0]
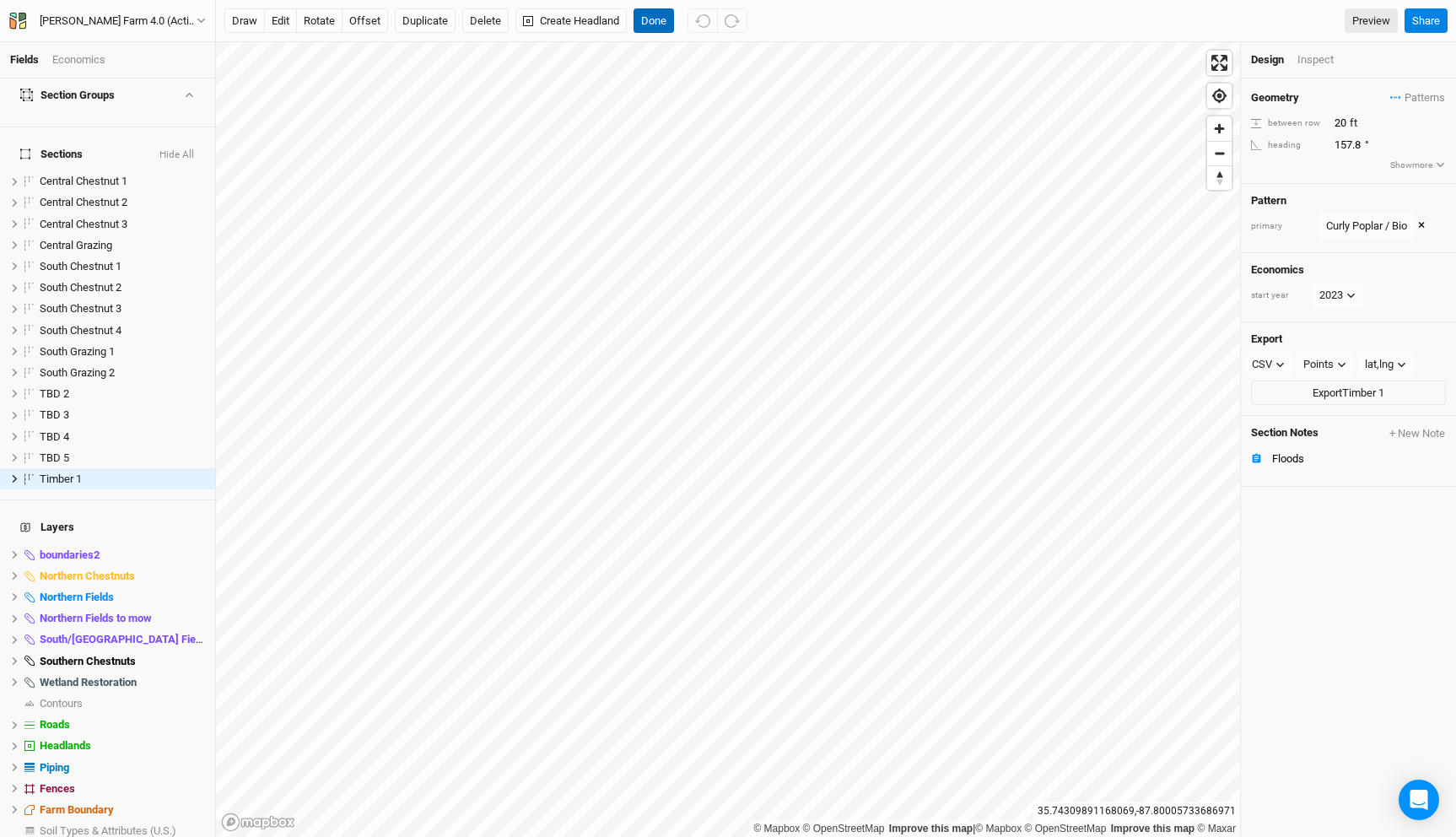
click at [660, 19] on button "Done" at bounding box center [654, 21] width 41 height 25
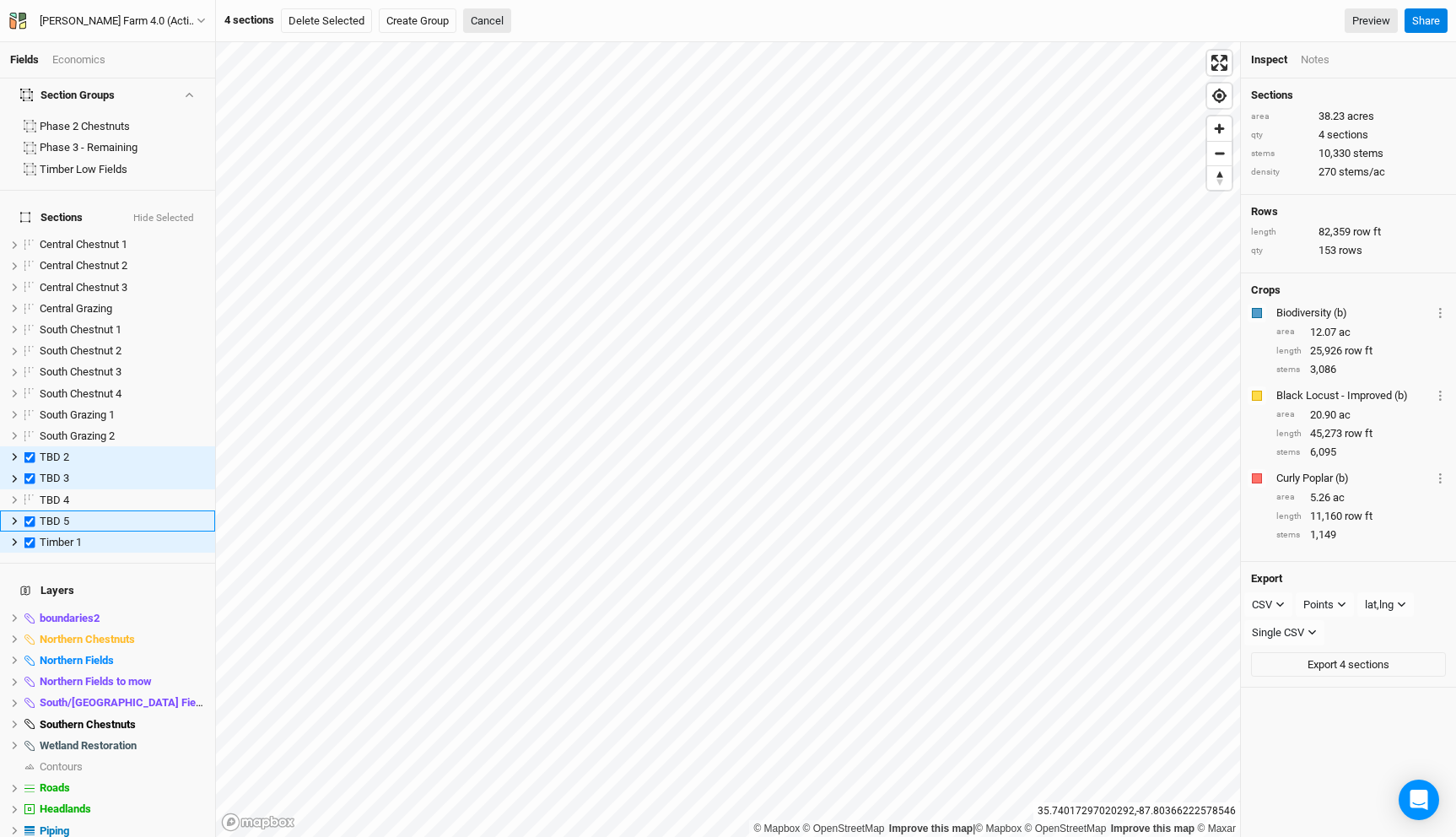
scroll to position [112, 0]
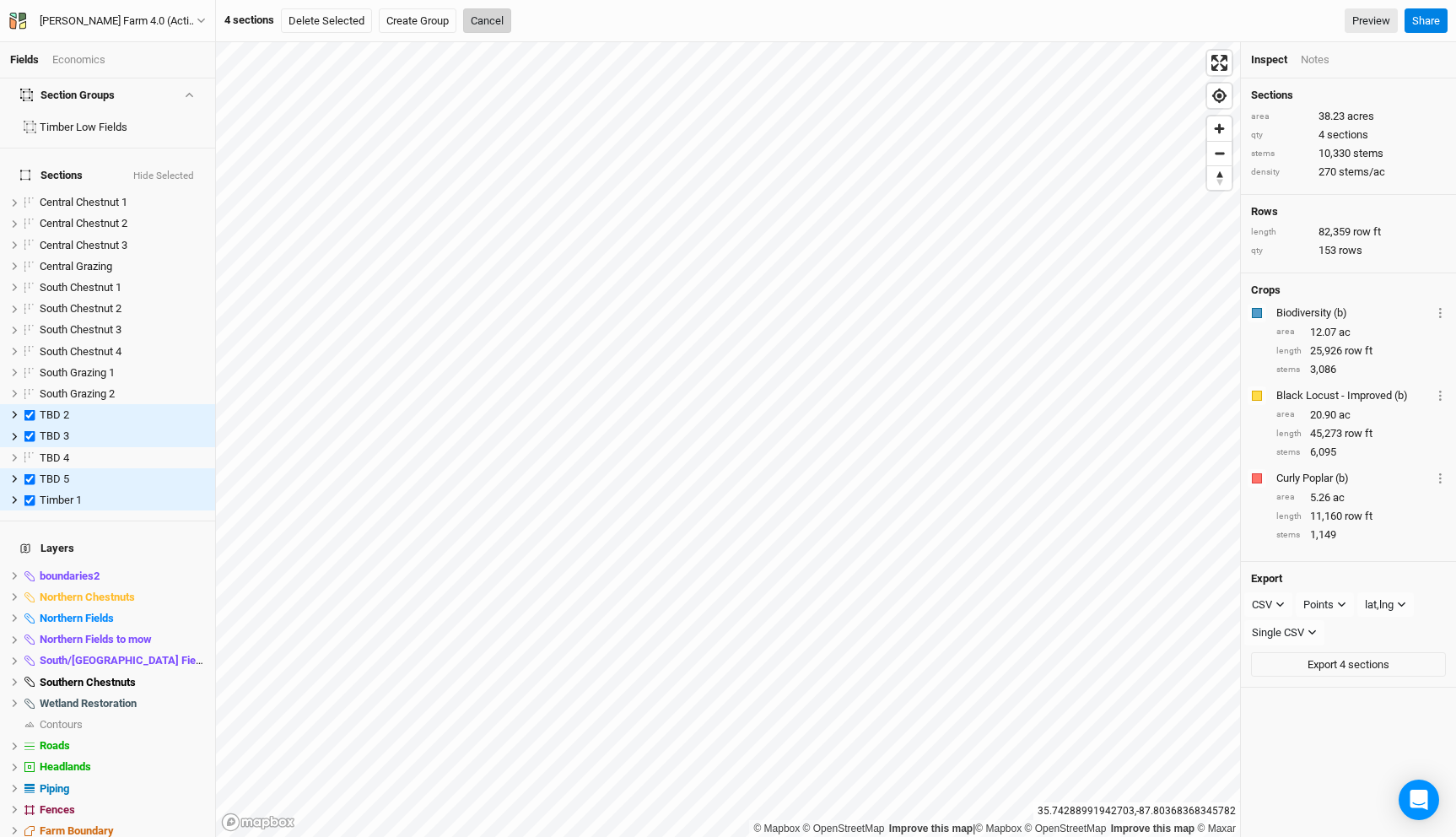
click at [483, 12] on button "Cancel" at bounding box center [487, 21] width 48 height 25
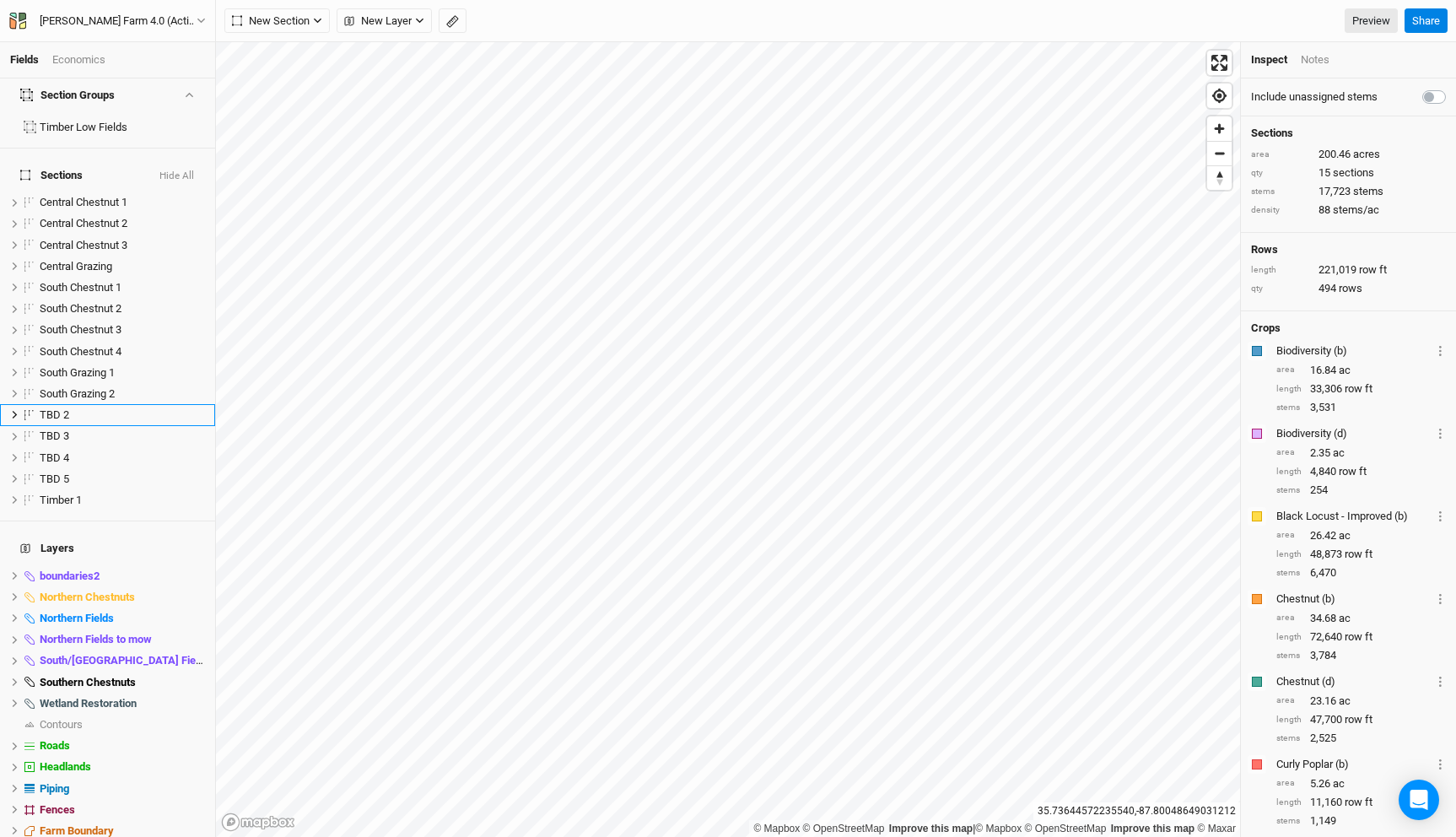
scroll to position [48, 0]
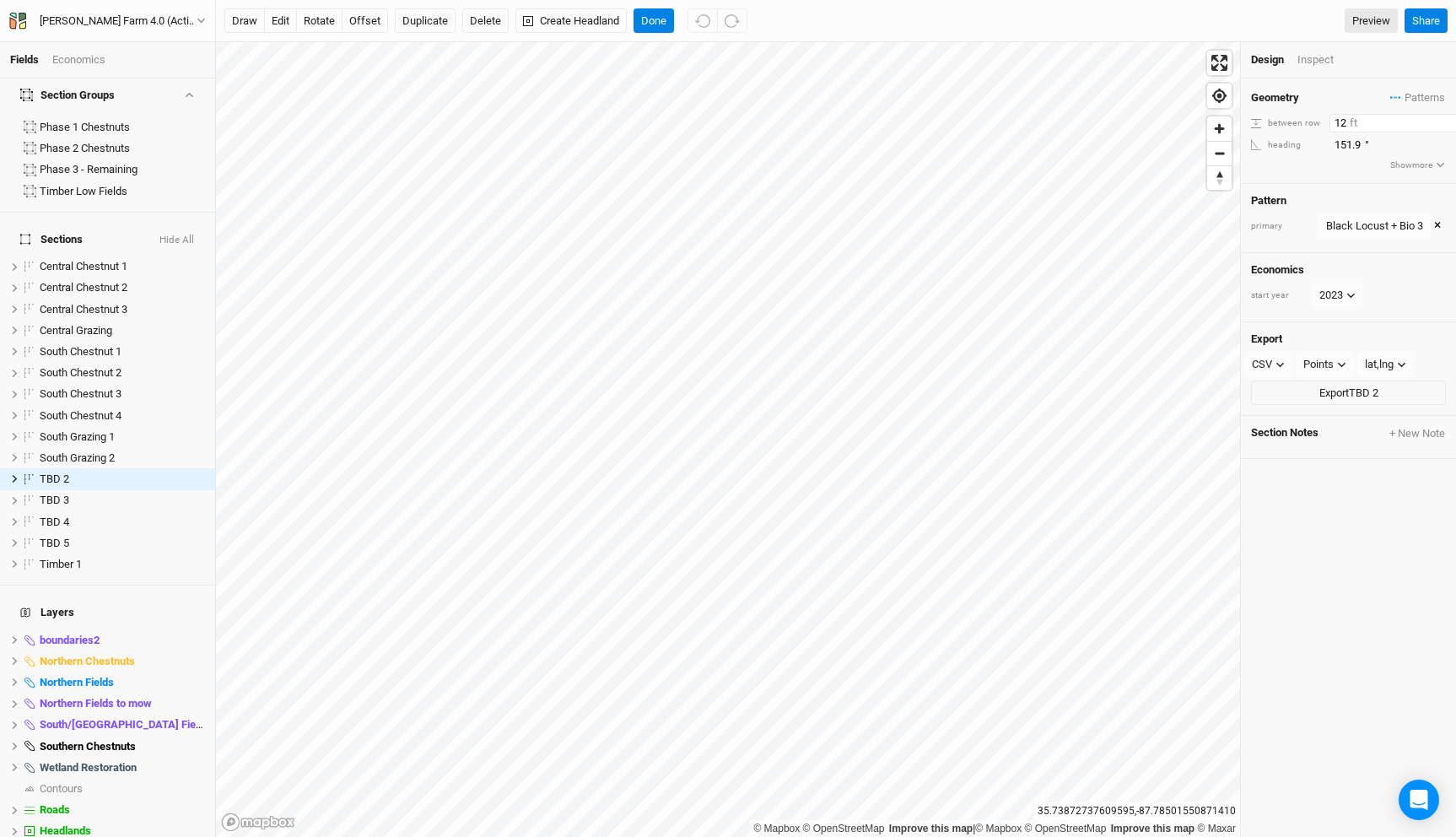
click at [1344, 119] on input "12" at bounding box center [1402, 123] width 147 height 19
type input "1"
type input "20"
click at [641, 36] on div "draw edit rotate offset Duplicate Delete Create Headland Done Preview Share" at bounding box center [836, 20] width 1240 height 42
click at [651, 21] on button "Done" at bounding box center [654, 21] width 41 height 25
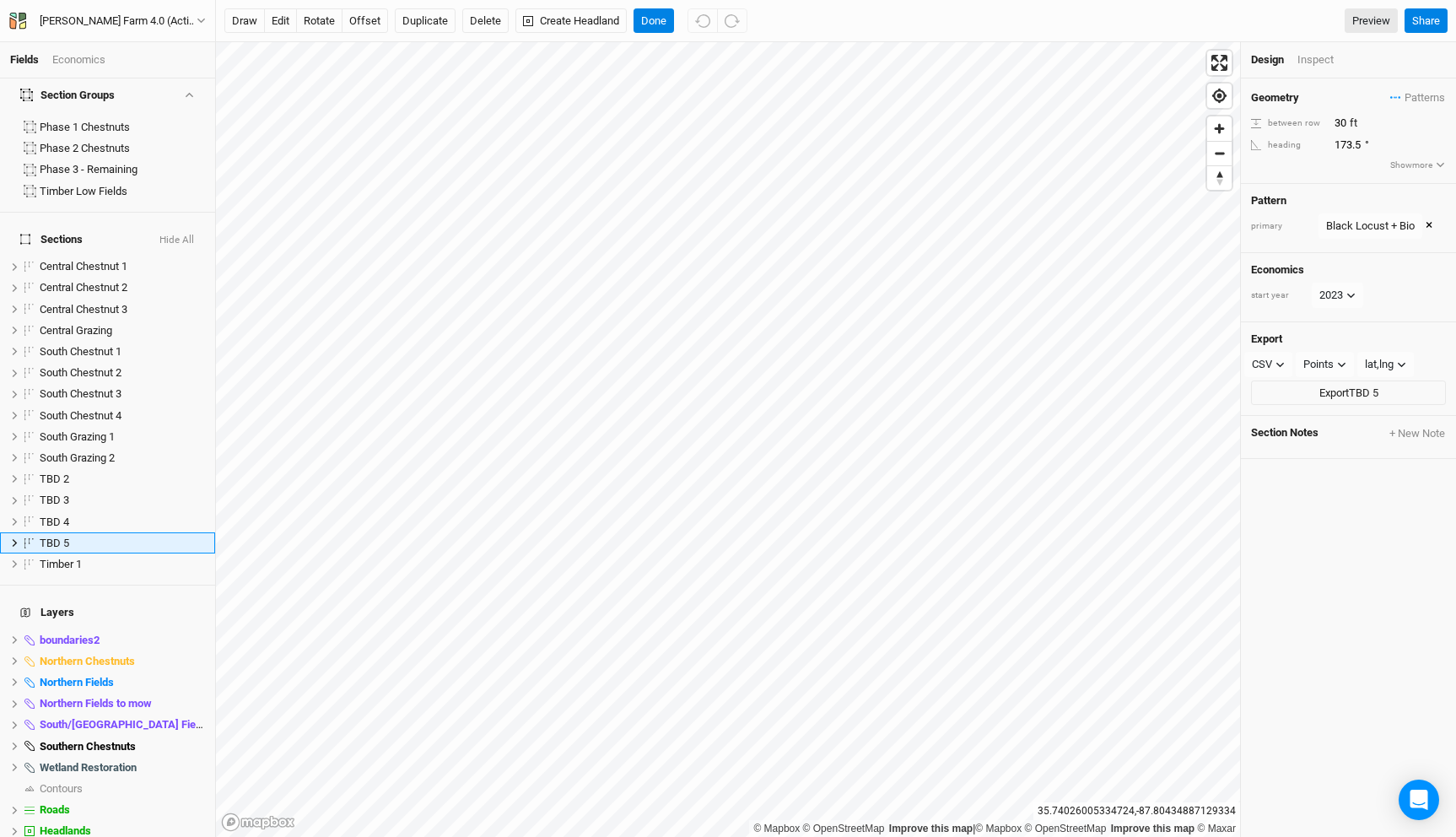
scroll to position [112, 0]
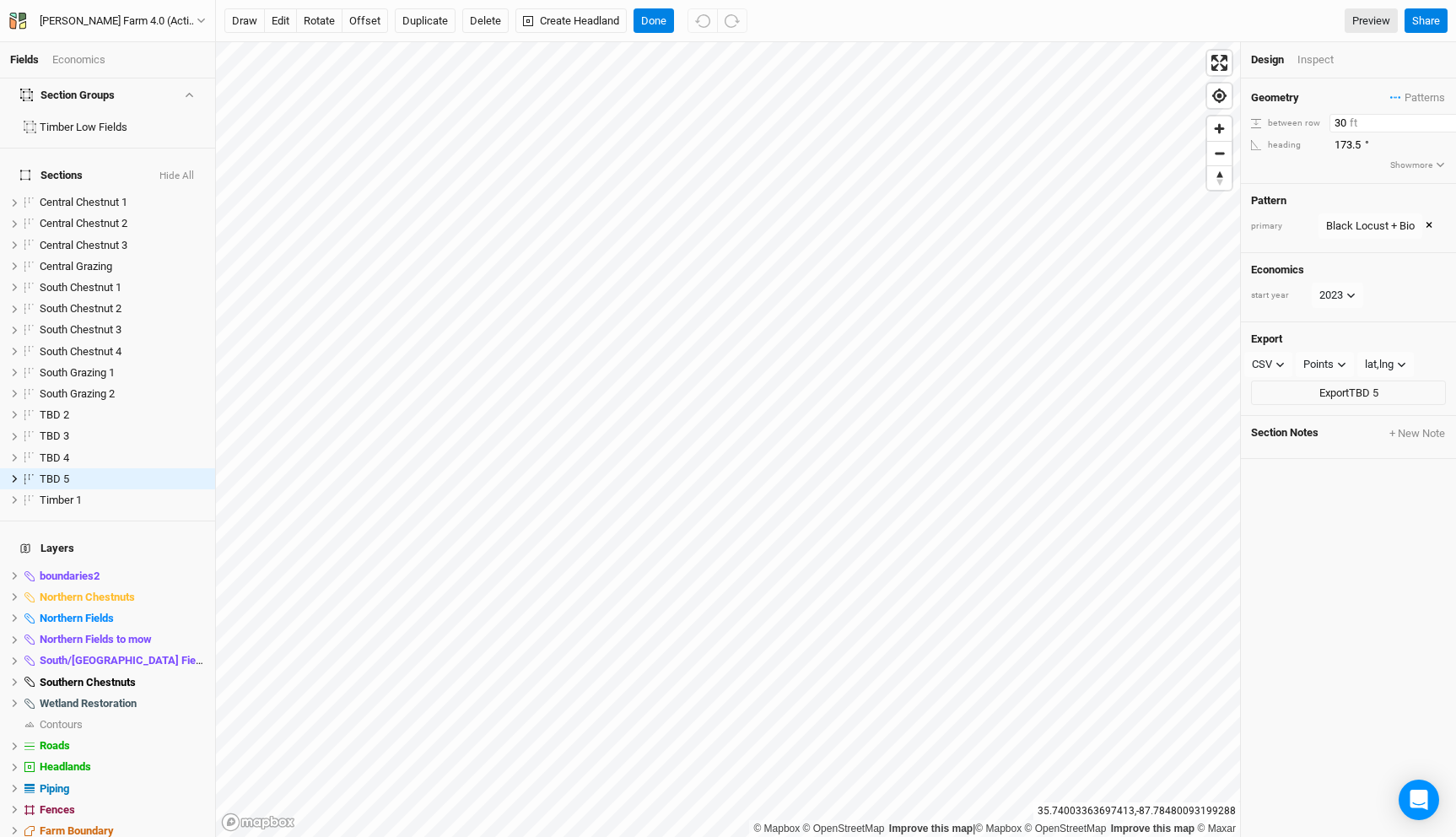
click at [1342, 120] on input "30" at bounding box center [1402, 123] width 147 height 19
type input "20"
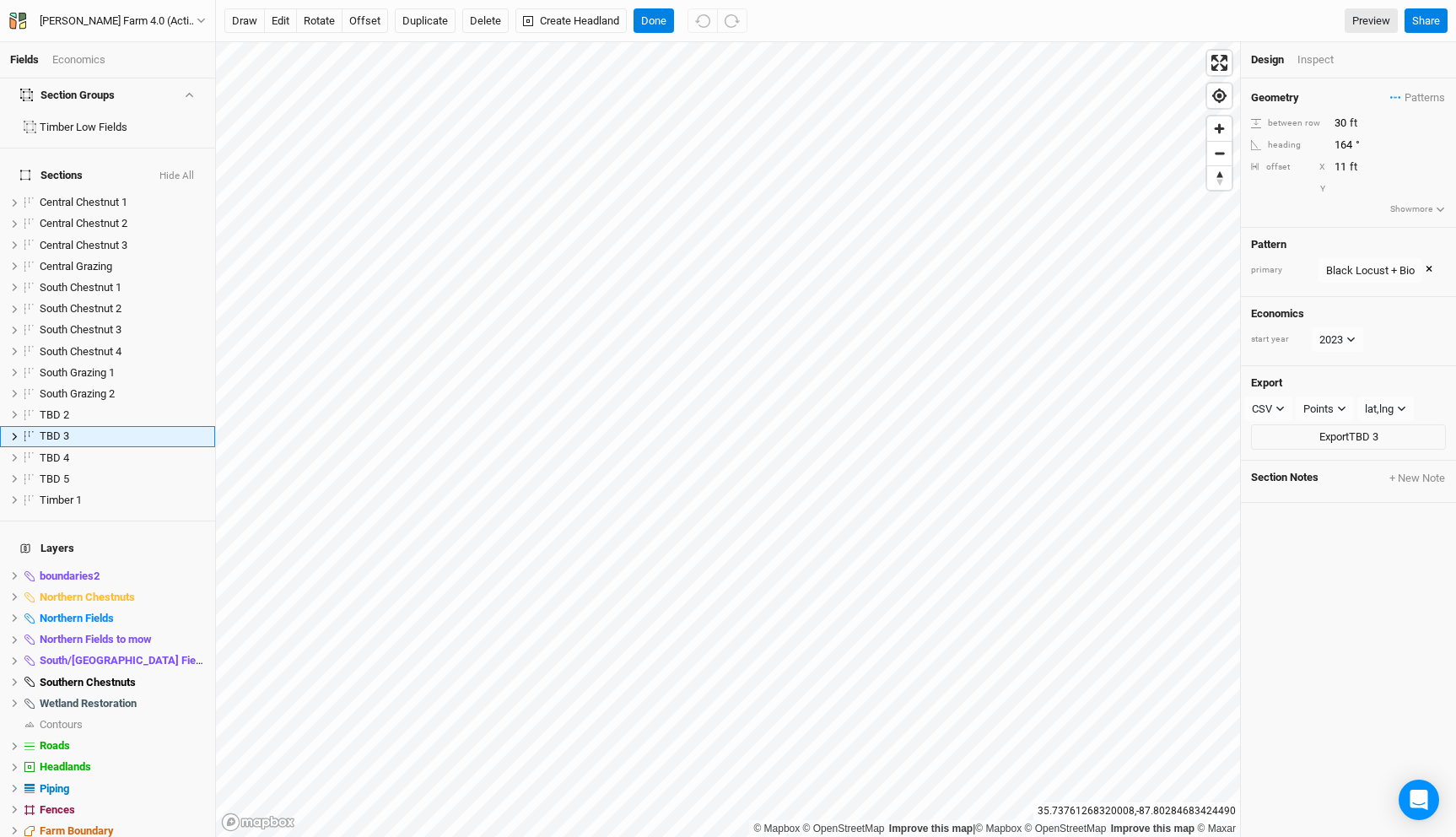
scroll to position [70, 0]
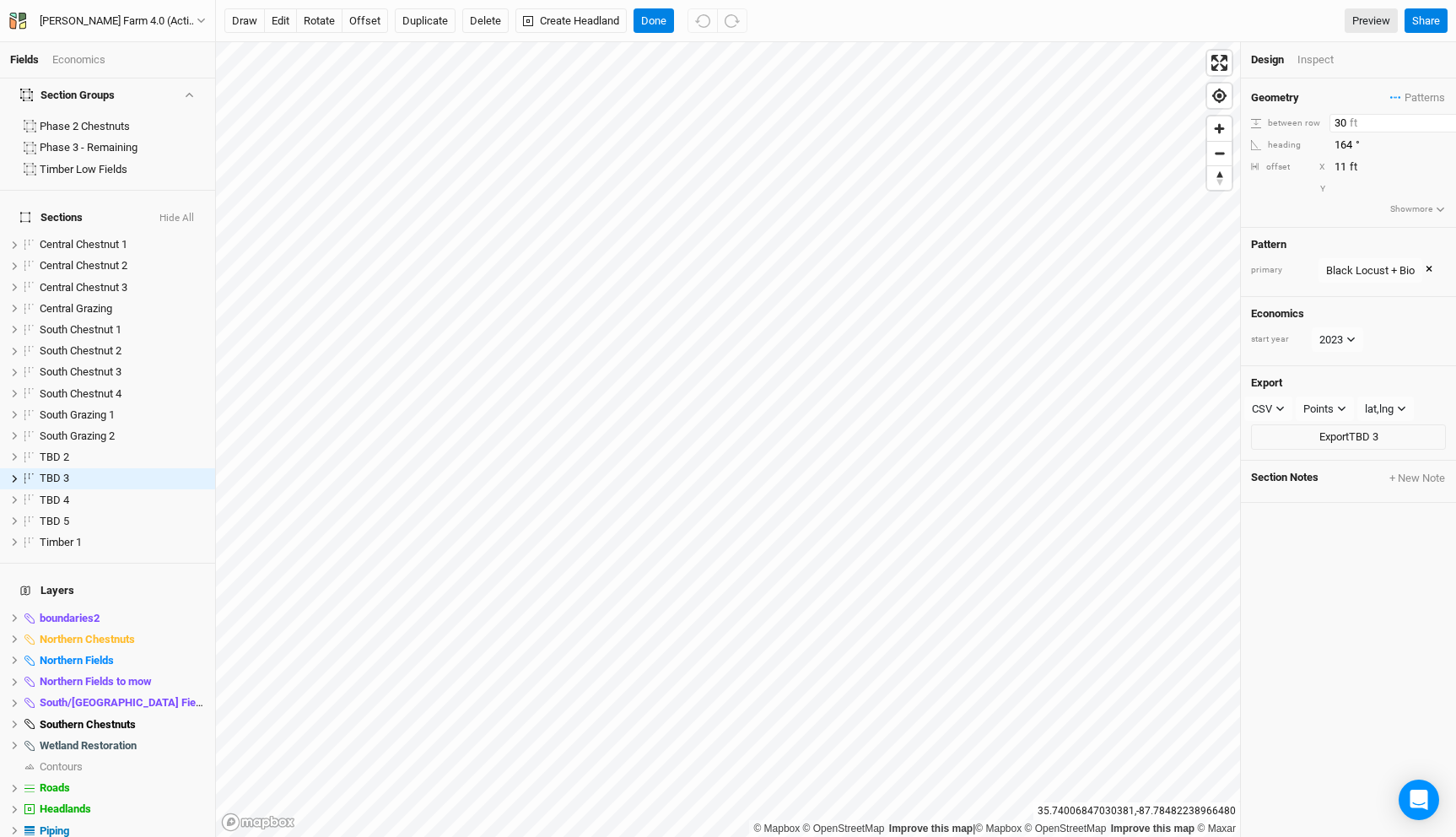
click at [1337, 122] on input "30" at bounding box center [1402, 123] width 147 height 19
type input "20"
click at [658, 30] on button "Done" at bounding box center [654, 21] width 41 height 25
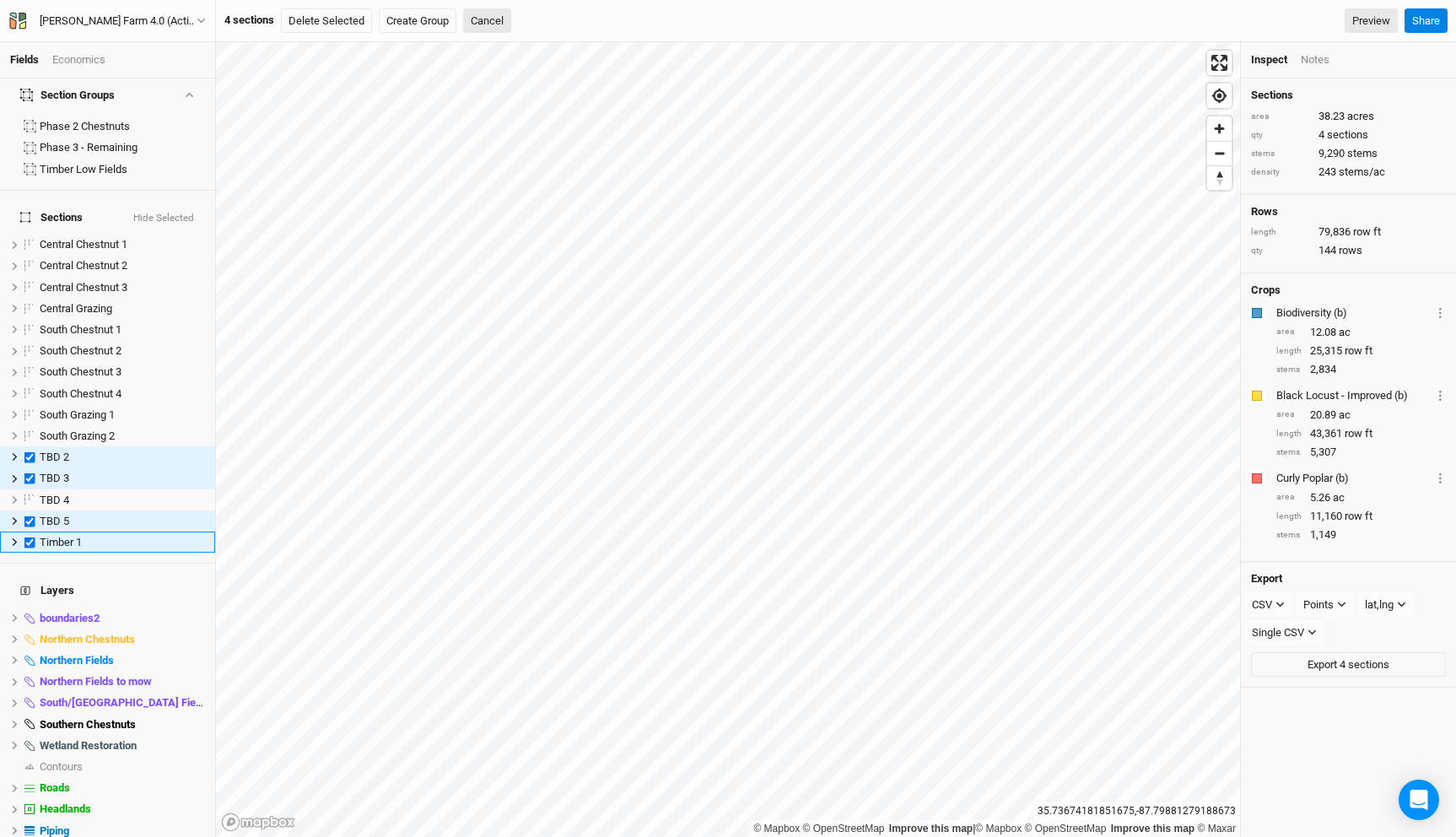
scroll to position [134, 0]
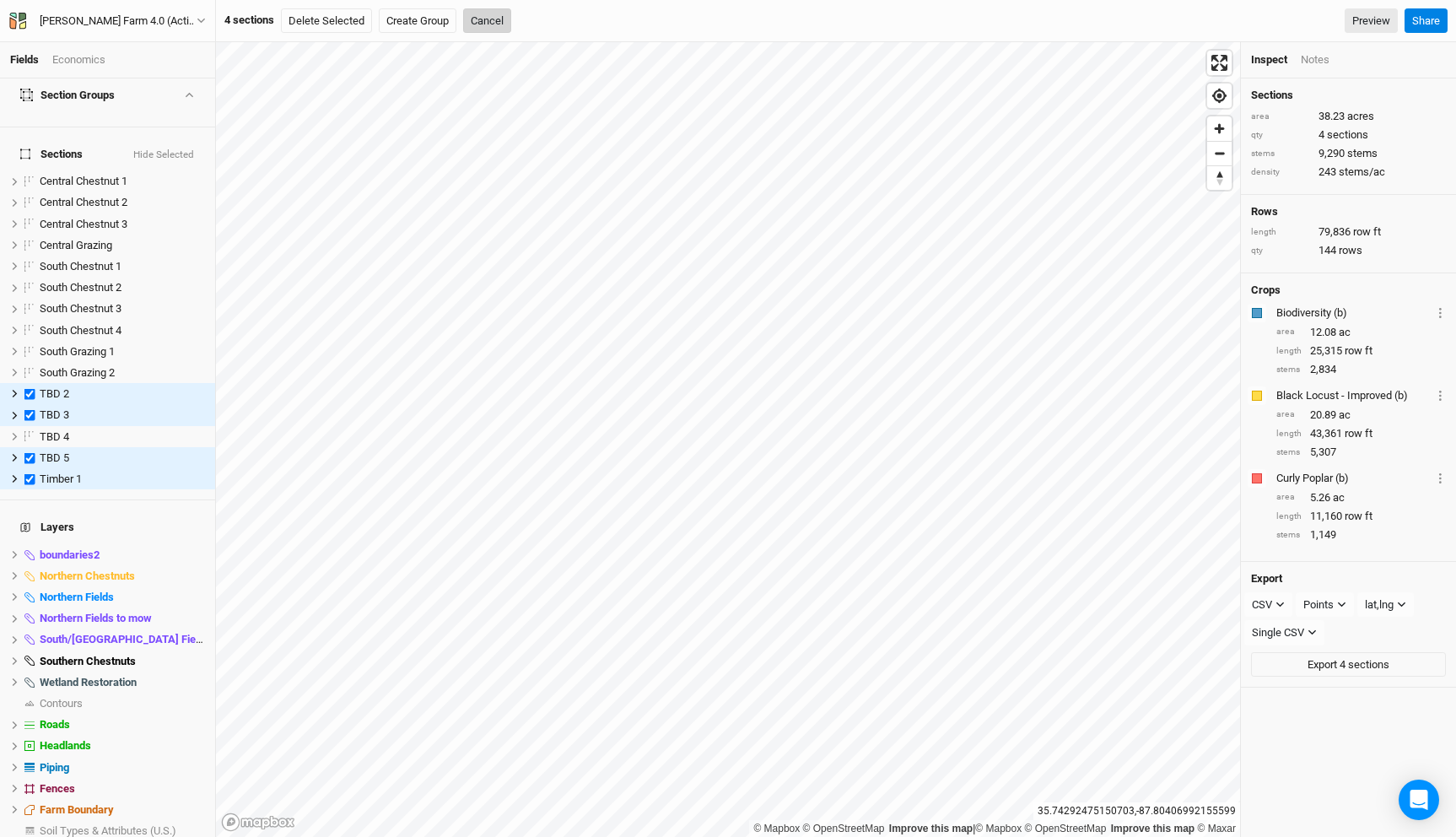
click at [502, 20] on button "Cancel" at bounding box center [487, 21] width 48 height 25
click at [197, 820] on span "show" at bounding box center [192, 831] width 27 height 21
click at [151, 824] on span "Soil Types & Attributes (U.S.)" at bounding box center [111, 830] width 142 height 13
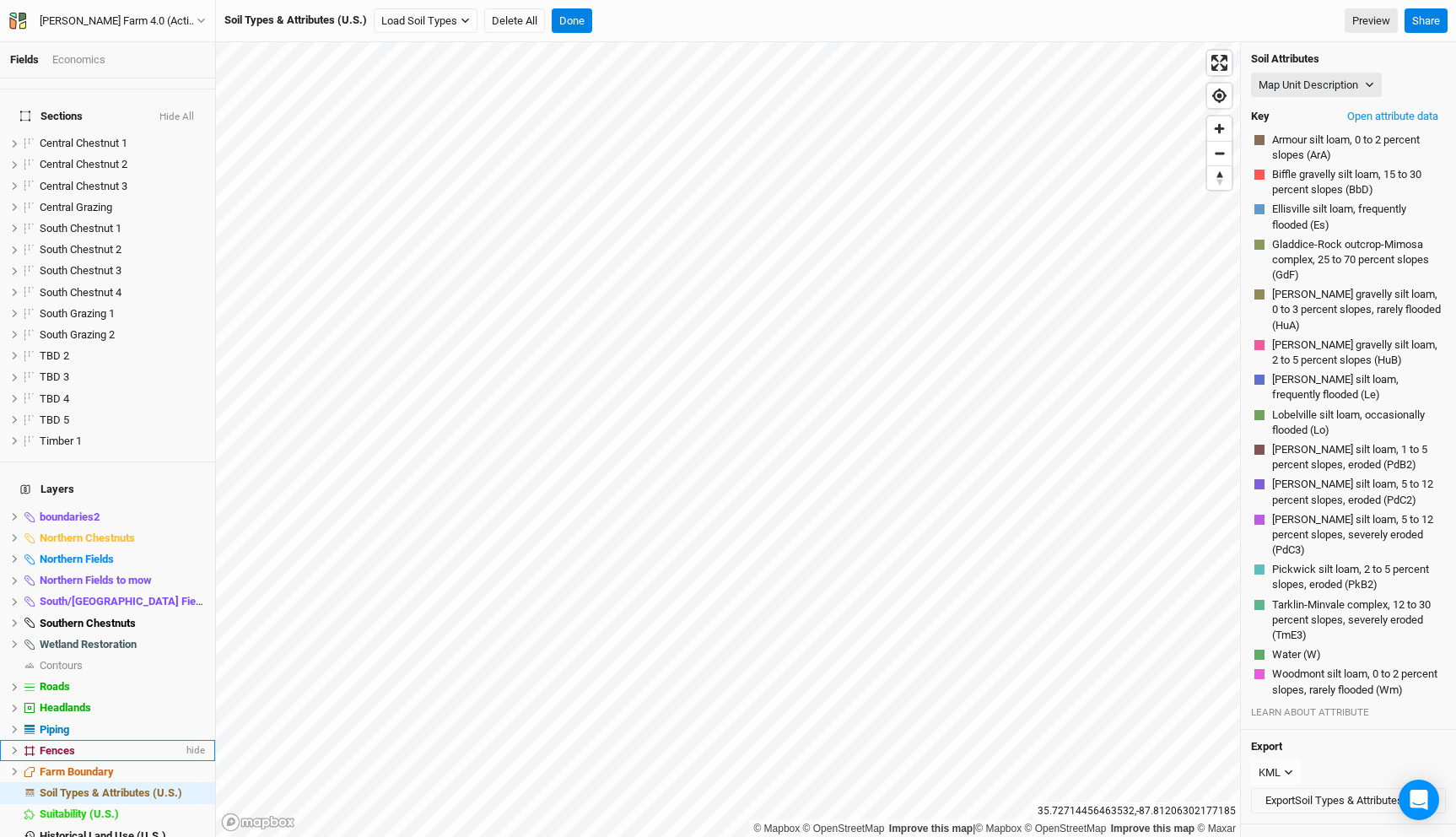
scroll to position [202, 0]
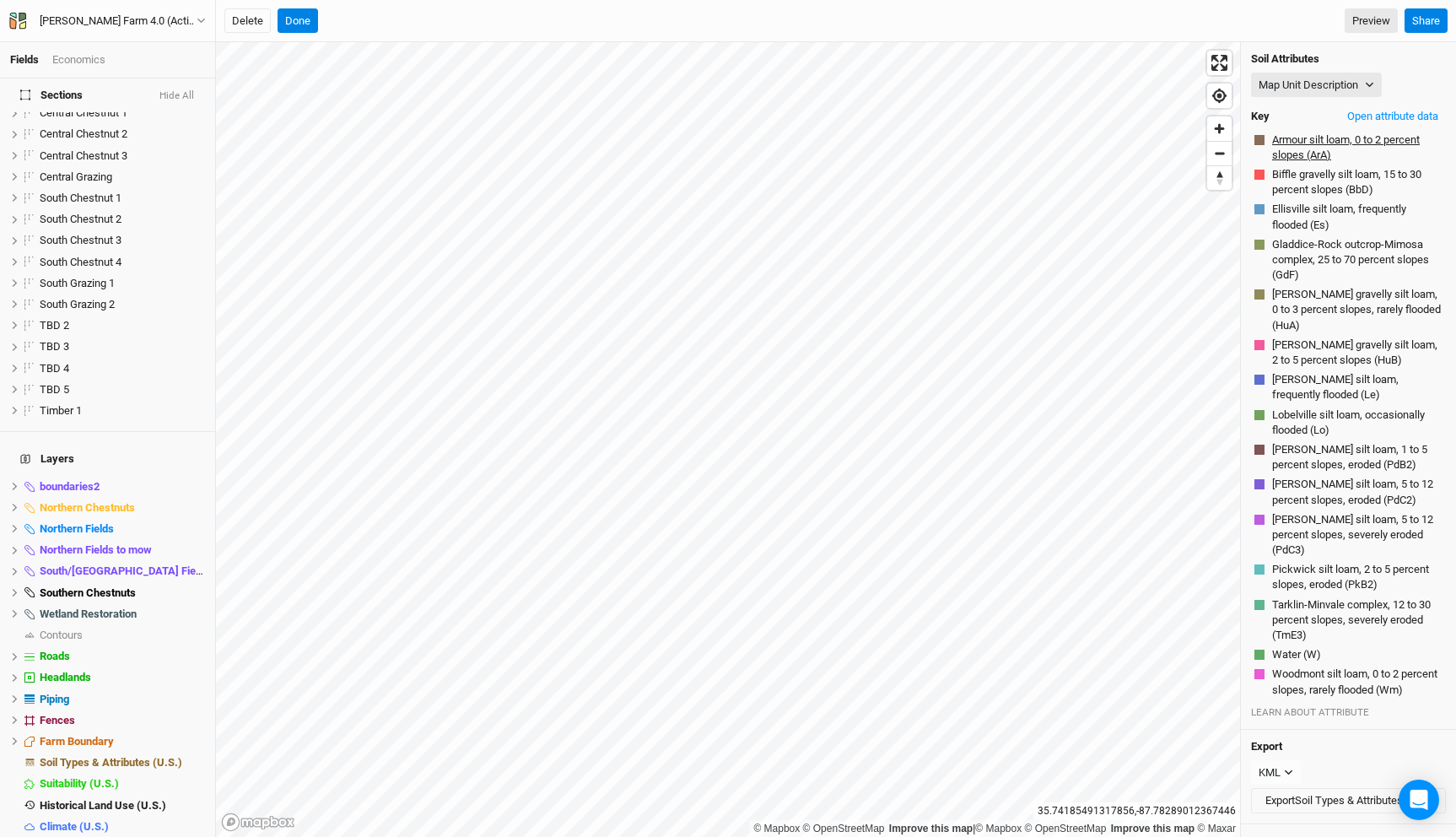
click at [1329, 140] on button "Armour silt loam, 0 to 2 percent slopes (ArA)" at bounding box center [1358, 147] width 172 height 32
click at [1376, 115] on button "Open attribute data" at bounding box center [1393, 116] width 106 height 25
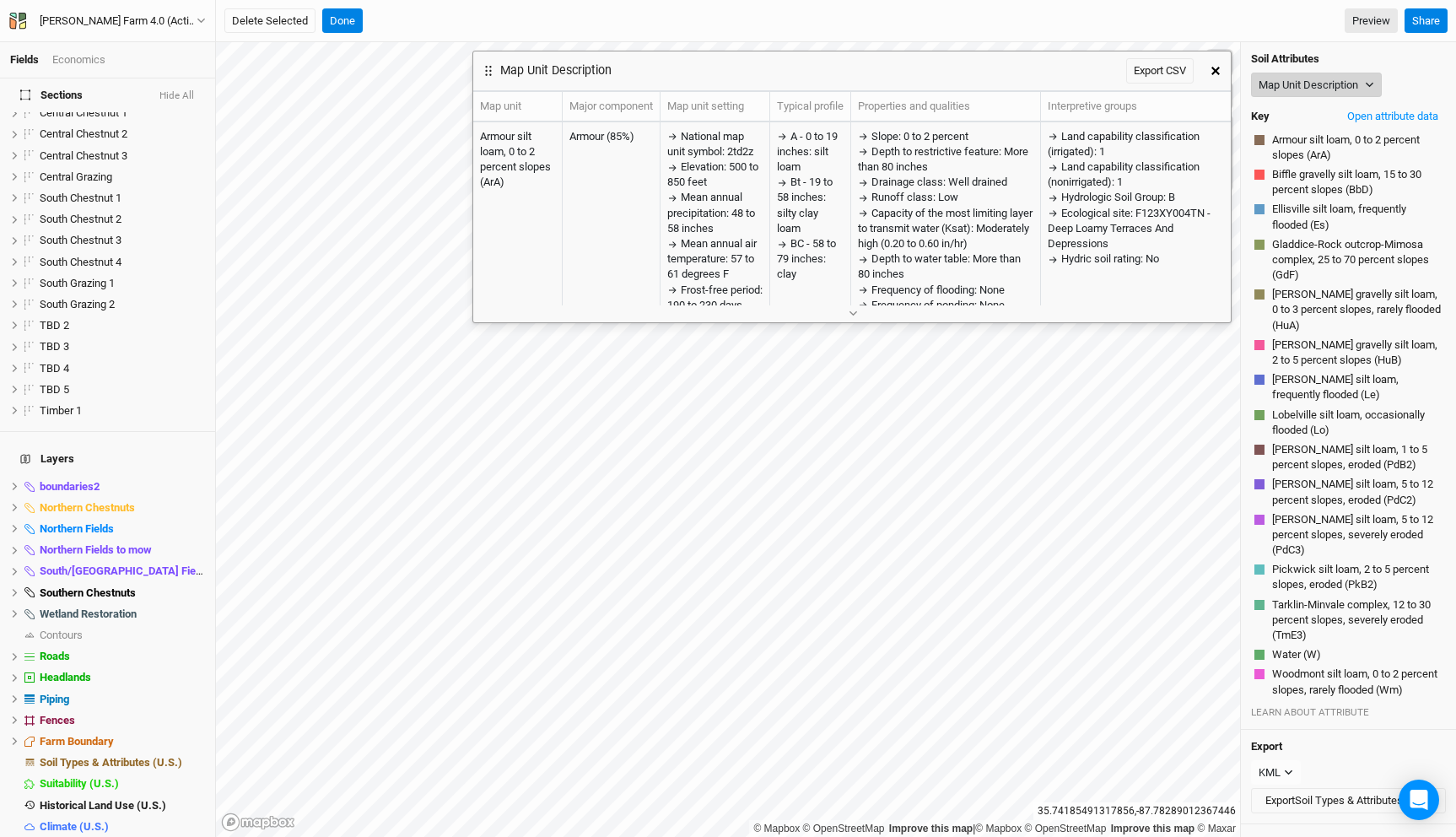
click at [1348, 77] on button "Map Unit Description" at bounding box center [1317, 85] width 131 height 25
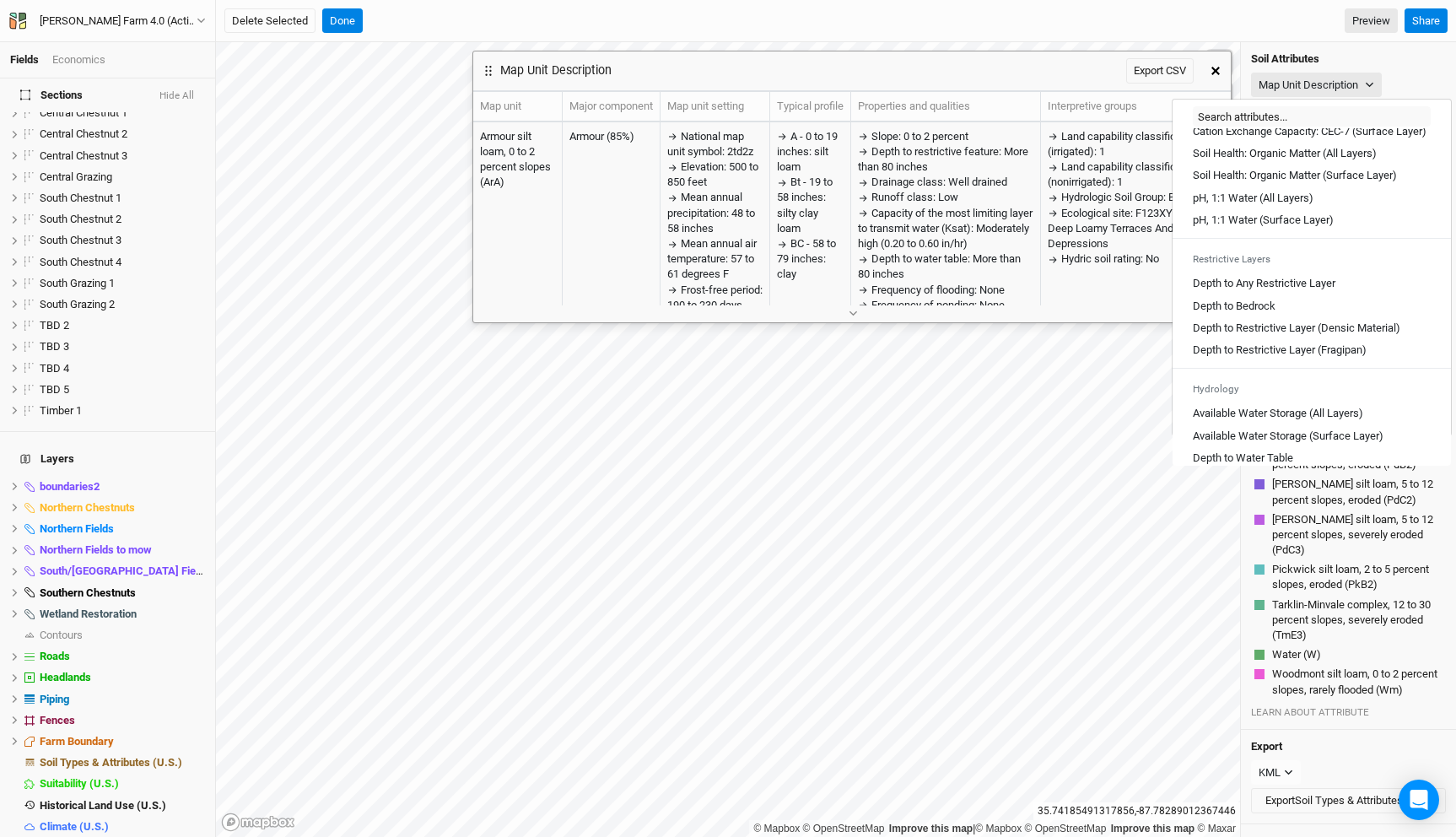
scroll to position [382, 0]
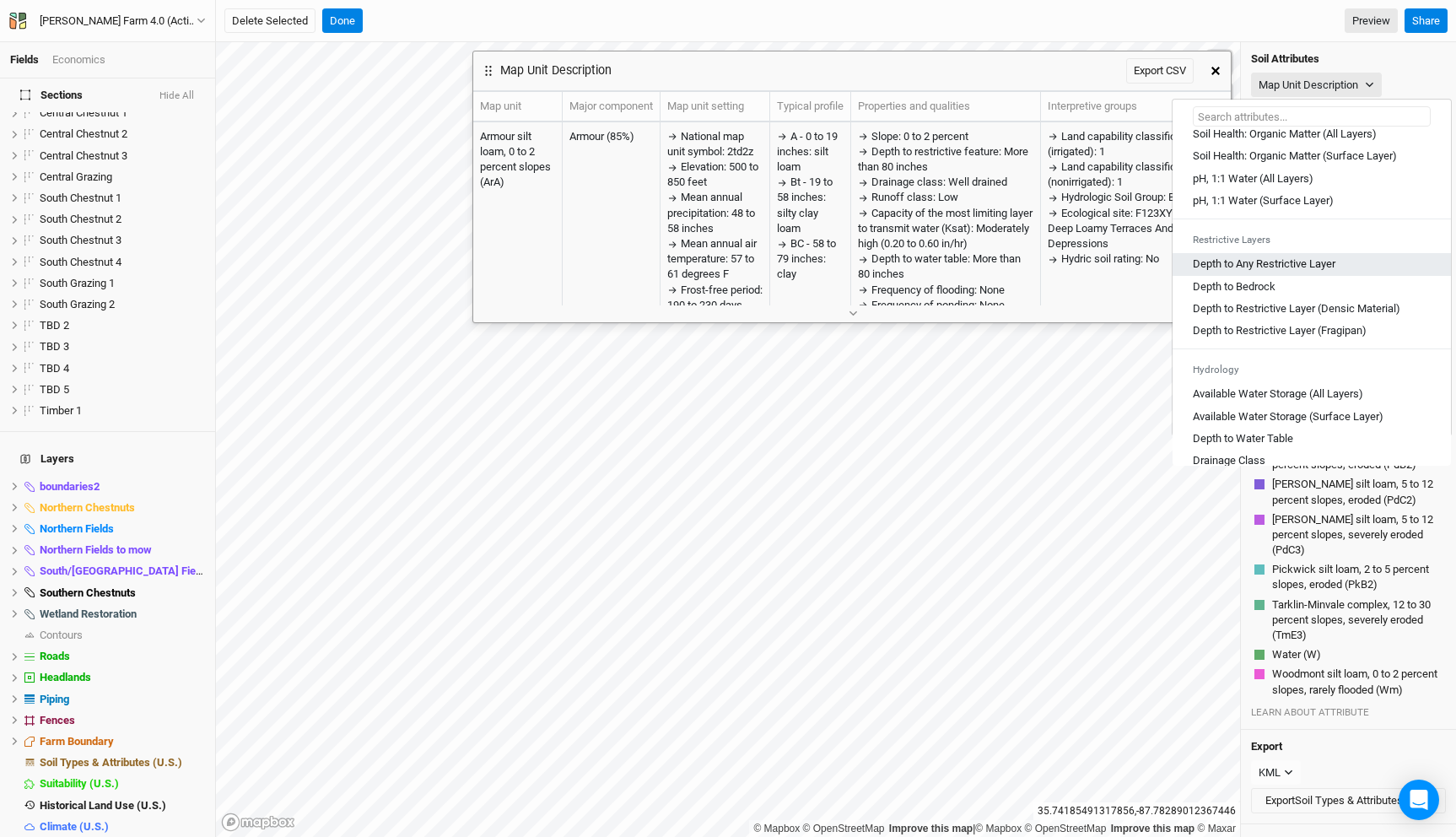
click at [1267, 272] on Layer "Depth to Any Restrictive Layer" at bounding box center [1264, 264] width 142 height 16
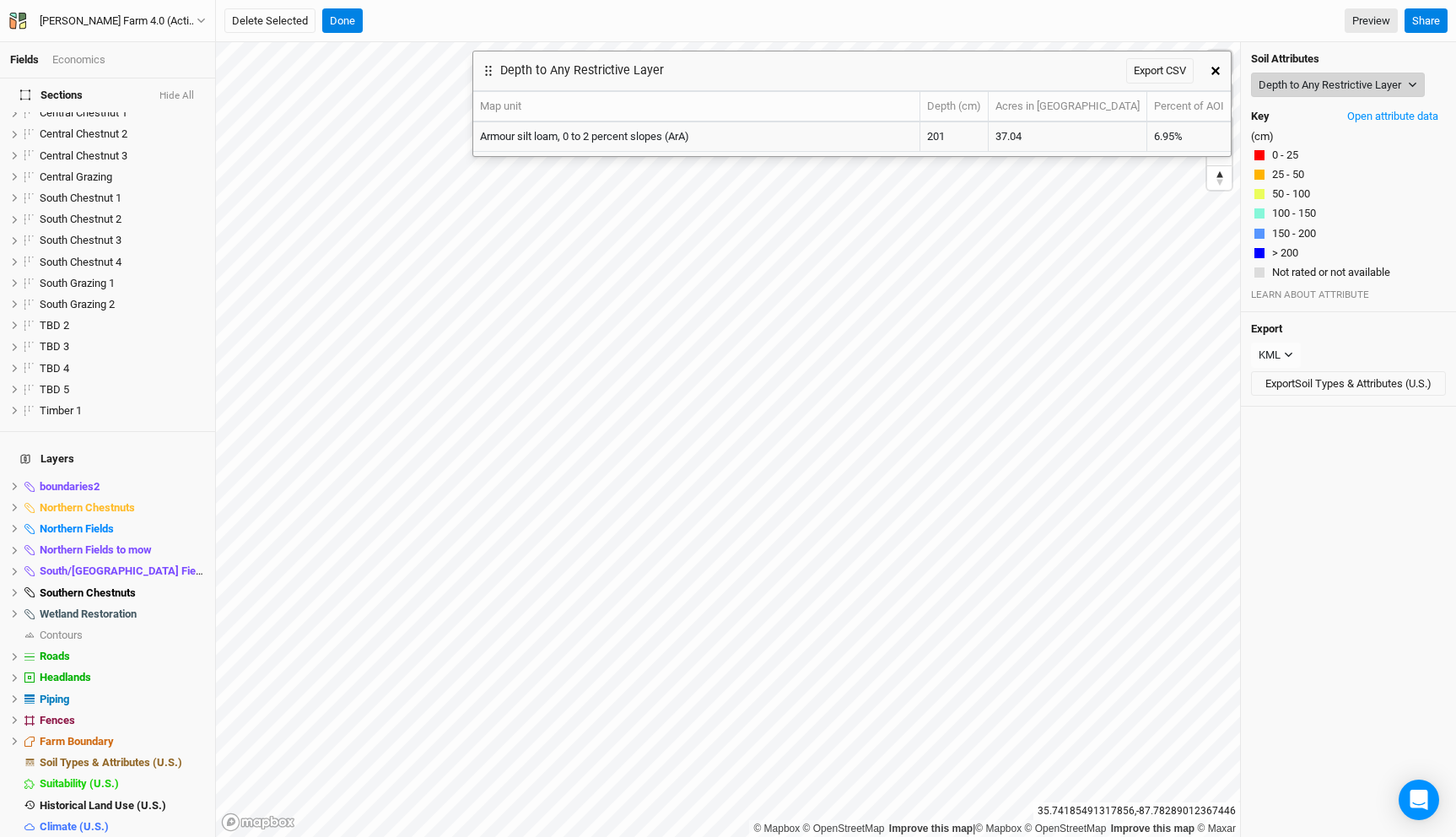
click at [1303, 88] on button "Depth to Any Restrictive Layer" at bounding box center [1338, 85] width 174 height 25
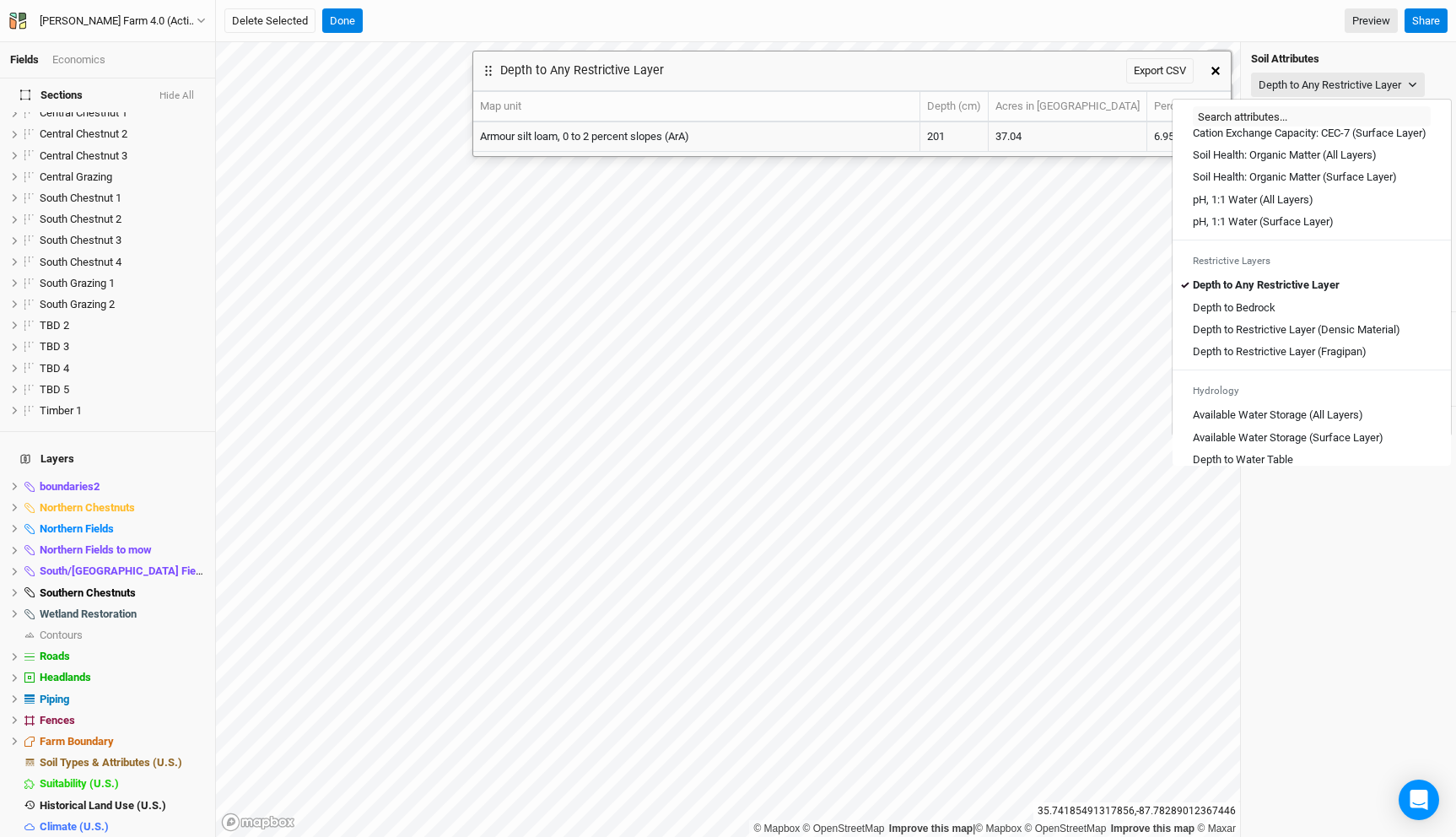
scroll to position [370, 0]
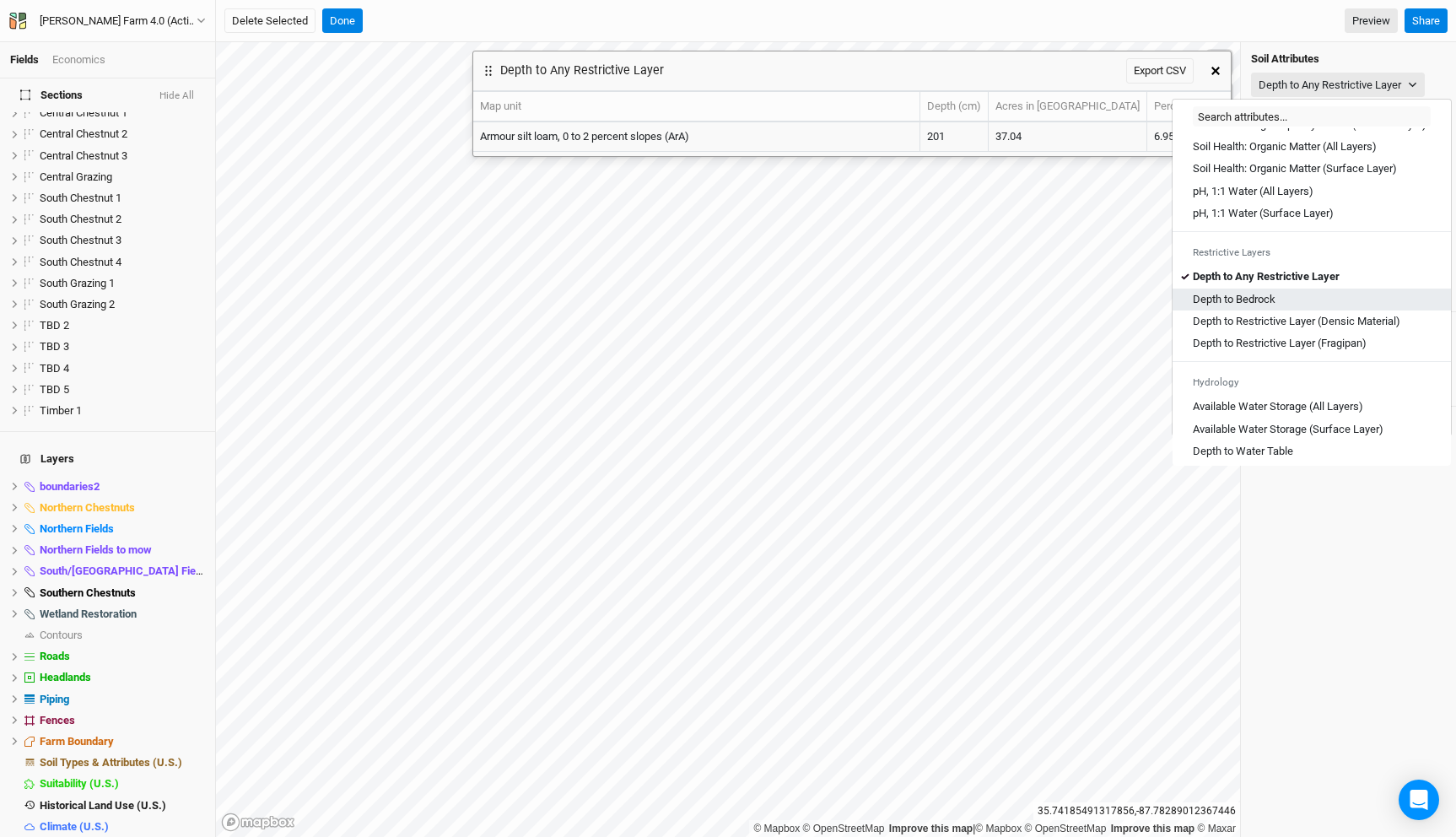
click at [1266, 305] on link "Depth to Bedrock" at bounding box center [1312, 299] width 278 height 21
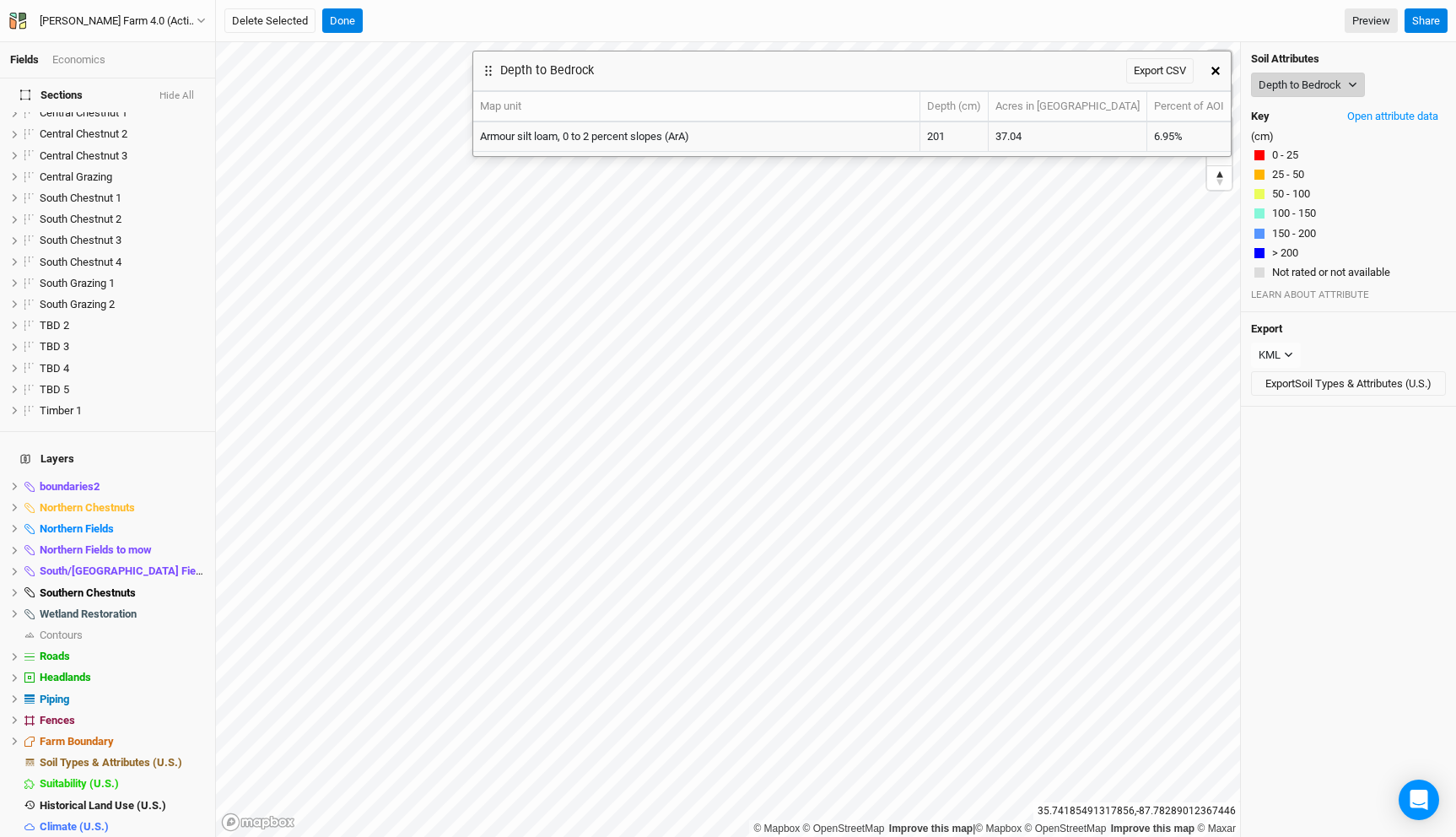
click at [1303, 84] on button "Depth to Bedrock" at bounding box center [1308, 85] width 114 height 25
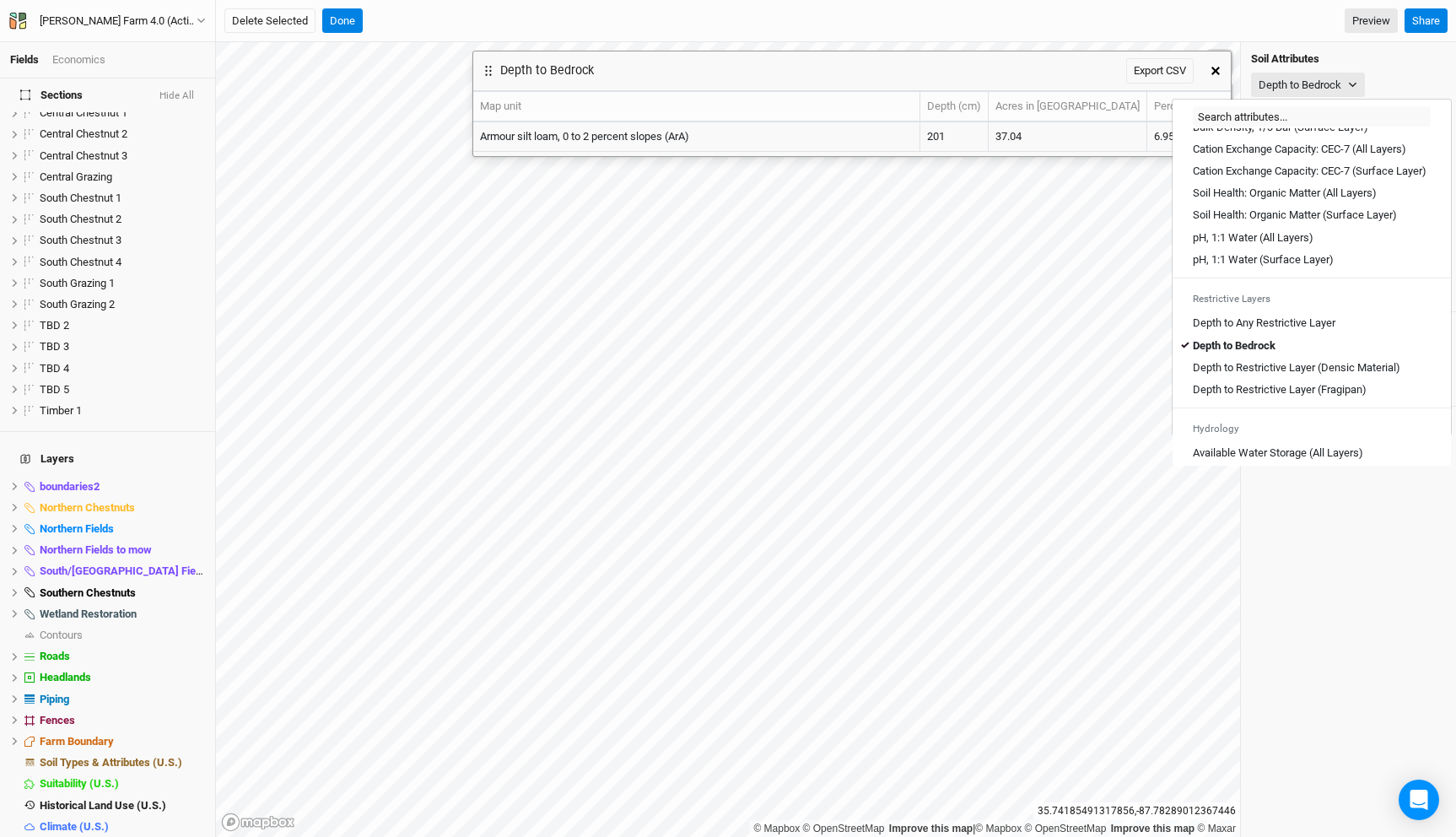
scroll to position [536, 0]
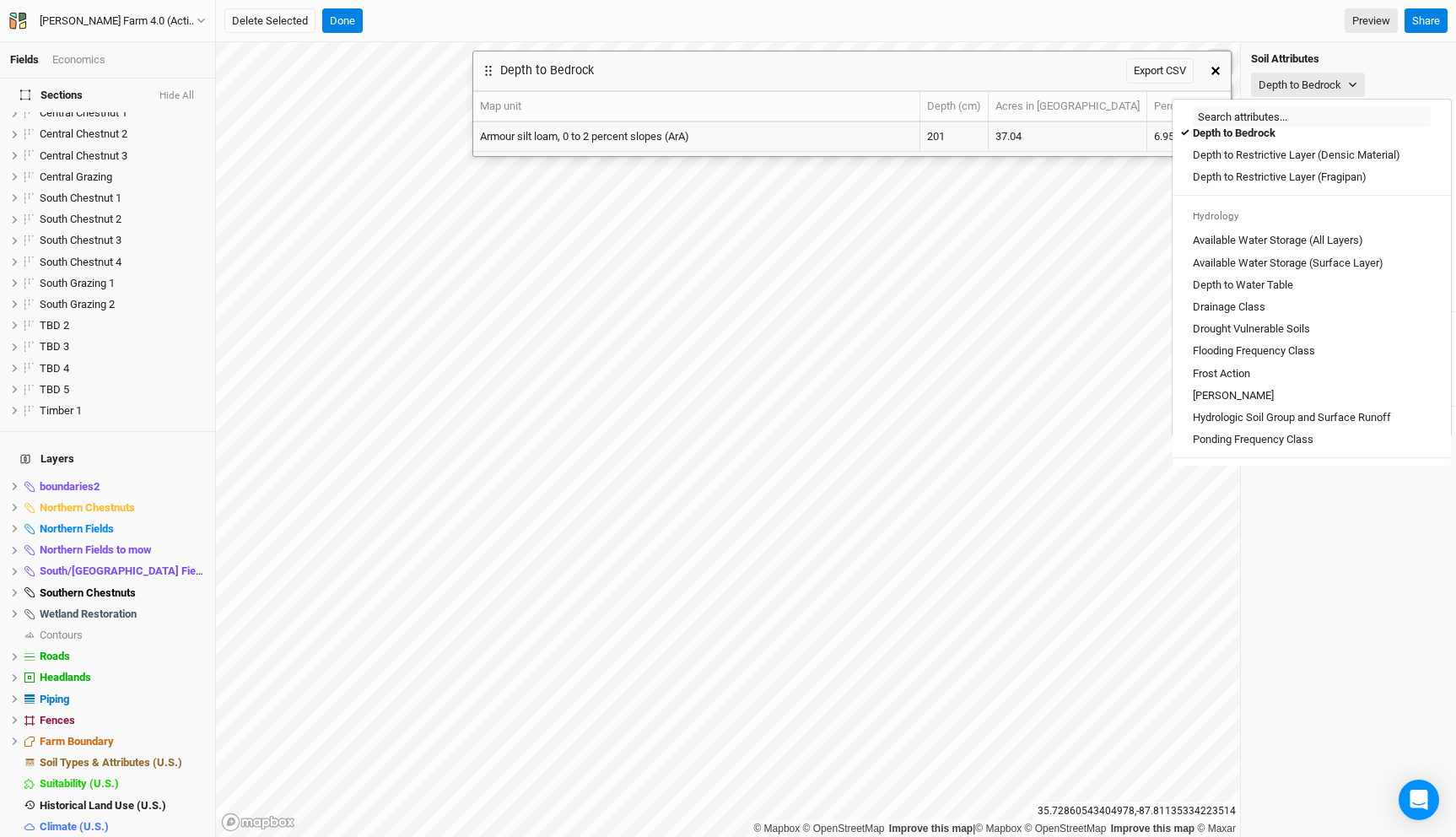
click at [185, 442] on h4 "Layers" at bounding box center [107, 458] width 195 height 34
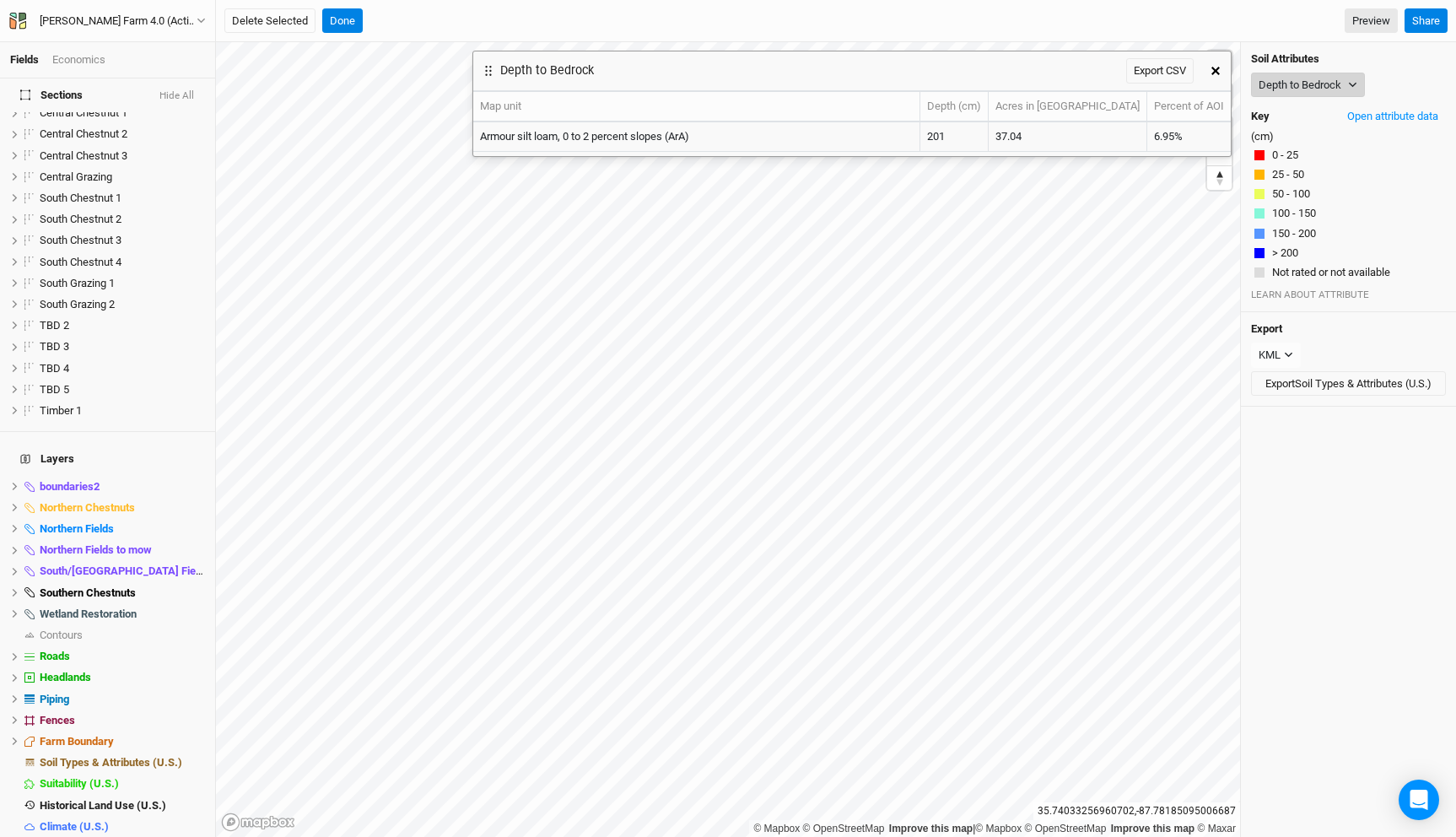
click at [1340, 86] on button "Depth to Bedrock" at bounding box center [1308, 85] width 114 height 25
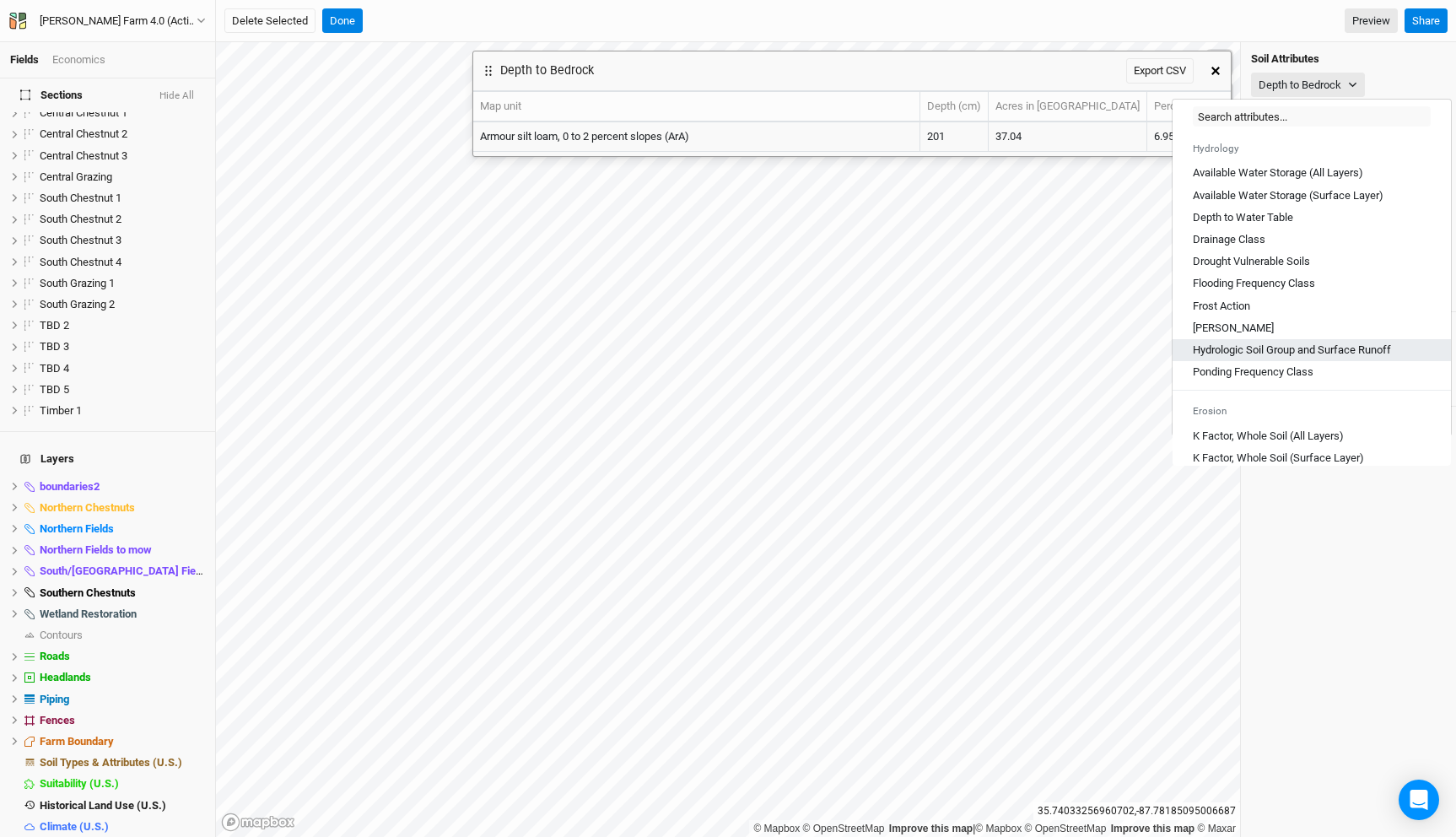
scroll to position [618, 0]
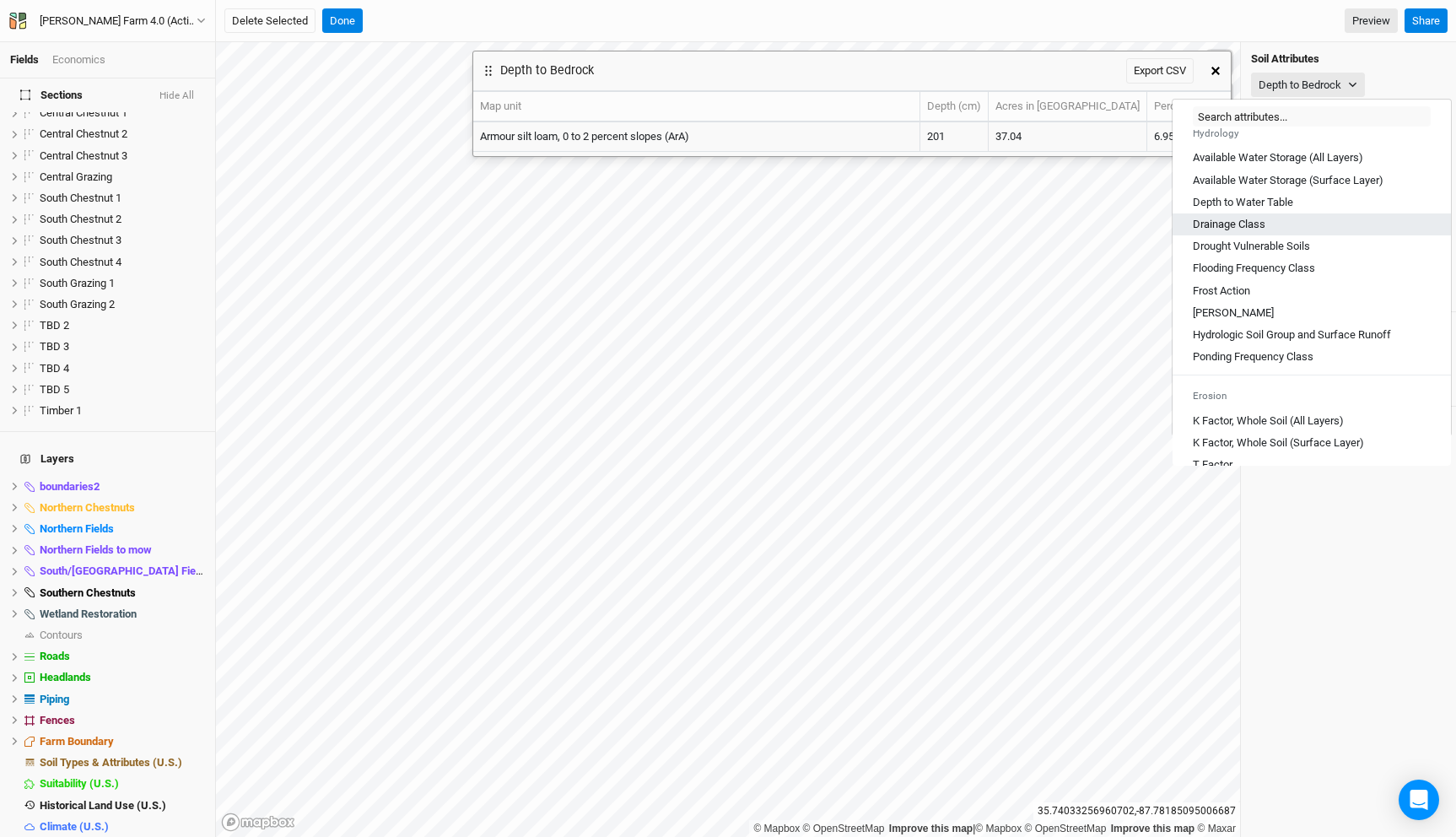
click at [1245, 232] on Class "Drainage Class" at bounding box center [1229, 224] width 72 height 16
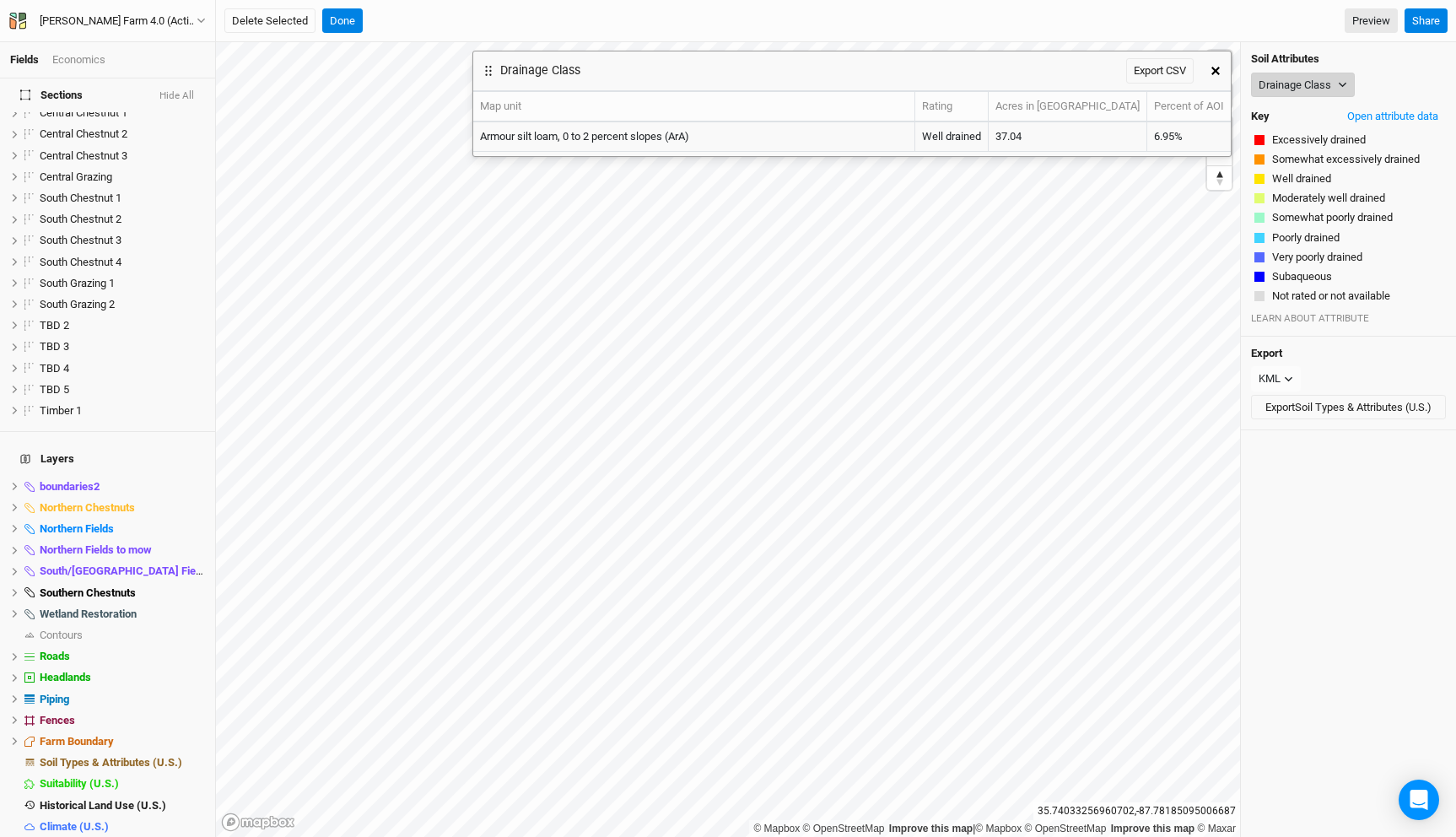
click at [1306, 73] on button "Drainage Class" at bounding box center [1303, 85] width 103 height 25
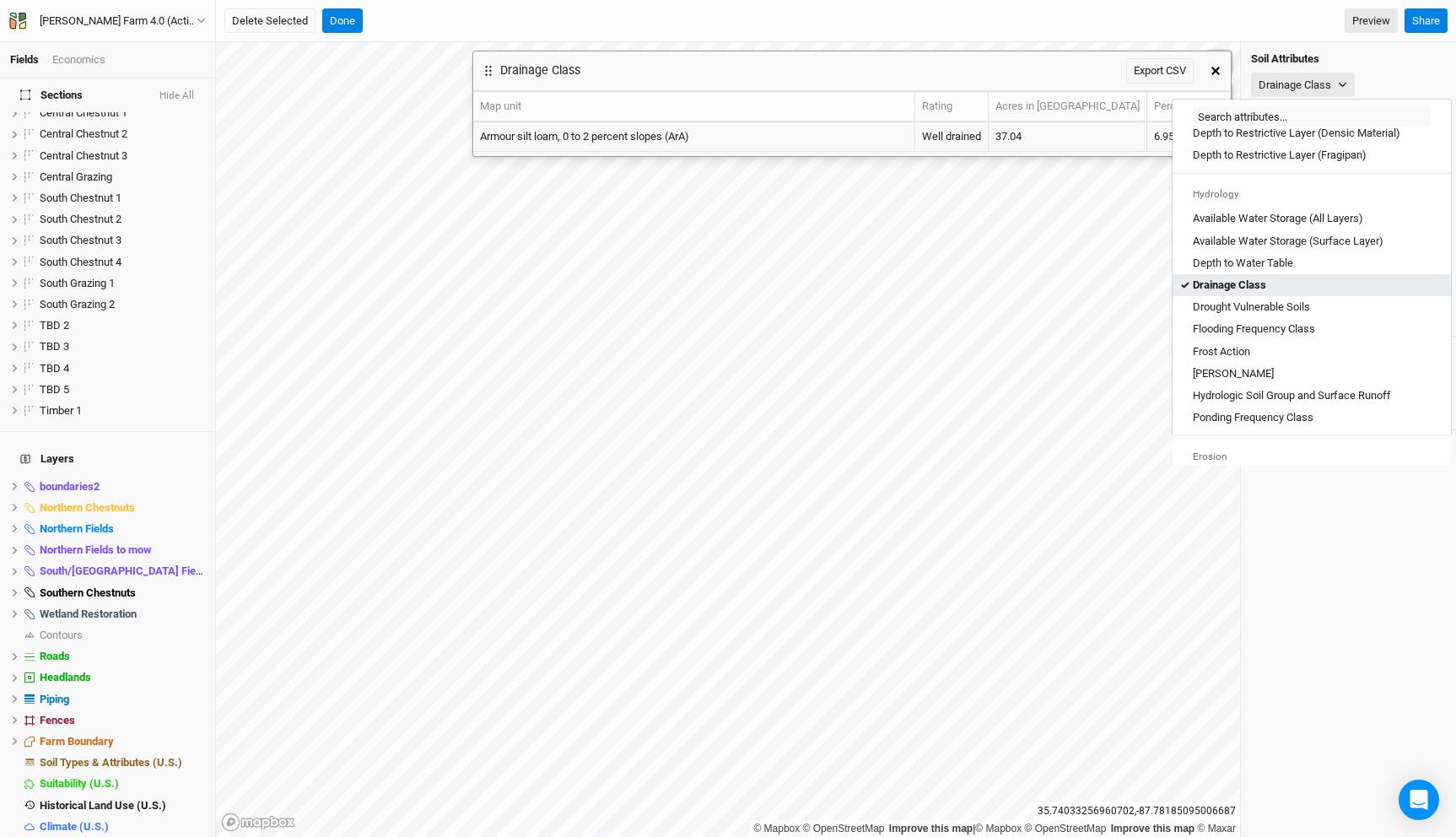
scroll to position [561, 0]
click at [1264, 267] on Table "Depth to Water Table" at bounding box center [1242, 260] width 100 height 16
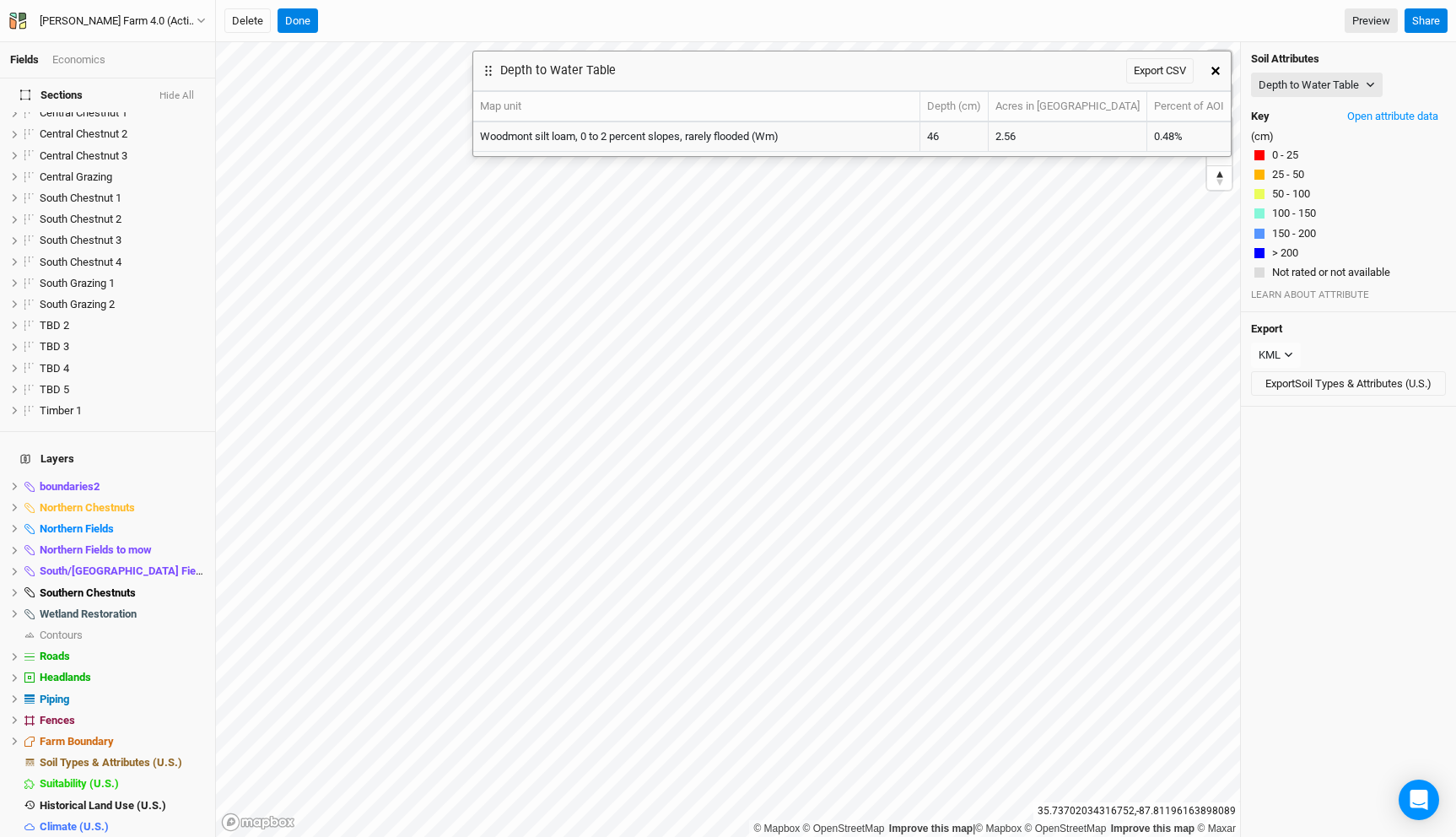
click at [182, 98] on button "Hide All" at bounding box center [177, 97] width 36 height 12
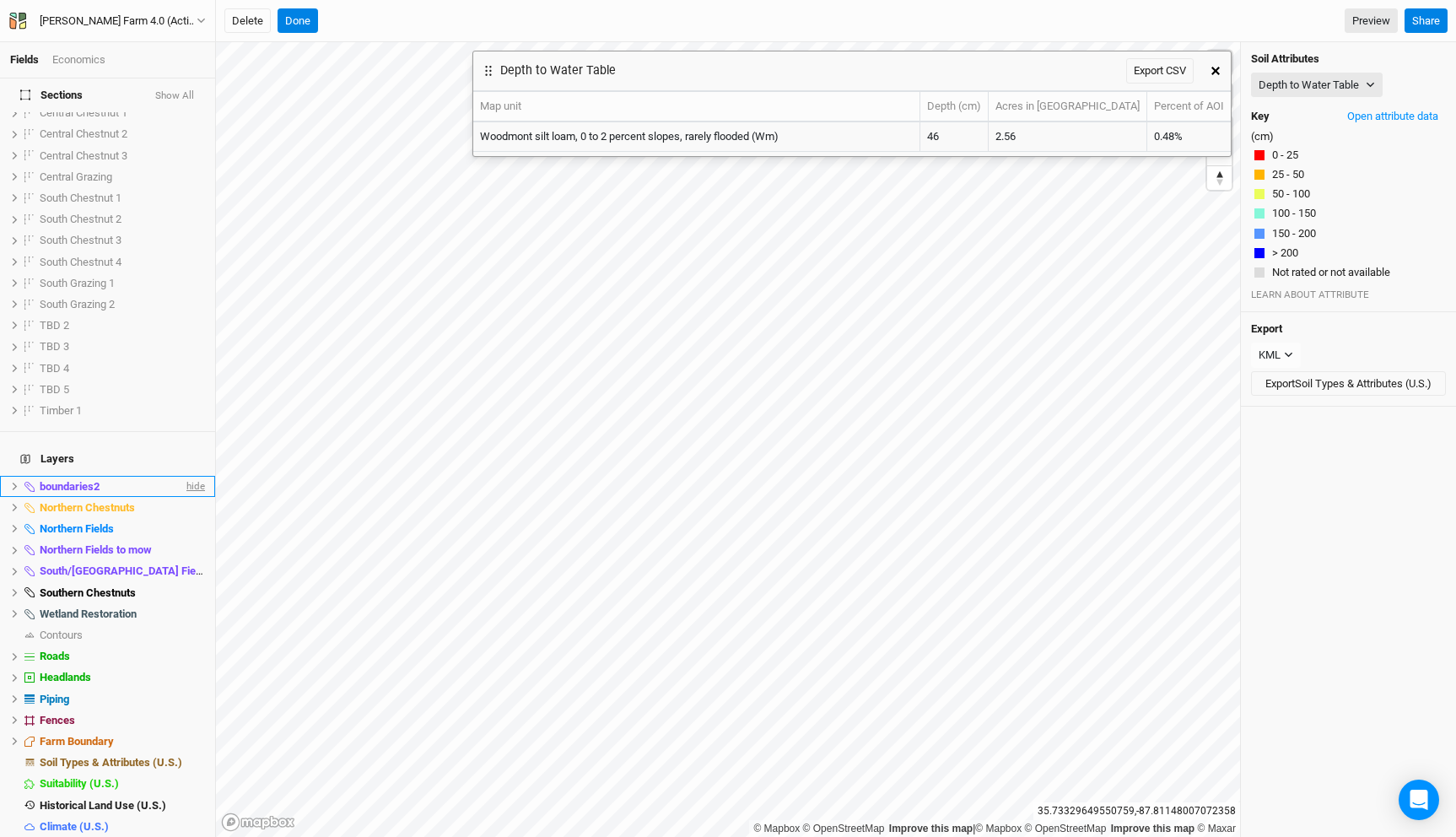
click at [187, 476] on span "hide" at bounding box center [194, 487] width 21 height 21
click at [192, 498] on span "hide" at bounding box center [194, 508] width 21 height 21
click at [196, 518] on span "hide" at bounding box center [194, 529] width 21 height 21
click at [195, 540] on span "hide" at bounding box center [194, 551] width 21 height 21
click at [195, 561] on span "hide" at bounding box center [194, 572] width 21 height 21
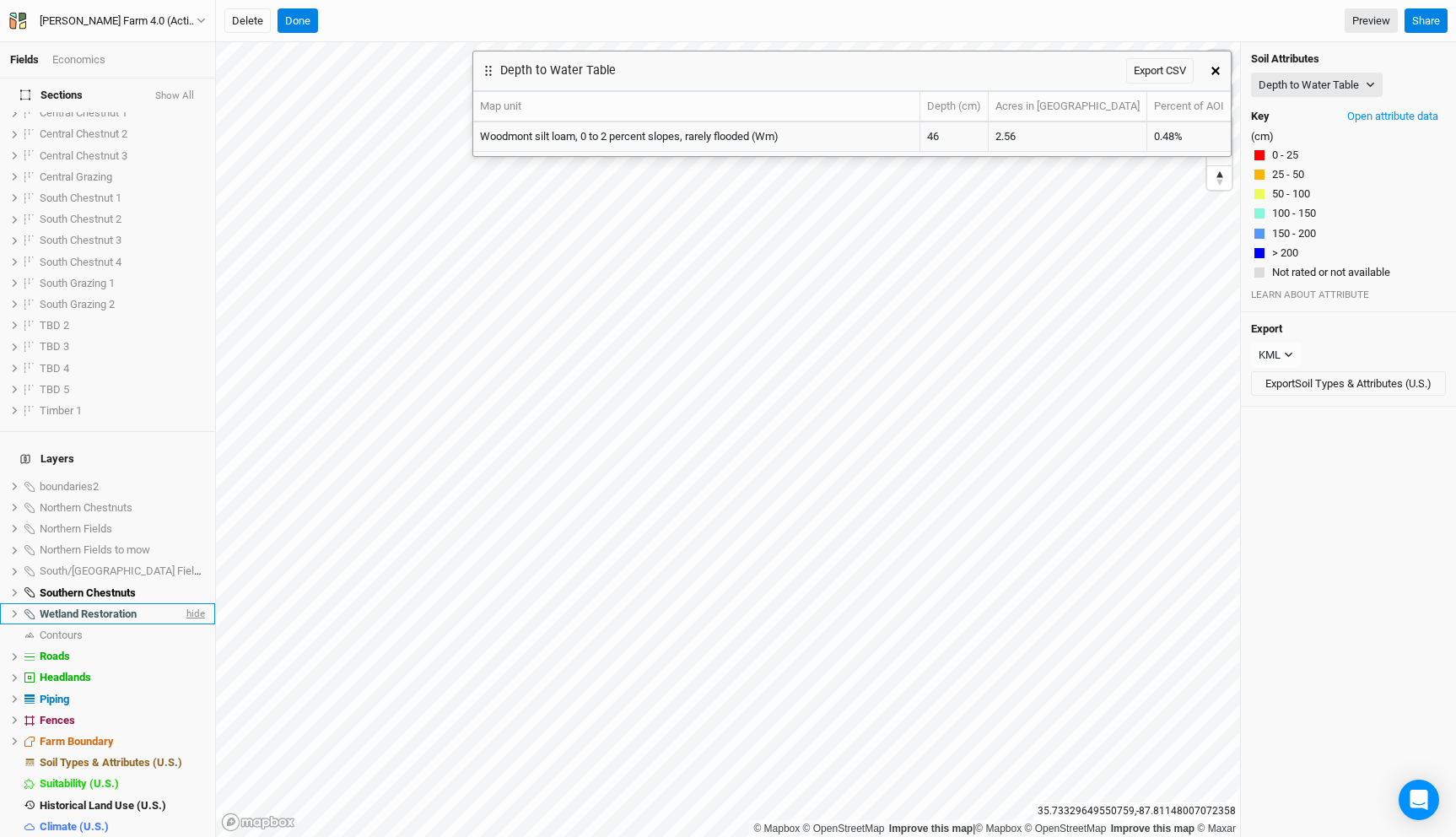
click at [194, 604] on span "hide" at bounding box center [194, 615] width 21 height 21
click at [195, 582] on span "hide" at bounding box center [194, 593] width 21 height 21
click at [1330, 65] on div "Soil Attributes Depth to Water Table Map Unit Description Minor Components Phys…" at bounding box center [1349, 177] width 216 height 270
click at [1321, 76] on button "Depth to Water Table" at bounding box center [1317, 85] width 132 height 25
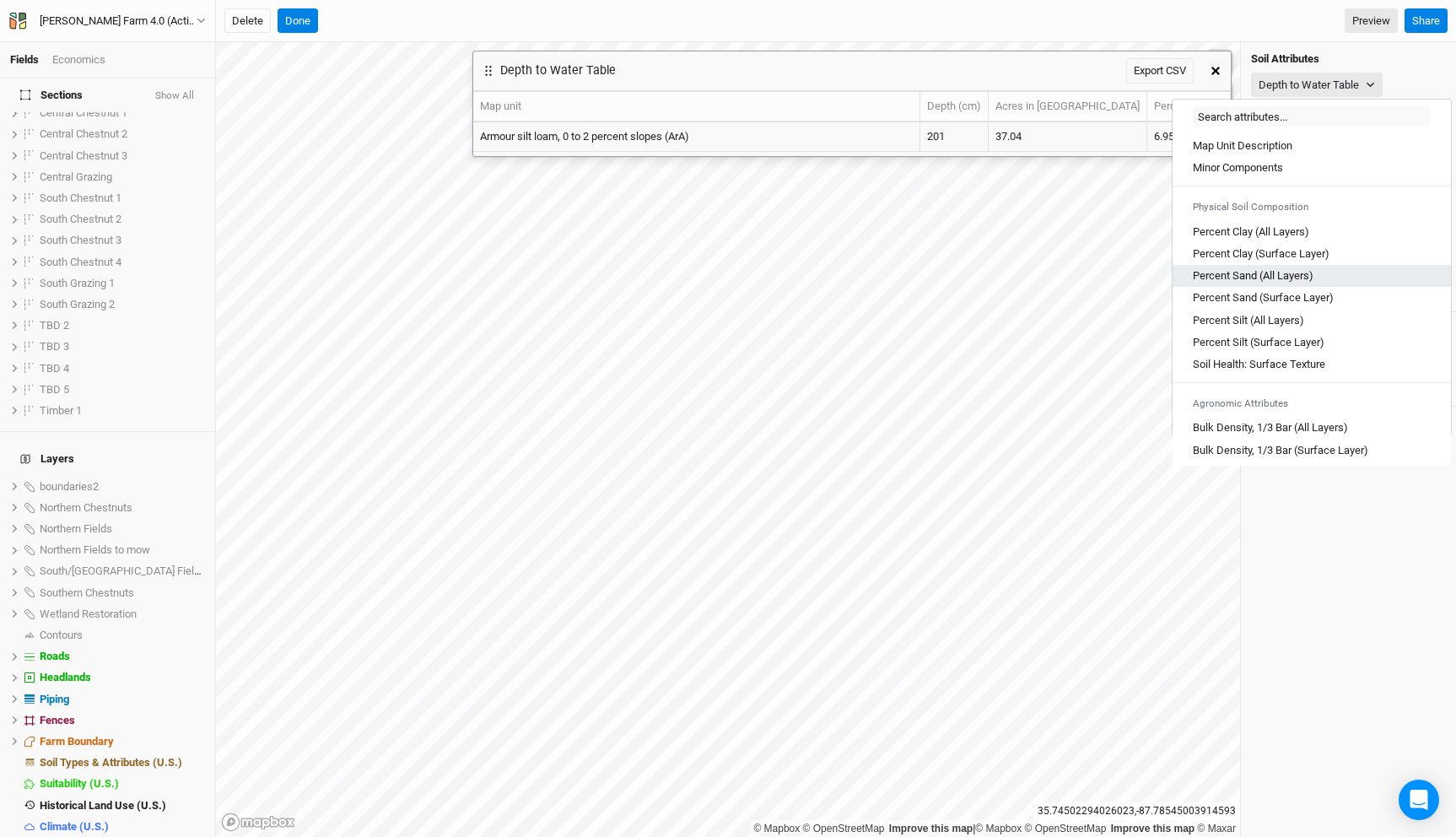
click at [1325, 277] on div "Percent Sand (All Layers)" at bounding box center [1312, 276] width 238 height 16
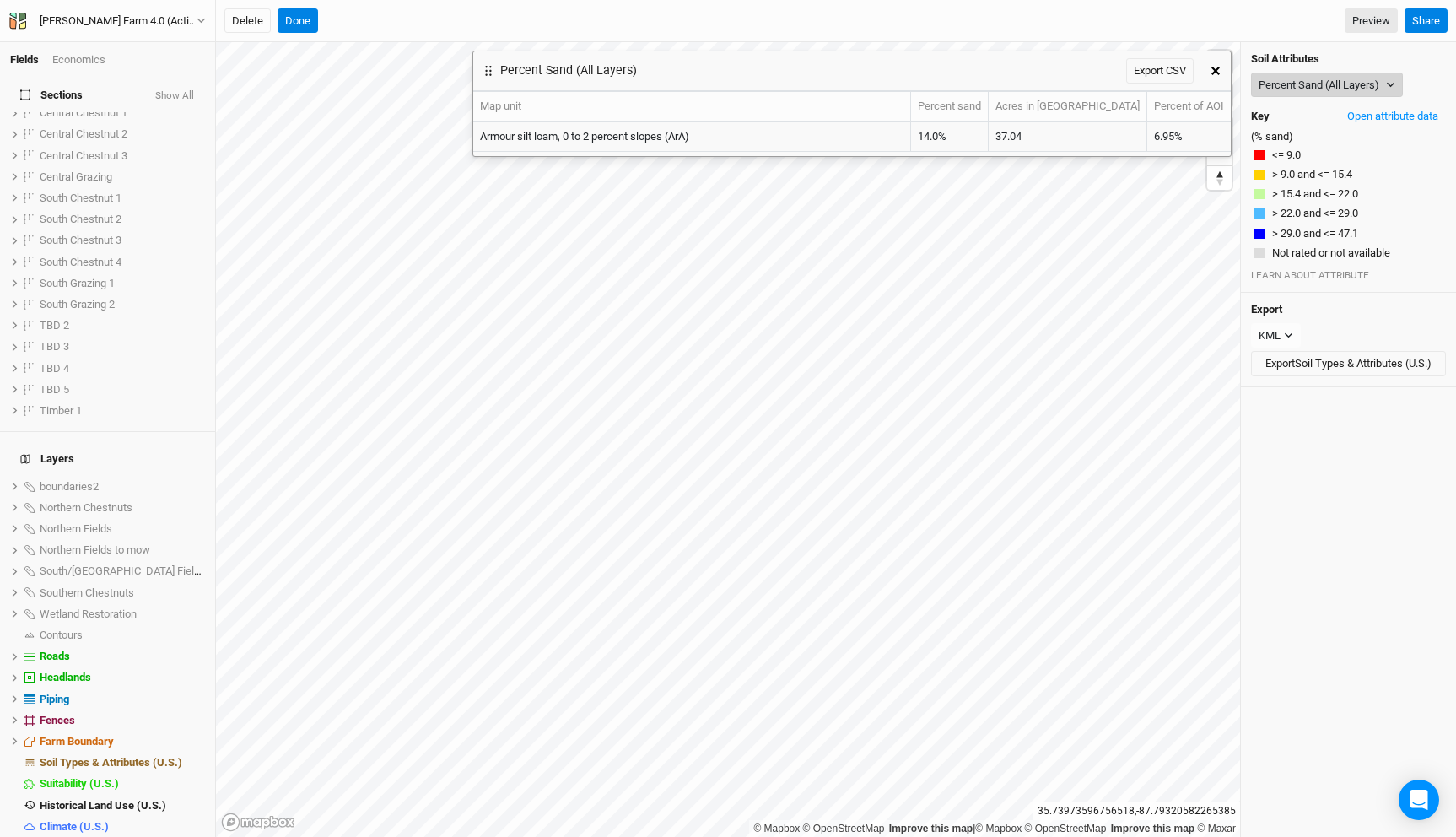
click at [1334, 81] on button "Percent Sand (All Layers)" at bounding box center [1327, 85] width 152 height 25
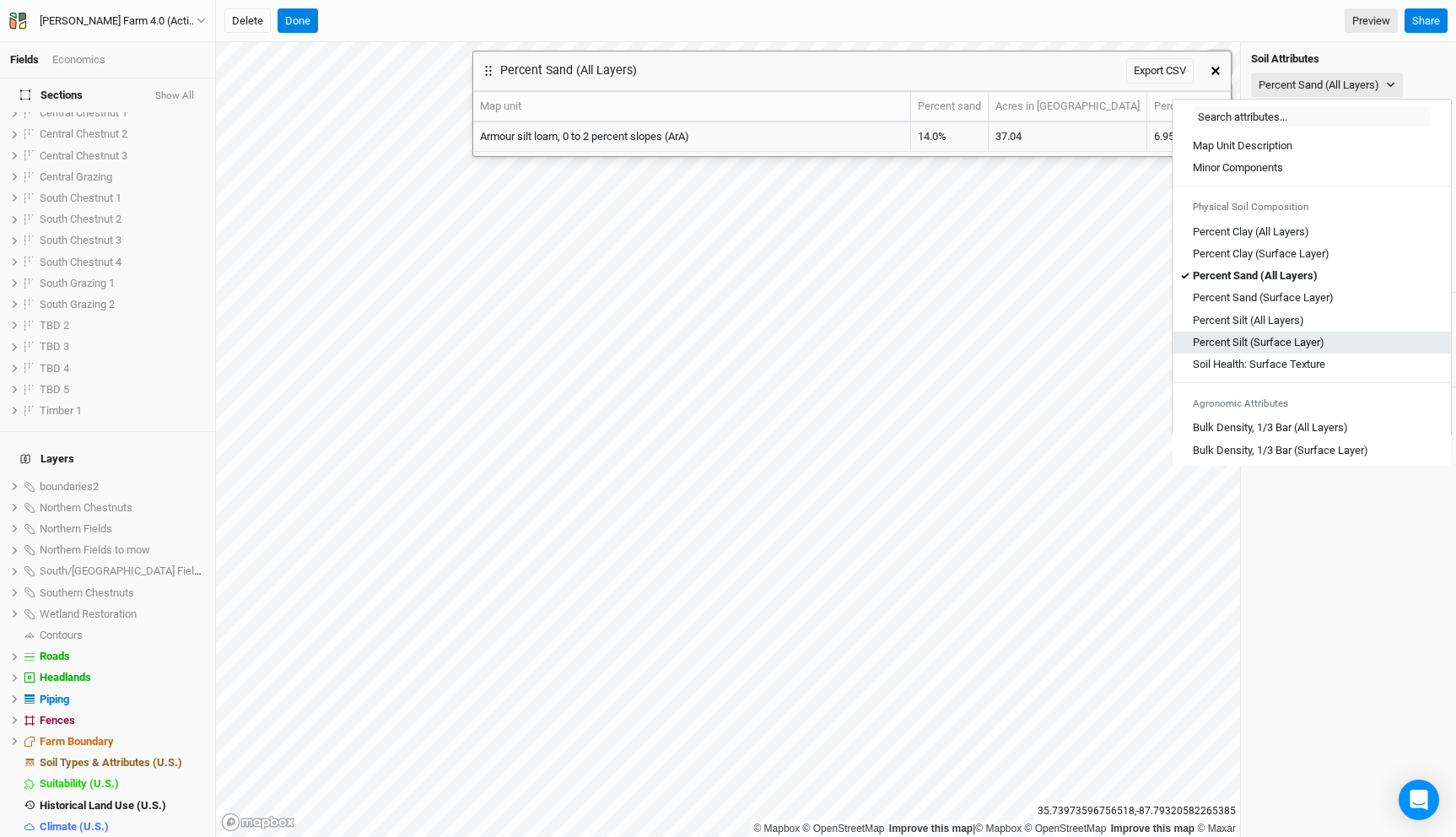
click at [1292, 337] on Layer\) "Percent Silt (Surface Layer)" at bounding box center [1258, 342] width 132 height 16
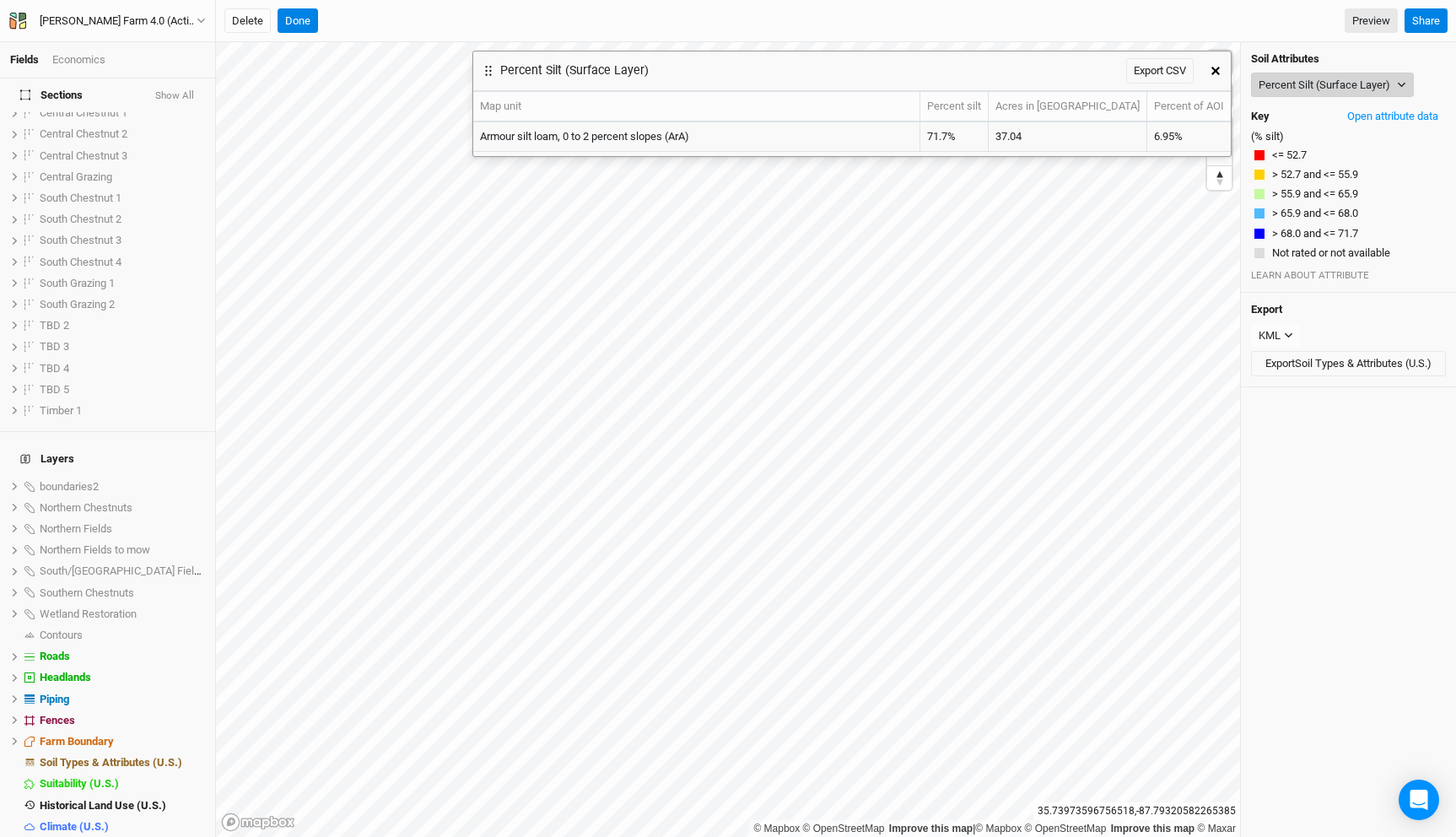
click at [1288, 79] on button "Percent Silt (Surface Layer)" at bounding box center [1332, 85] width 163 height 25
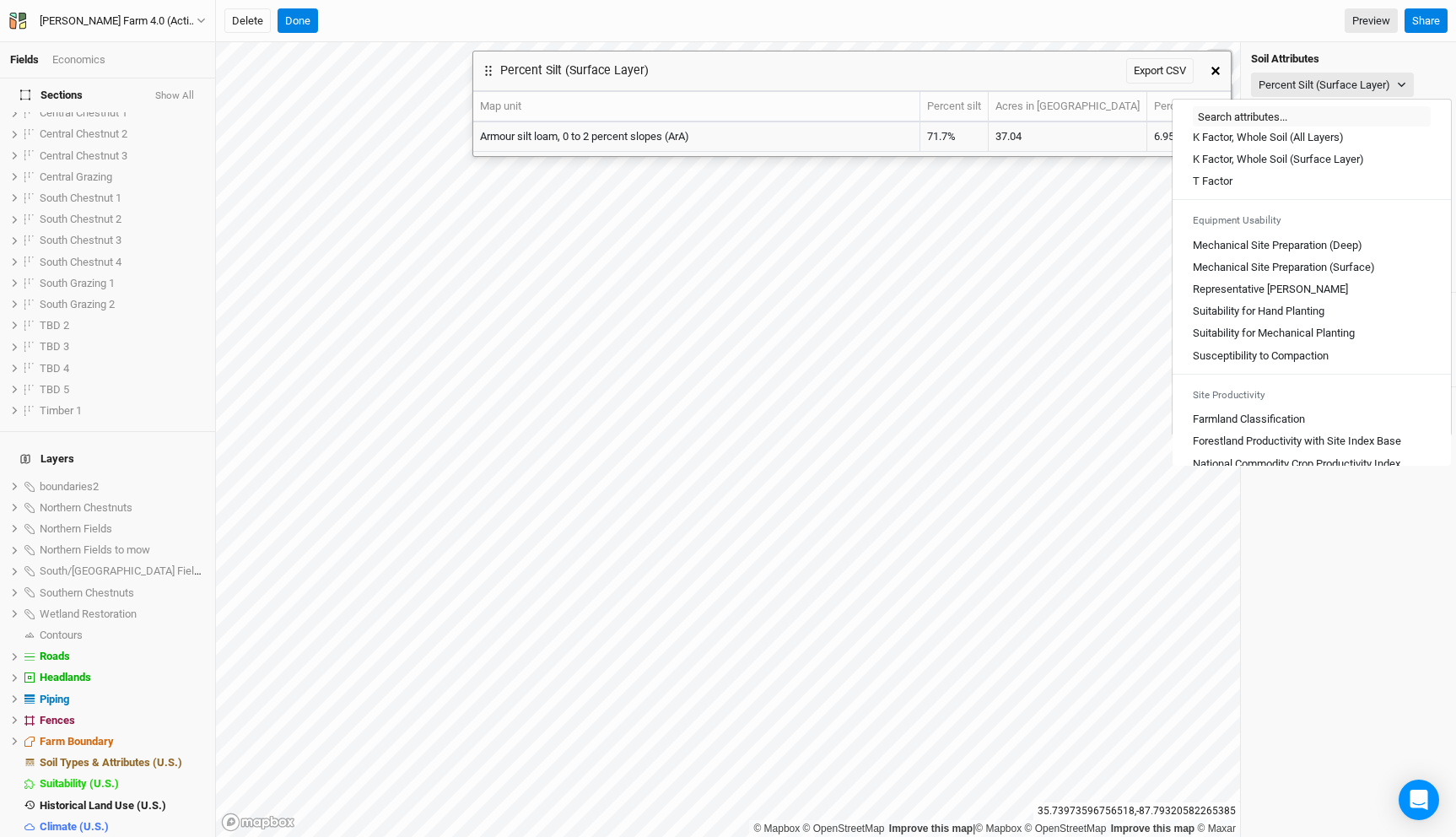
scroll to position [903, 0]
click at [1291, 253] on \(Deep\) "Mechanical Site Preparation (Deep)" at bounding box center [1278, 245] width 170 height 16
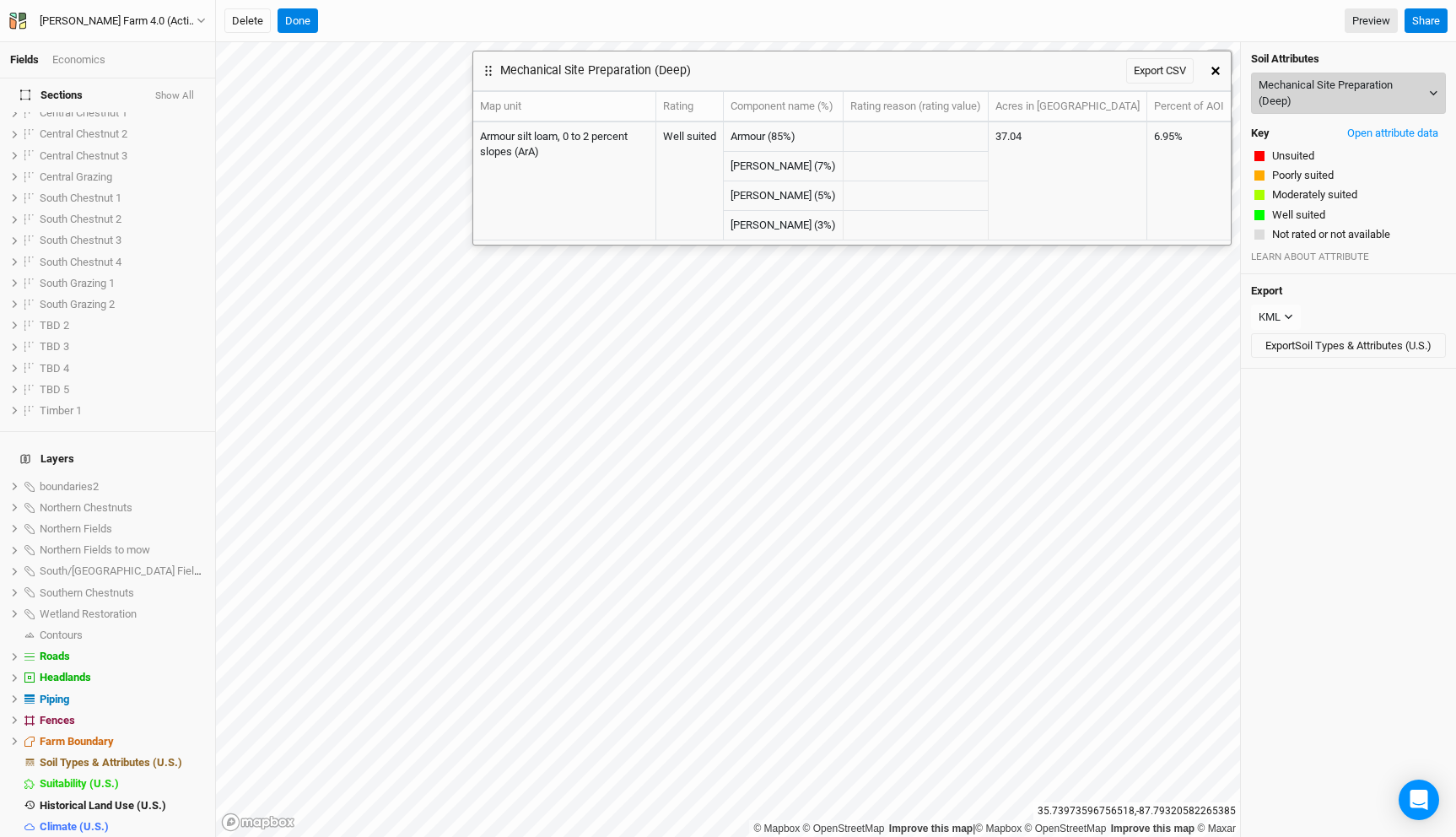
click at [1285, 91] on button "Mechanical Site Preparation (Deep)" at bounding box center [1349, 93] width 195 height 41
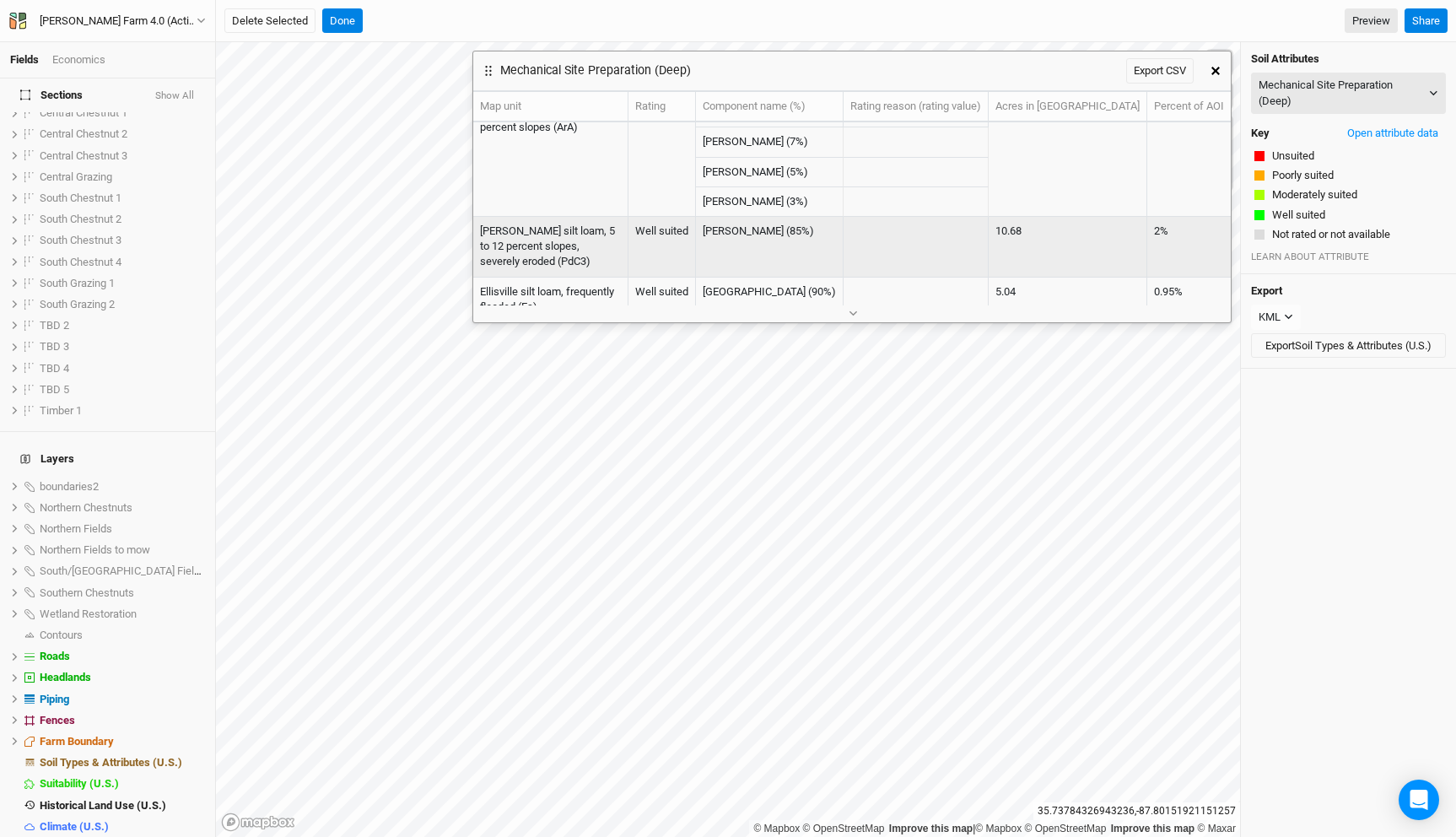
scroll to position [0, 0]
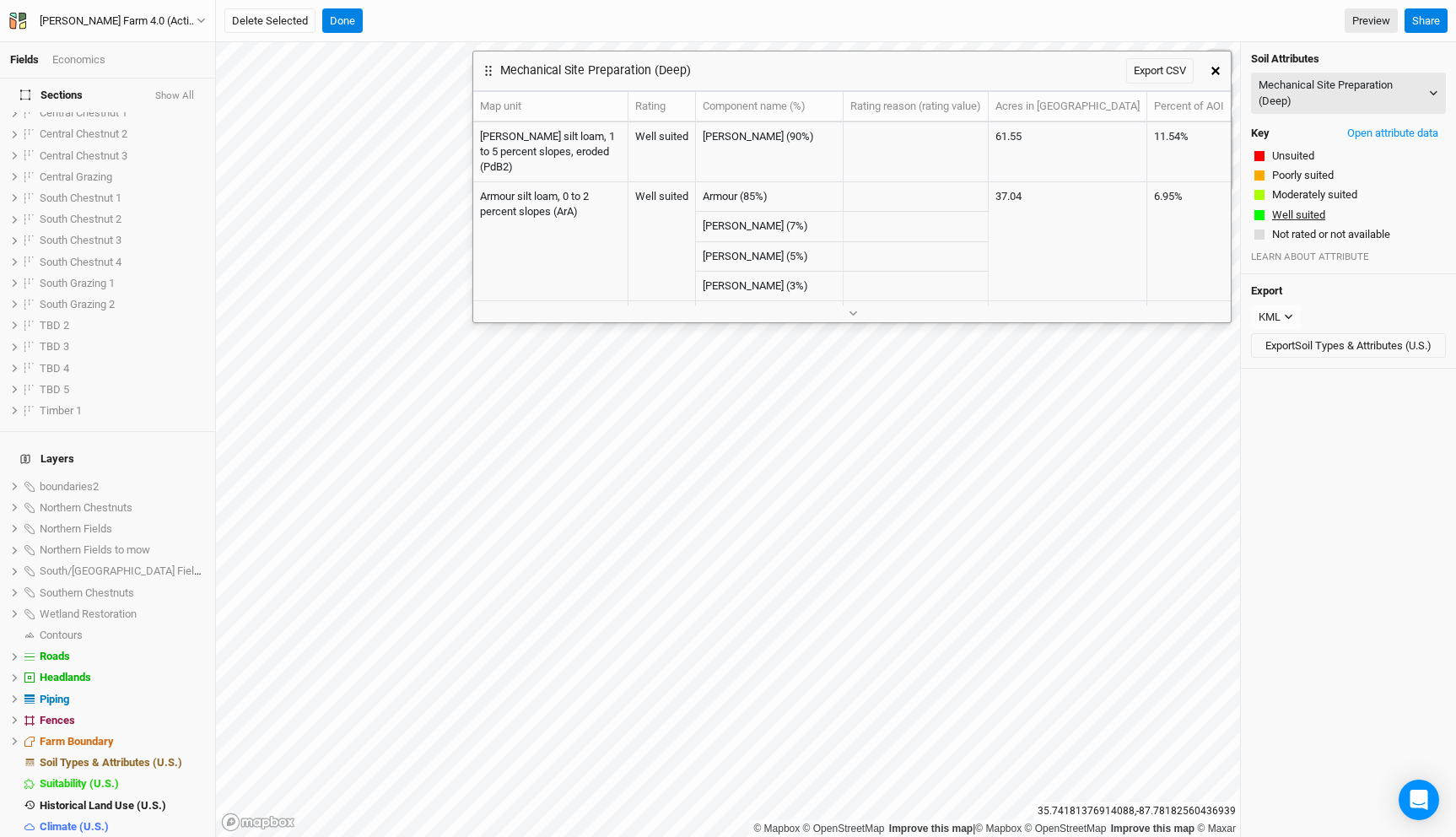
click at [1299, 211] on button "Well suited" at bounding box center [1299, 215] width 55 height 17
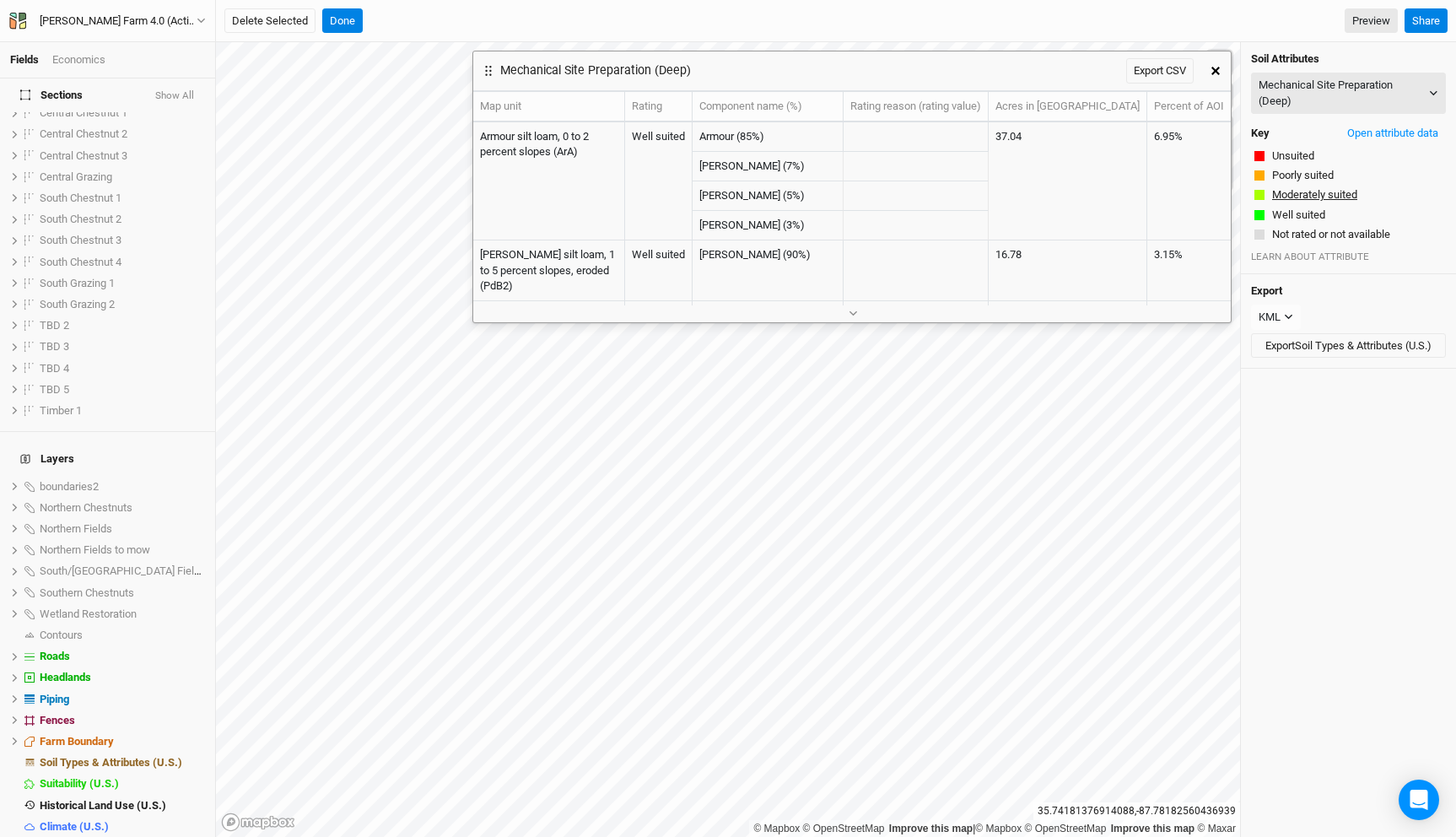
click at [1299, 192] on button "Moderately suited" at bounding box center [1315, 194] width 87 height 17
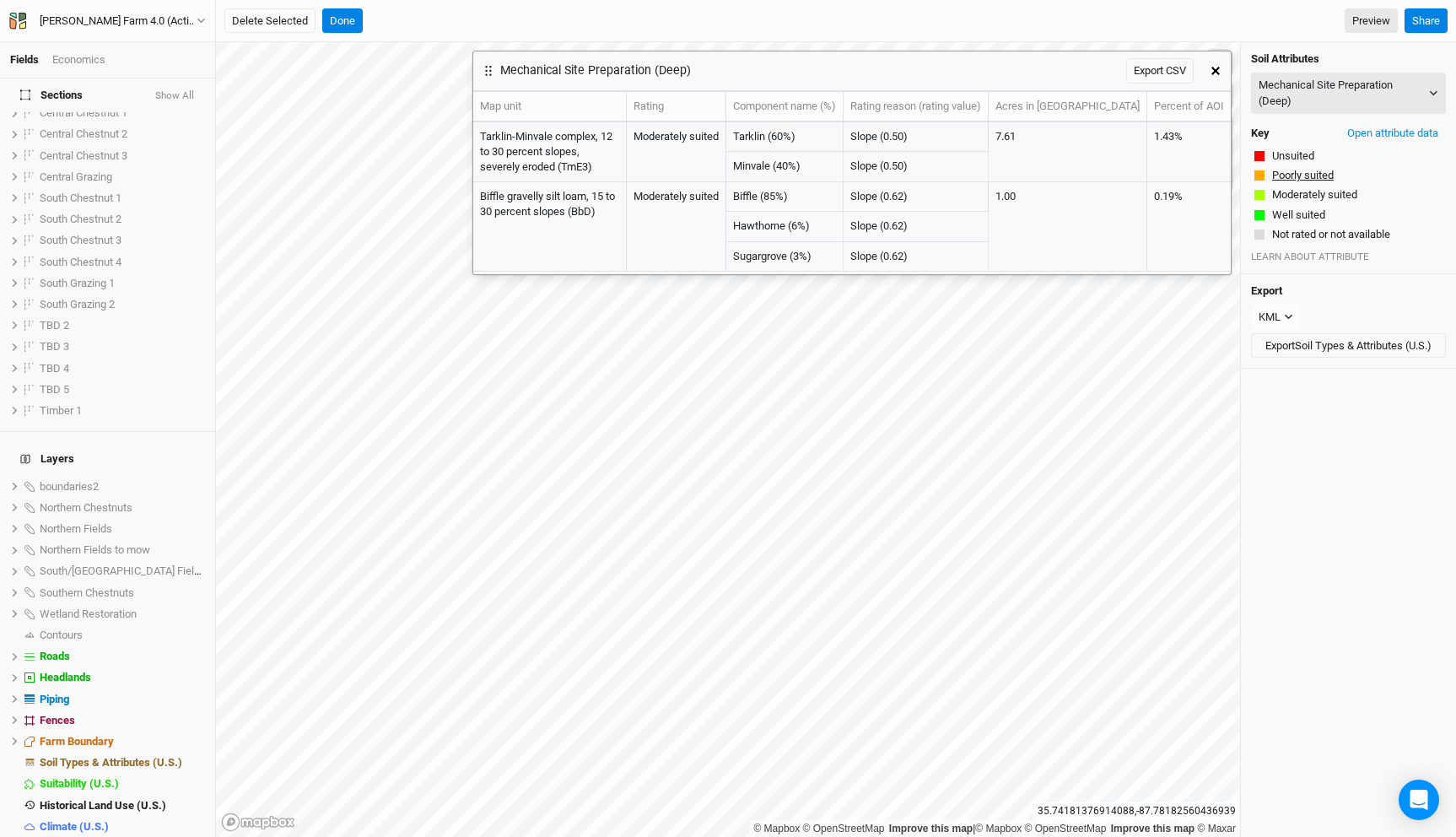
click at [1299, 168] on button "Poorly suited" at bounding box center [1303, 175] width 63 height 17
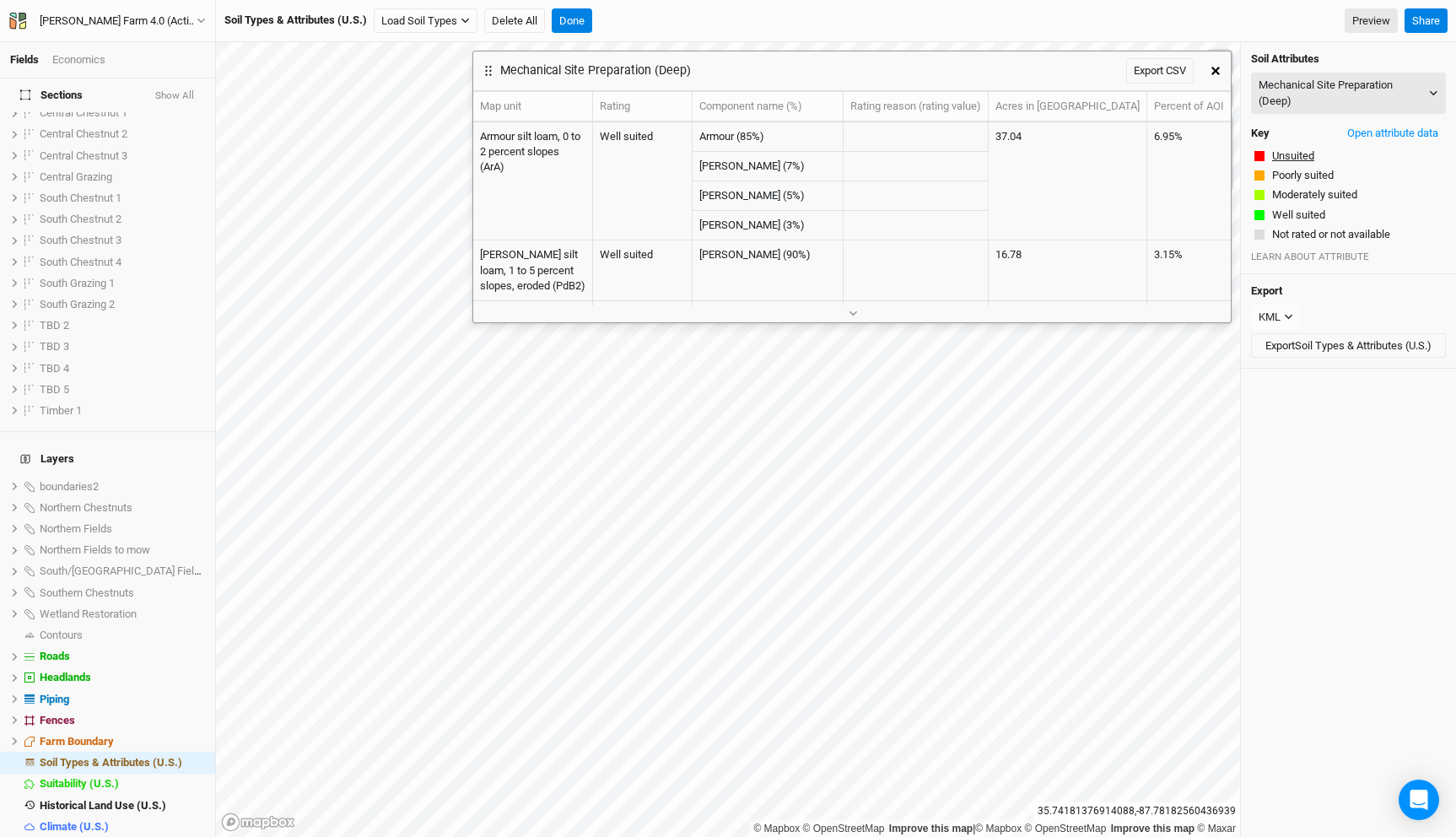
click at [1298, 152] on button "Unsuited" at bounding box center [1293, 155] width 44 height 17
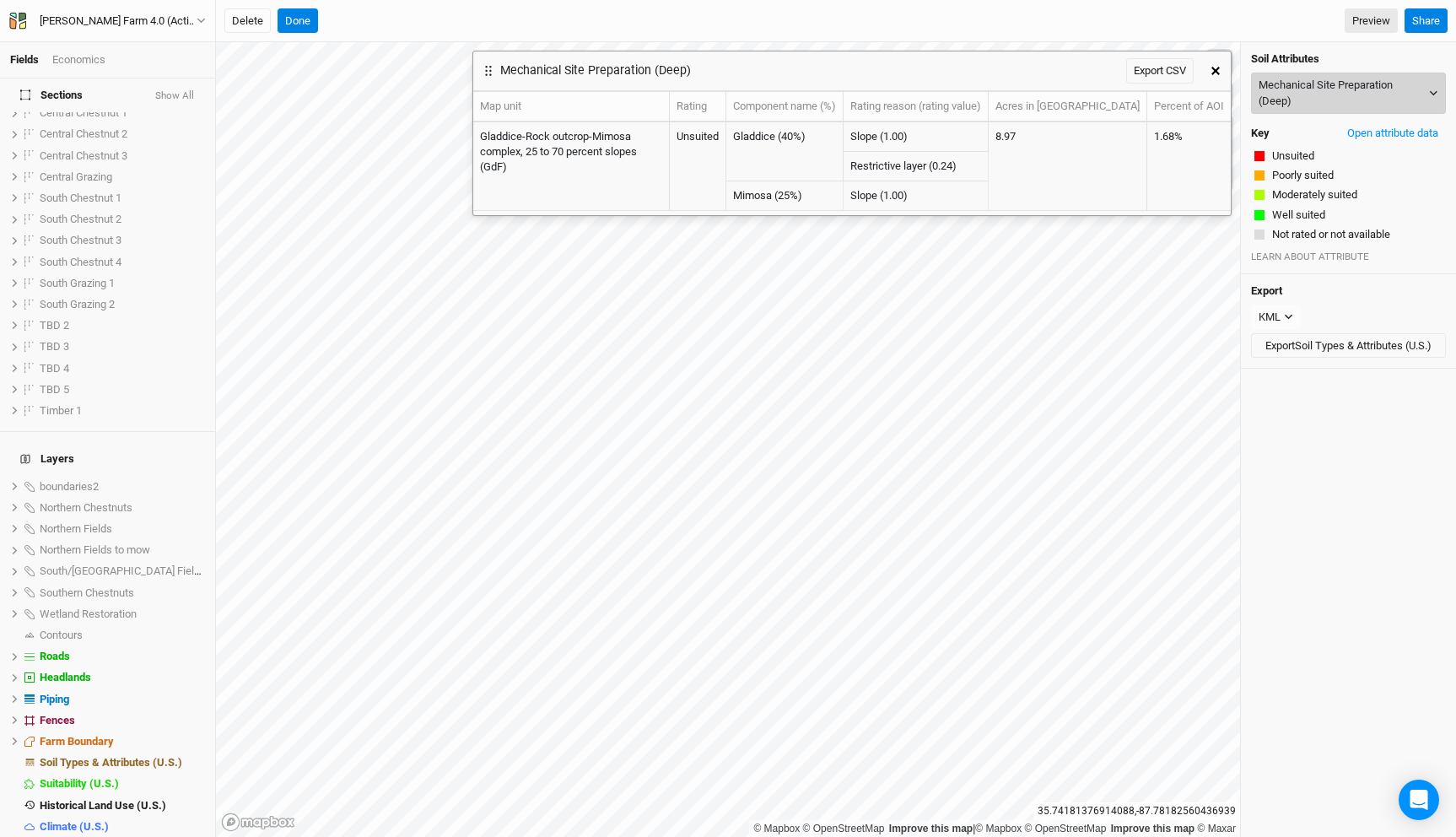
click at [1305, 81] on button "Mechanical Site Preparation (Deep)" at bounding box center [1349, 93] width 195 height 41
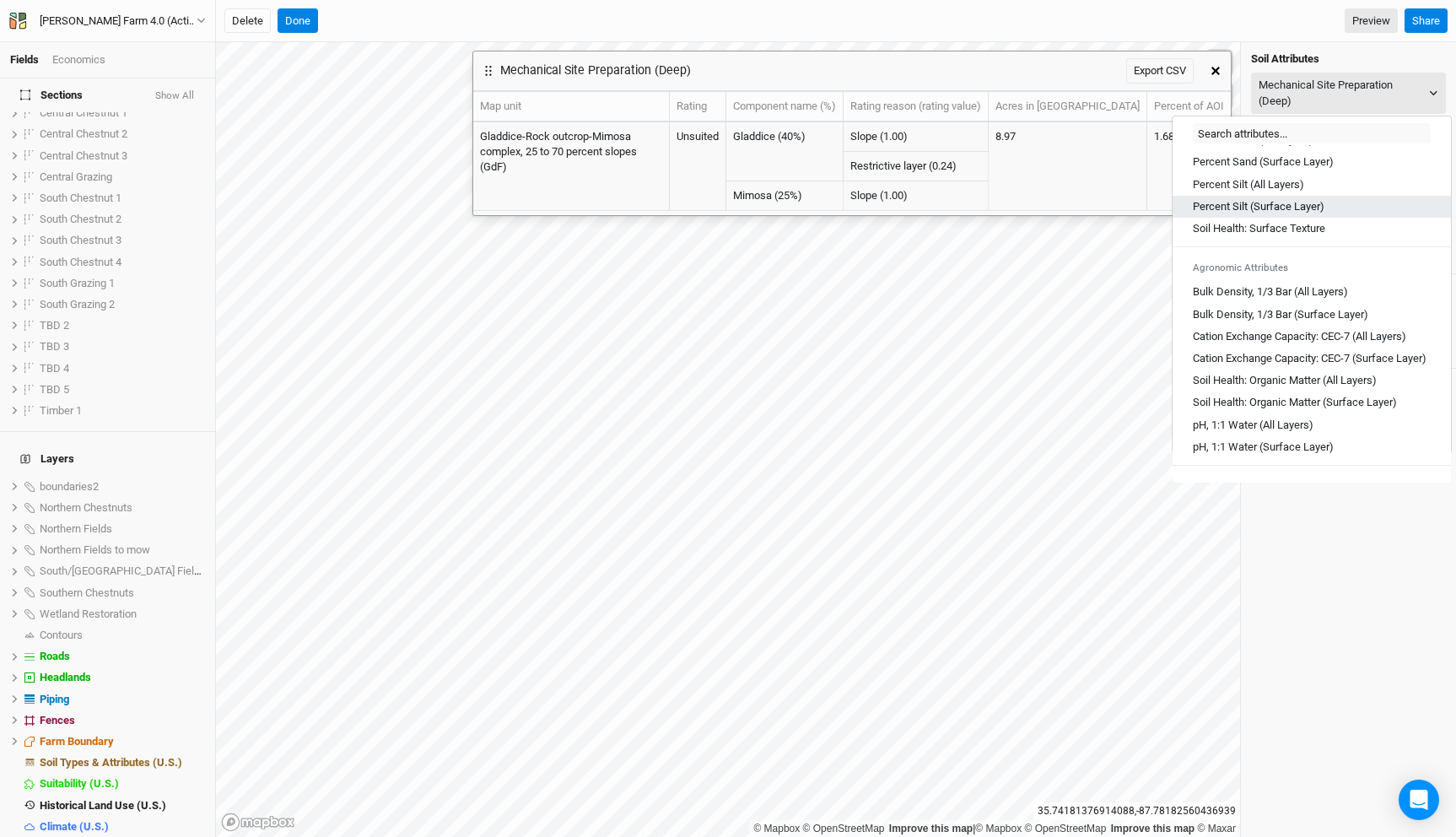
scroll to position [182, 0]
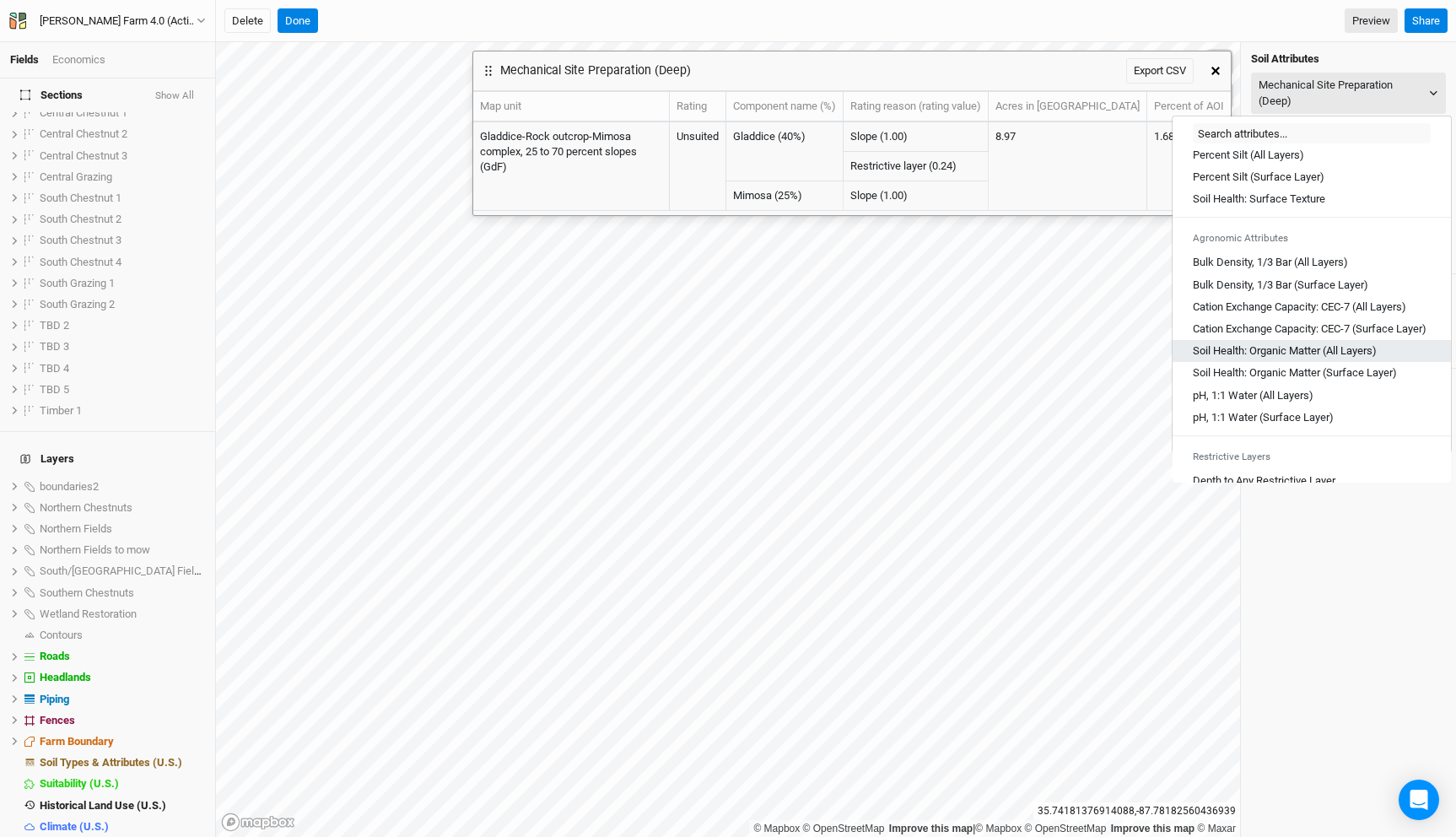
click at [1289, 359] on Layers\) "Soil Health: Organic Matter (All Layers)" at bounding box center [1284, 351] width 184 height 16
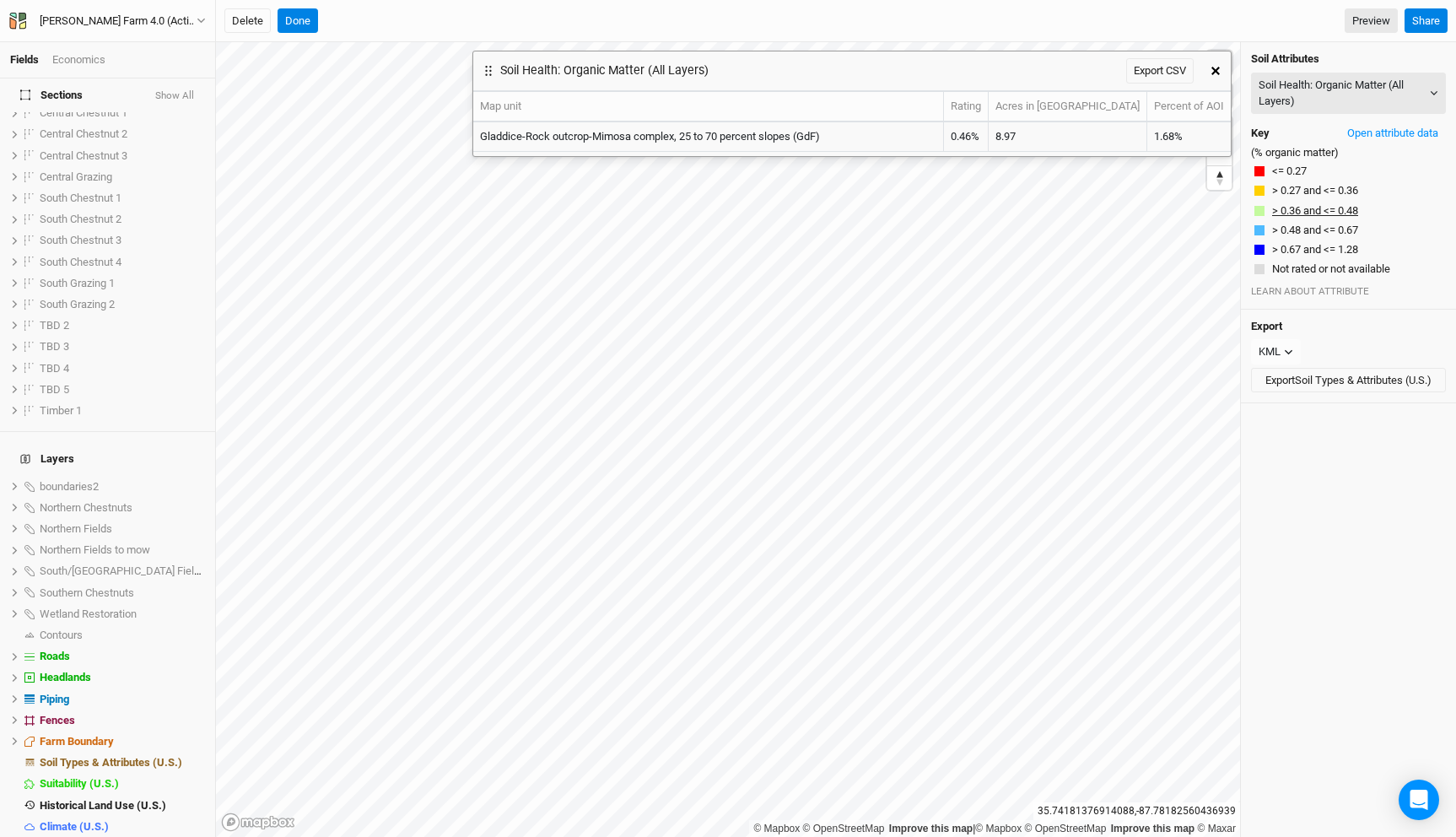
click at [1325, 205] on button "> 0.36 and <= 0.48" at bounding box center [1316, 211] width 88 height 17
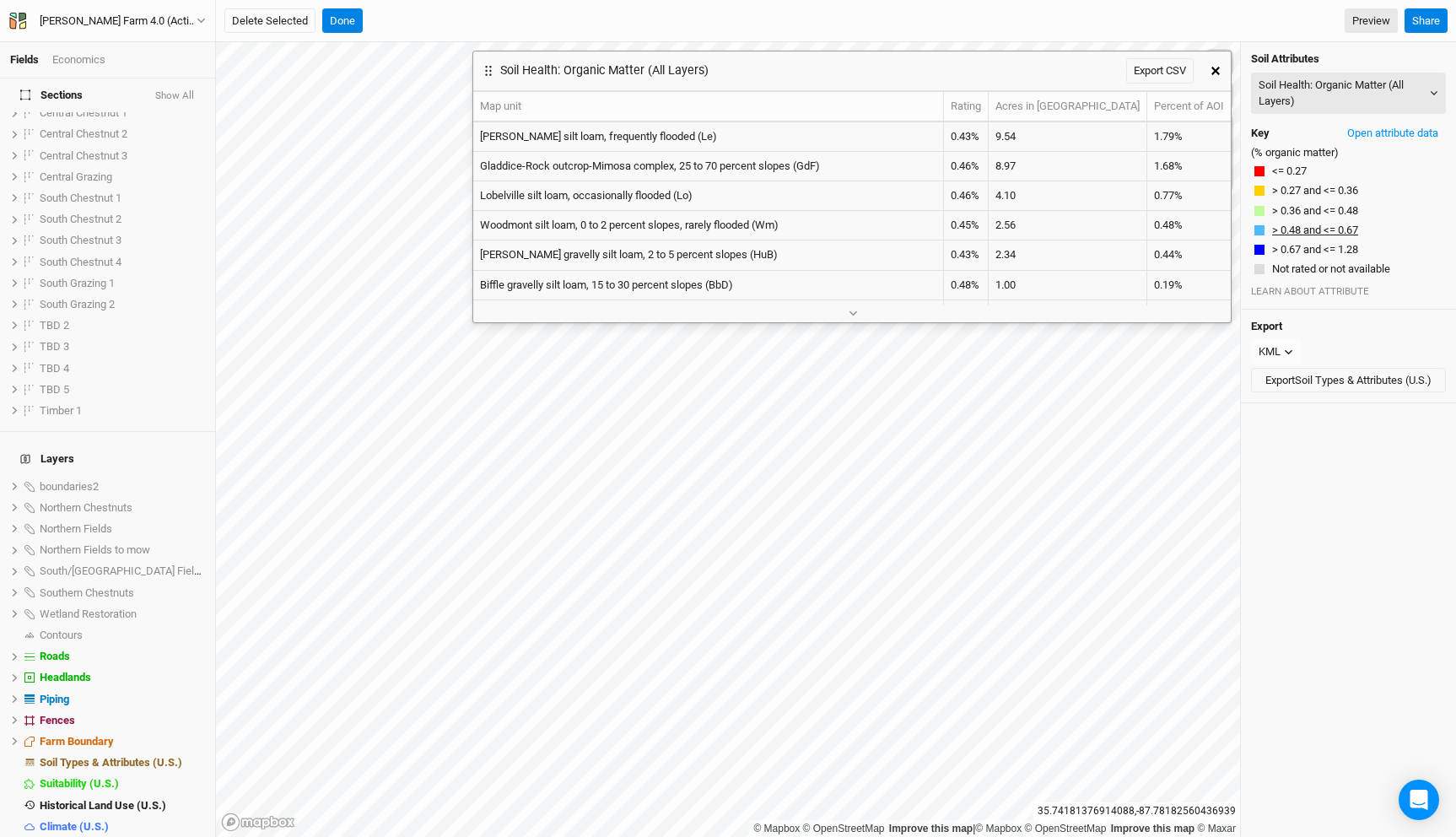
click at [1322, 234] on button "> 0.48 and <= 0.67" at bounding box center [1316, 230] width 88 height 17
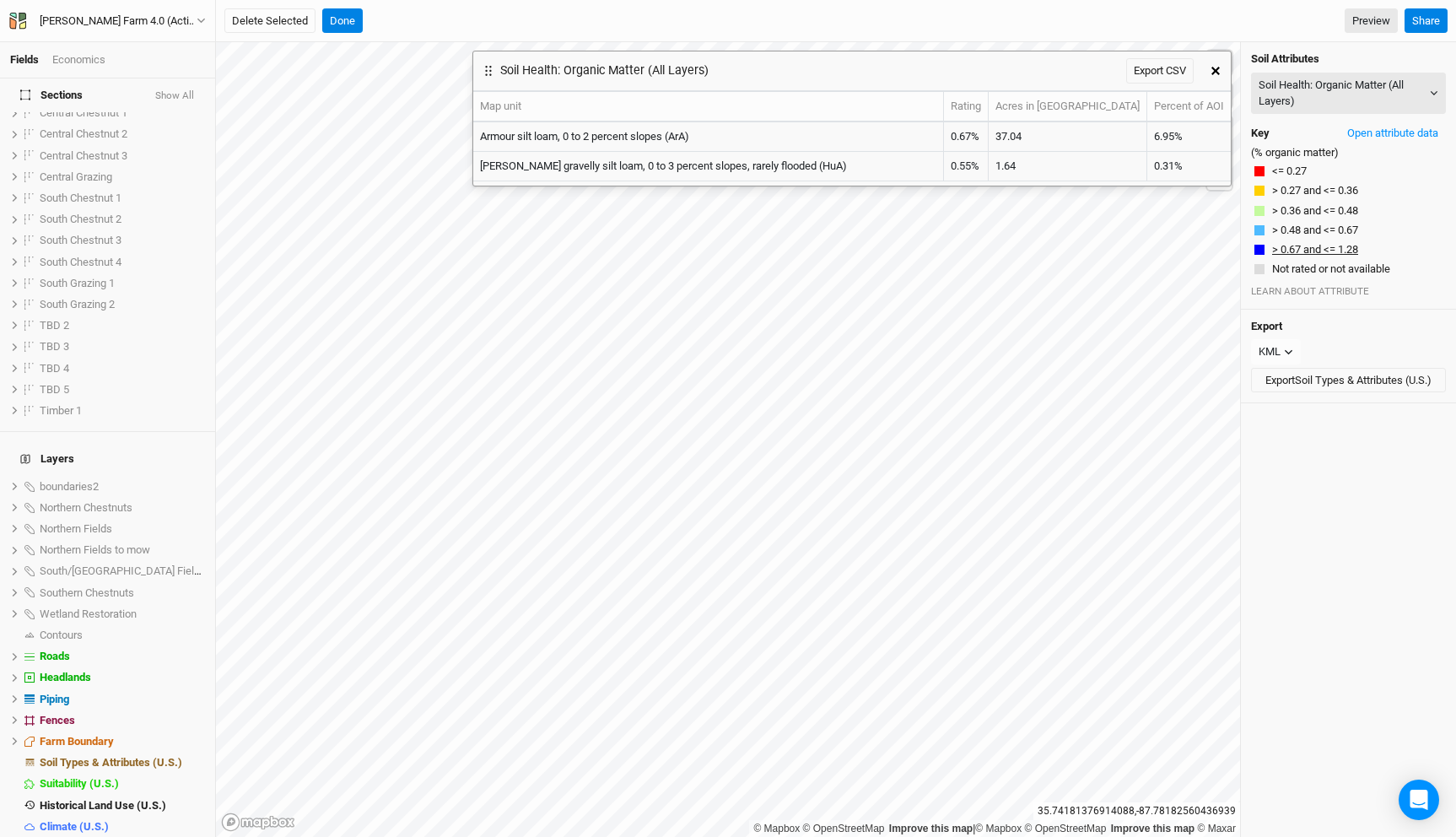
click at [1327, 249] on button "> 0.67 and <= 1.28" at bounding box center [1316, 249] width 88 height 17
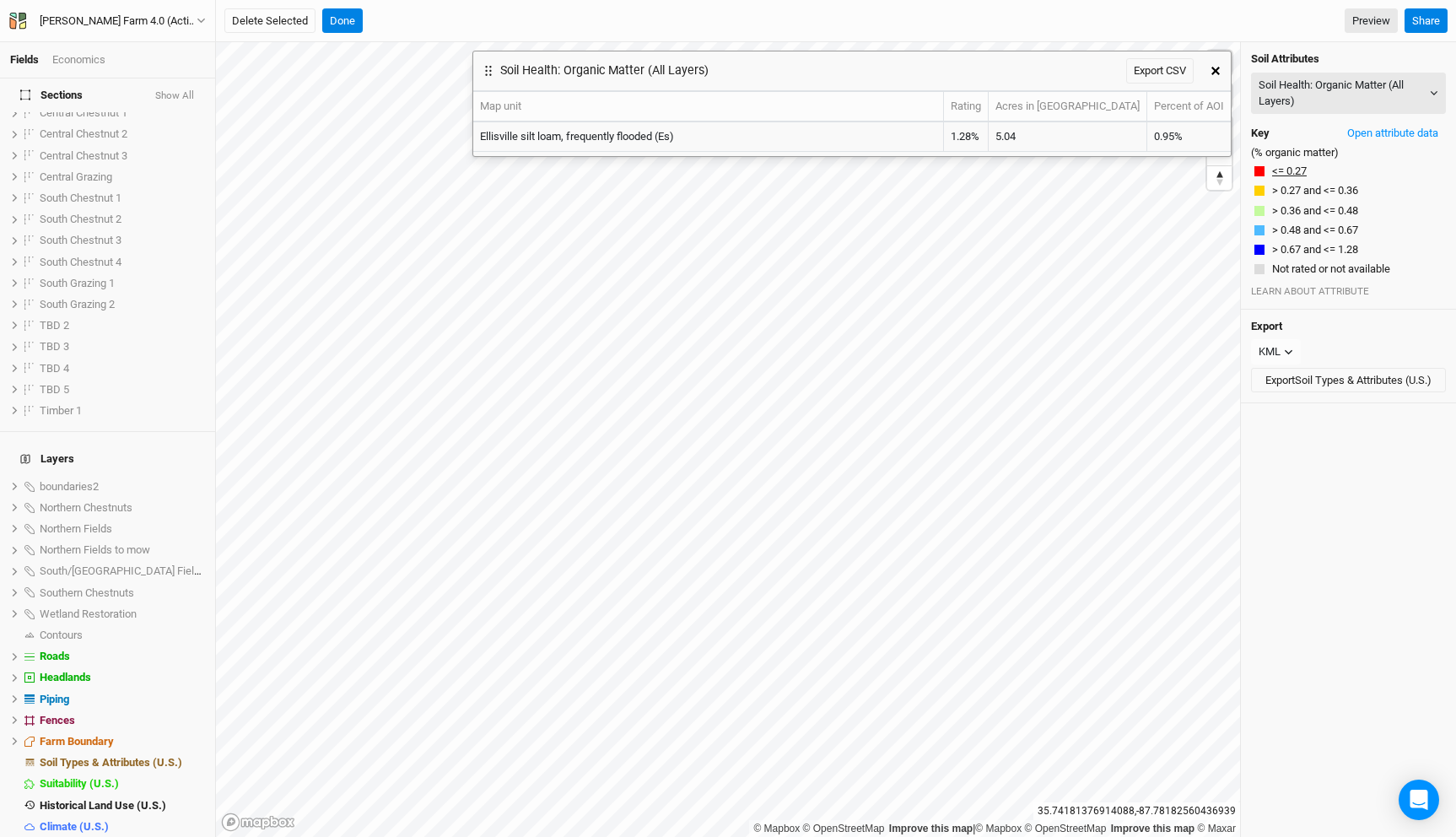
click at [1297, 168] on button "<= 0.27" at bounding box center [1289, 171] width 36 height 17
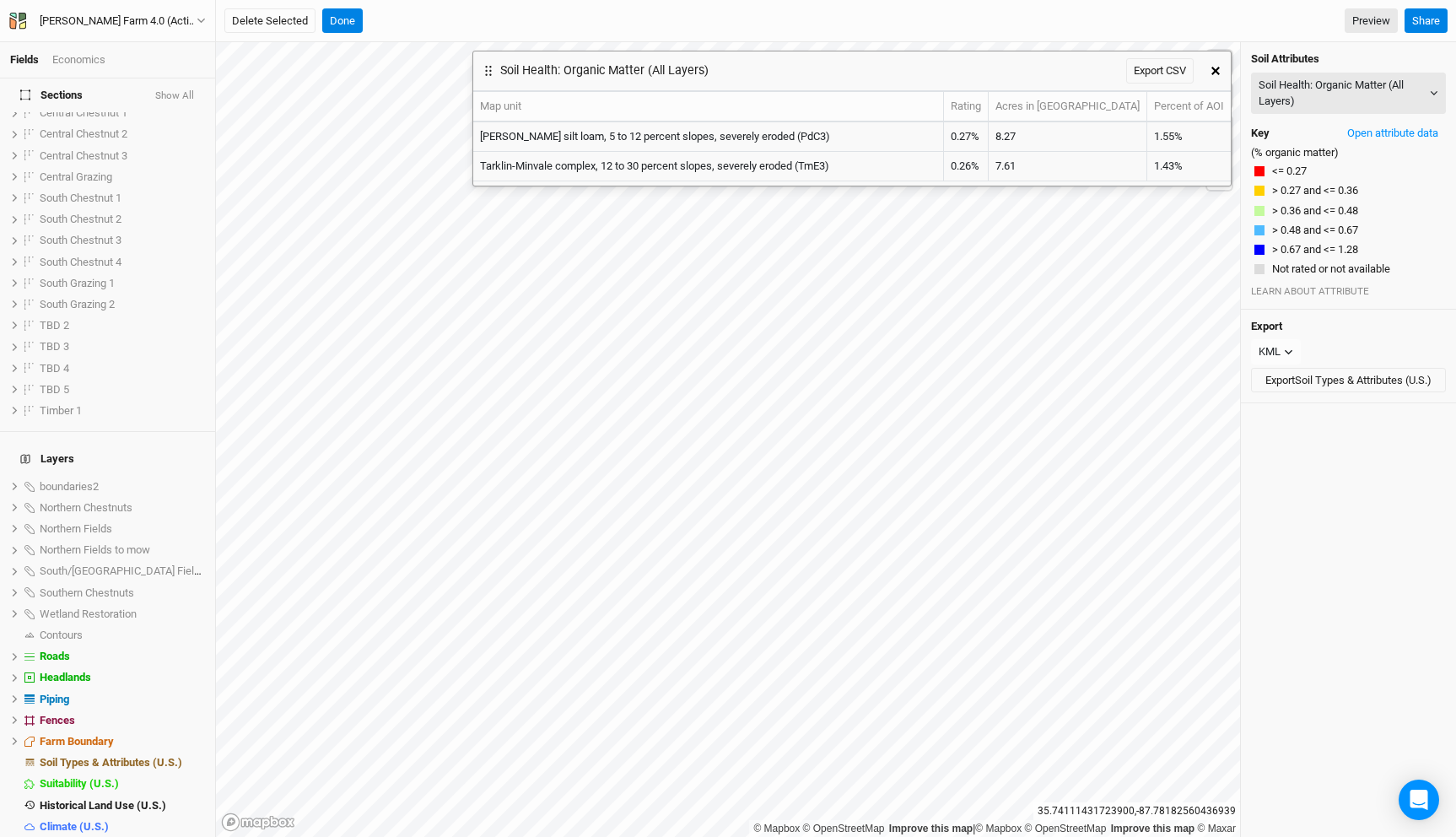
click at [1305, 118] on div "Soil Attributes Soil Health: Organic Matter (All Layers) Map Unit Description M…" at bounding box center [1349, 176] width 216 height 267
click at [1307, 100] on button "Soil Health: Organic Matter (All Layers)" at bounding box center [1349, 93] width 195 height 41
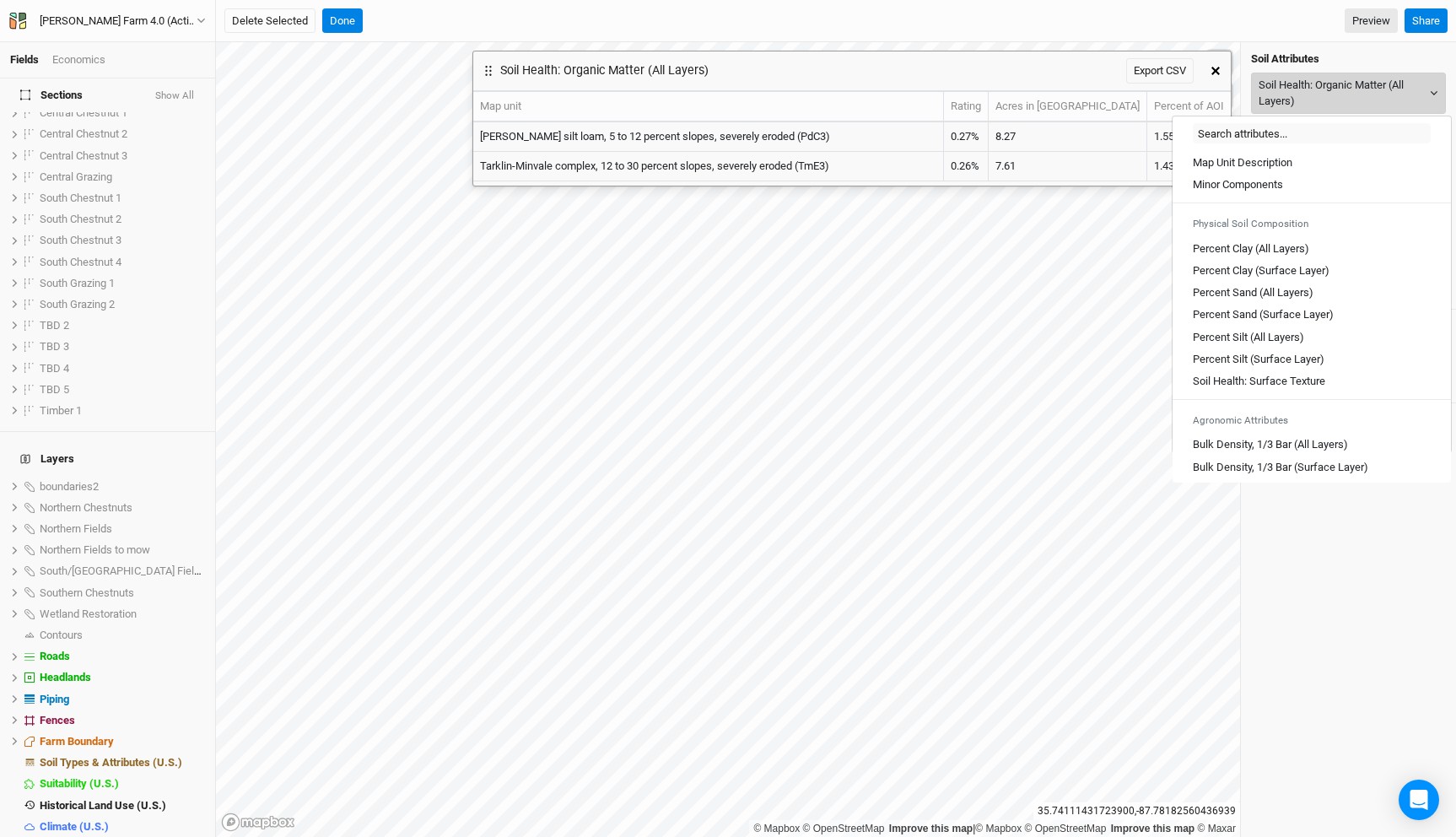
click at [1322, 97] on button "Soil Health: Organic Matter (All Layers)" at bounding box center [1349, 93] width 195 height 41
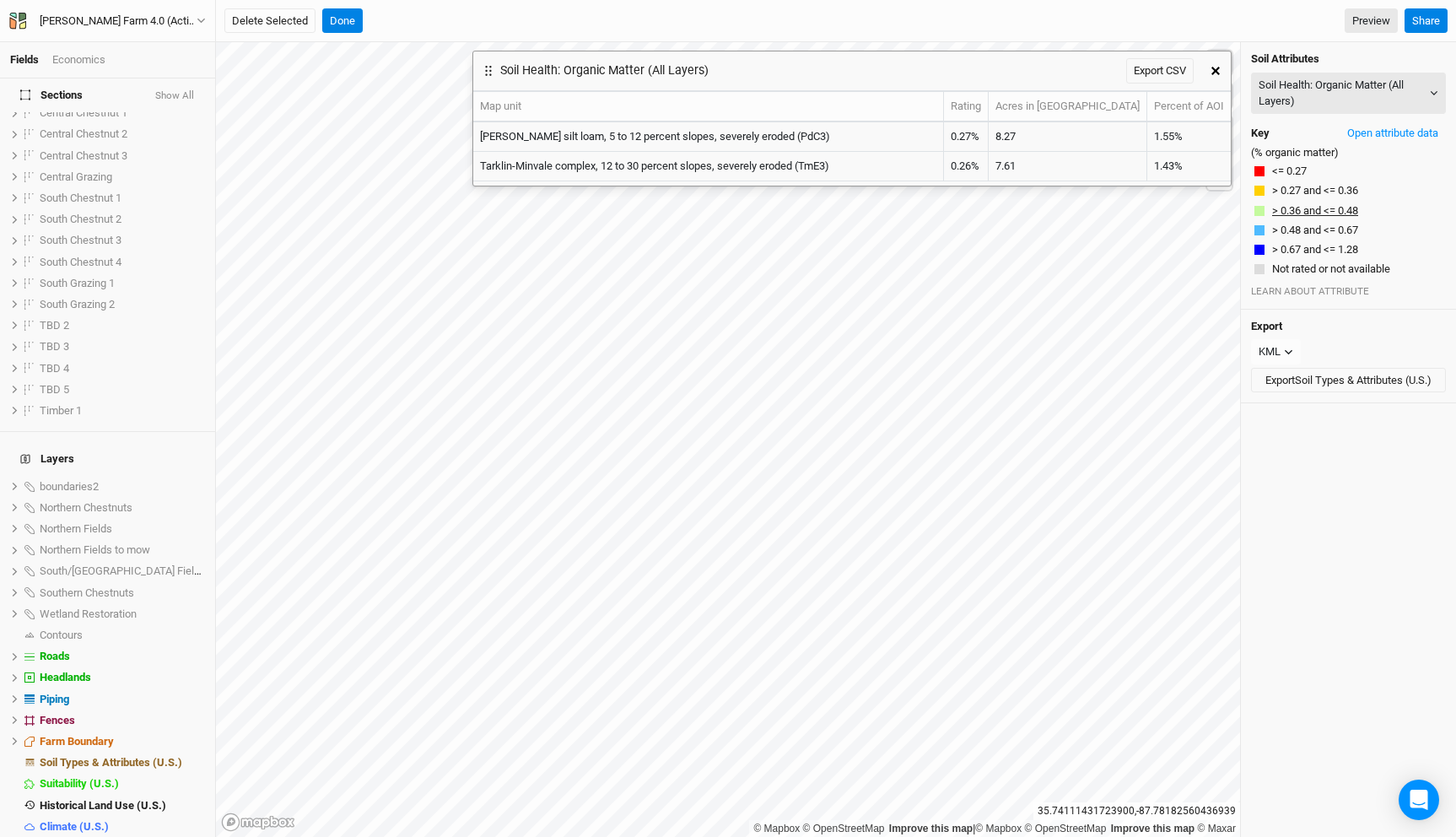
click at [1323, 210] on button "> 0.36 and <= 0.48" at bounding box center [1316, 211] width 88 height 17
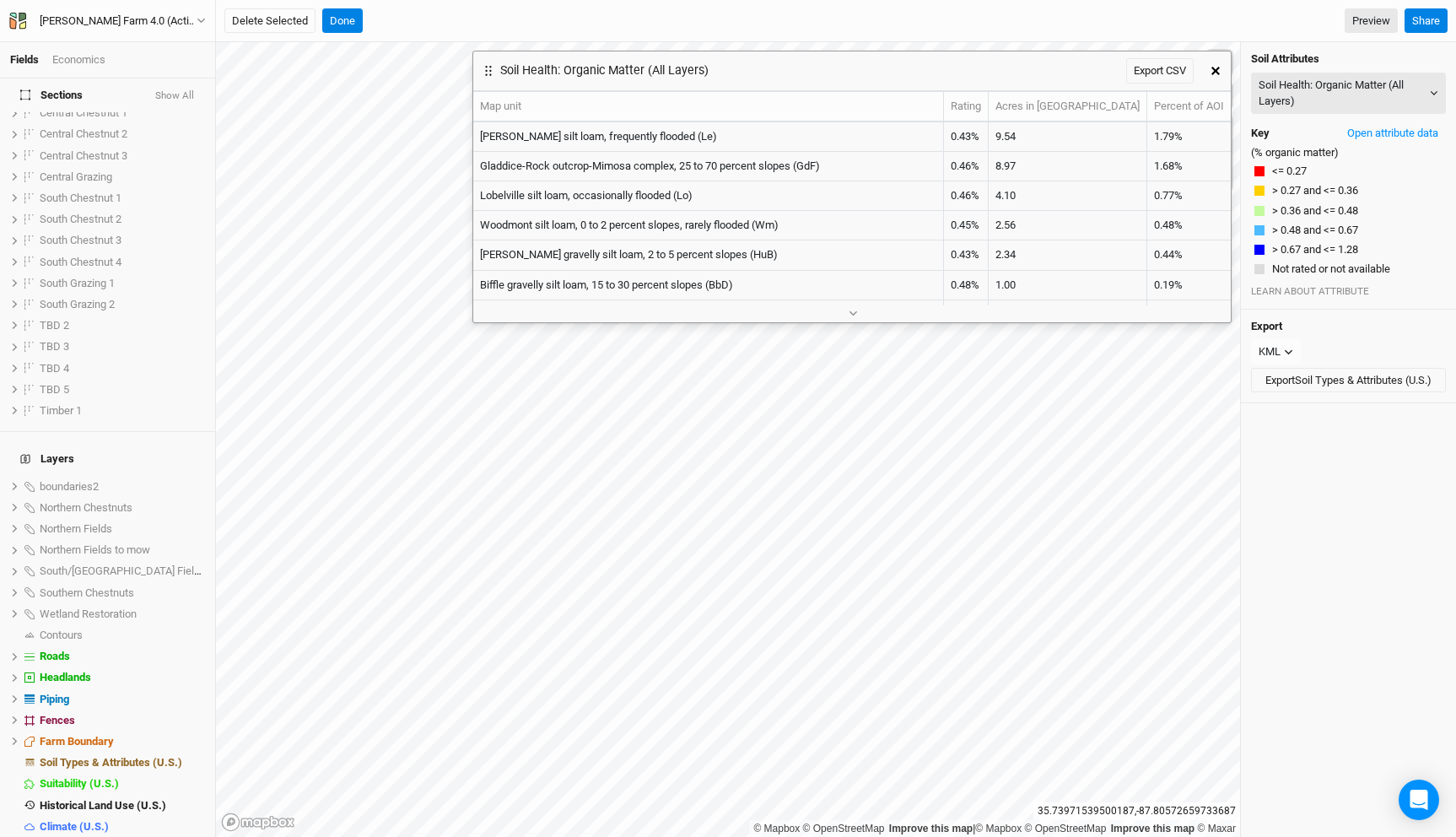
click at [1219, 66] on icon "button" at bounding box center [1215, 70] width 9 height 9
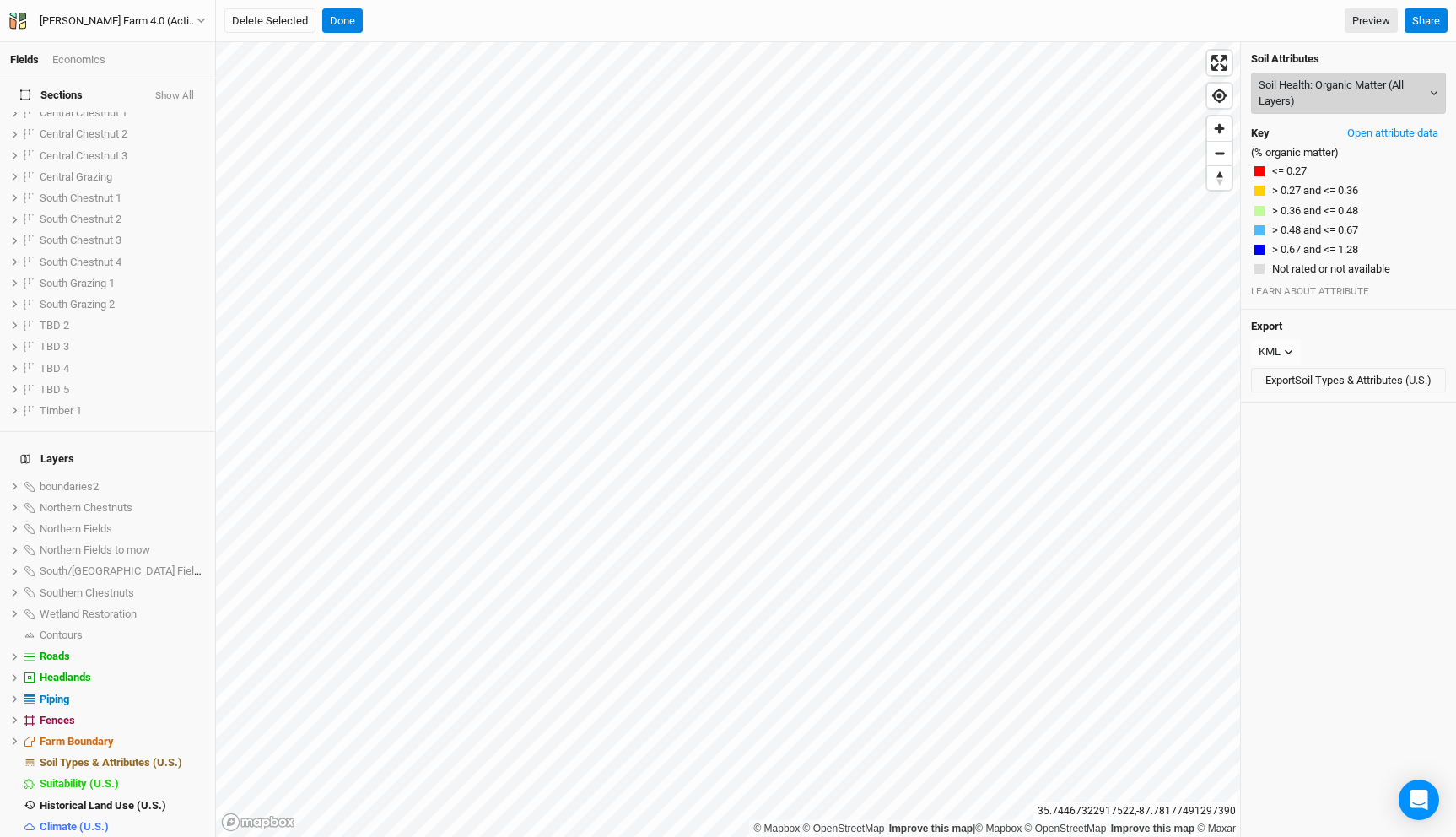
click at [1320, 91] on button "Soil Health: Organic Matter (All Layers)" at bounding box center [1349, 93] width 195 height 41
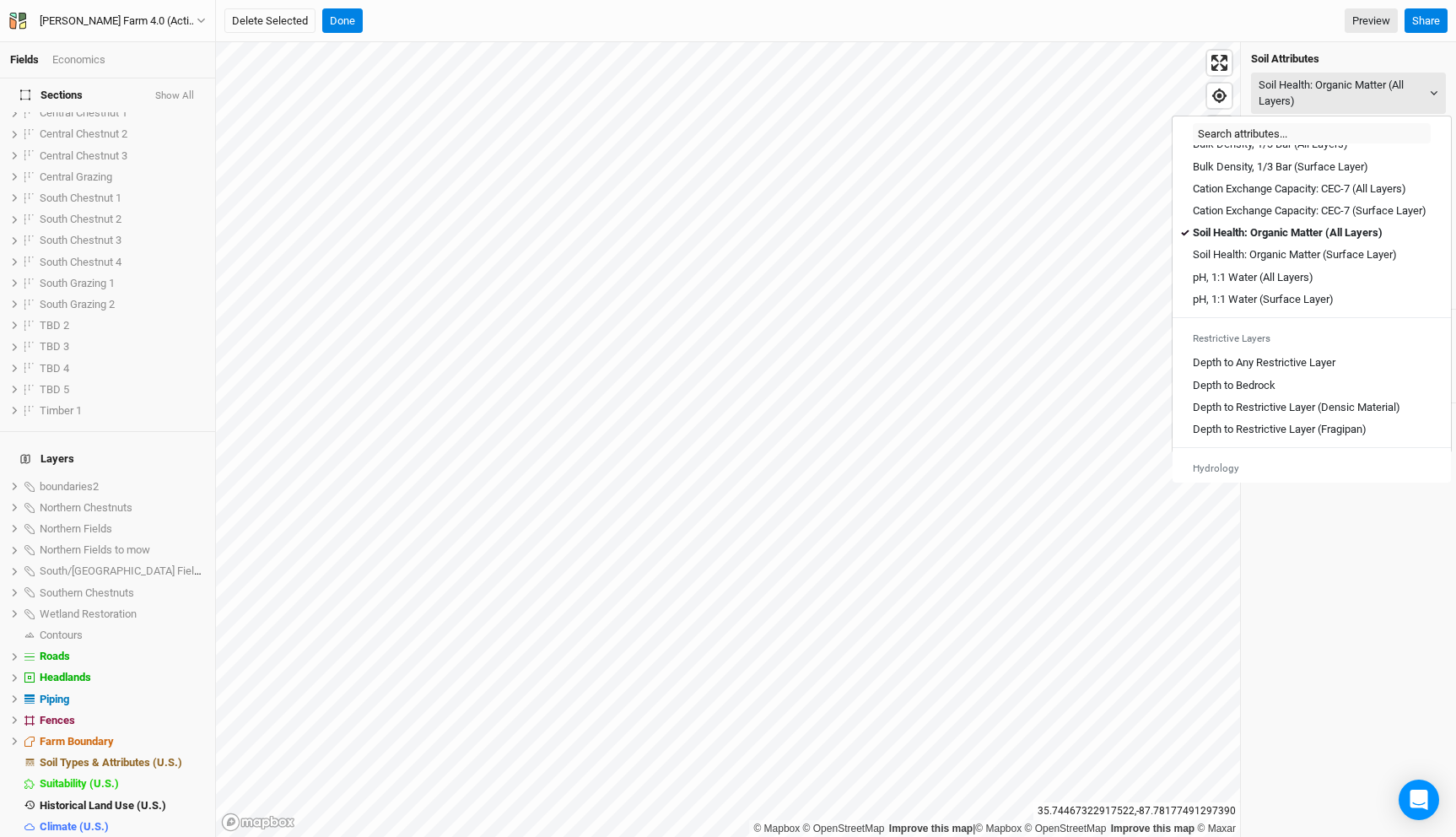
scroll to position [0, 0]
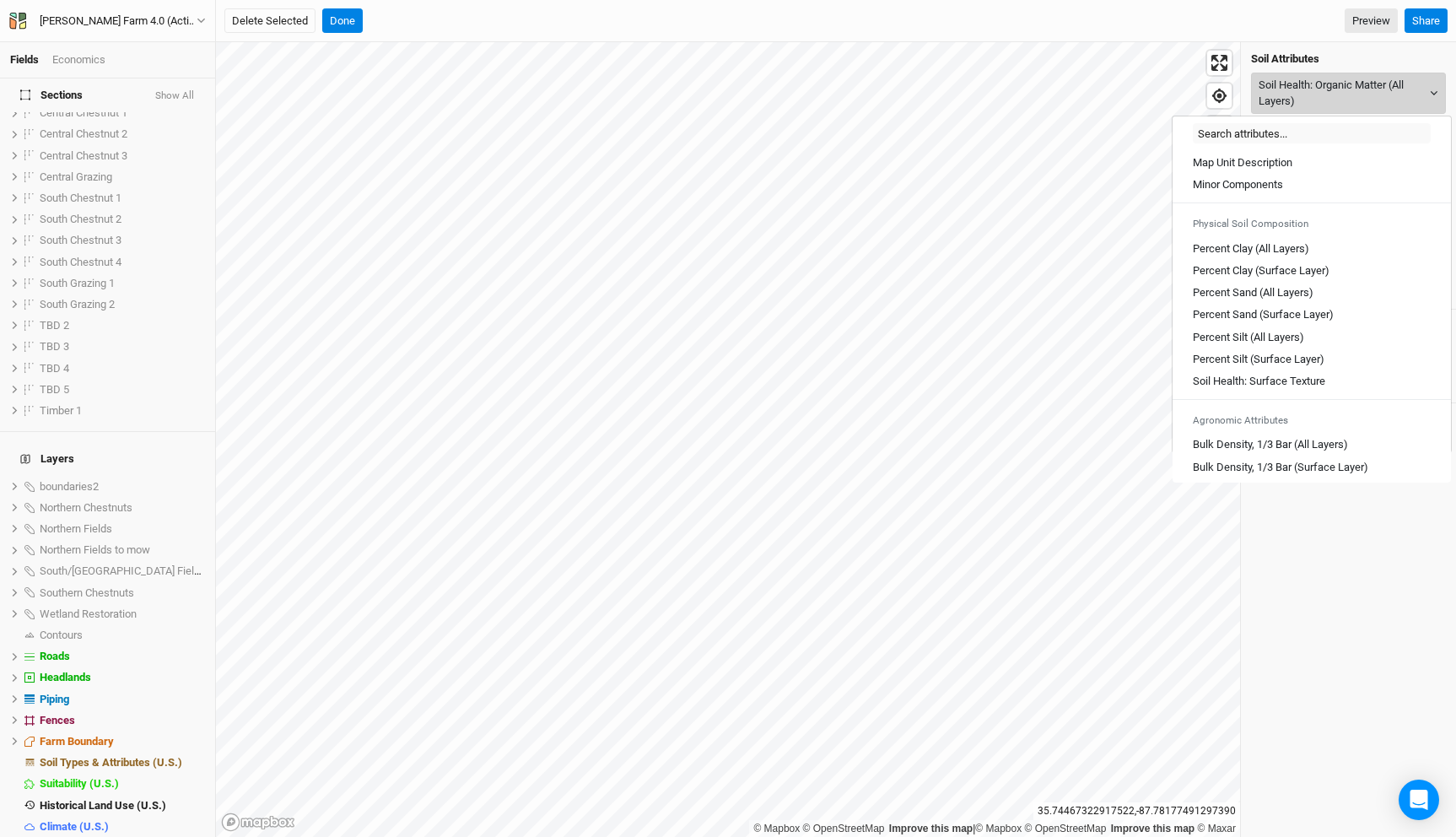
click at [1333, 85] on button "Soil Health: Organic Matter (All Layers)" at bounding box center [1349, 93] width 195 height 41
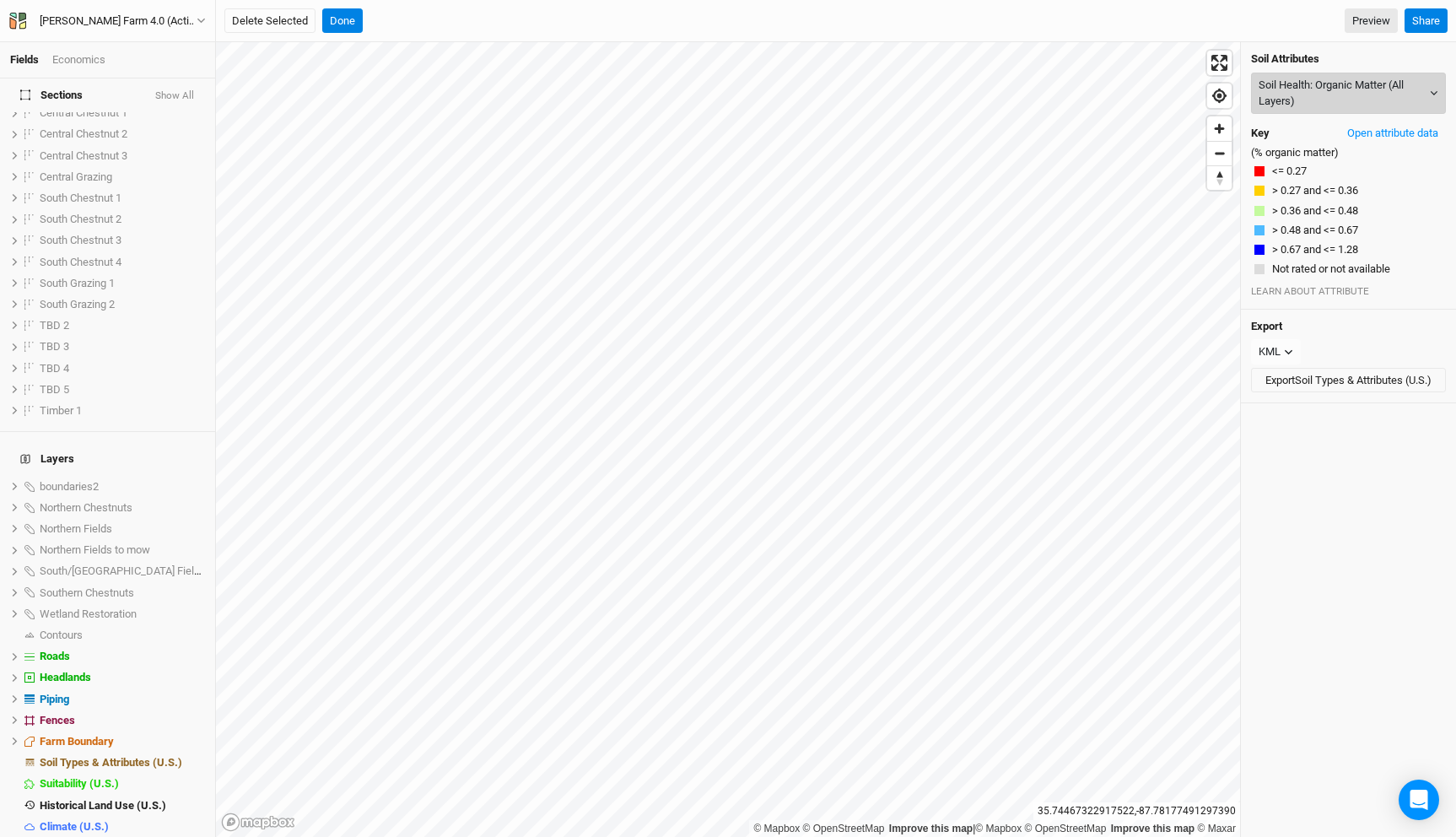
click at [1333, 85] on button "Soil Health: Organic Matter (All Layers)" at bounding box center [1349, 93] width 195 height 41
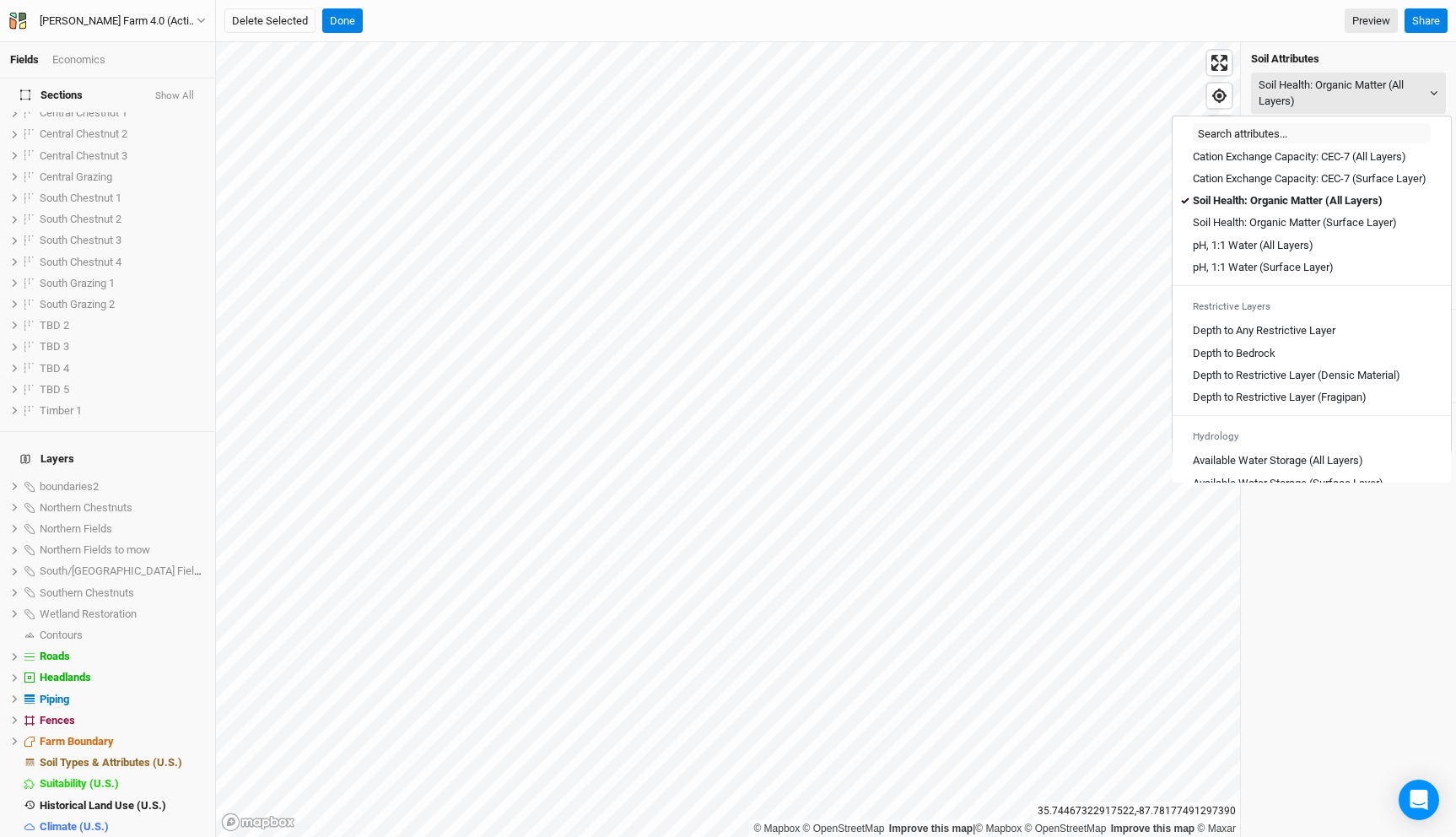
scroll to position [934, 0]
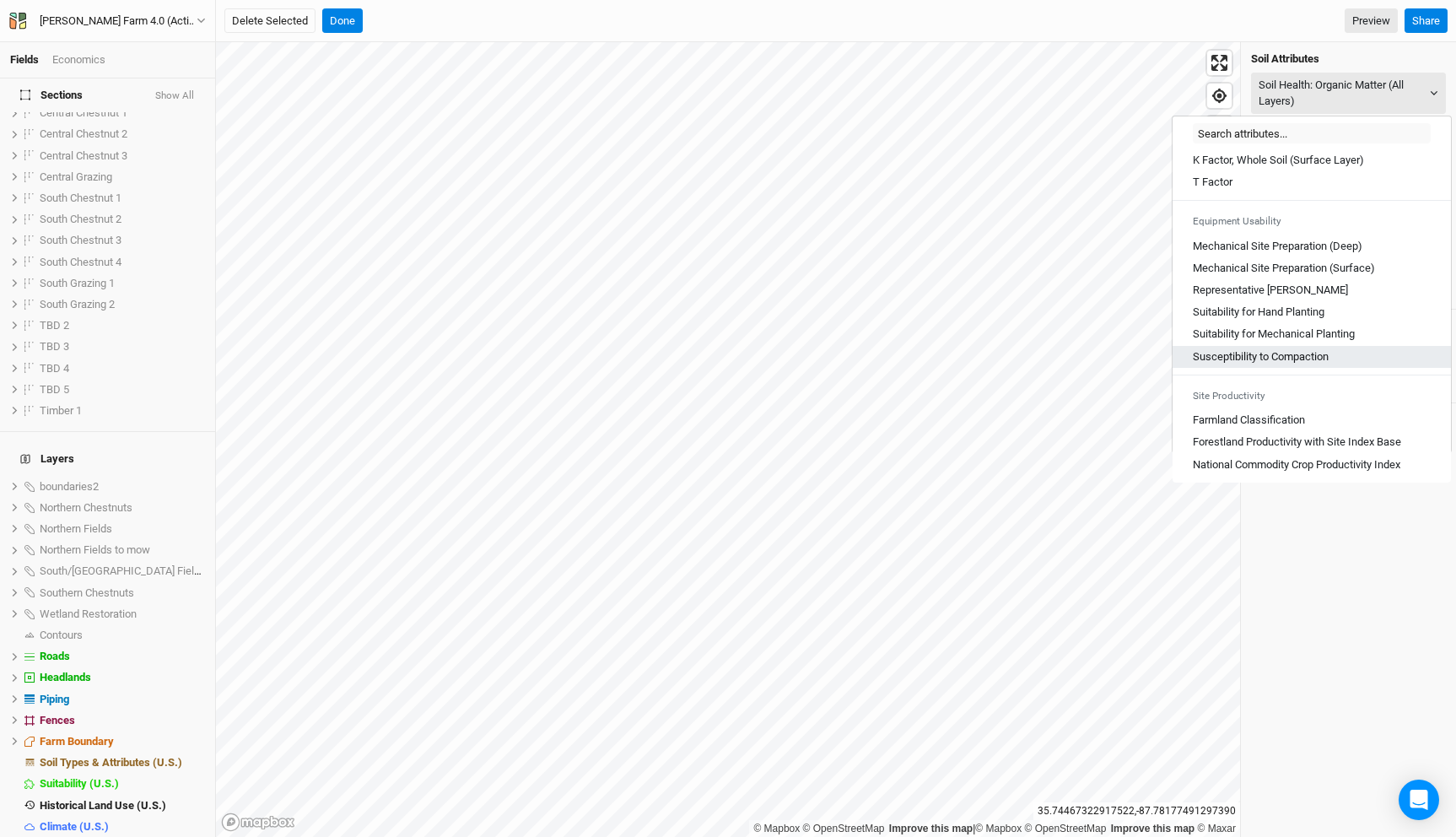
click at [1291, 346] on link "Susceptibility to Compaction" at bounding box center [1312, 357] width 278 height 21
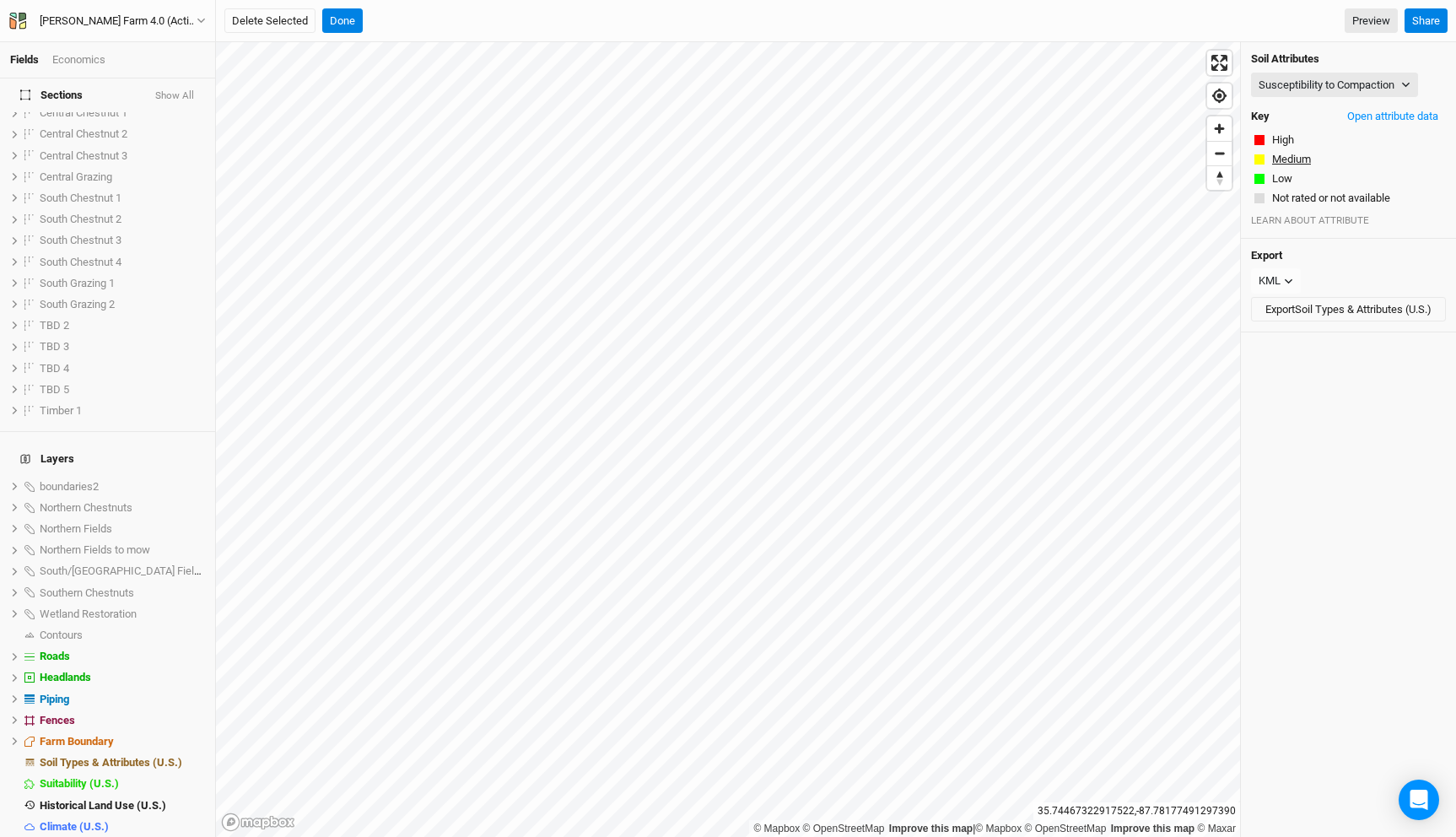
click at [1293, 166] on button "Medium" at bounding box center [1292, 159] width 41 height 17
click at [1296, 81] on button "Susceptibility to Compaction" at bounding box center [1334, 85] width 167 height 25
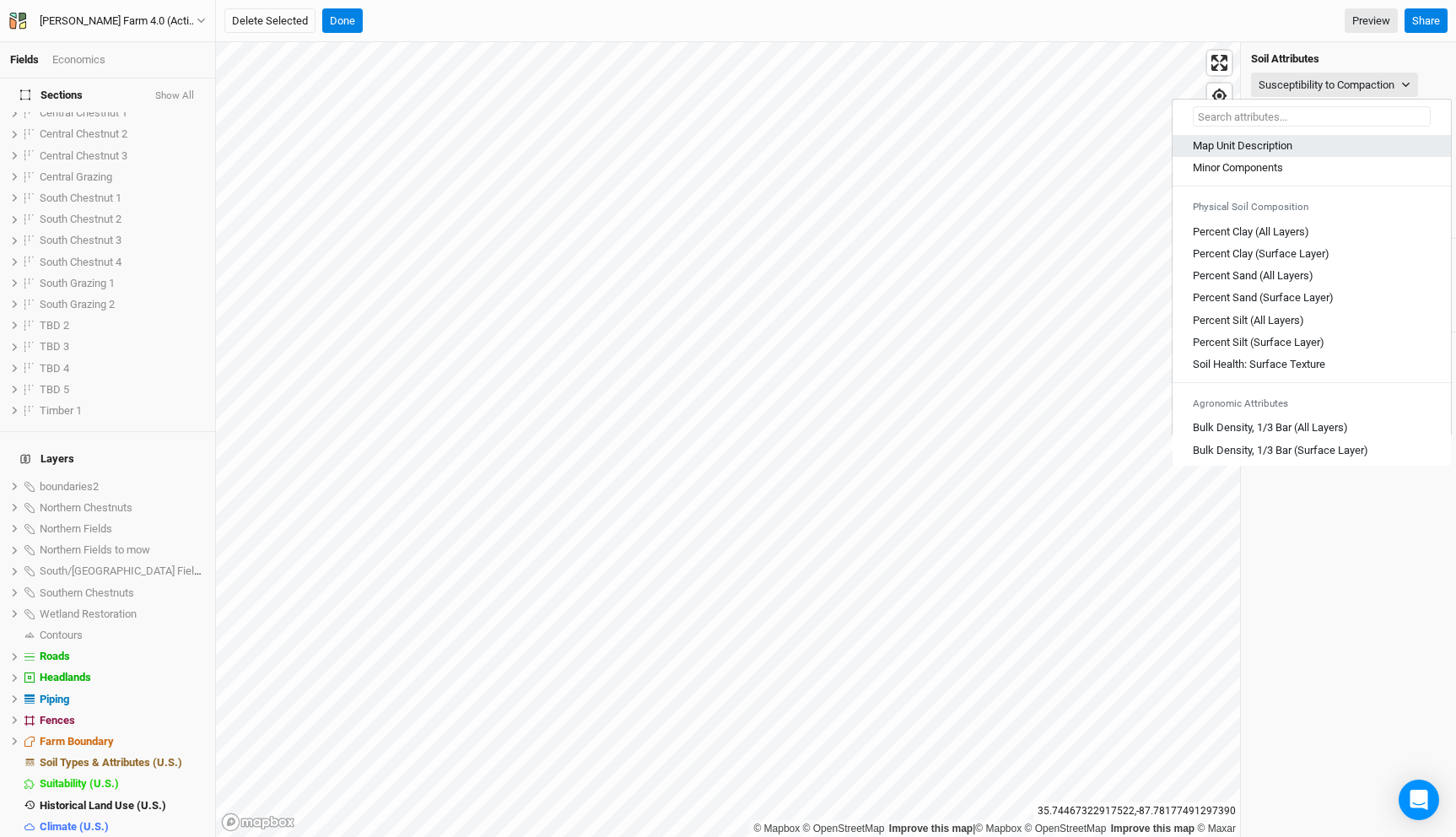
click at [1277, 143] on Description "Map Unit Description" at bounding box center [1242, 146] width 99 height 16
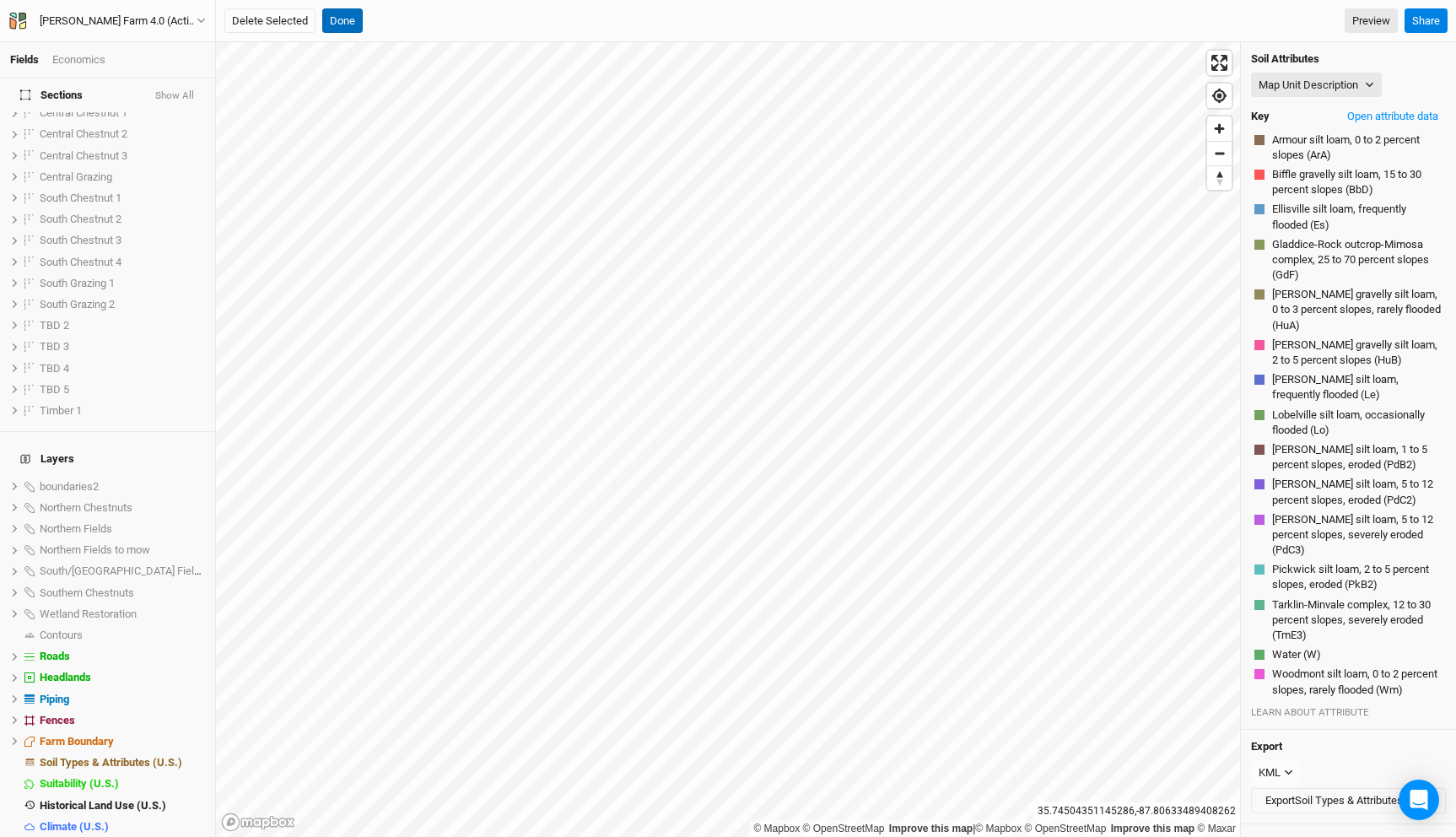
click at [338, 21] on button "Done" at bounding box center [342, 21] width 41 height 25
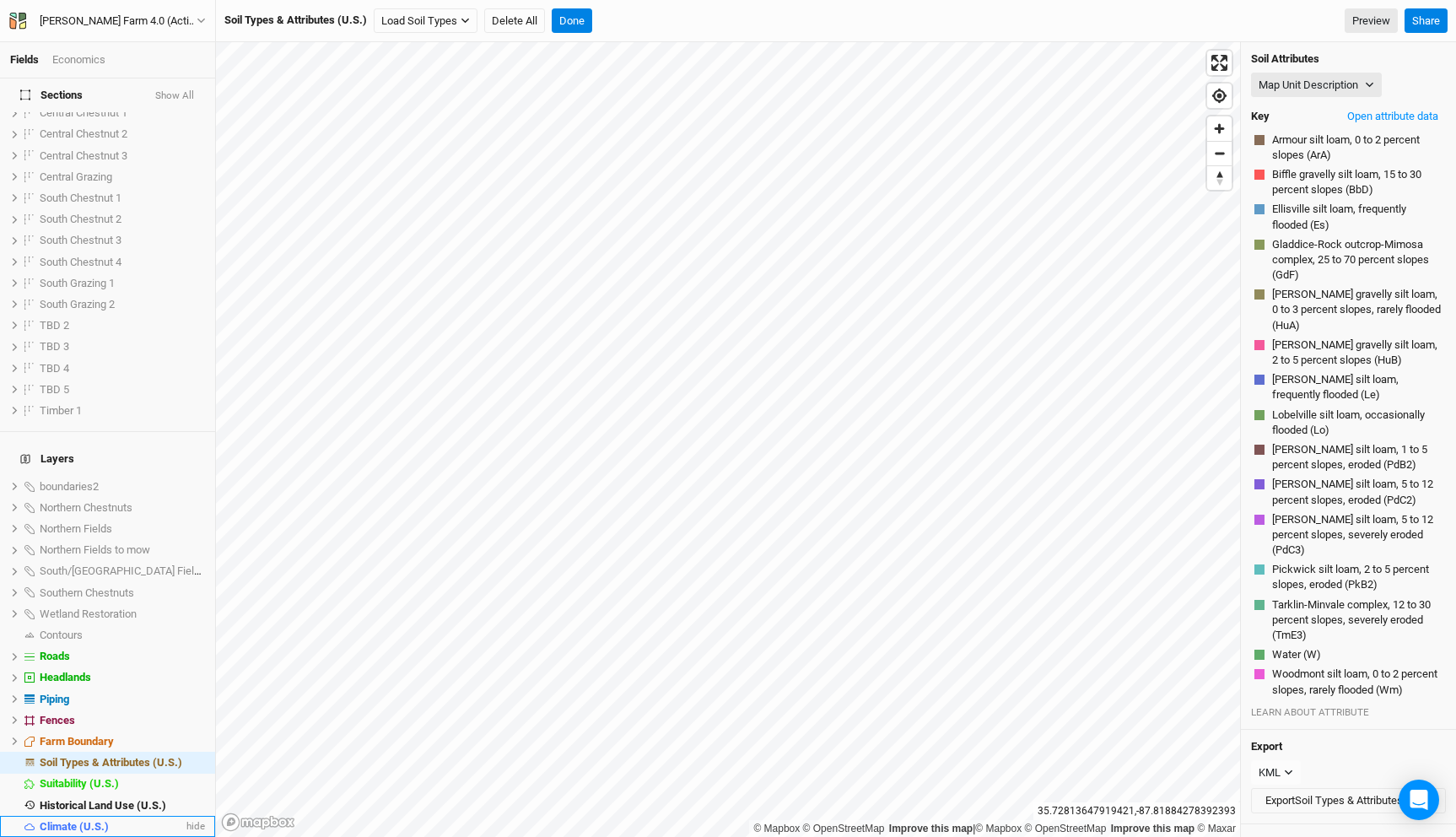
click at [108, 820] on div "Climate (U.S.)" at bounding box center [111, 827] width 143 height 14
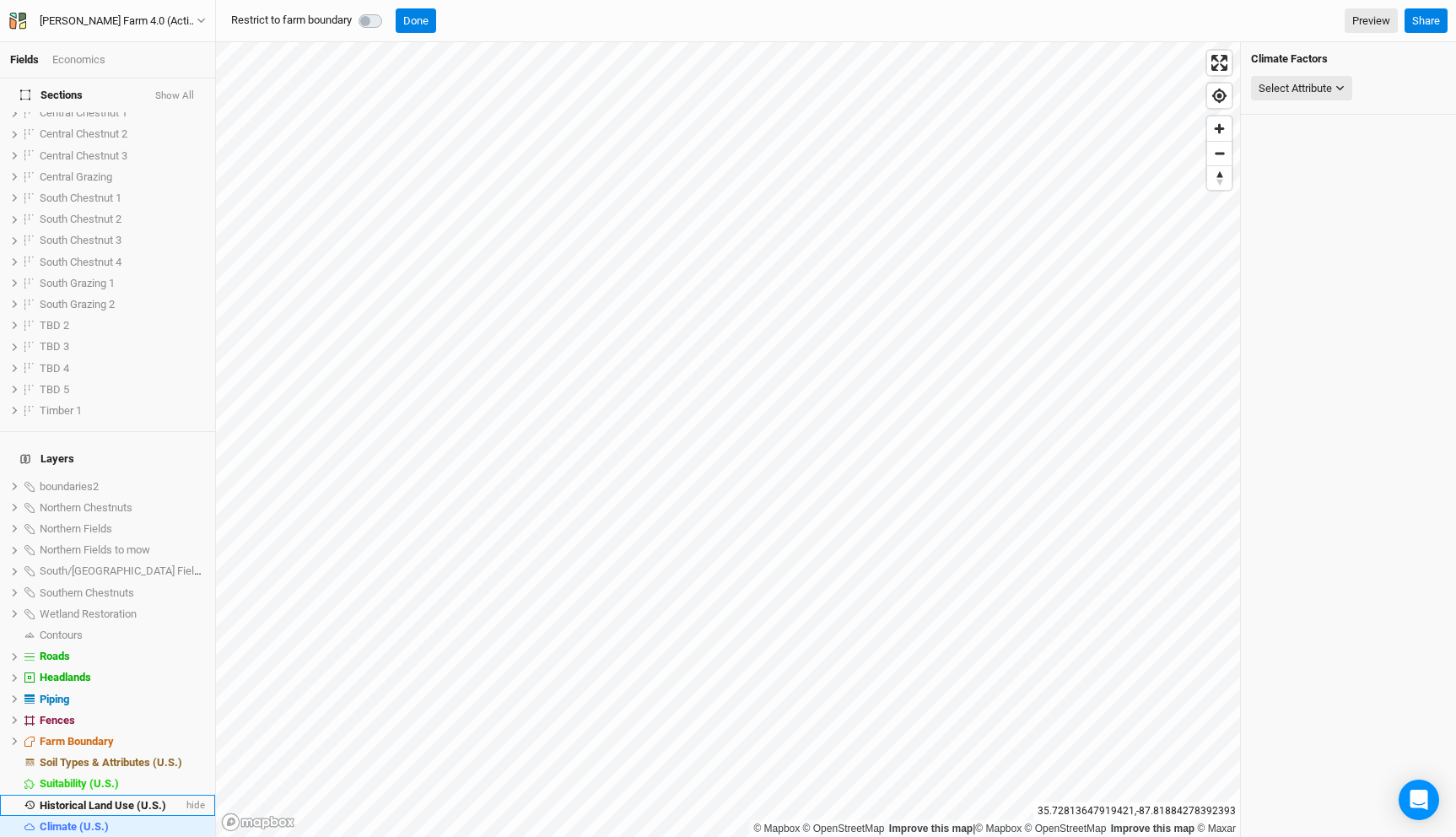
click at [105, 799] on span "Historical Land Use (U.S.)" at bounding box center [103, 805] width 127 height 13
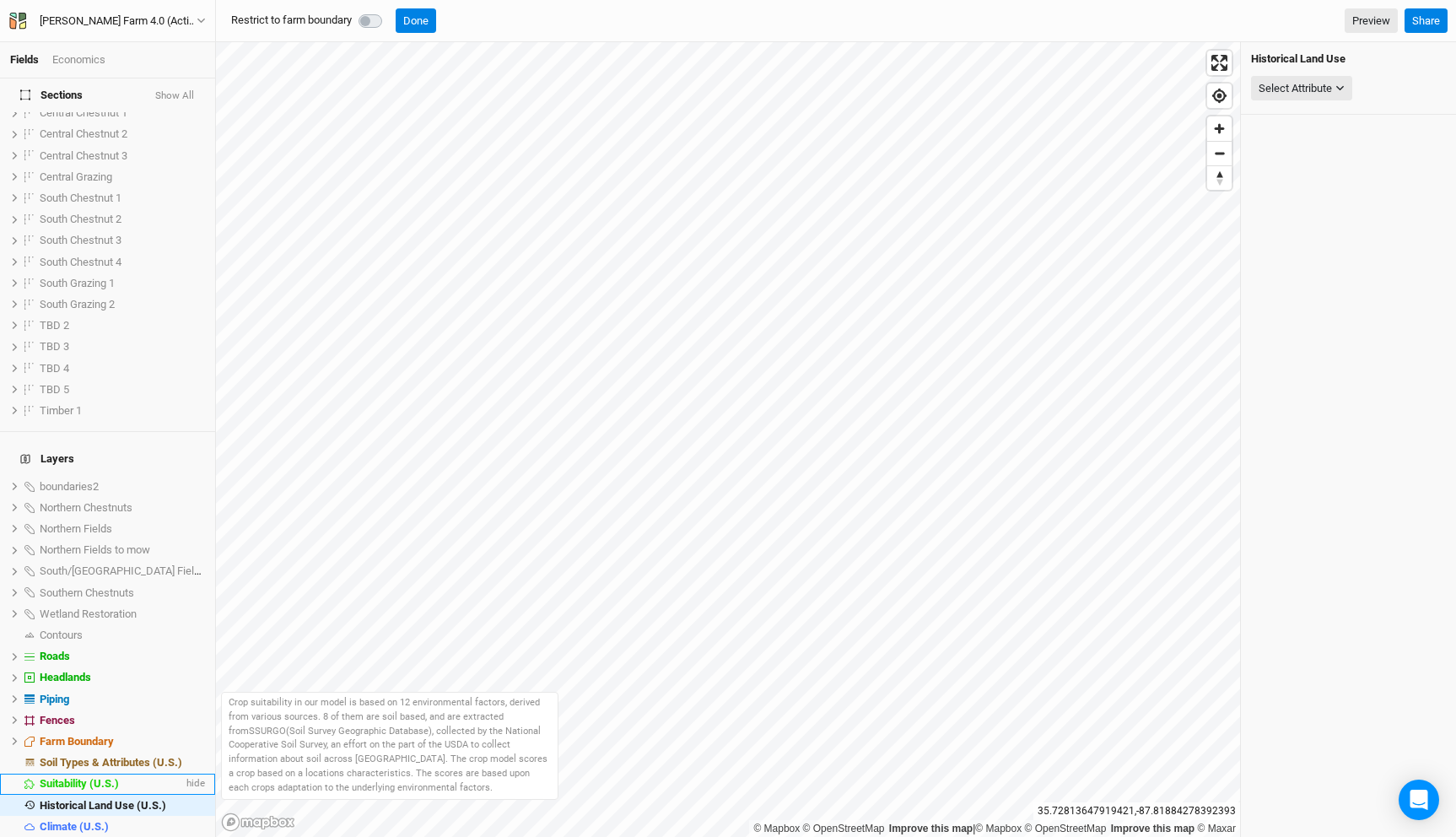
click at [105, 777] on span "Suitability (U.S.)" at bounding box center [79, 783] width 79 height 13
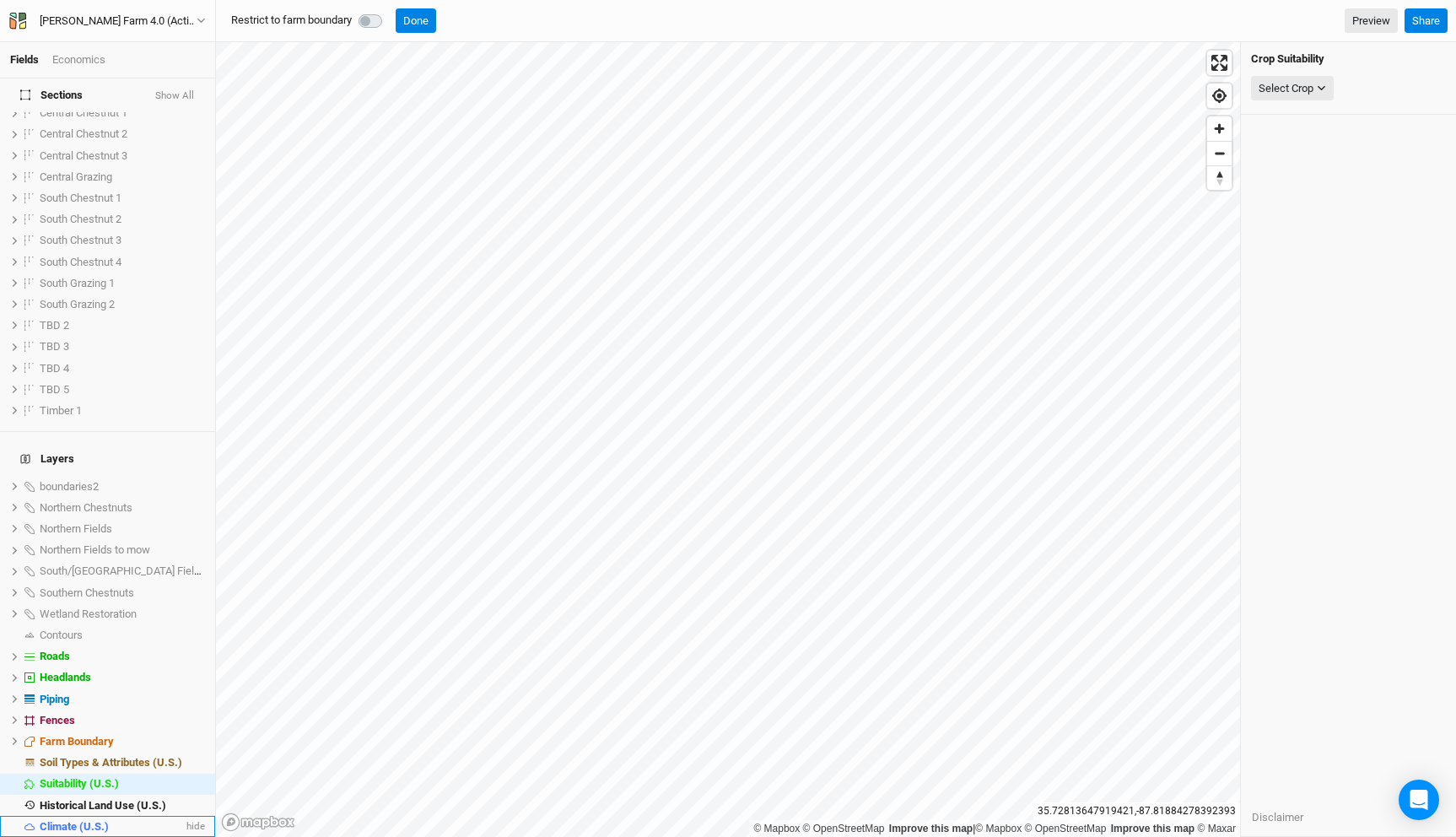
click at [109, 820] on div "Climate (U.S.)" at bounding box center [111, 827] width 143 height 14
click at [1300, 88] on div "Select Attribute" at bounding box center [1295, 88] width 73 height 17
click at [1325, 145] on span "USDA Hardiness Zones (2023)" at bounding box center [1315, 141] width 146 height 13
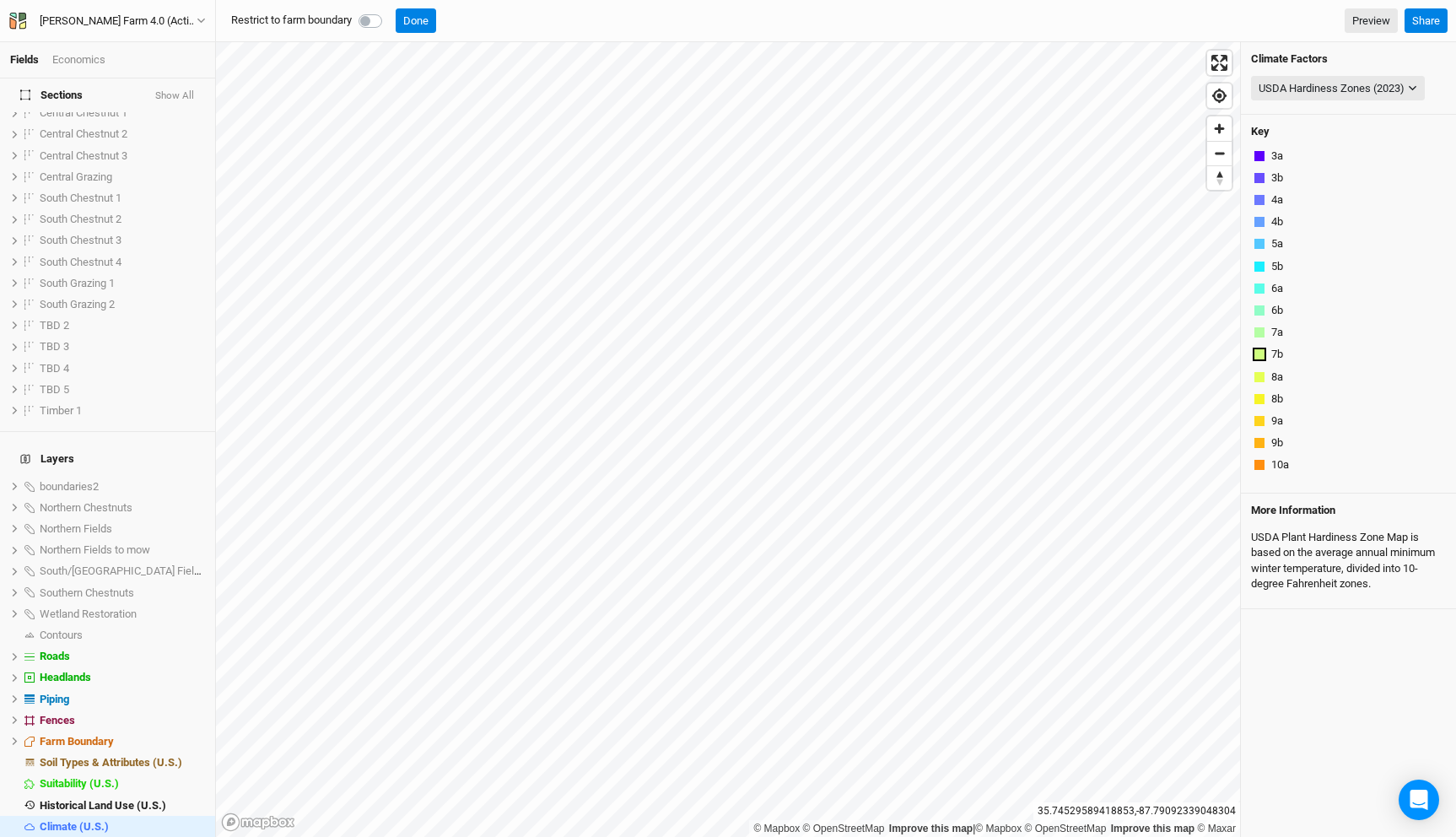
scroll to position [38, 0]
click at [389, 11] on label at bounding box center [389, 11] width 0 height 0
click at [373, 20] on input "checkbox" at bounding box center [366, 19] width 14 height 17
checkbox input "true"
click at [1319, 84] on div "USDA Hardiness Zones (2023)" at bounding box center [1332, 88] width 146 height 17
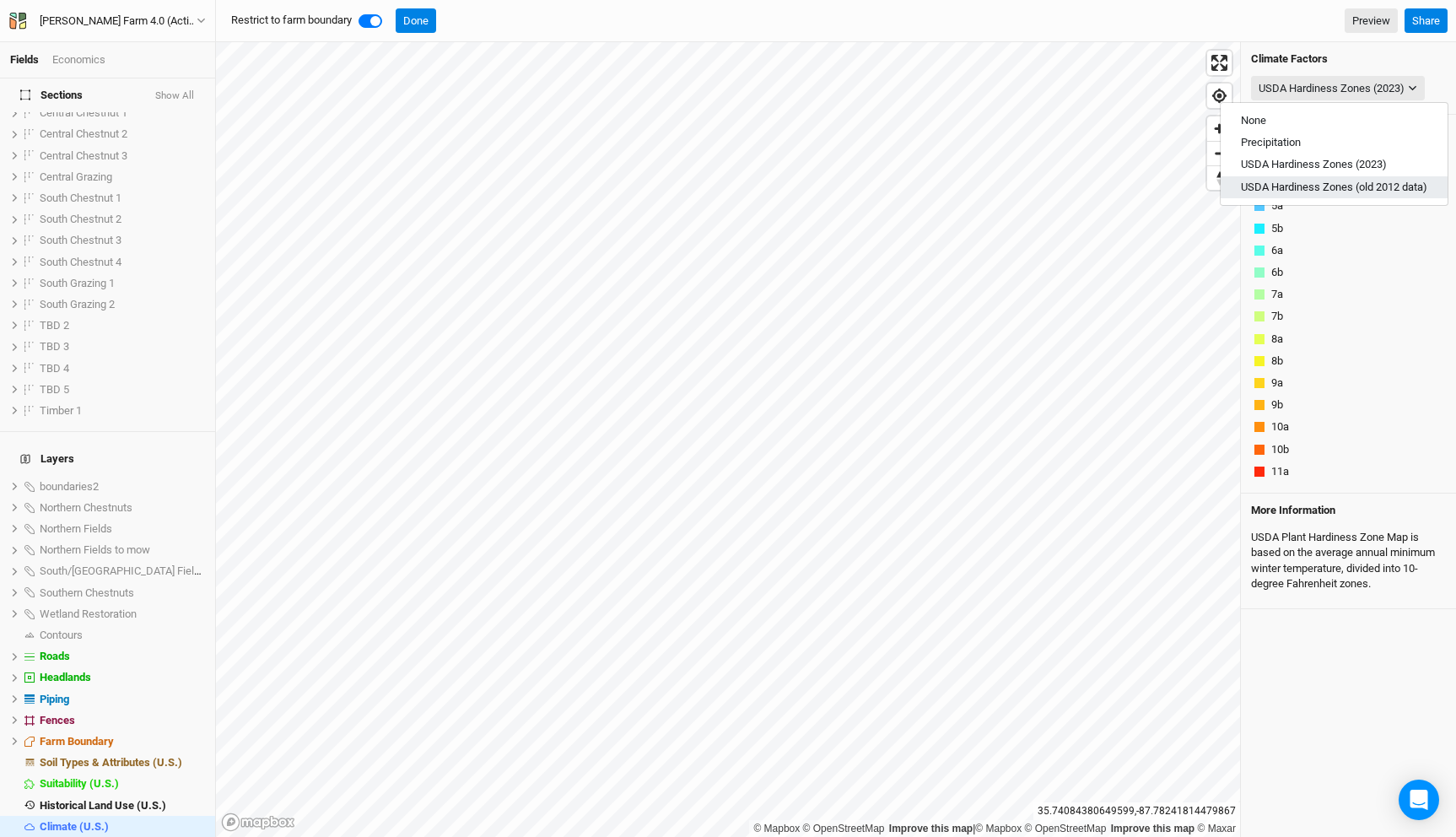
click at [1332, 187] on span "USDA Hardiness Zones (old 2012 data)" at bounding box center [1334, 186] width 186 height 13
click at [116, 799] on span "Historical Land Use (U.S.)" at bounding box center [103, 805] width 127 height 13
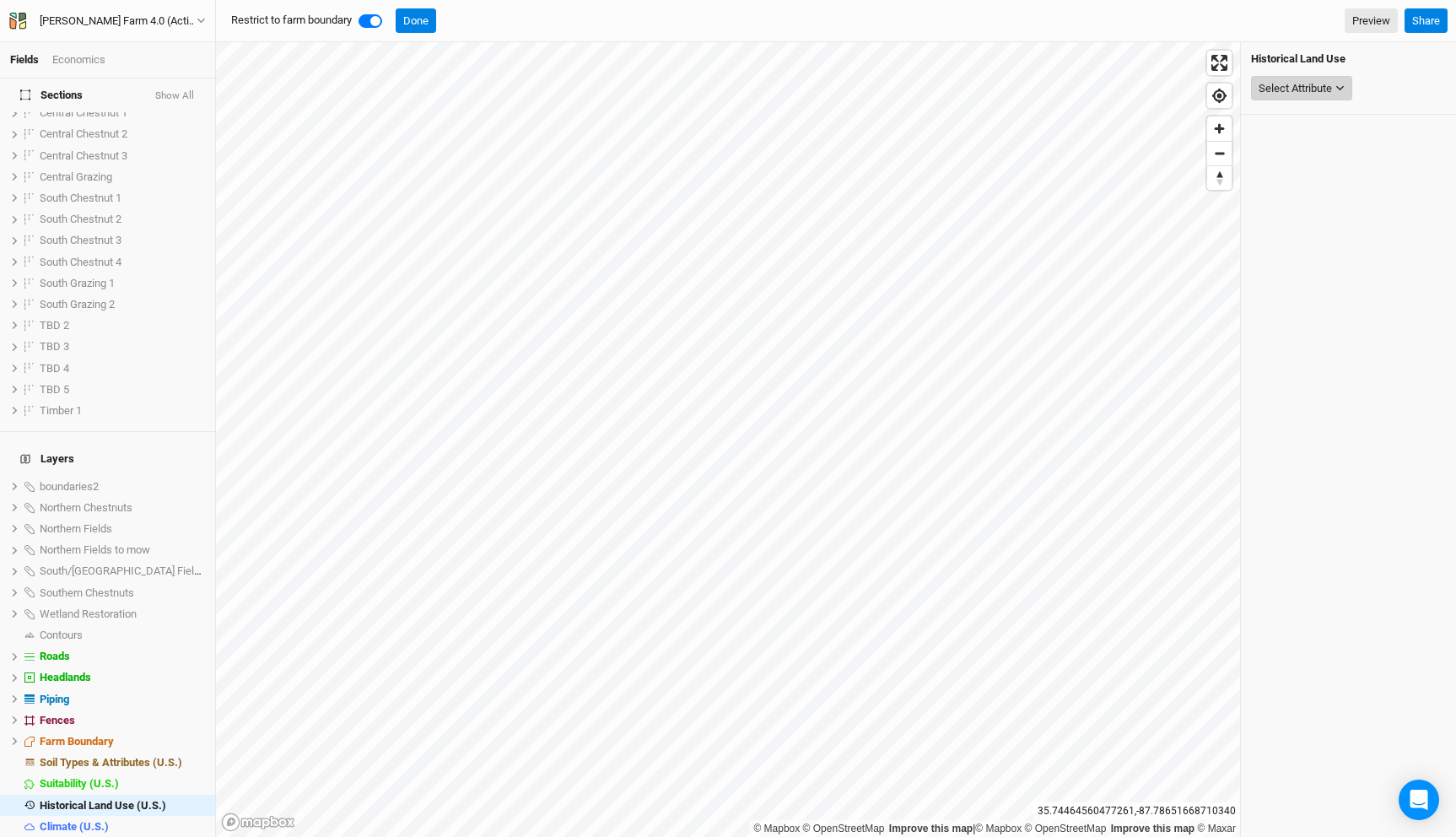
click at [1298, 96] on div "Select Attribute" at bounding box center [1295, 88] width 73 height 17
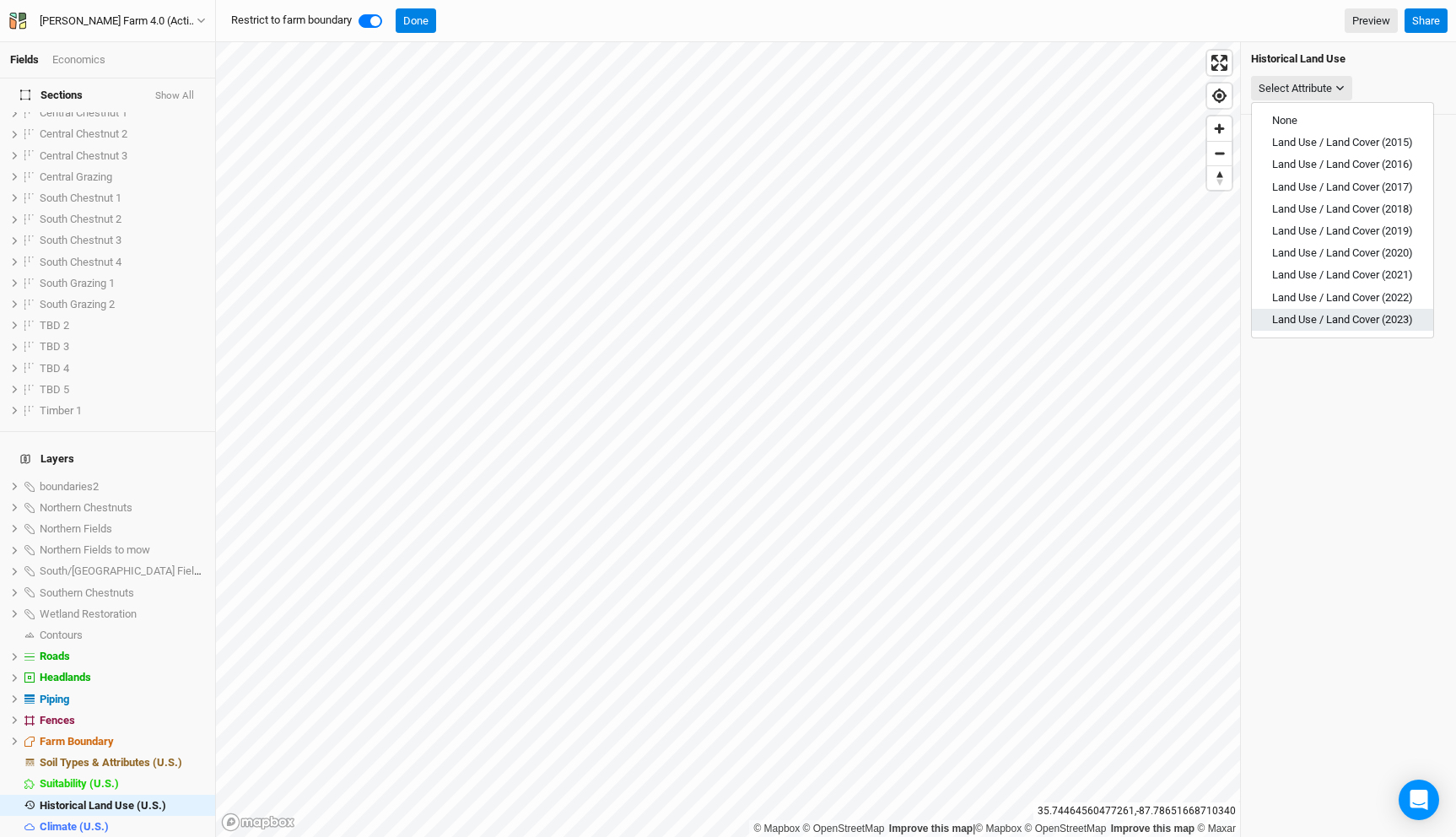
click at [1352, 318] on span "Land Use / Land Cover (2023)" at bounding box center [1343, 319] width 140 height 13
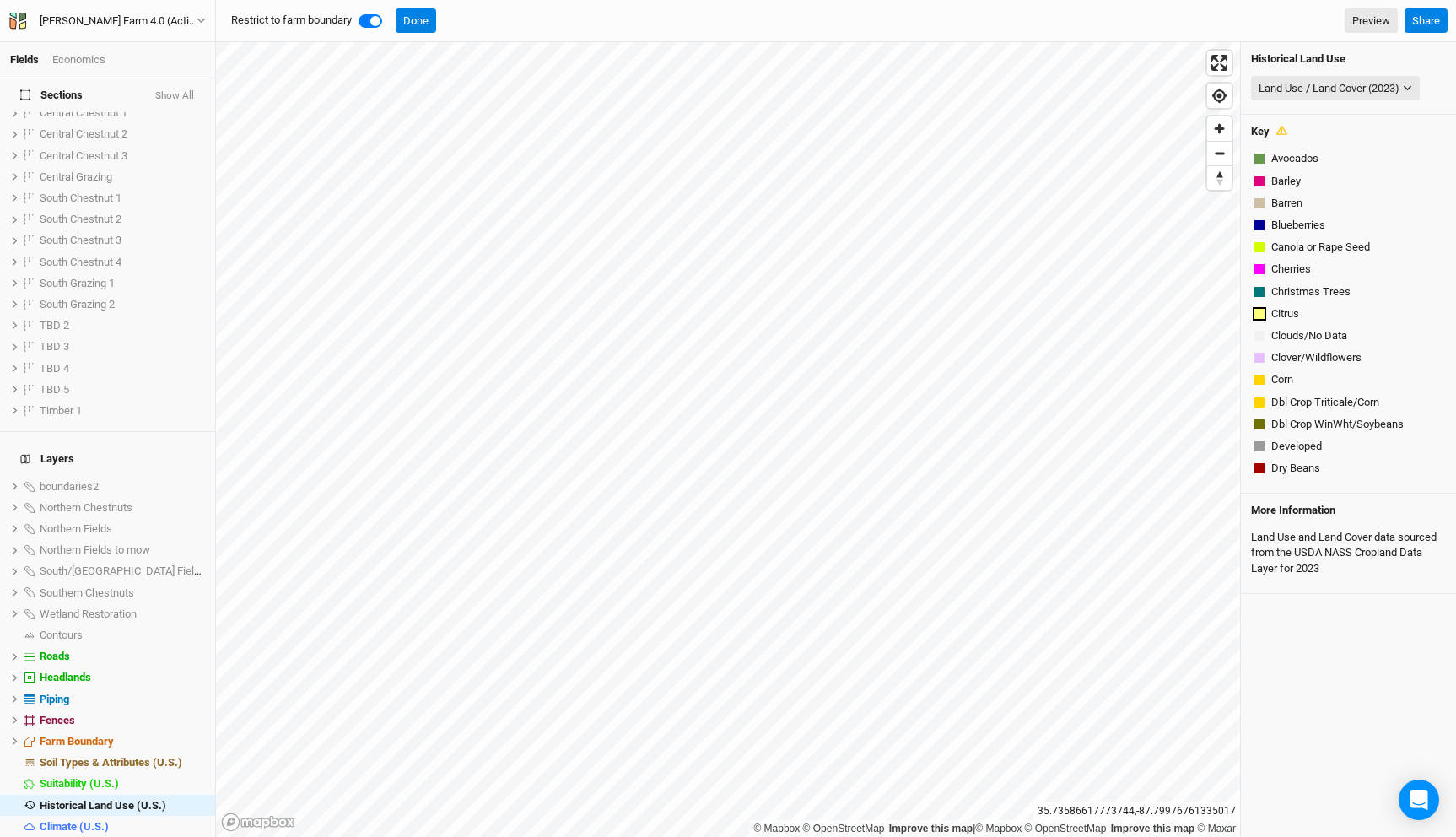
scroll to position [373, 0]
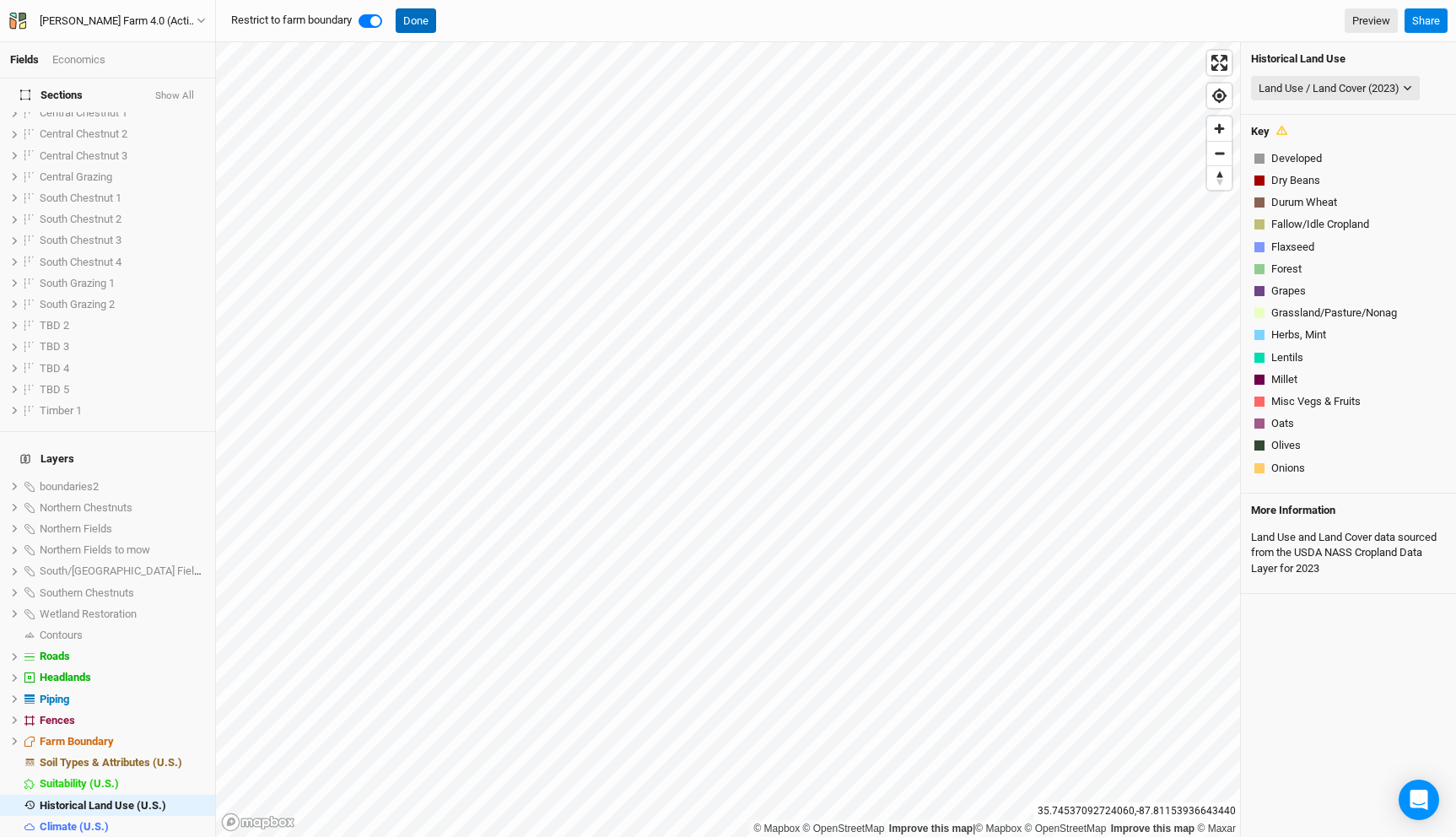
click at [423, 22] on button "Done" at bounding box center [416, 21] width 41 height 25
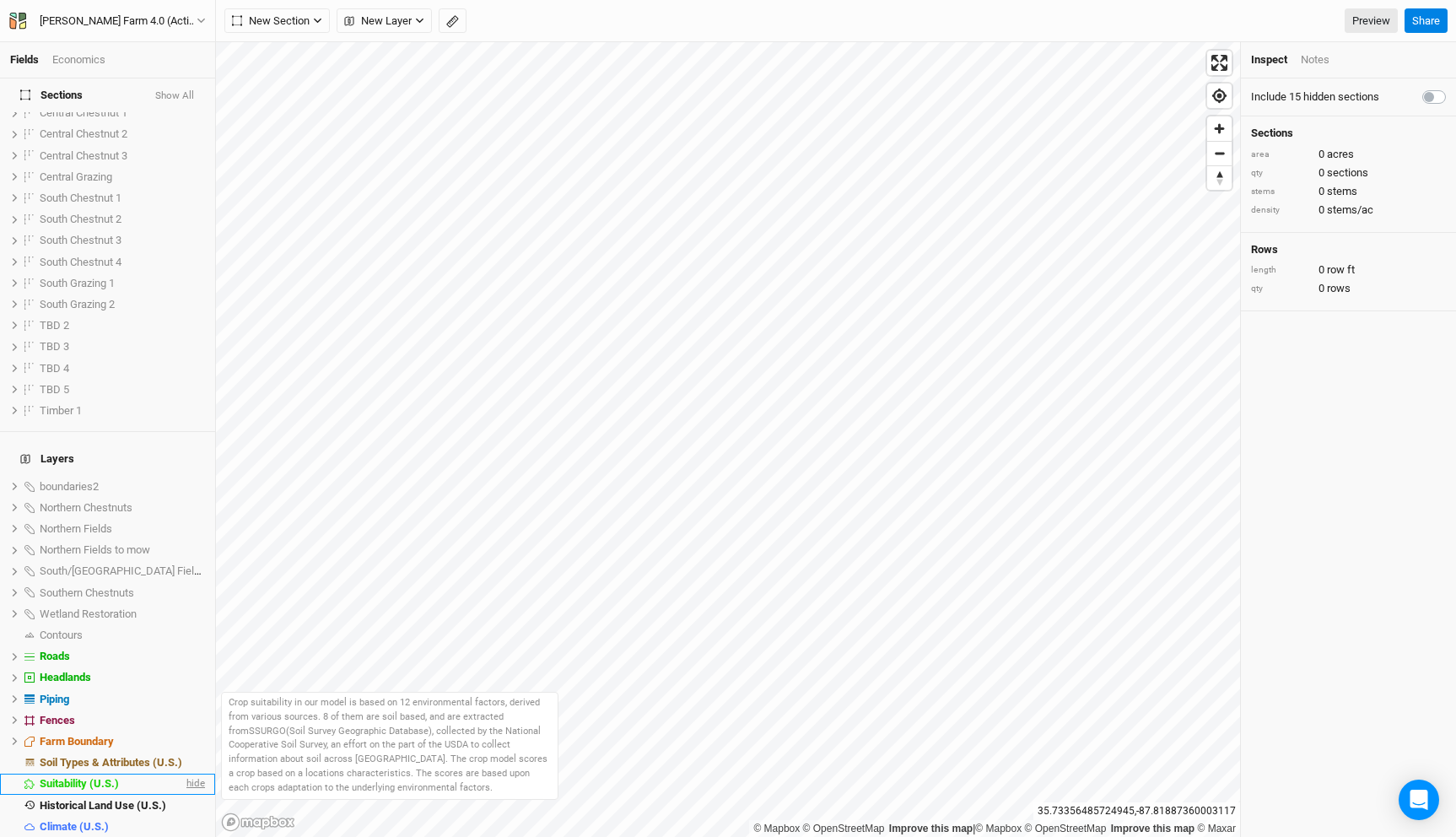
click at [195, 774] on span "hide" at bounding box center [194, 784] width 21 height 21
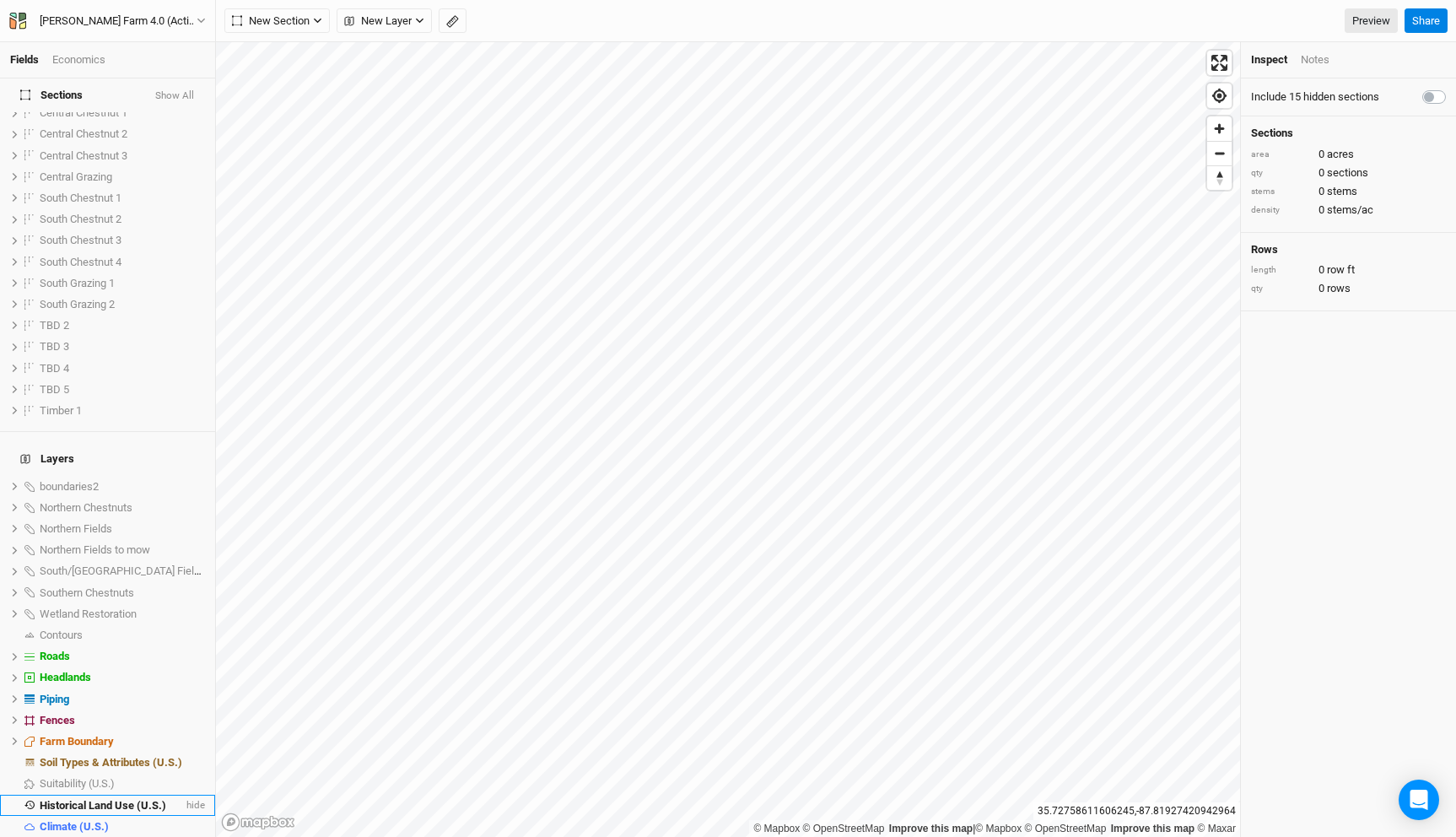
click at [124, 799] on span "Historical Land Use (U.S.)" at bounding box center [103, 805] width 127 height 13
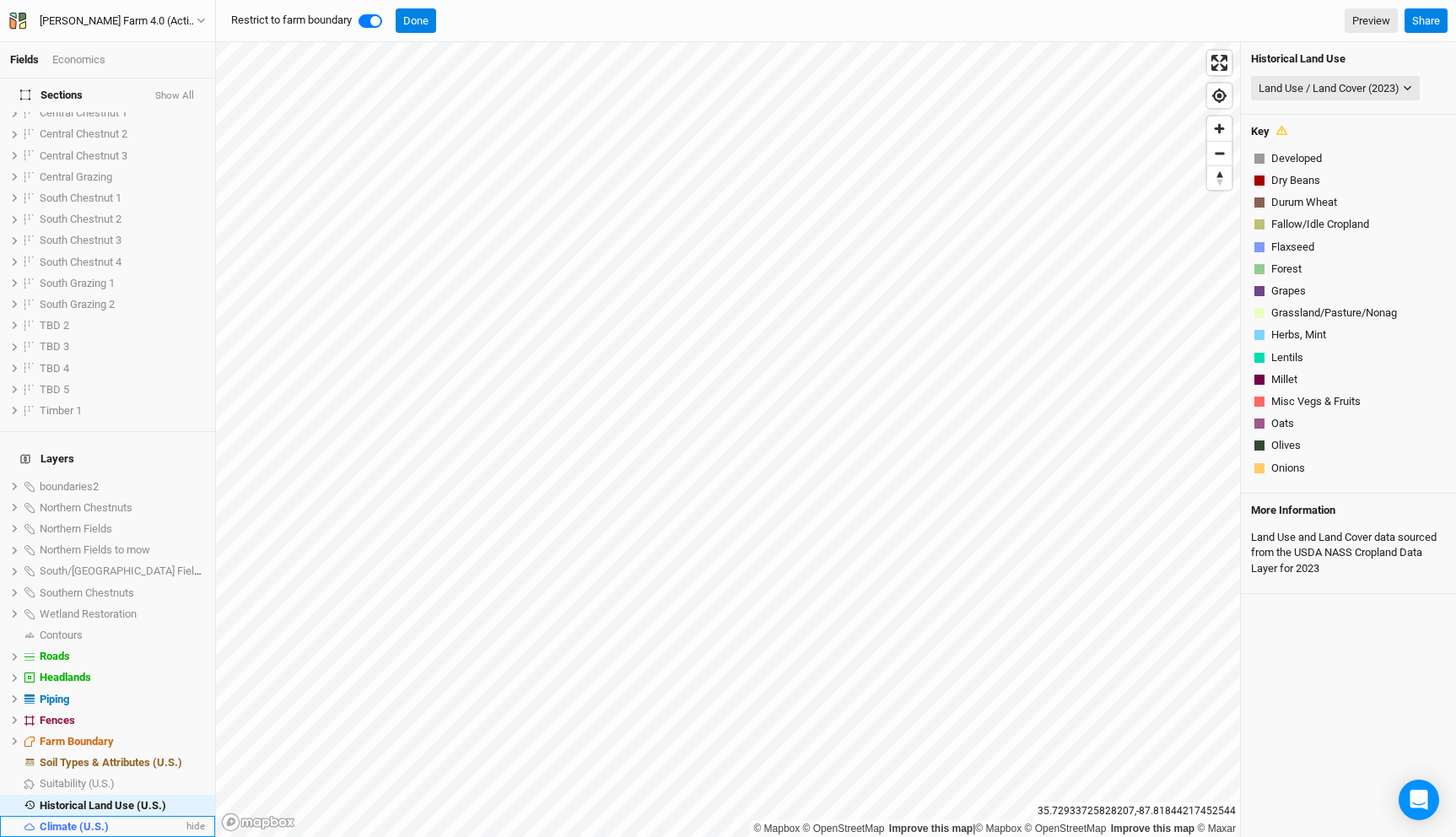
click at [146, 820] on div "Climate (U.S.)" at bounding box center [111, 827] width 143 height 14
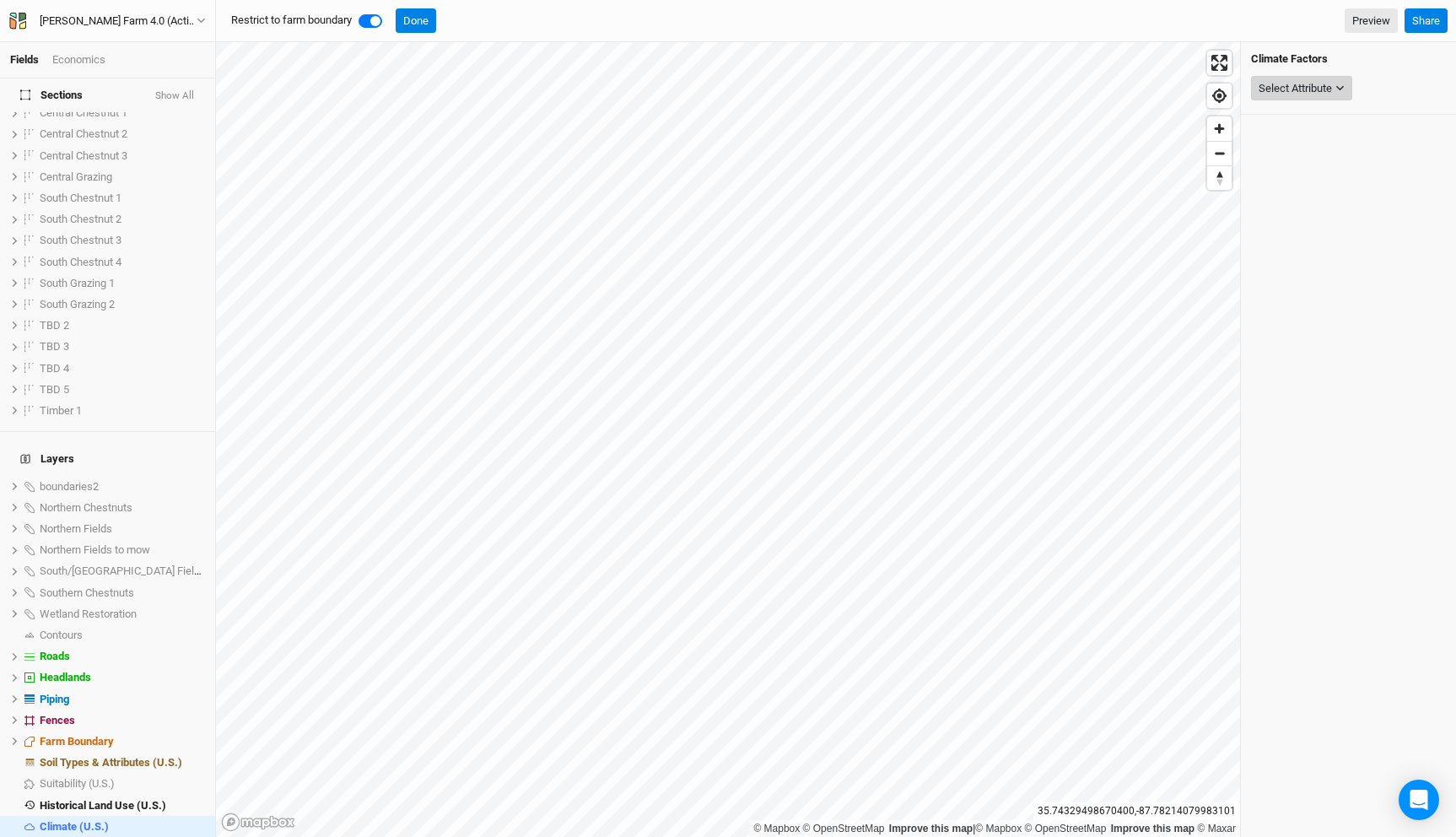
click at [1302, 91] on div "Select Attribute" at bounding box center [1295, 88] width 73 height 17
click at [1293, 138] on span "Precipitation" at bounding box center [1271, 141] width 59 height 13
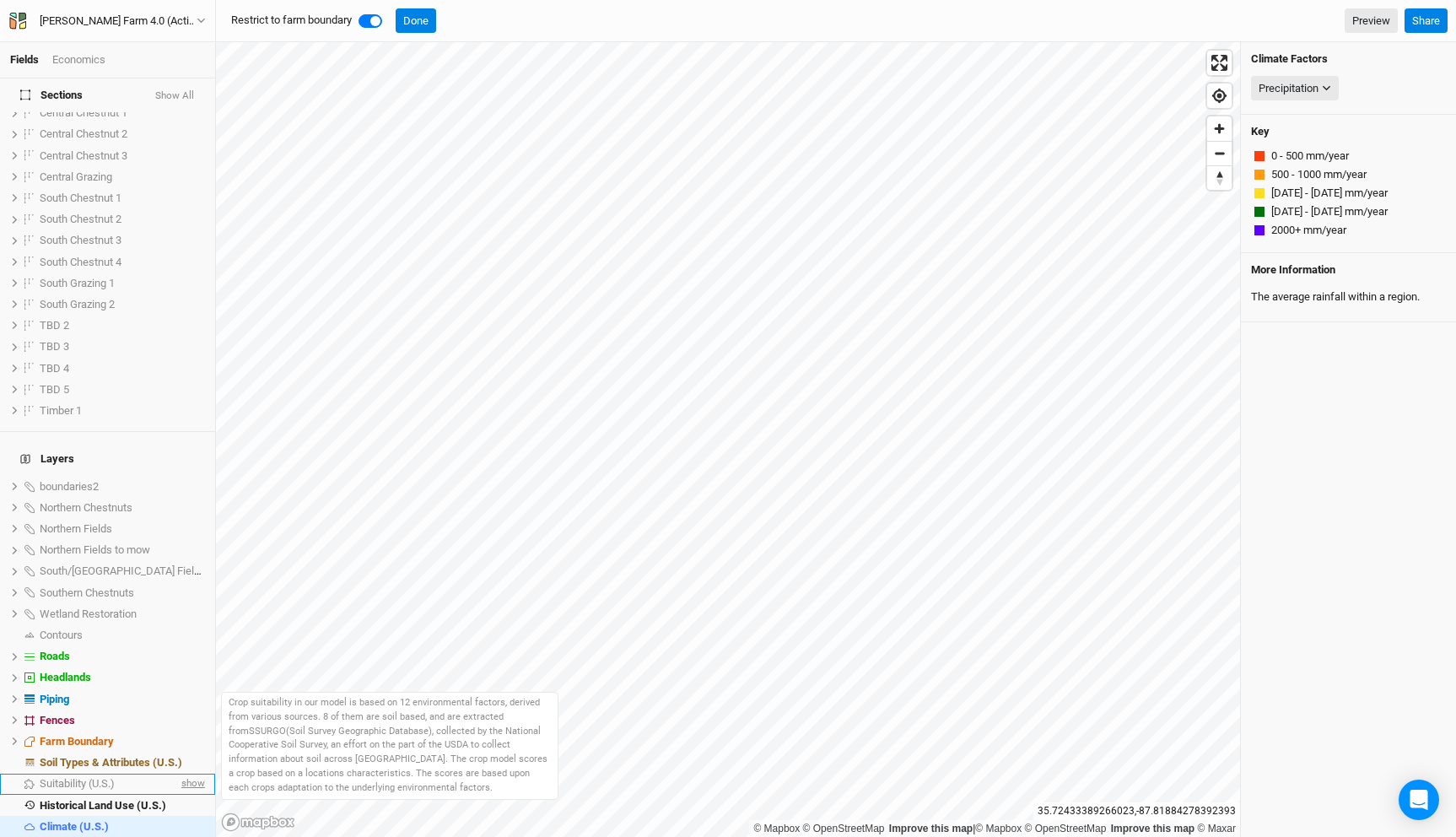
click at [196, 774] on span "show" at bounding box center [192, 784] width 27 height 21
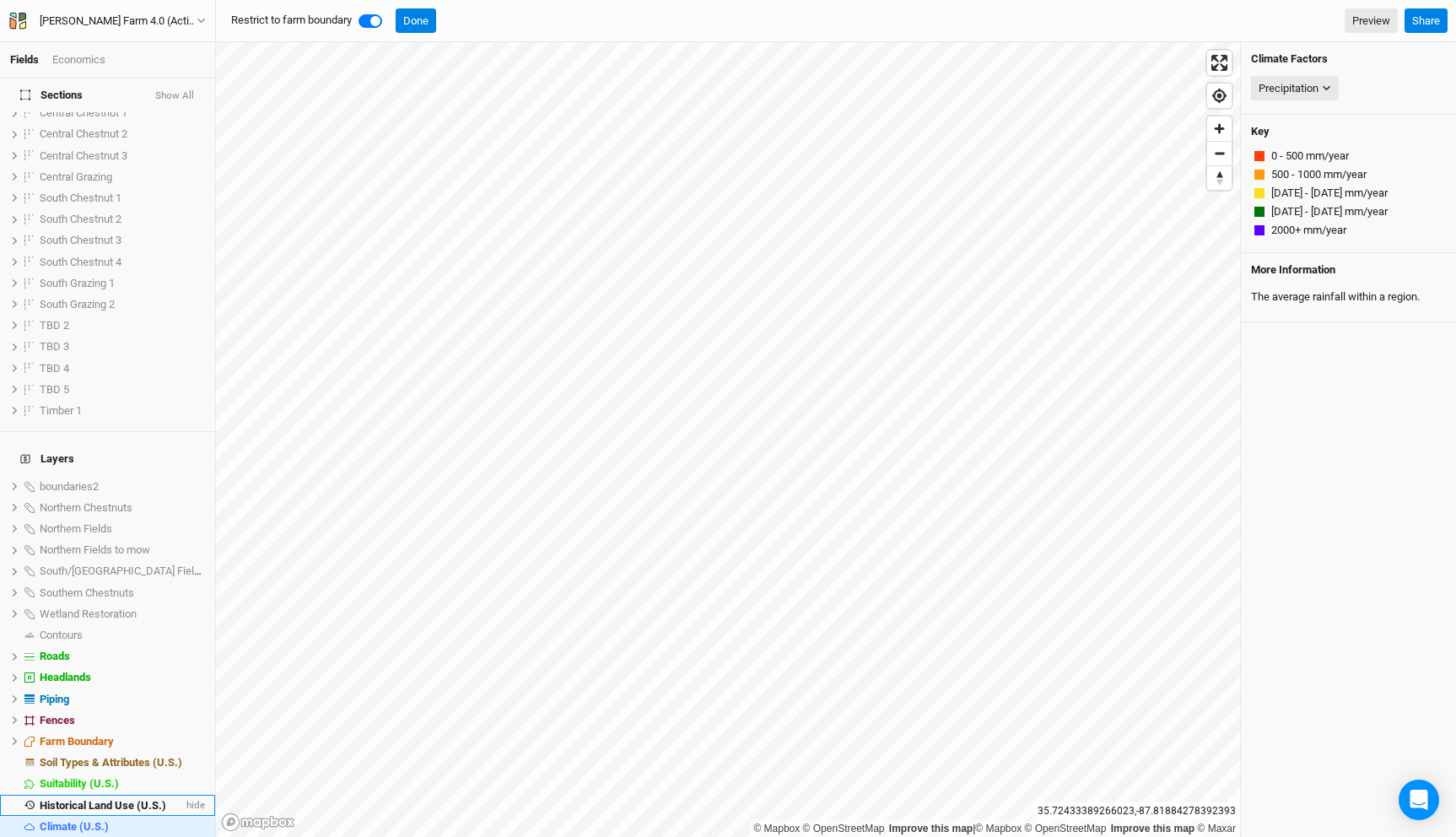
click at [147, 799] on div "Historical Land Use (U.S.)" at bounding box center [111, 806] width 143 height 14
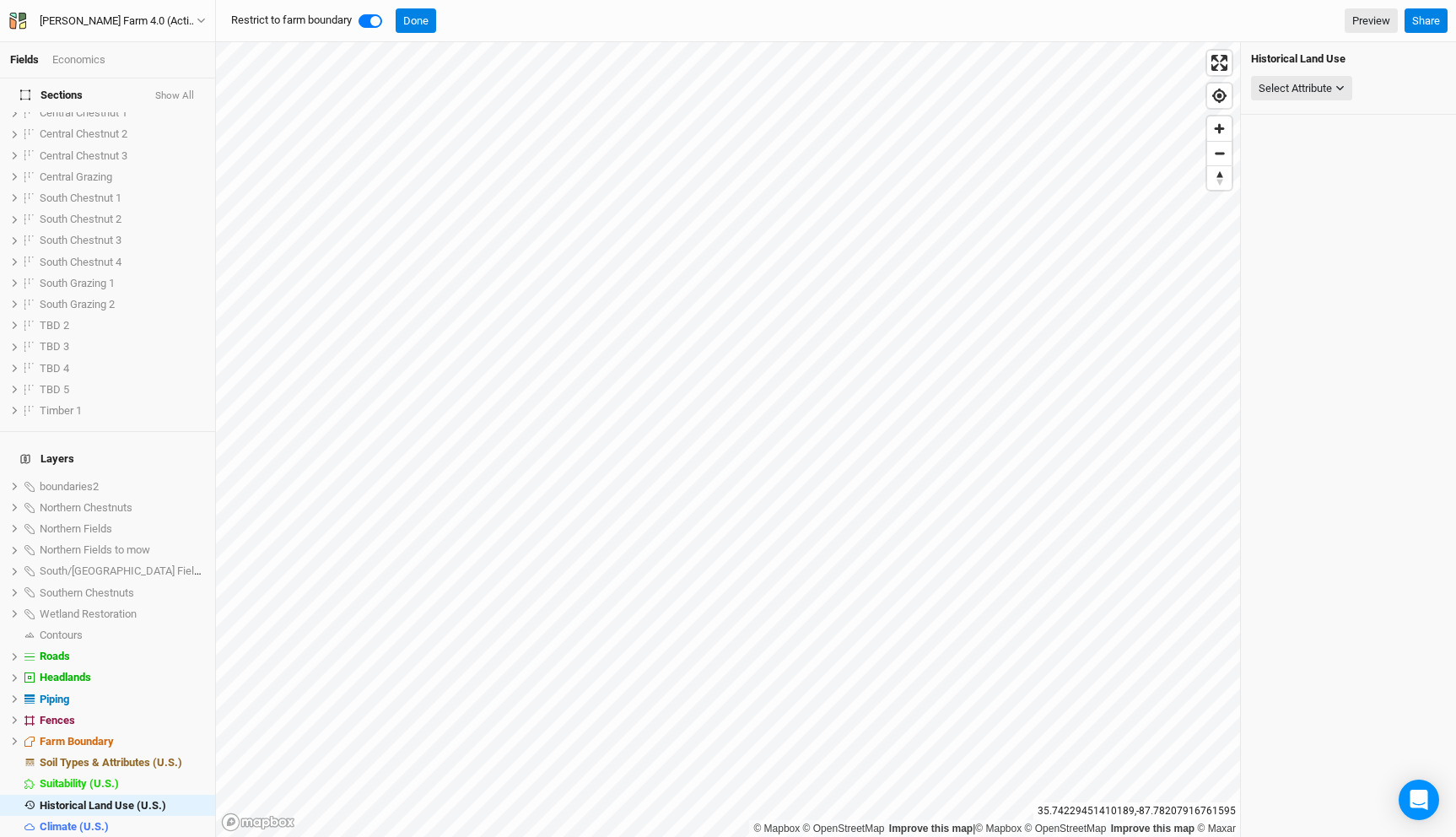
click at [1298, 68] on div "Historical Land Use Select Attribute None Land Use / Land Cover (2015) Land Use…" at bounding box center [1349, 78] width 216 height 72
click at [1298, 88] on div "Select Attribute" at bounding box center [1295, 88] width 73 height 17
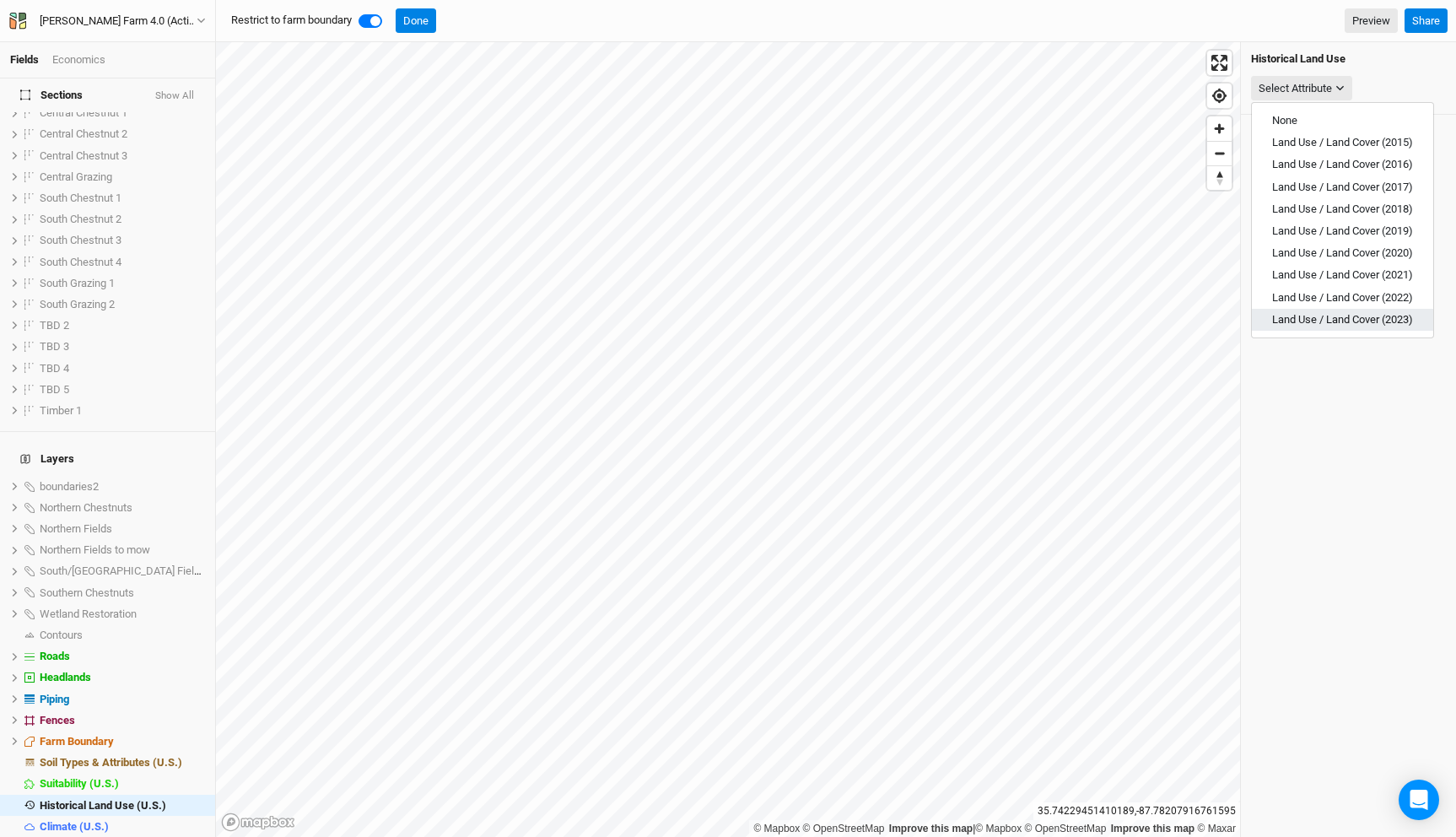
click at [1347, 314] on span "Land Use / Land Cover (2023)" at bounding box center [1343, 319] width 140 height 13
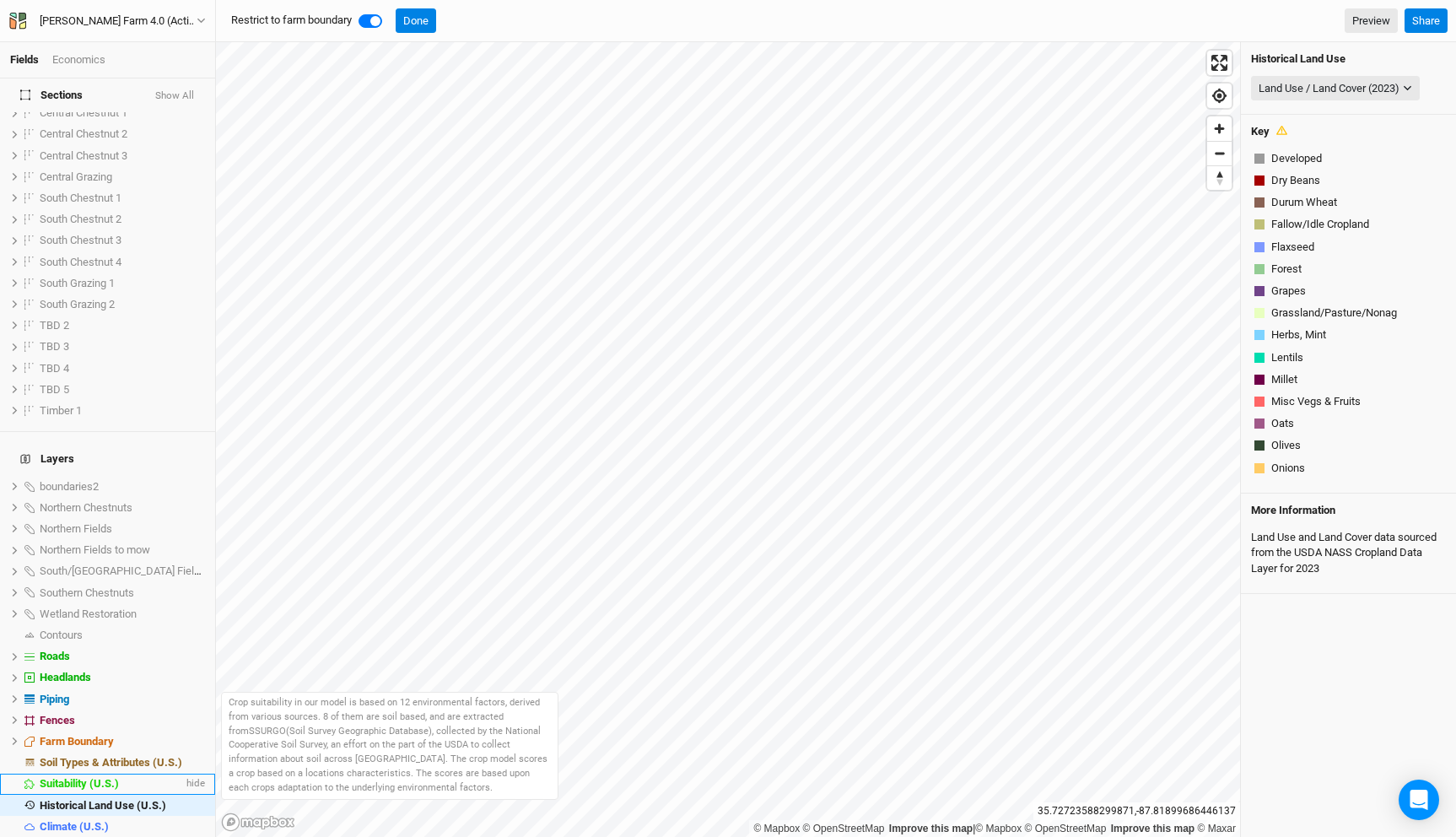
click at [87, 777] on span "Suitability (U.S.)" at bounding box center [79, 783] width 79 height 13
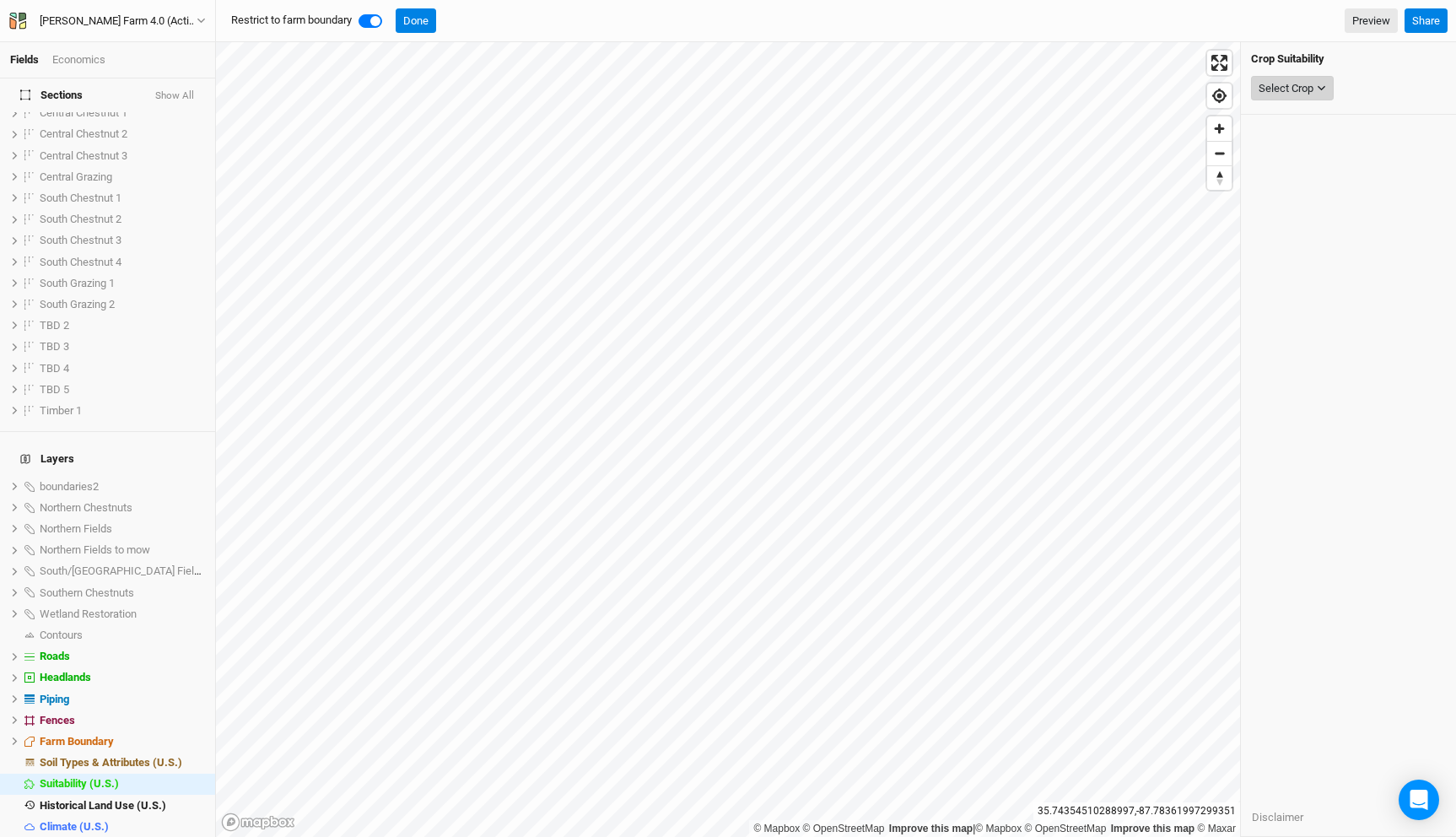
click at [1282, 92] on div "Select Crop" at bounding box center [1286, 88] width 55 height 17
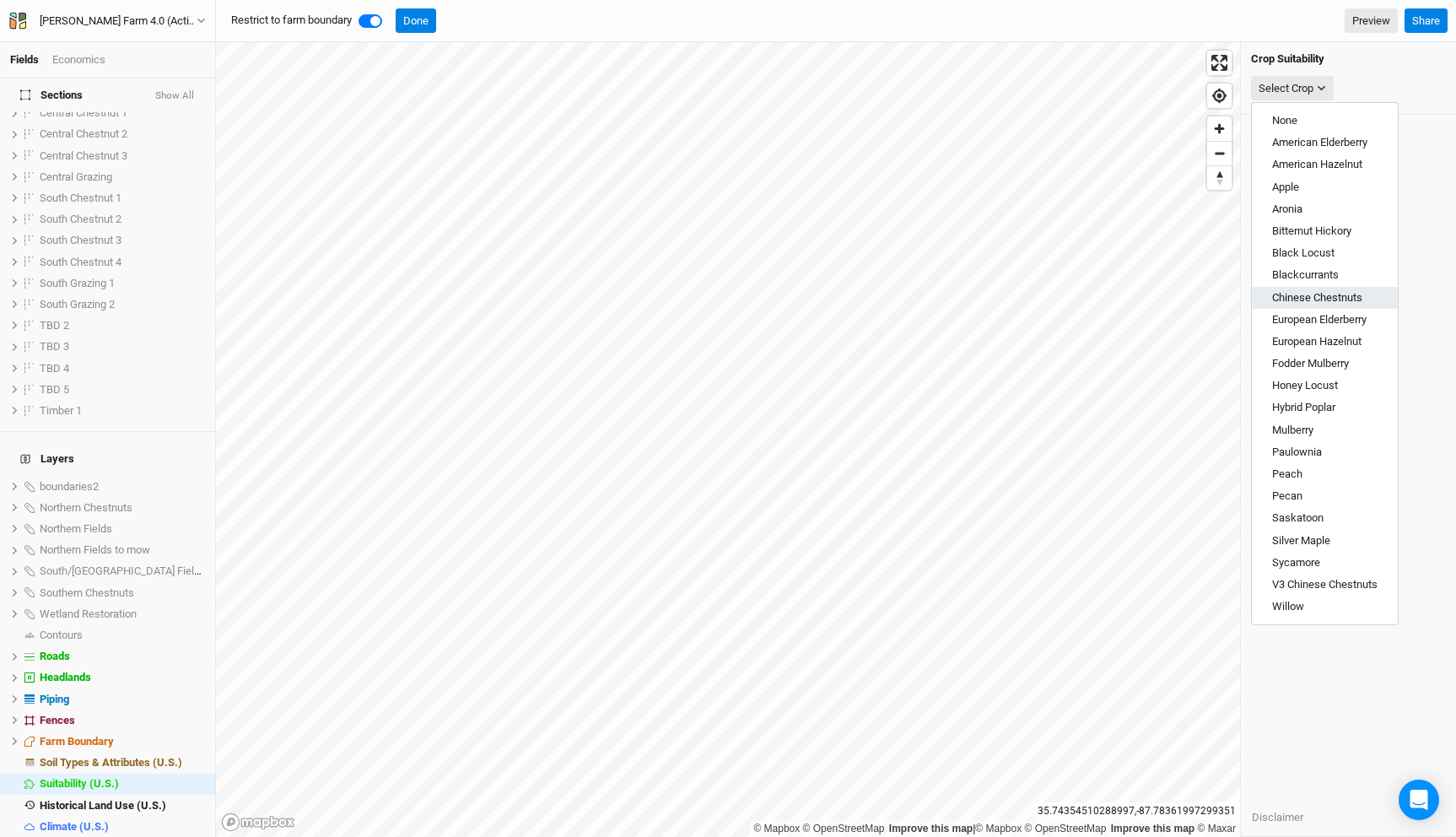
click at [1314, 298] on span "Chinese Chestnuts" at bounding box center [1318, 297] width 91 height 13
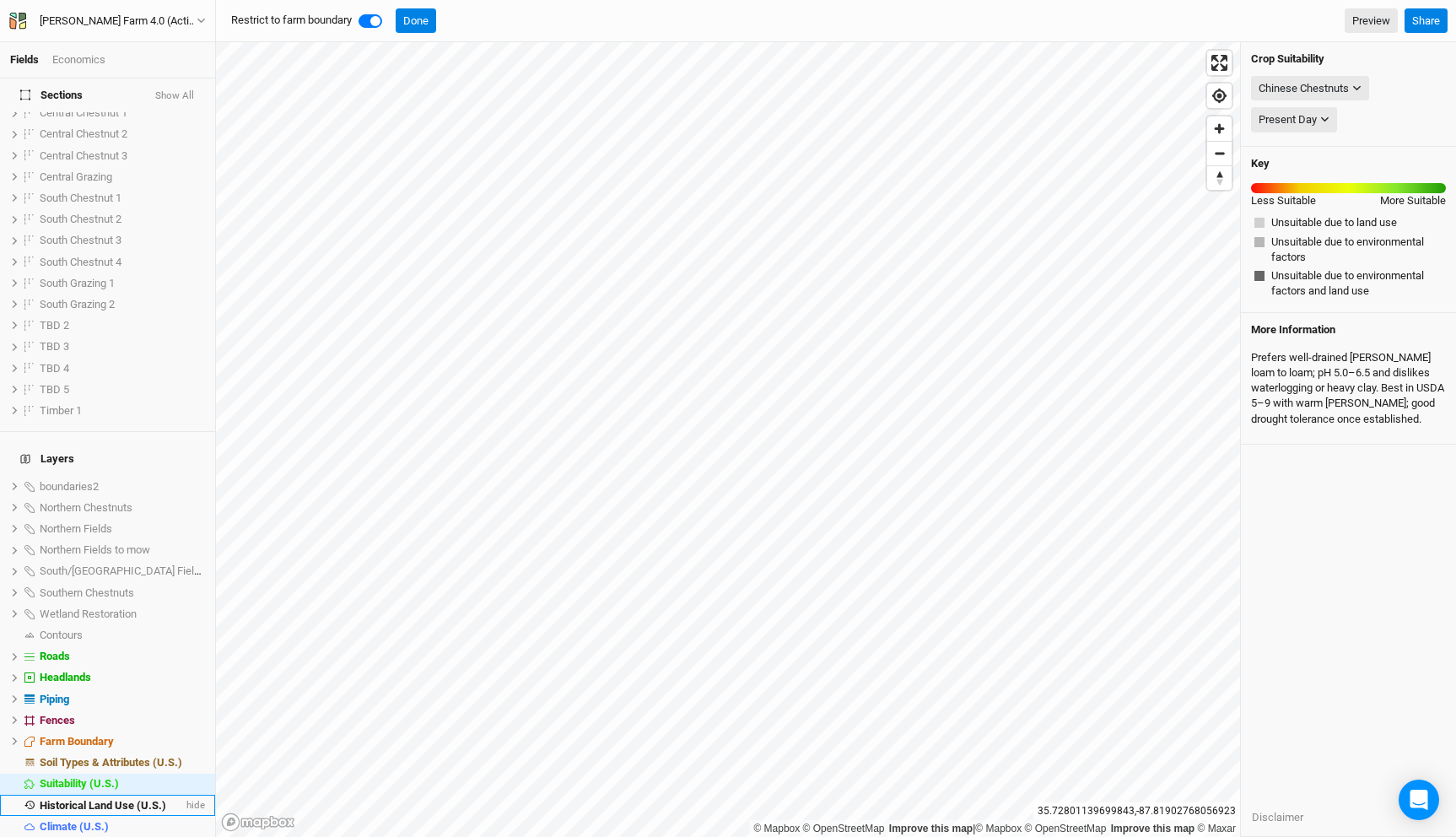
click at [124, 799] on div "Historical Land Use (U.S.)" at bounding box center [111, 806] width 143 height 14
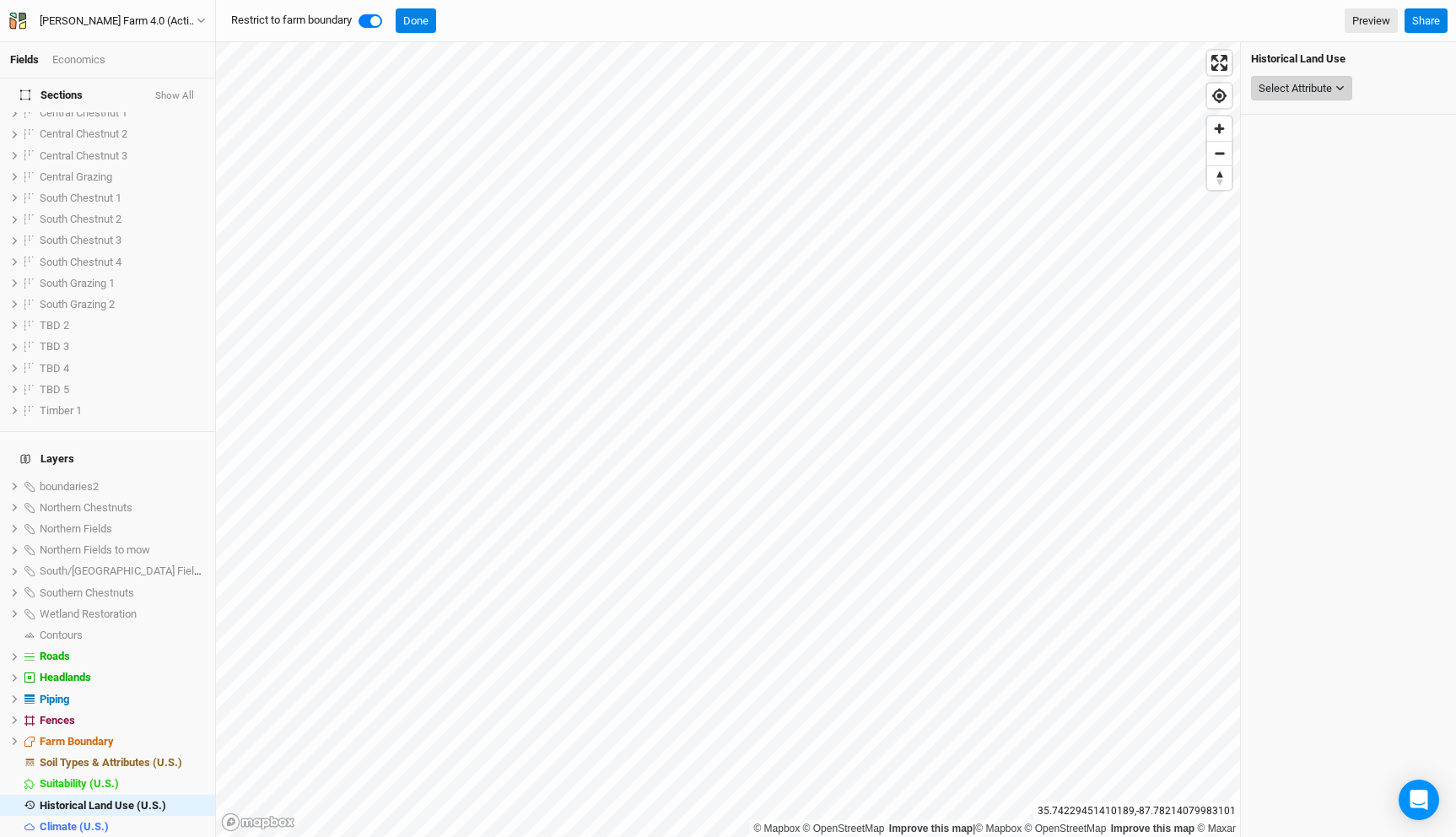
click at [1291, 82] on div "Select Attribute" at bounding box center [1295, 88] width 73 height 17
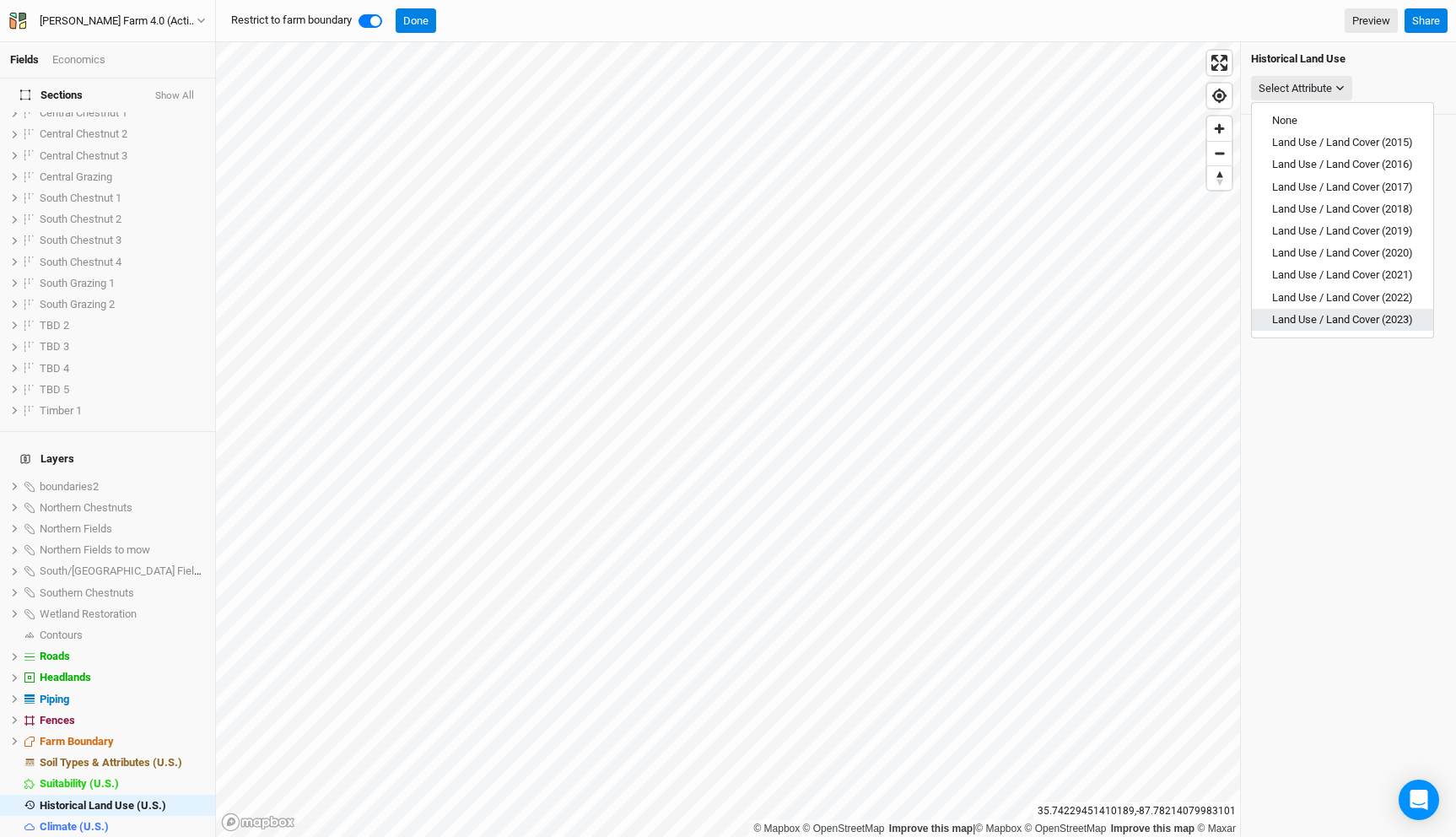
click at [1326, 316] on span "Land Use / Land Cover (2023)" at bounding box center [1343, 319] width 140 height 13
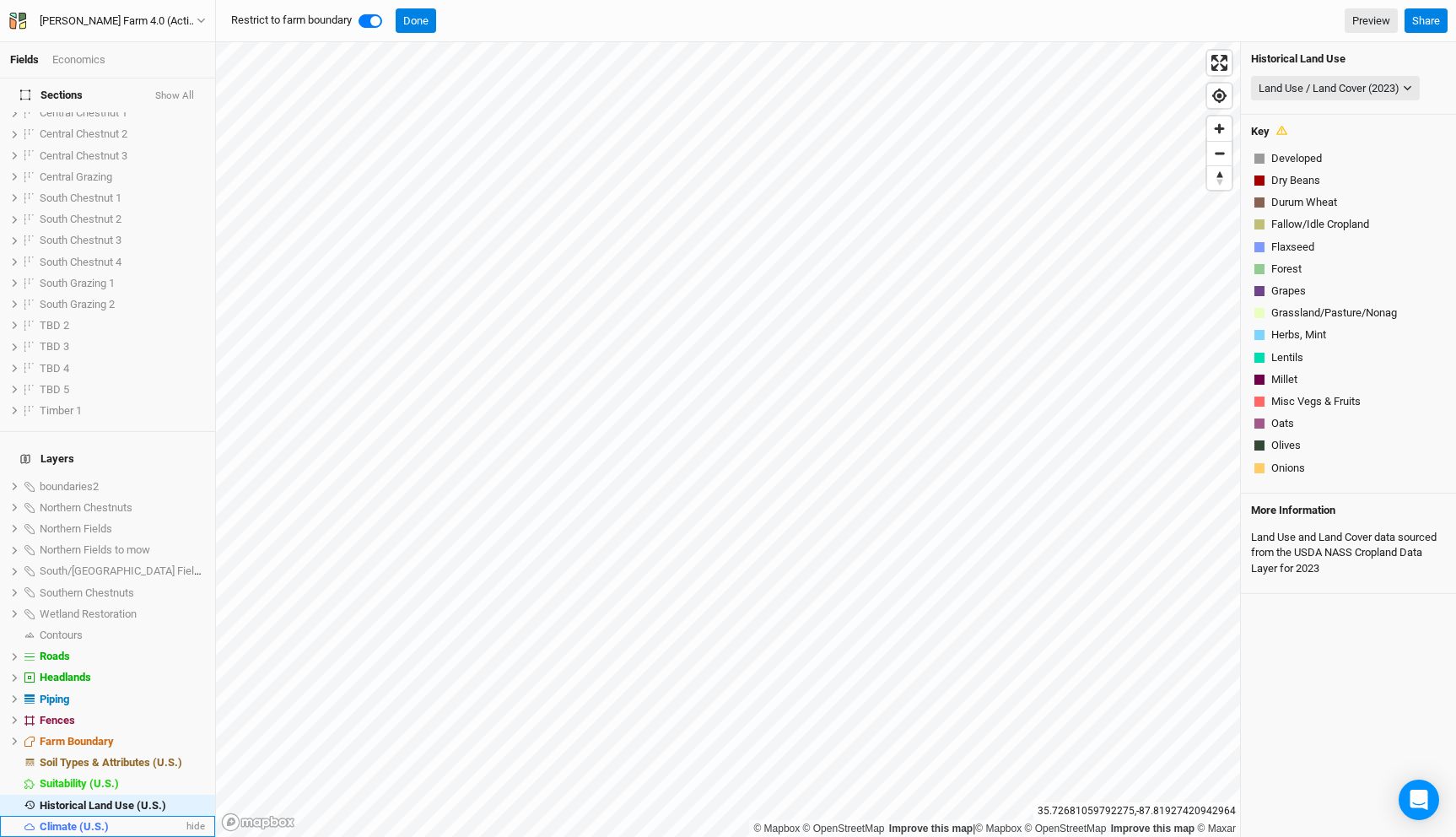
click at [52, 820] on span "Climate (U.S.)" at bounding box center [74, 826] width 69 height 13
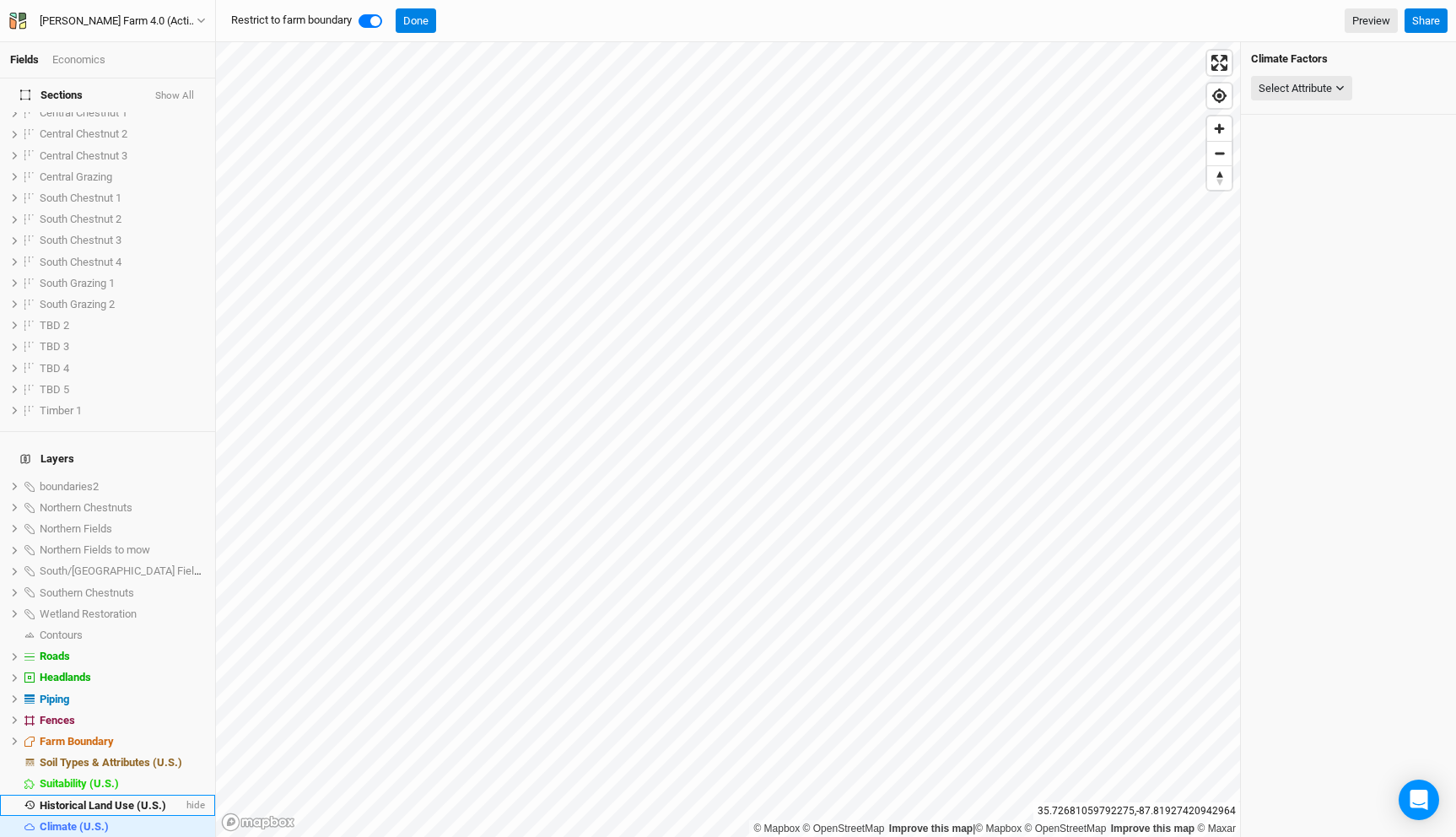
click at [87, 799] on span "Historical Land Use (U.S.)" at bounding box center [103, 805] width 127 height 13
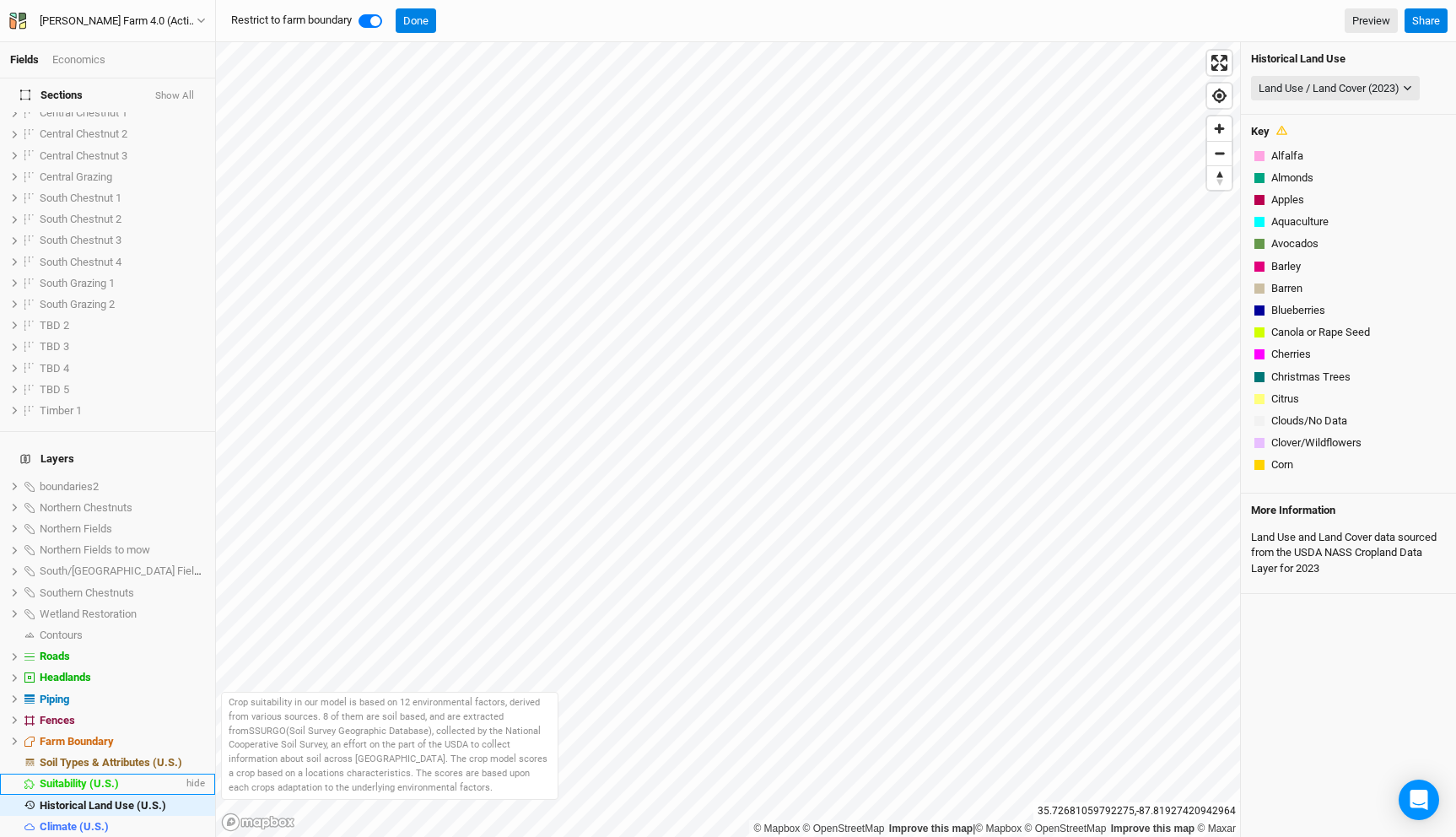
click at [93, 777] on span "Suitability (U.S.)" at bounding box center [79, 783] width 79 height 13
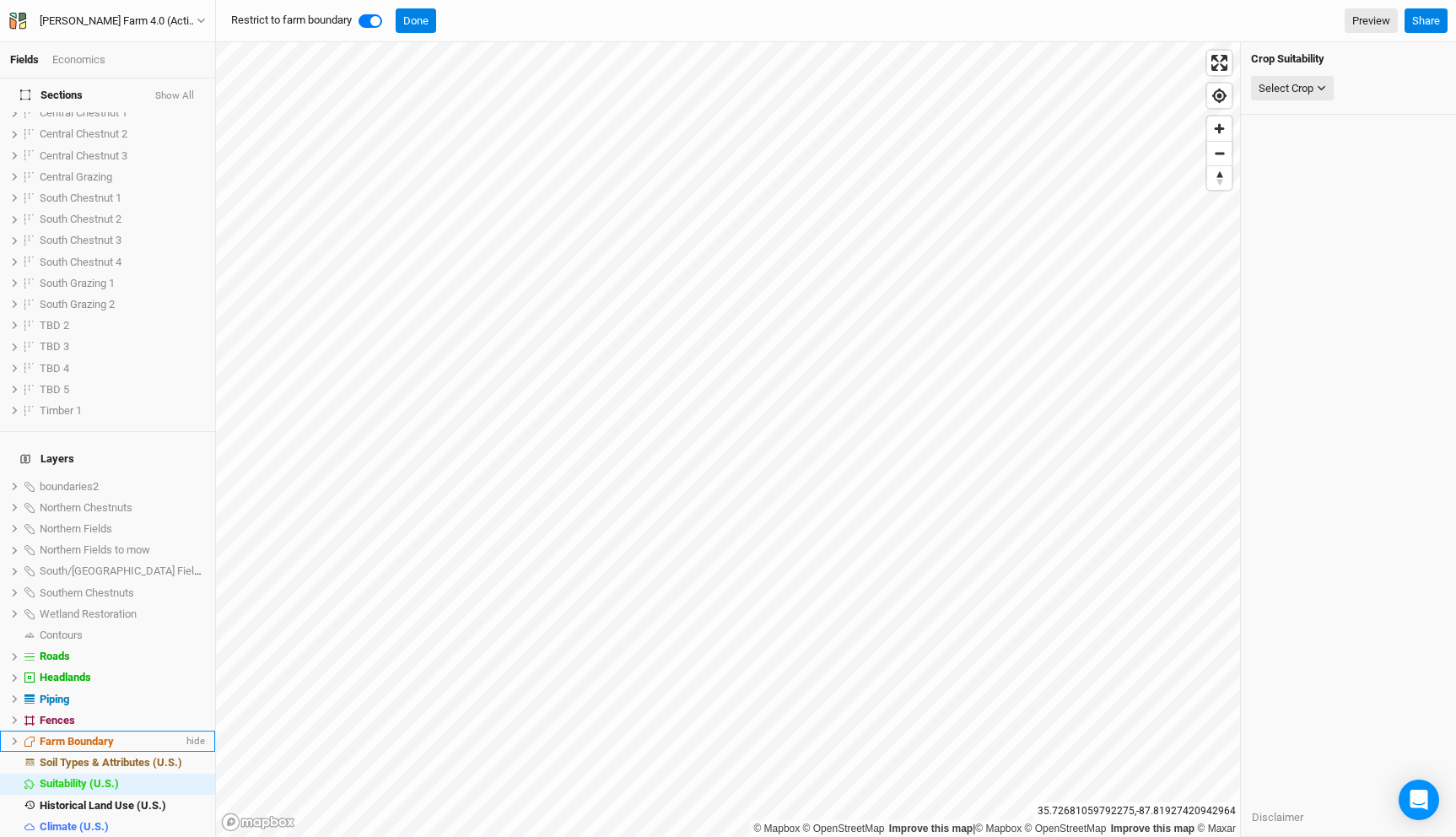
click at [100, 731] on li "Farm Boundary hide" at bounding box center [107, 741] width 216 height 21
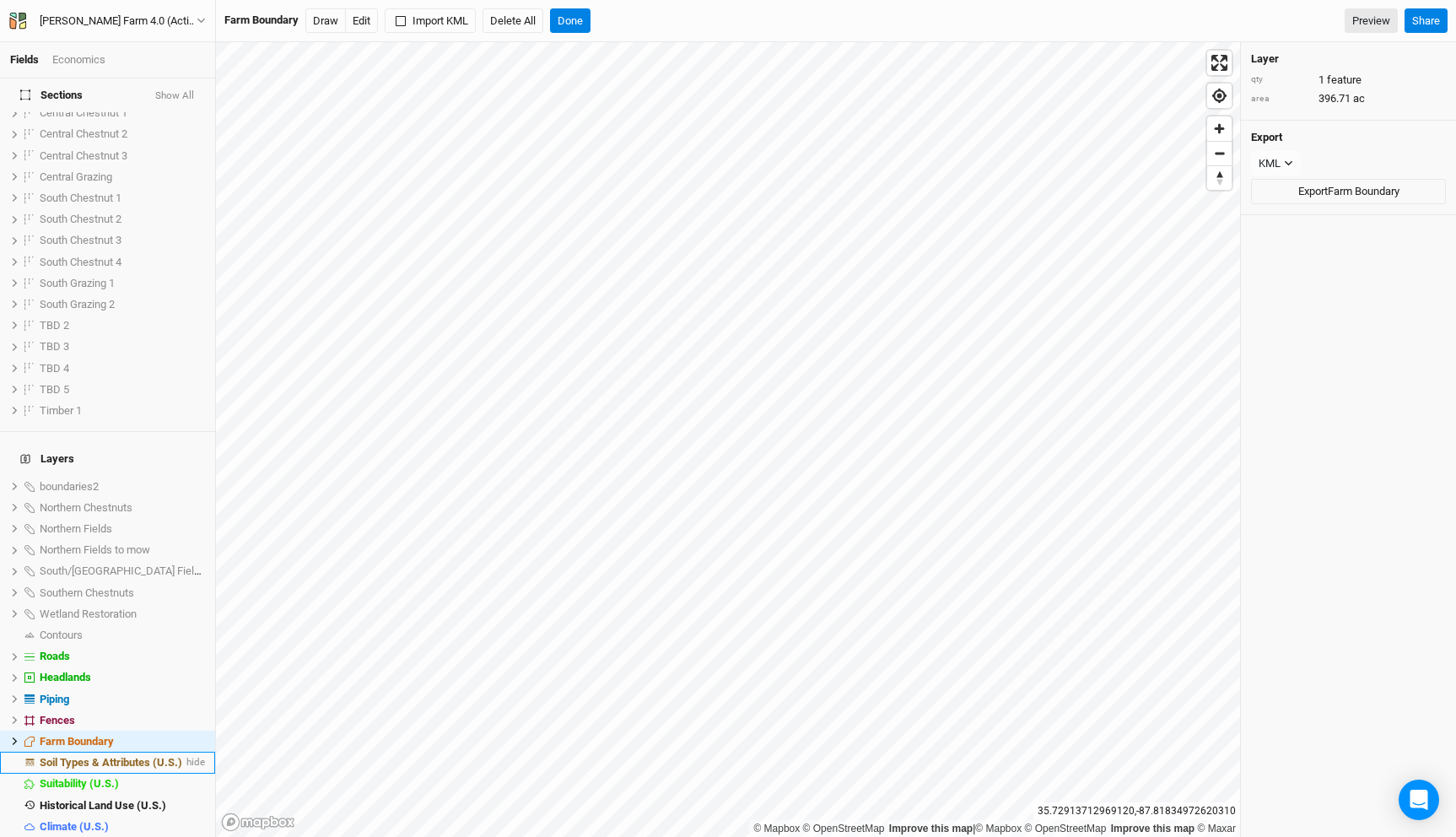
click at [136, 756] on span "Soil Types & Attributes (U.S.)" at bounding box center [111, 762] width 142 height 13
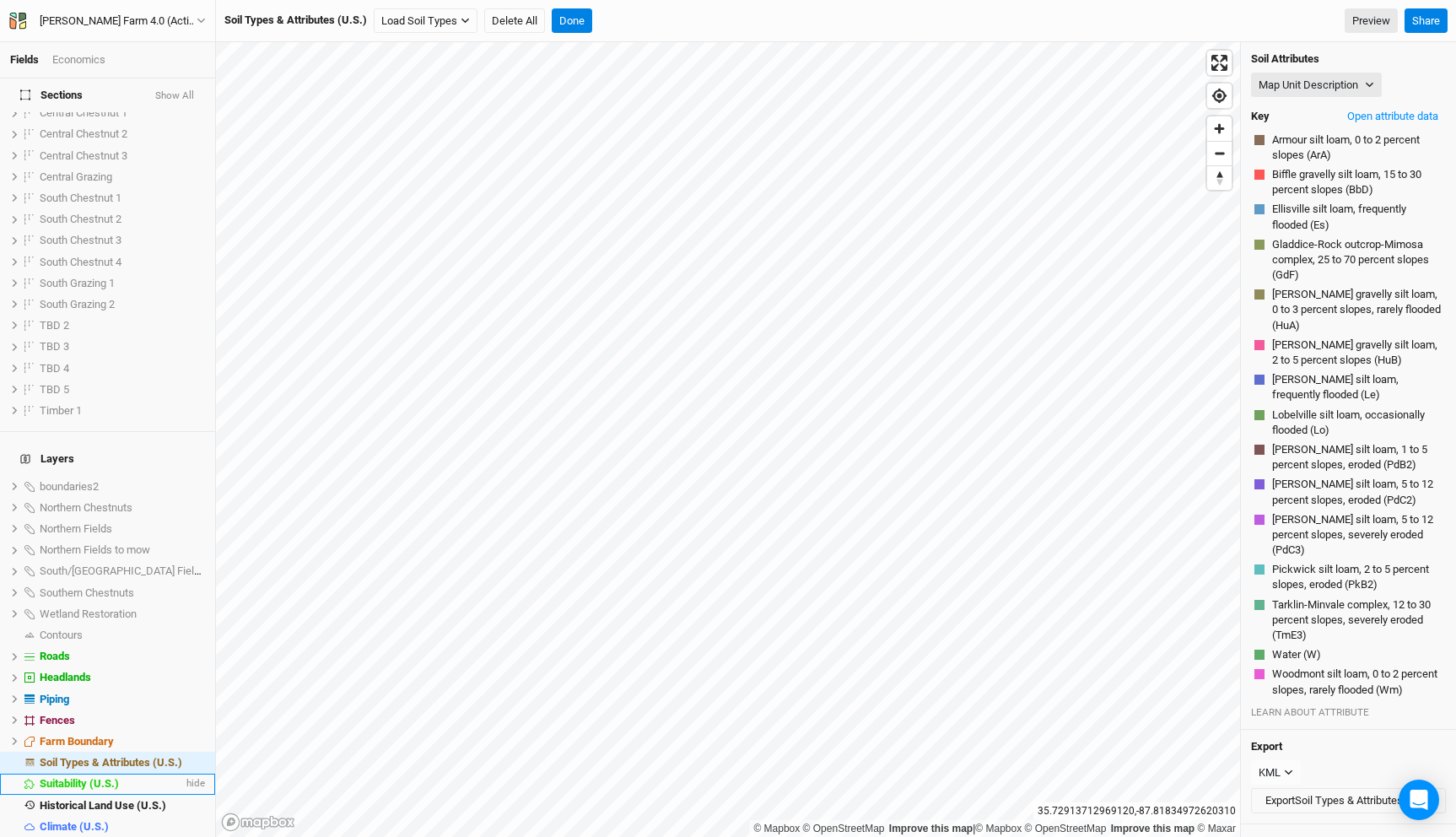
click at [121, 777] on div "Suitability (U.S.)" at bounding box center [111, 784] width 143 height 14
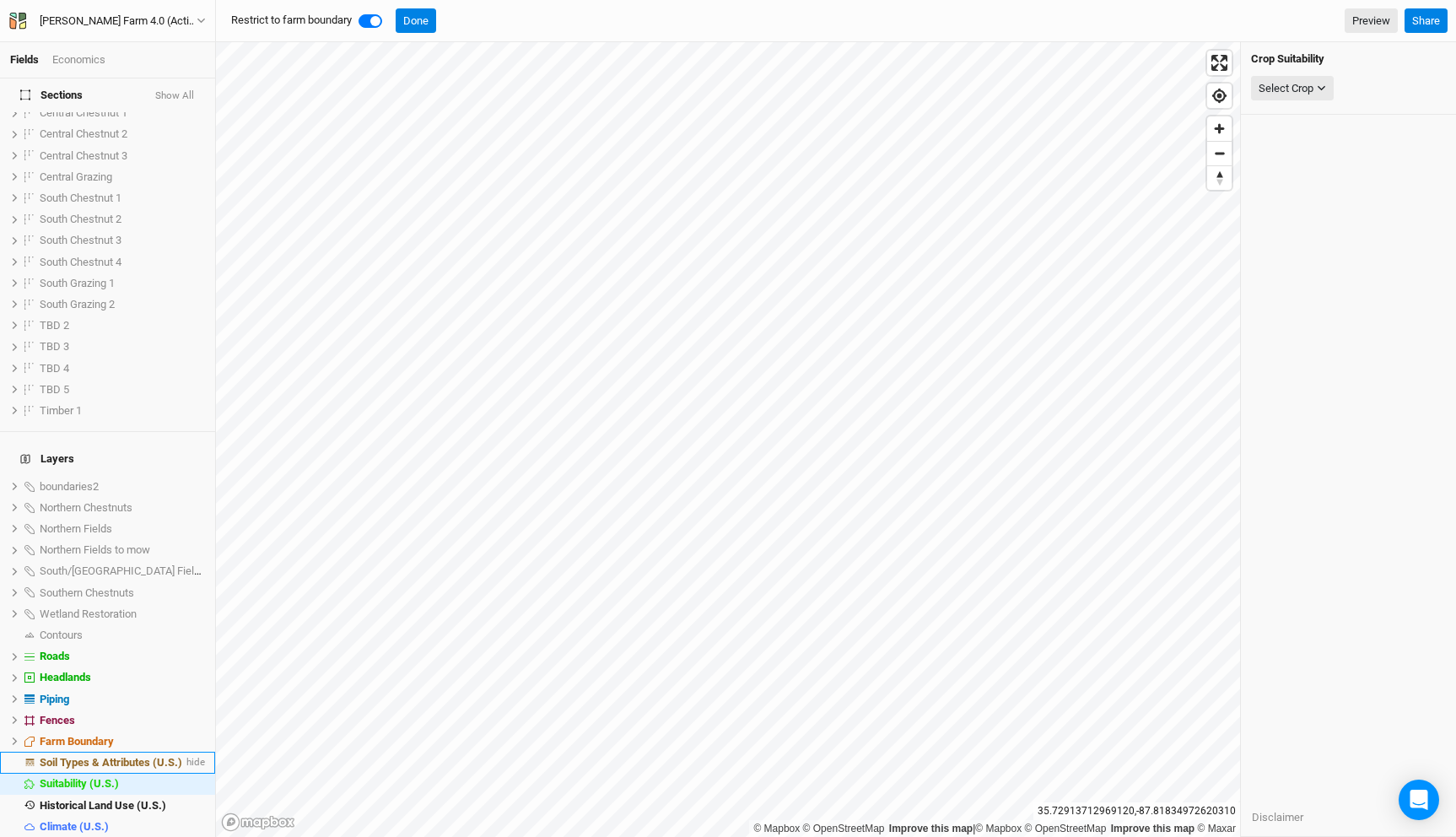
click at [134, 756] on span "Soil Types & Attributes (U.S.)" at bounding box center [111, 762] width 142 height 13
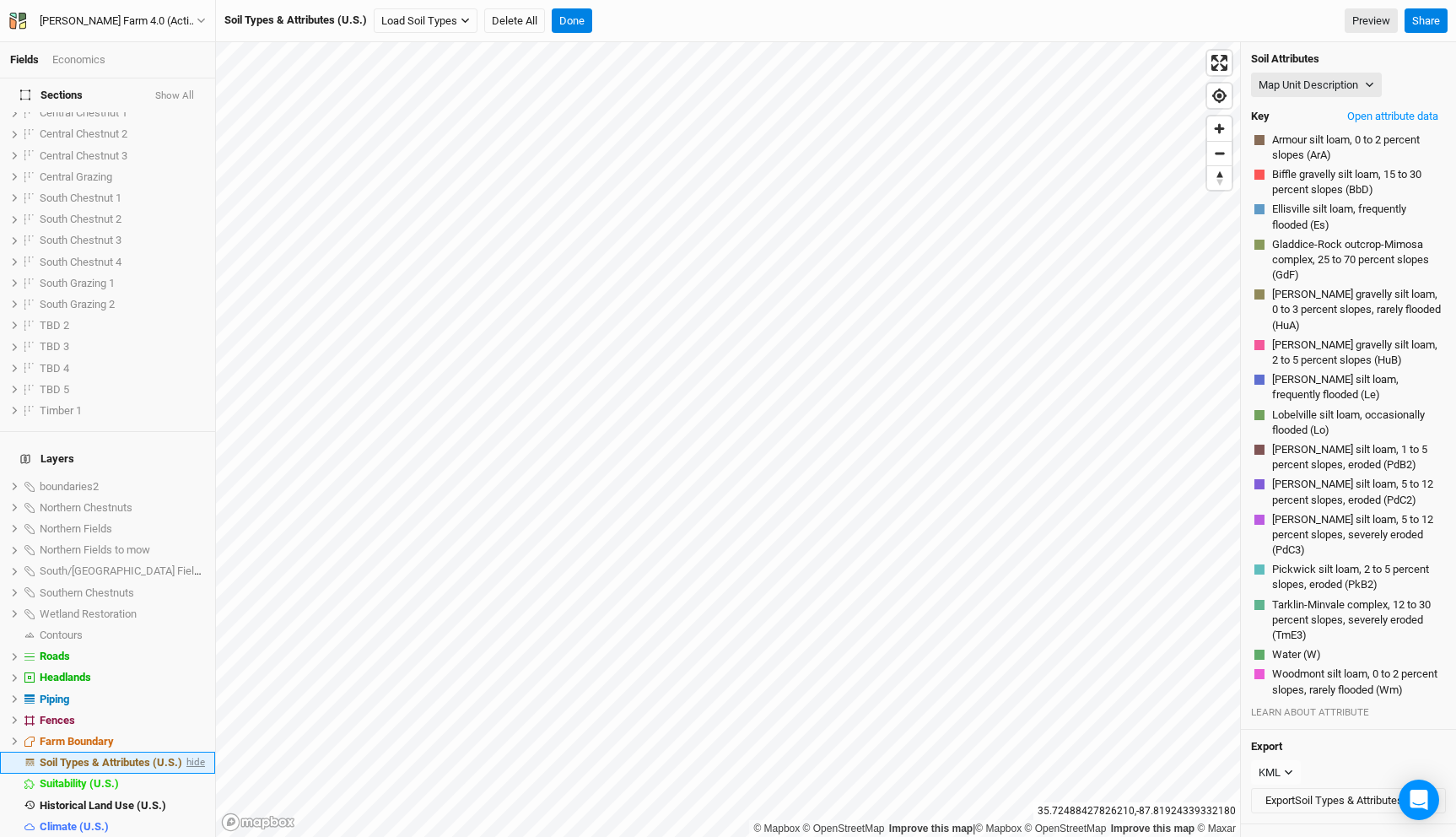
click at [191, 752] on span "hide" at bounding box center [194, 763] width 21 height 21
click at [191, 752] on span "show" at bounding box center [192, 763] width 27 height 21
click at [191, 795] on span "hide" at bounding box center [194, 806] width 21 height 21
click at [191, 795] on span "show" at bounding box center [192, 806] width 27 height 21
click at [201, 795] on span "hide" at bounding box center [194, 806] width 21 height 21
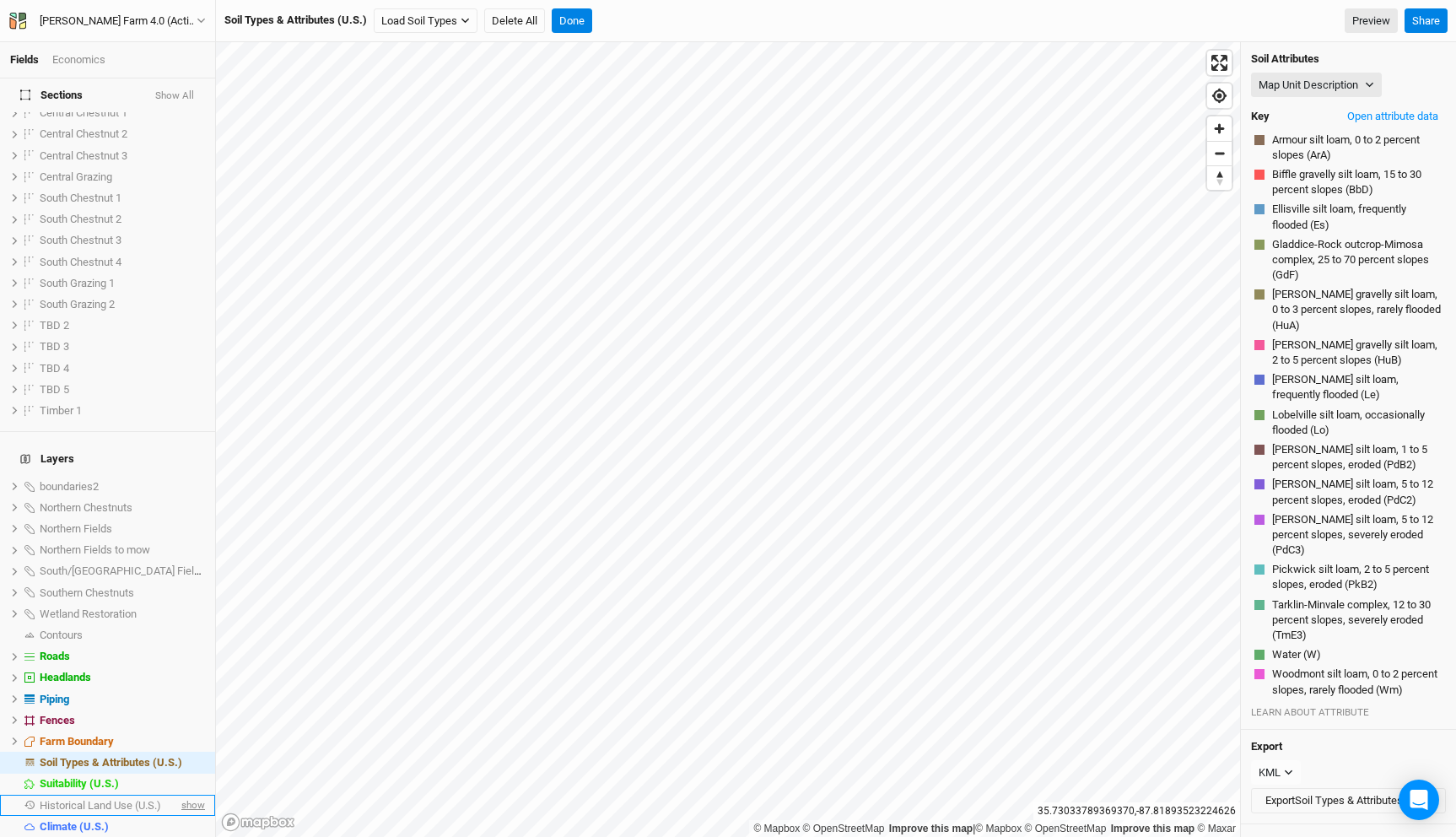
click at [201, 795] on span "show" at bounding box center [192, 806] width 27 height 21
click at [201, 795] on span "hide" at bounding box center [194, 806] width 21 height 21
click at [201, 795] on span "show" at bounding box center [192, 806] width 27 height 21
click at [111, 795] on li "Historical Land Use (U.S.) hide" at bounding box center [107, 806] width 216 height 21
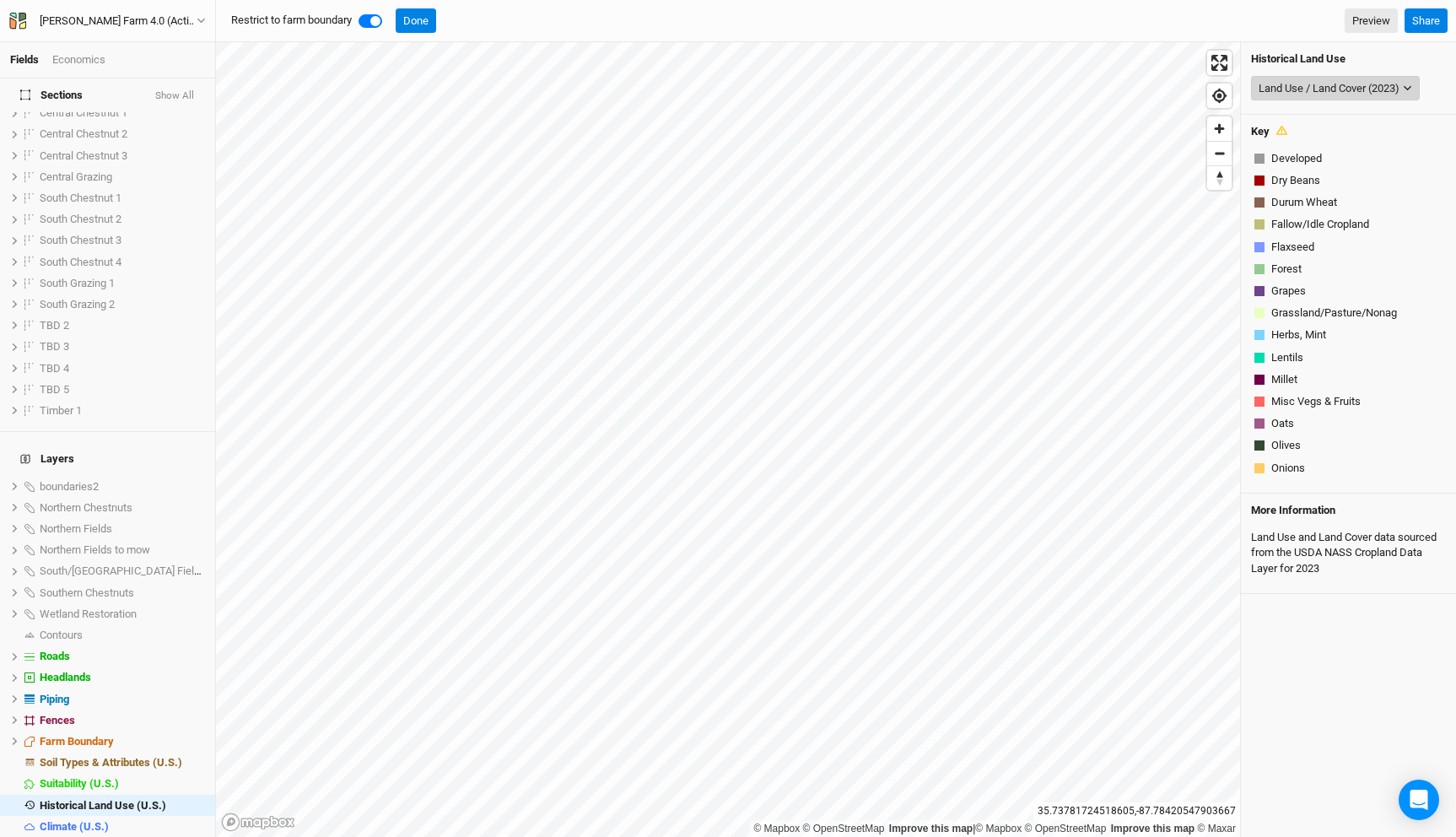
click at [1342, 88] on div "Land Use / Land Cover (2023)" at bounding box center [1329, 88] width 140 height 17
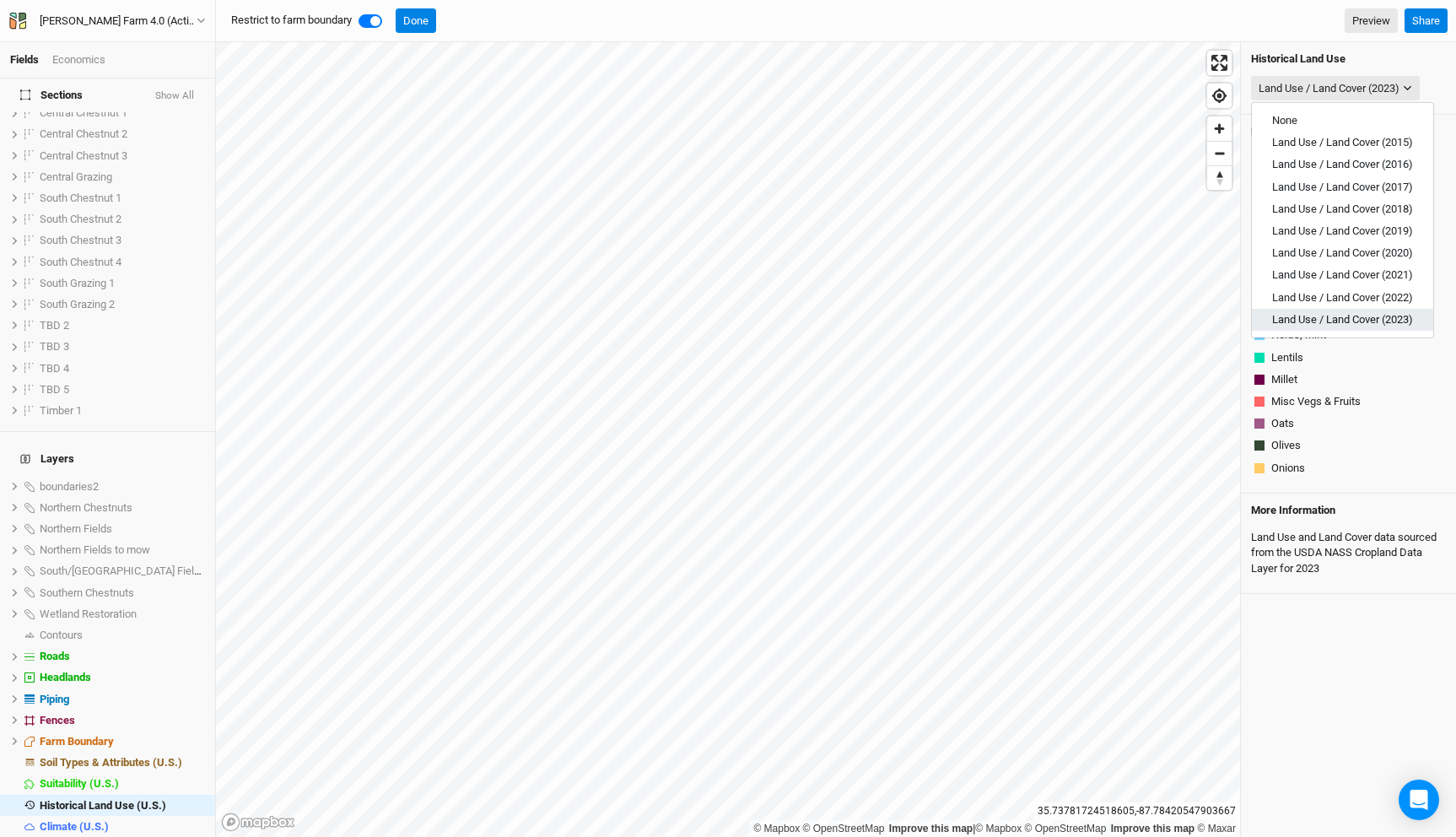
click at [1360, 318] on span "Land Use / Land Cover (2023)" at bounding box center [1343, 319] width 140 height 13
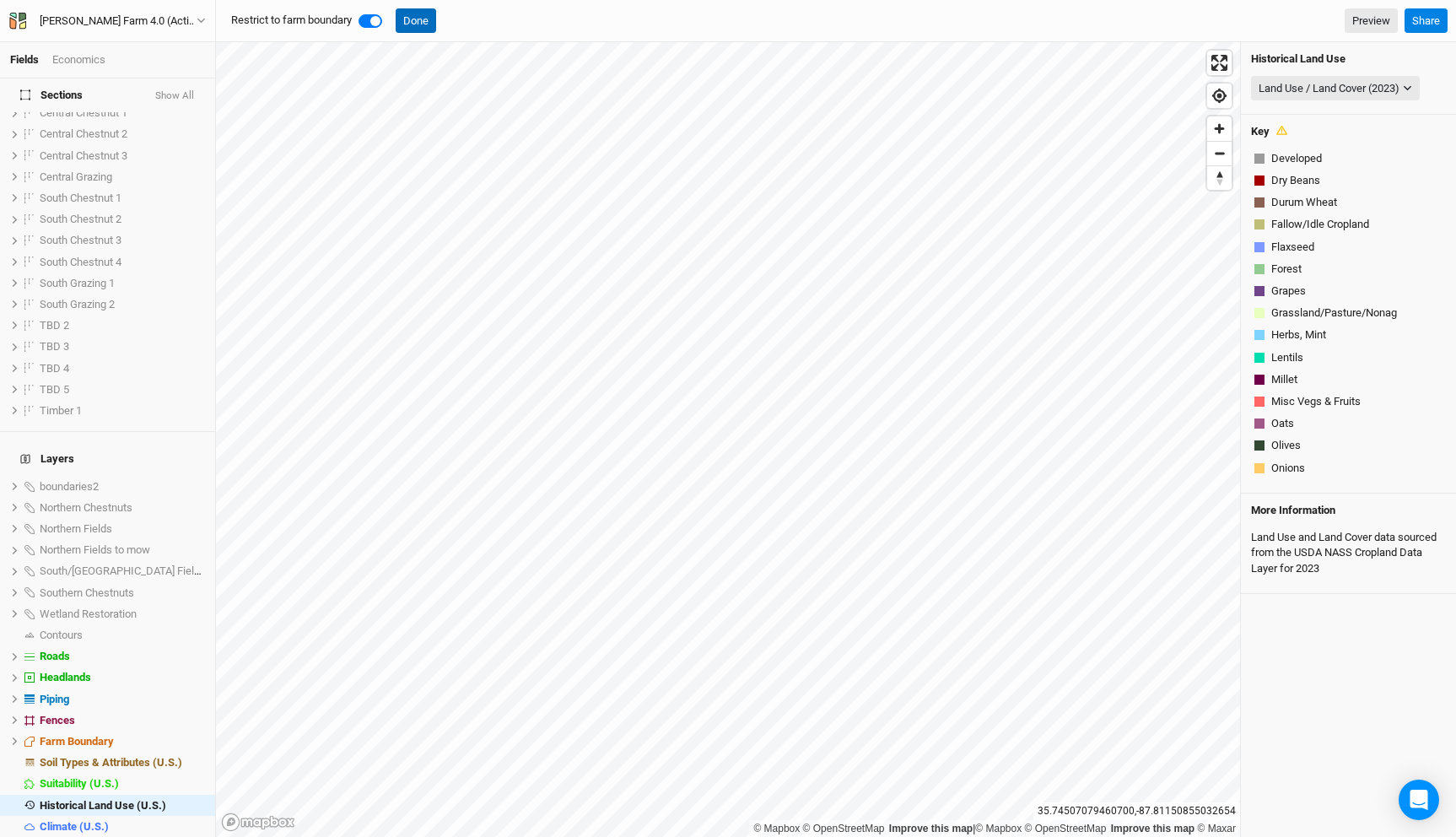
click at [422, 23] on button "Done" at bounding box center [416, 21] width 41 height 25
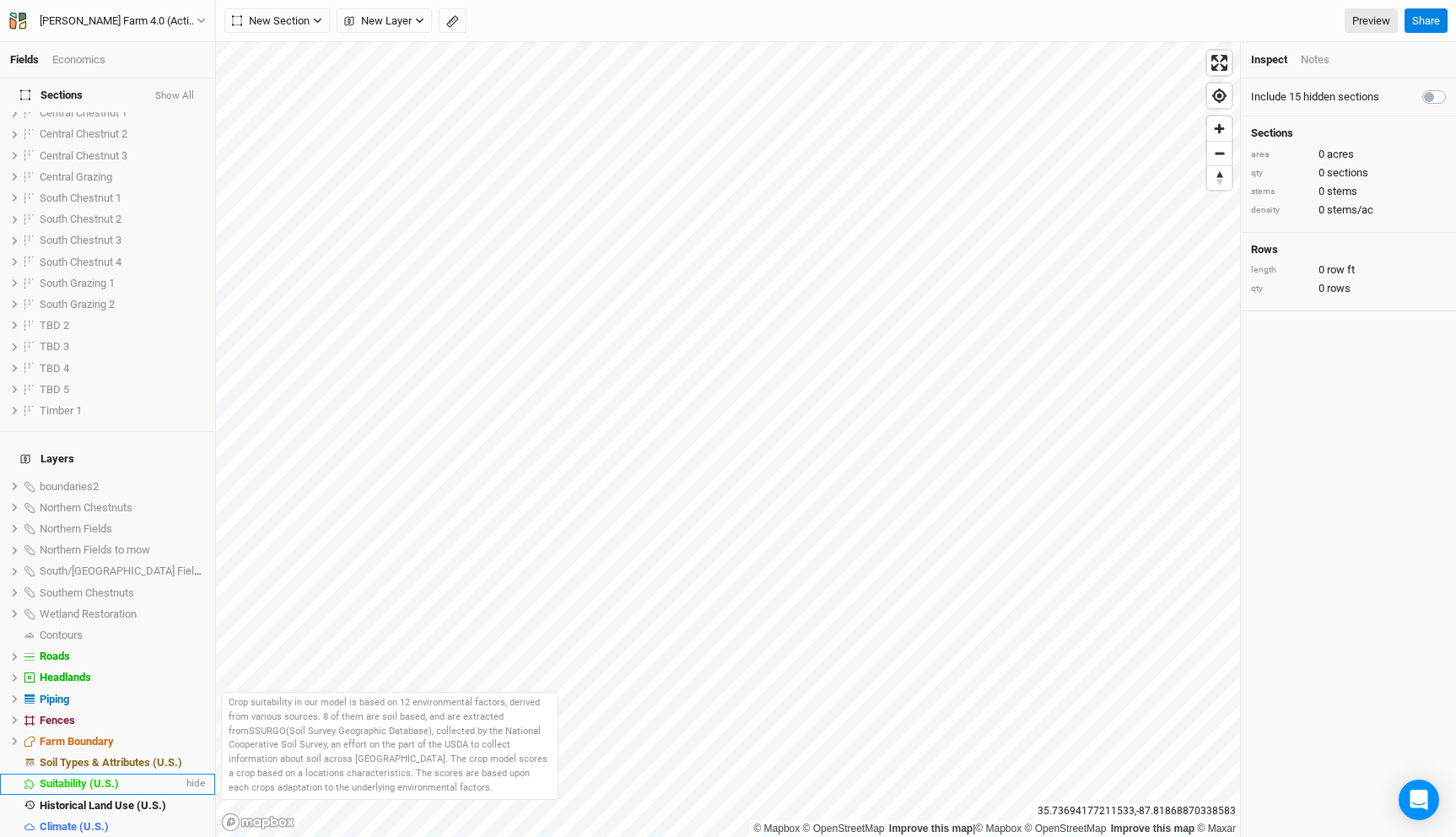
click at [113, 777] on span "Suitability (U.S.)" at bounding box center [79, 783] width 79 height 13
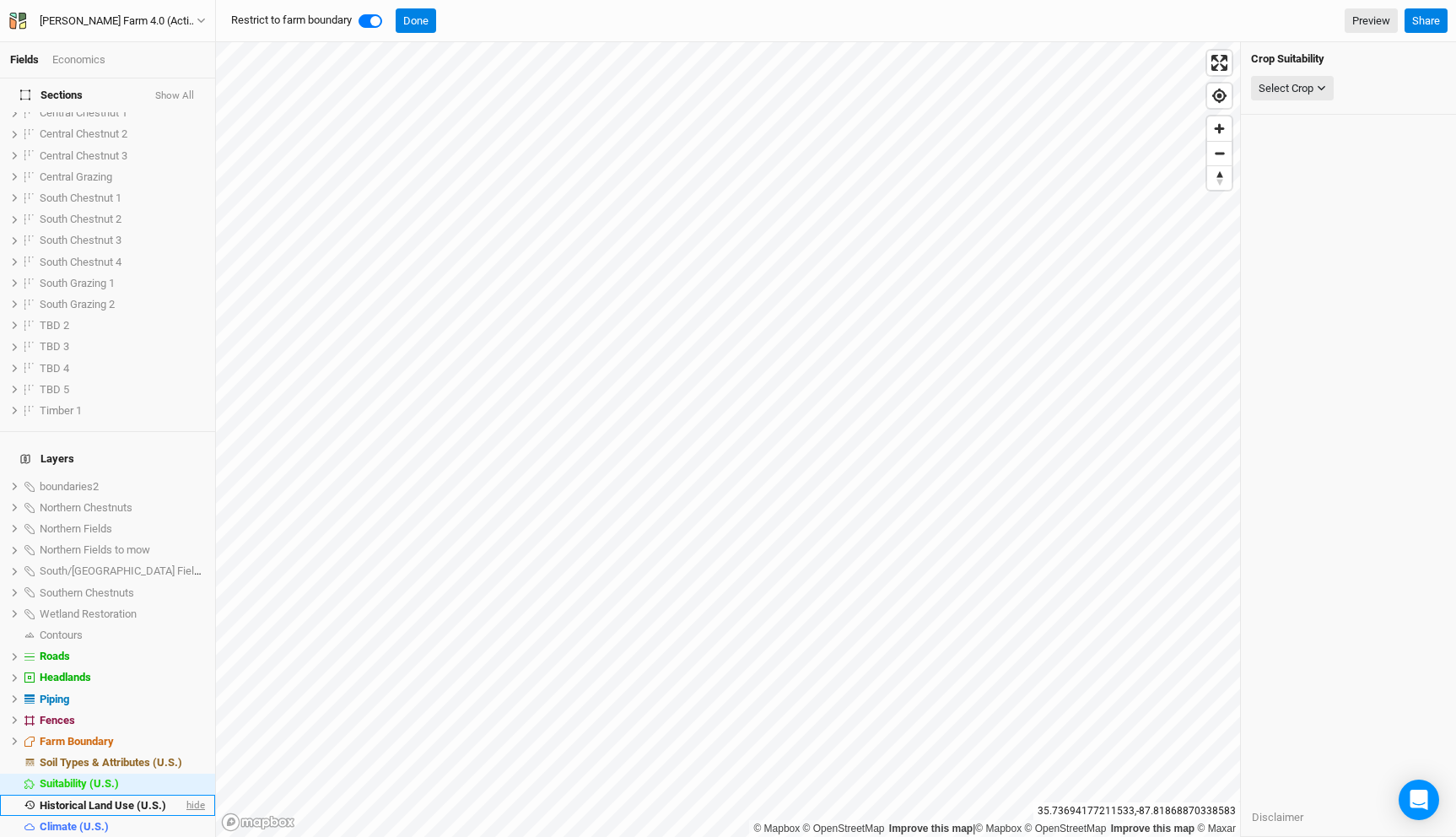
click at [197, 795] on span "hide" at bounding box center [194, 806] width 21 height 21
click at [422, 20] on button "Done" at bounding box center [416, 21] width 41 height 25
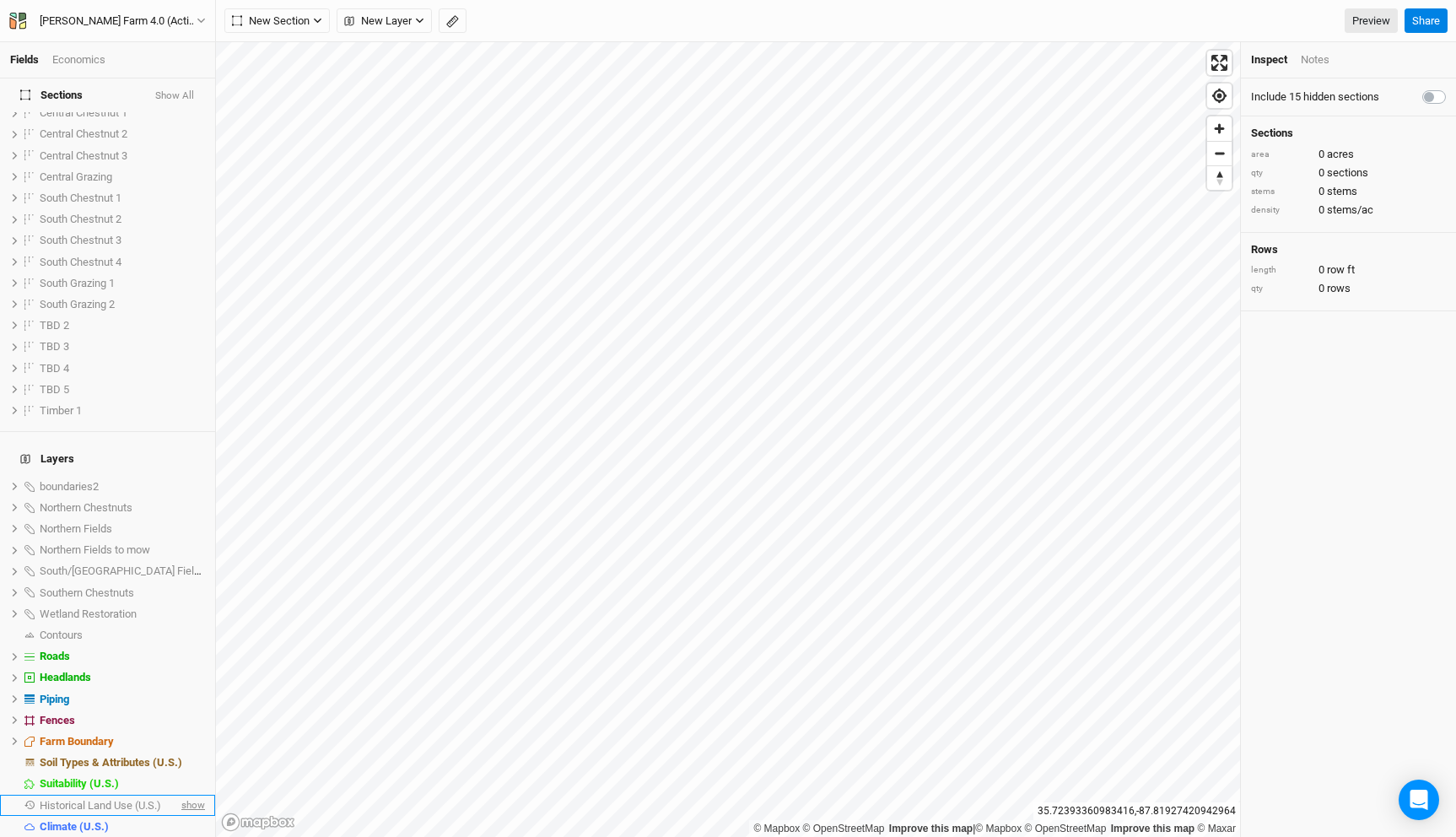
click at [192, 795] on span "show" at bounding box center [192, 806] width 27 height 21
click at [146, 799] on span "Historical Land Use (U.S.)" at bounding box center [103, 805] width 127 height 13
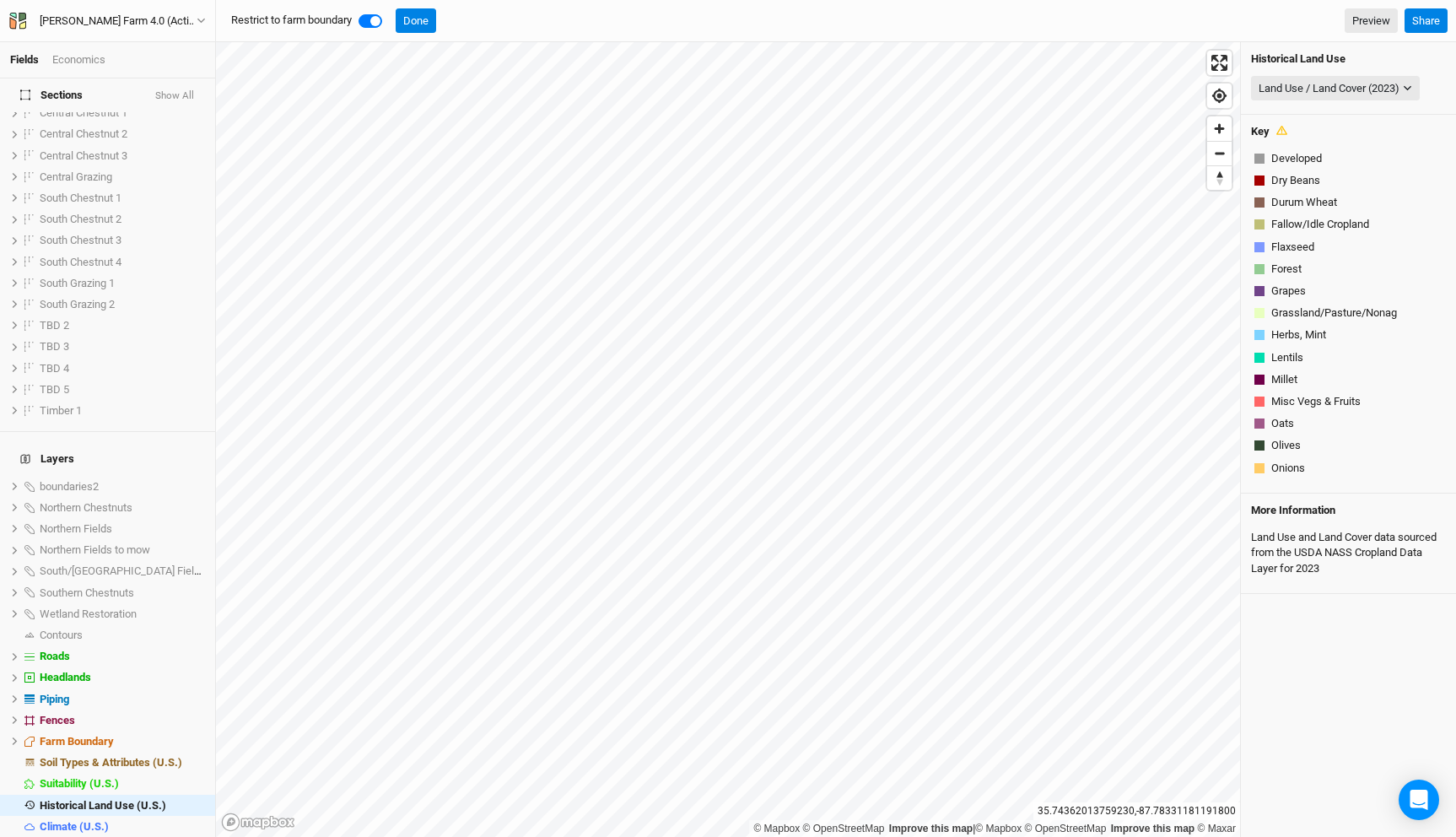
click at [1323, 72] on div "Land Use / Land Cover (2023) None Land Use / Land Cover (2015) Land Use / Land …" at bounding box center [1349, 88] width 195 height 32
click at [1318, 91] on div "Land Use / Land Cover (2023)" at bounding box center [1329, 88] width 140 height 17
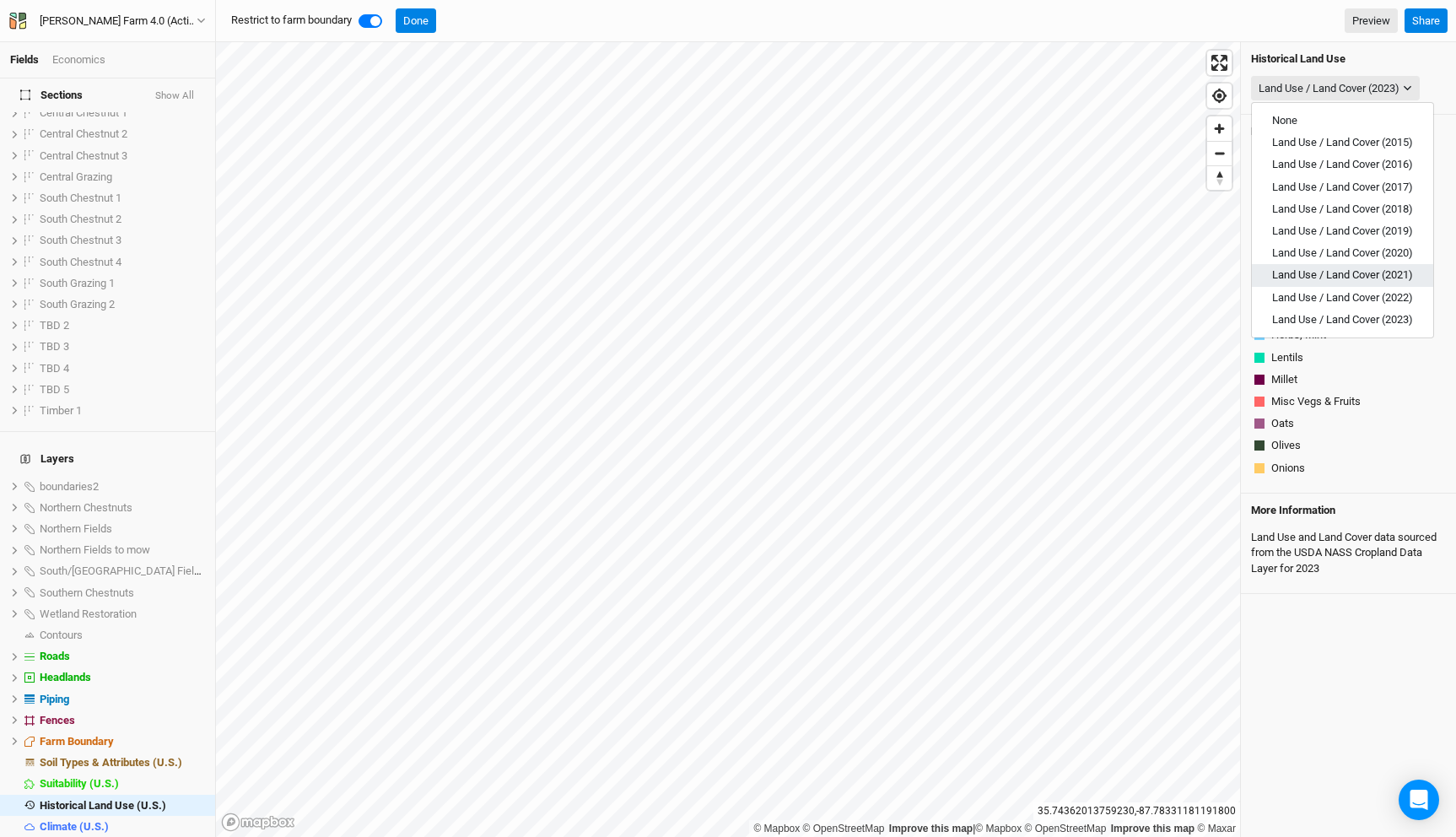
click at [1346, 273] on span "Land Use / Land Cover (2021)" at bounding box center [1343, 274] width 140 height 13
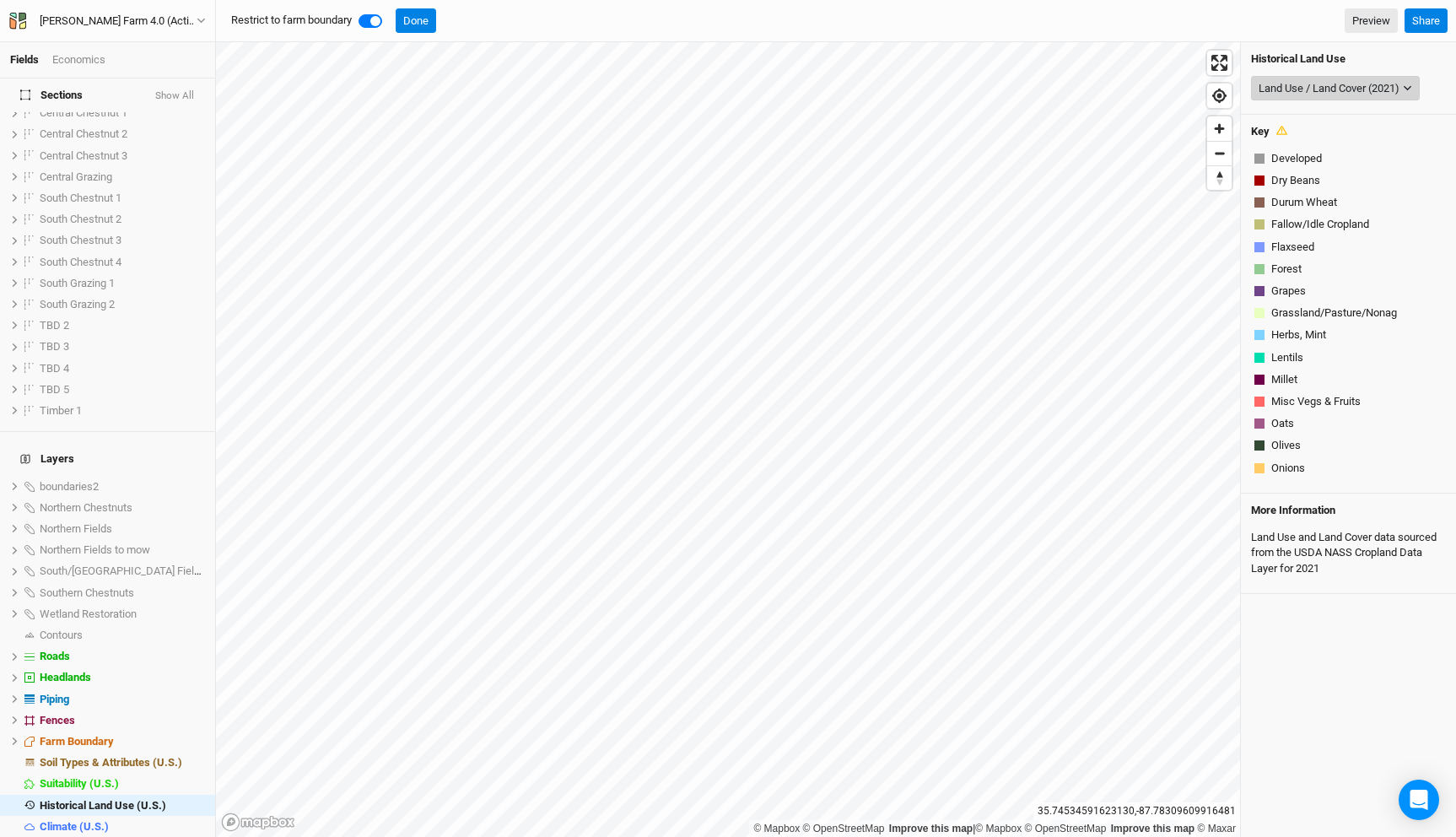
click at [1315, 88] on div "Land Use / Land Cover (2021)" at bounding box center [1329, 88] width 140 height 17
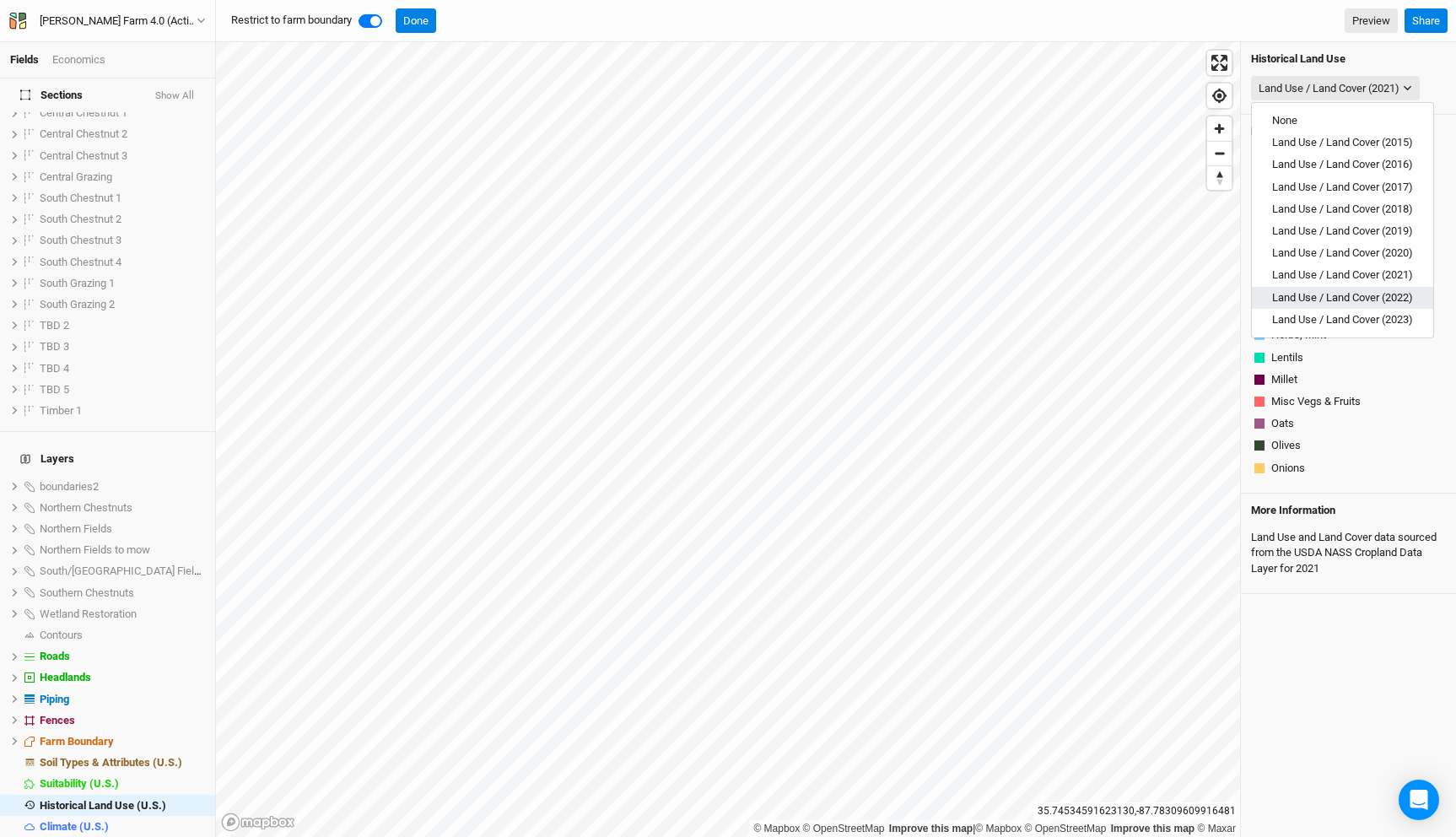
click at [1342, 290] on button "Land Use / Land Cover (2022)" at bounding box center [1343, 298] width 181 height 21
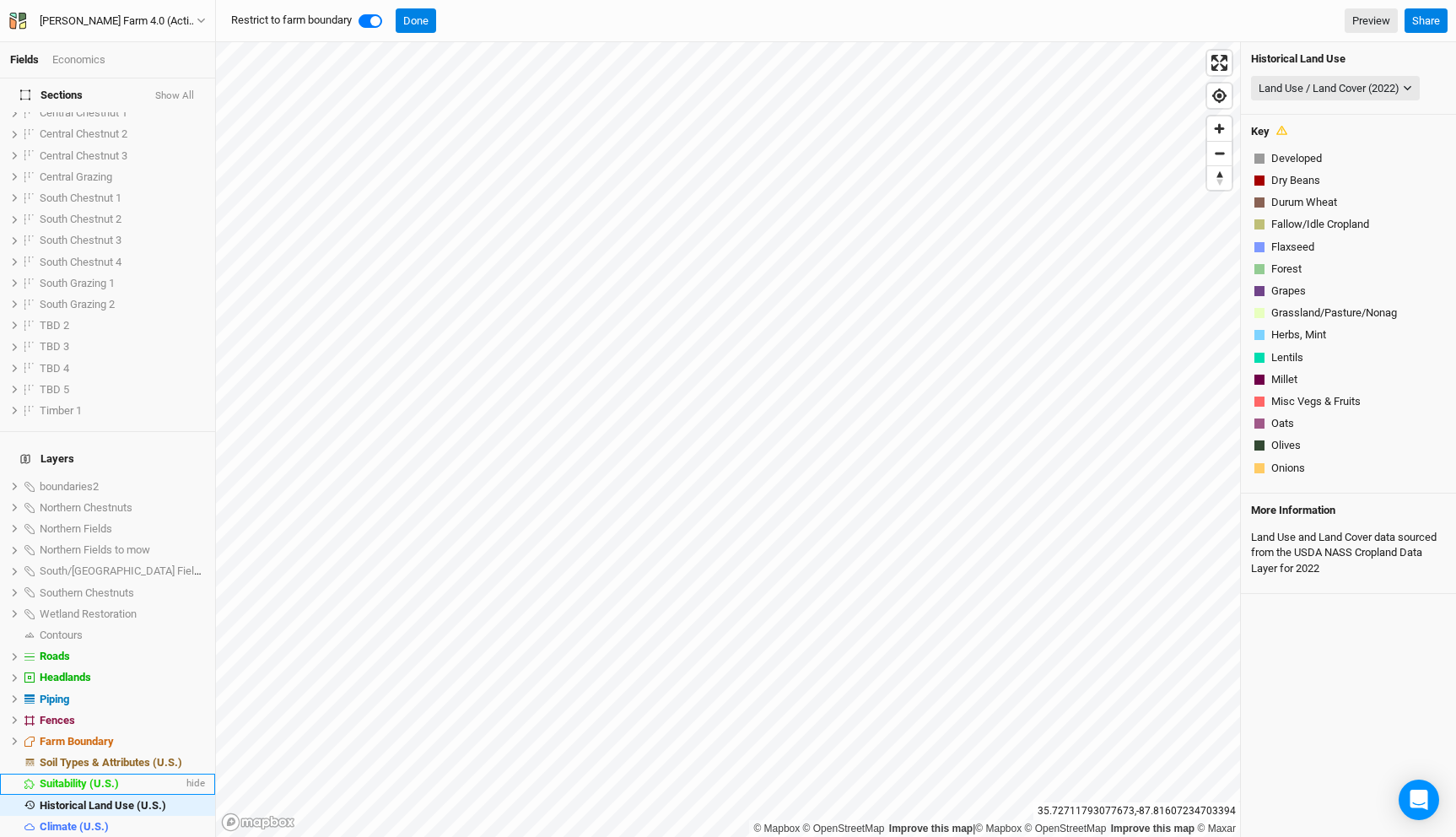
click at [116, 777] on span "Suitability (U.S.)" at bounding box center [79, 783] width 79 height 13
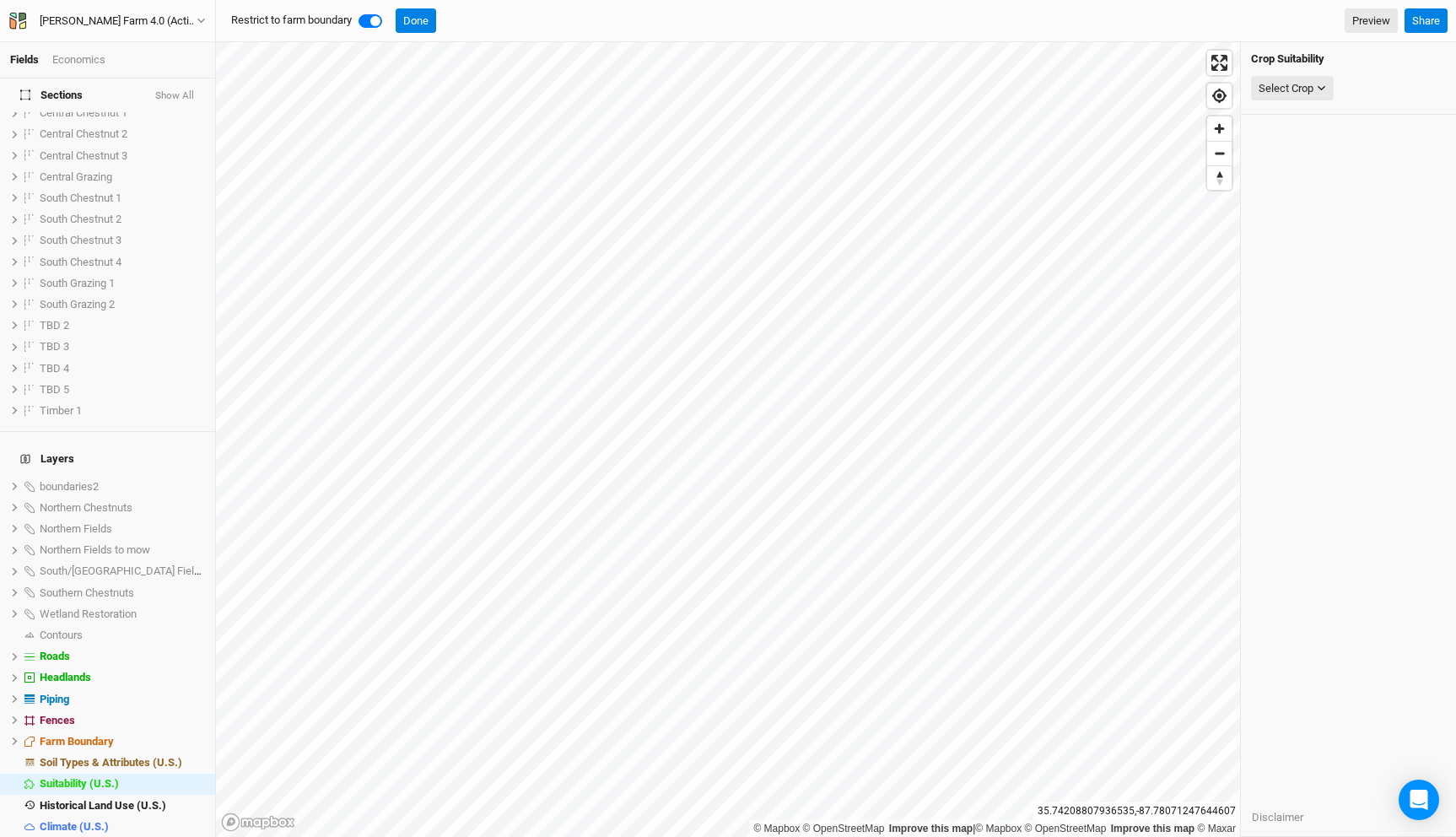
click at [1316, 70] on div "Crop Suitability Select Crop None American Elderberry American Hazelnut Apple A…" at bounding box center [1349, 78] width 216 height 72
click at [1310, 82] on div "Select Crop" at bounding box center [1286, 88] width 55 height 17
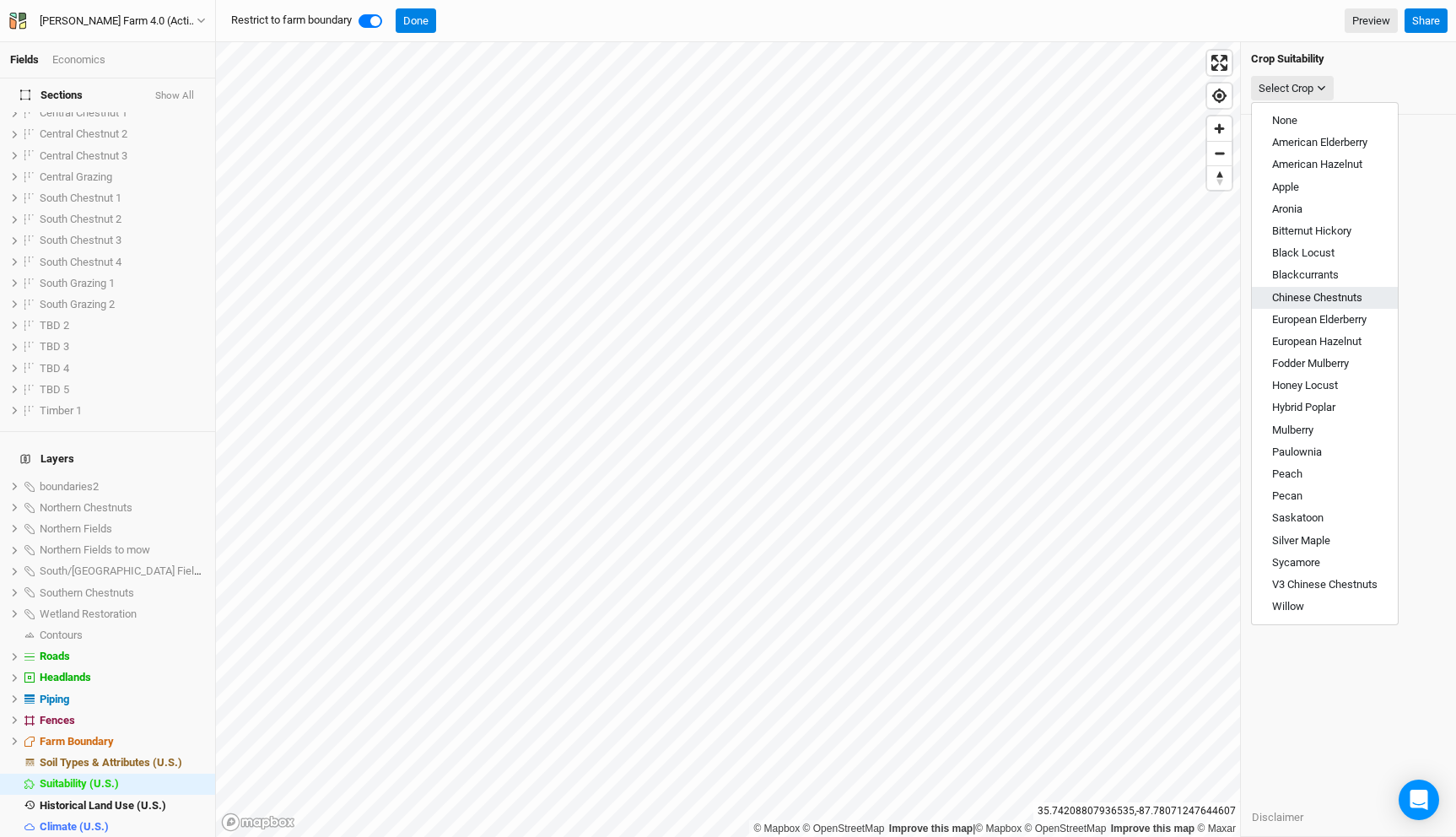
click at [1304, 299] on span "Chinese Chestnuts" at bounding box center [1318, 297] width 91 height 13
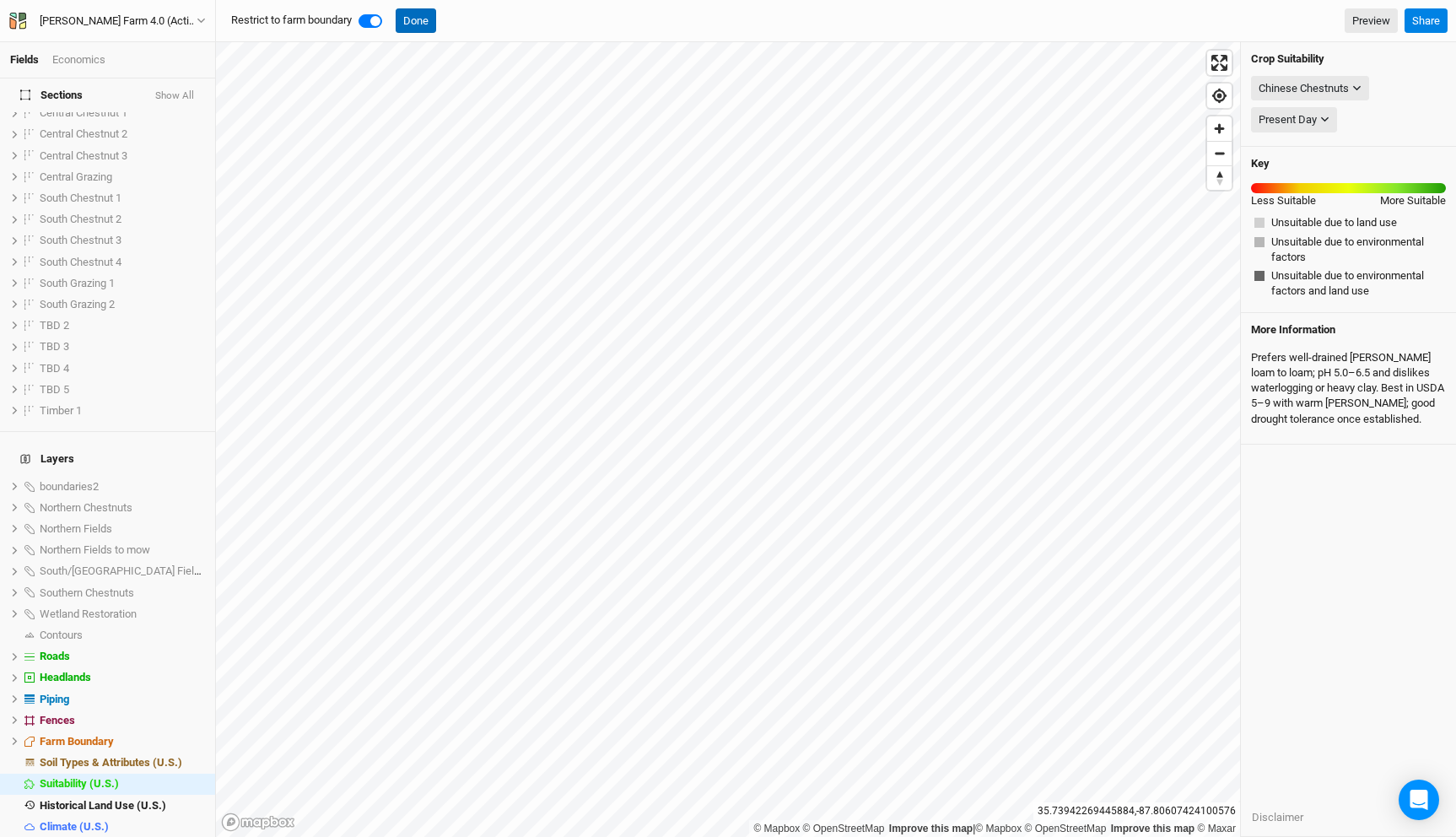
click at [424, 19] on button "Done" at bounding box center [416, 21] width 41 height 25
